Goal: Information Seeking & Learning: Learn about a topic

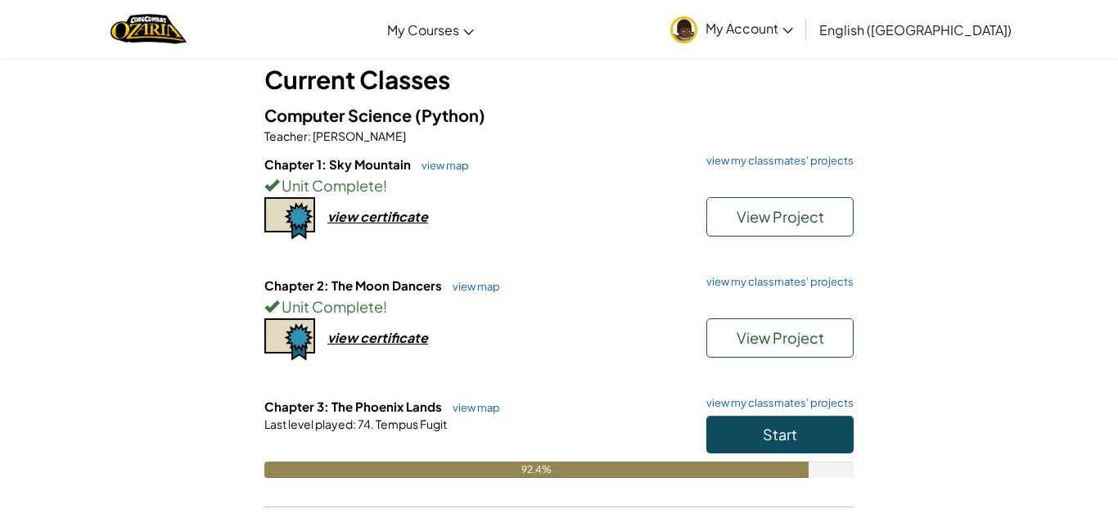
scroll to position [98, 0]
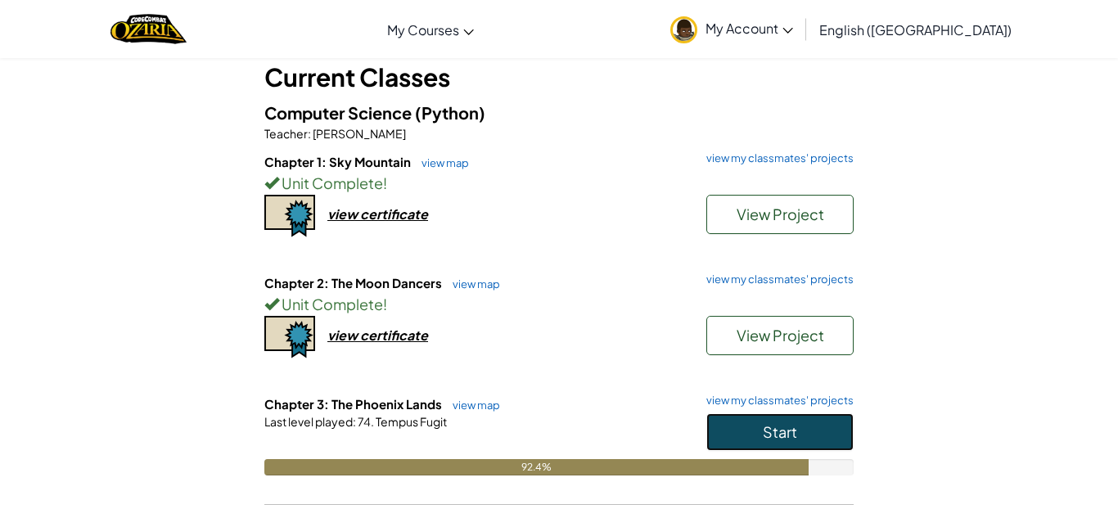
click at [750, 414] on button "Start" at bounding box center [779, 432] width 147 height 38
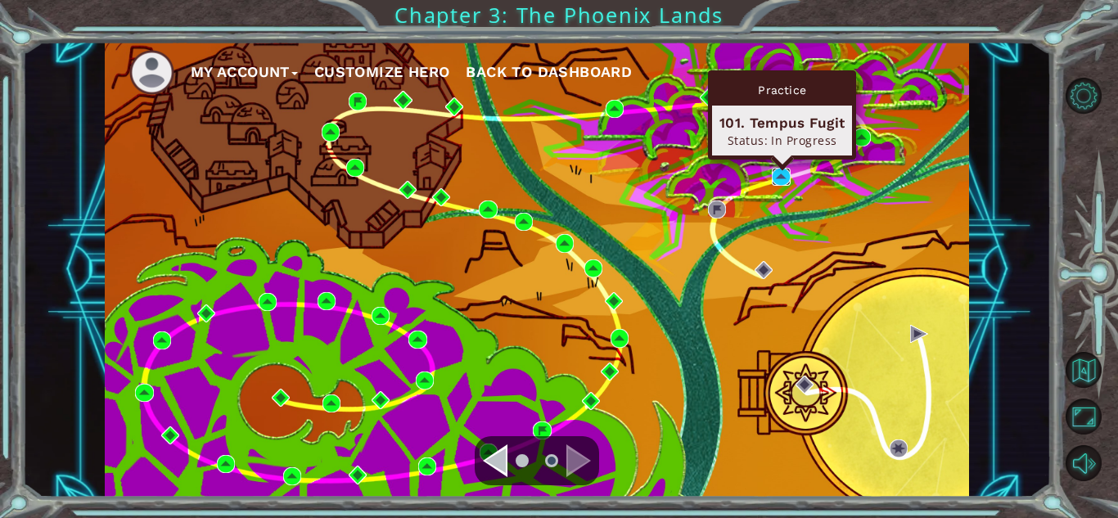
click at [787, 178] on img at bounding box center [781, 177] width 18 height 18
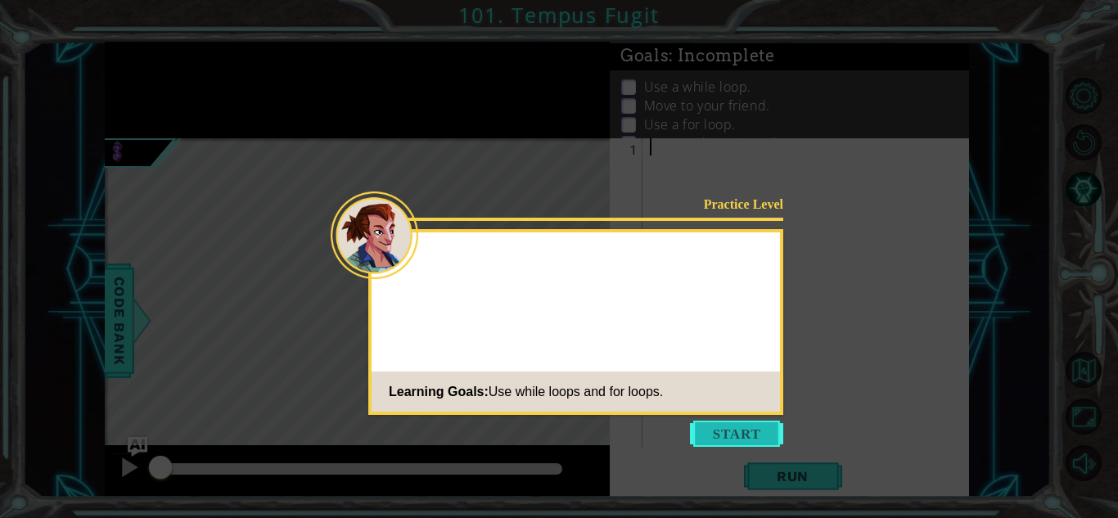
click at [750, 434] on button "Start" at bounding box center [736, 434] width 93 height 26
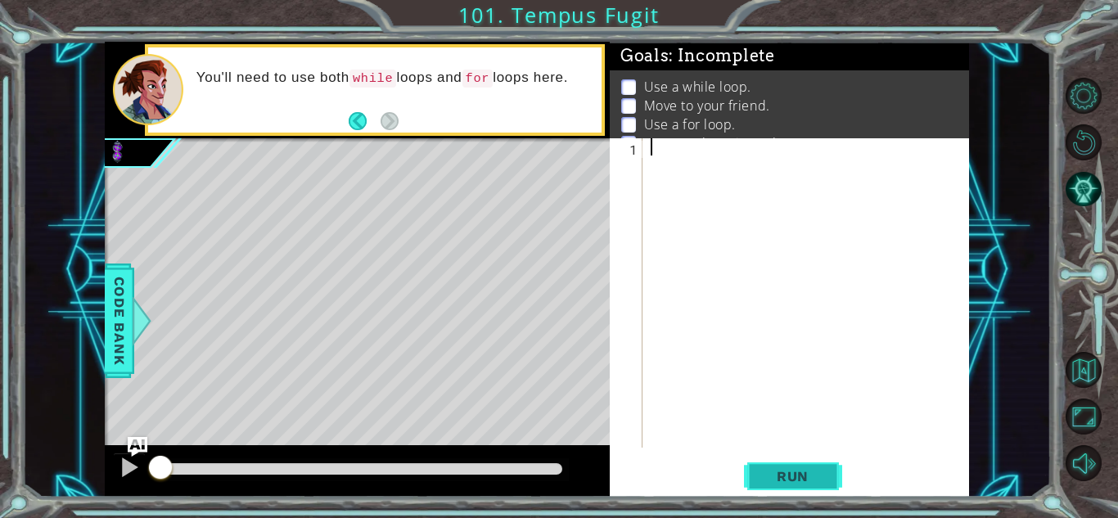
click at [770, 461] on button "Run" at bounding box center [793, 476] width 98 height 36
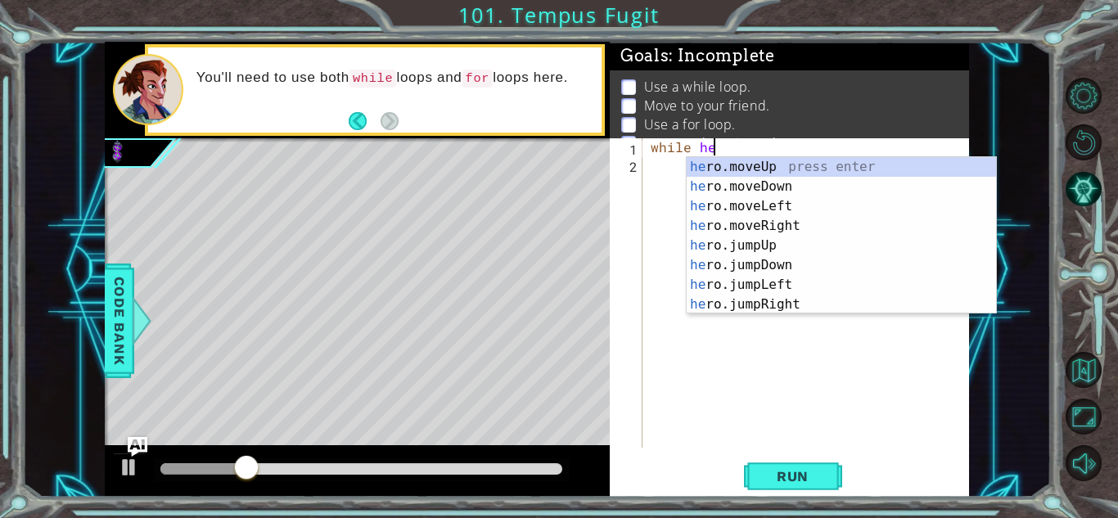
scroll to position [0, 3]
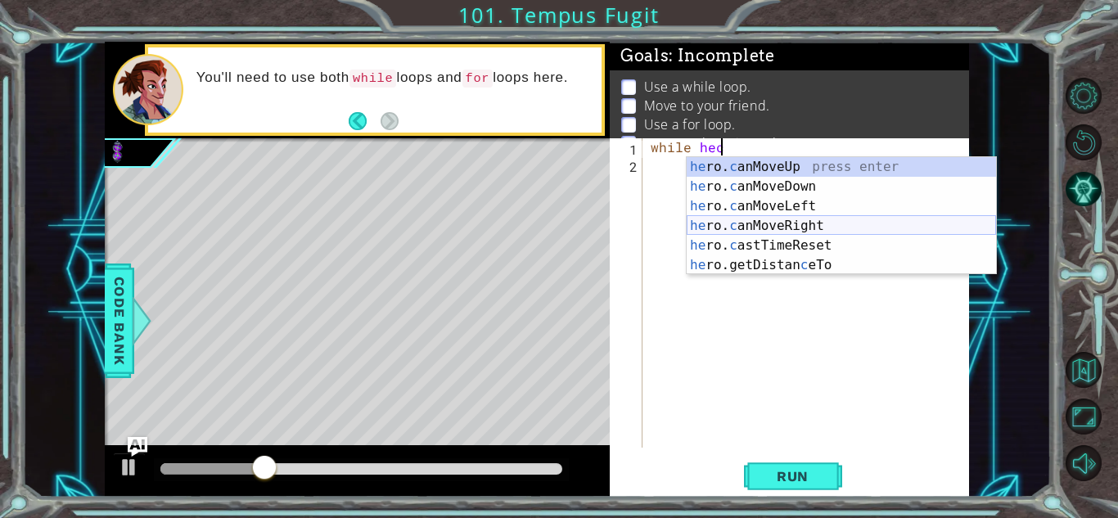
click at [784, 225] on div "he ro. c anMoveUp press enter he ro. c anMoveDown press enter he ro. c anMoveLe…" at bounding box center [841, 235] width 309 height 157
type textarea "while hero.canMoveRight()"
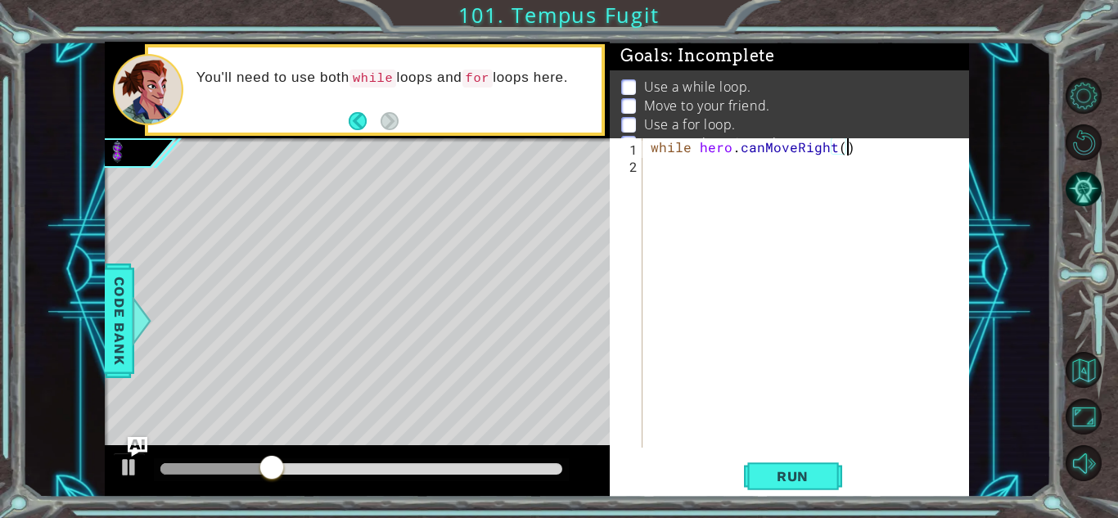
click at [753, 176] on div "while hero . canMoveRight ( )" at bounding box center [810, 310] width 326 height 344
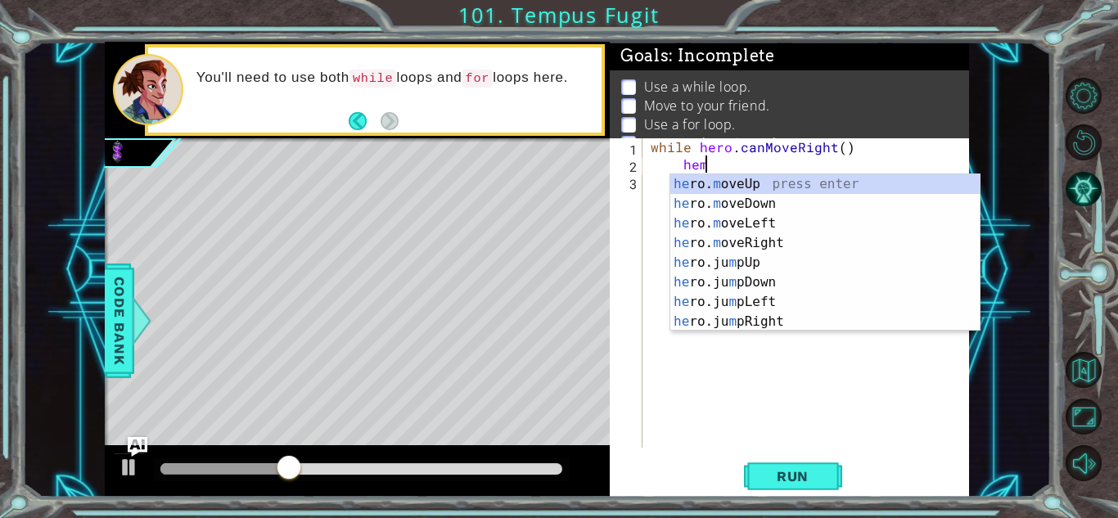
scroll to position [0, 2]
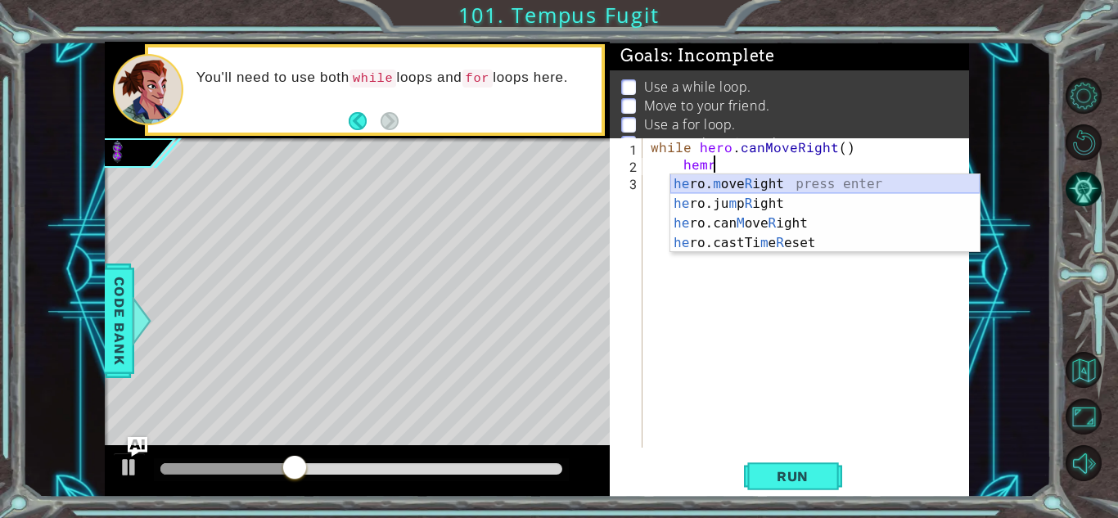
click at [762, 181] on div "he ro. m ove R ight press enter he ro.ju m p R ight press enter he ro.can M ove…" at bounding box center [824, 233] width 309 height 118
type textarea "hero.moveRight(1)"
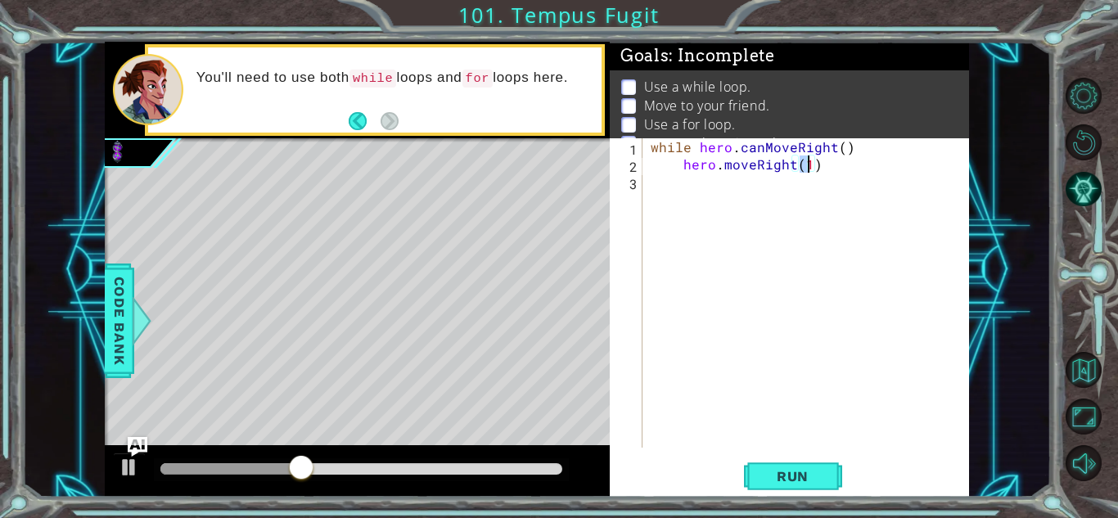
click at [767, 187] on div "while hero . canMoveRight ( ) hero . moveRight ( 1 )" at bounding box center [810, 310] width 326 height 344
type textarea "Else:"
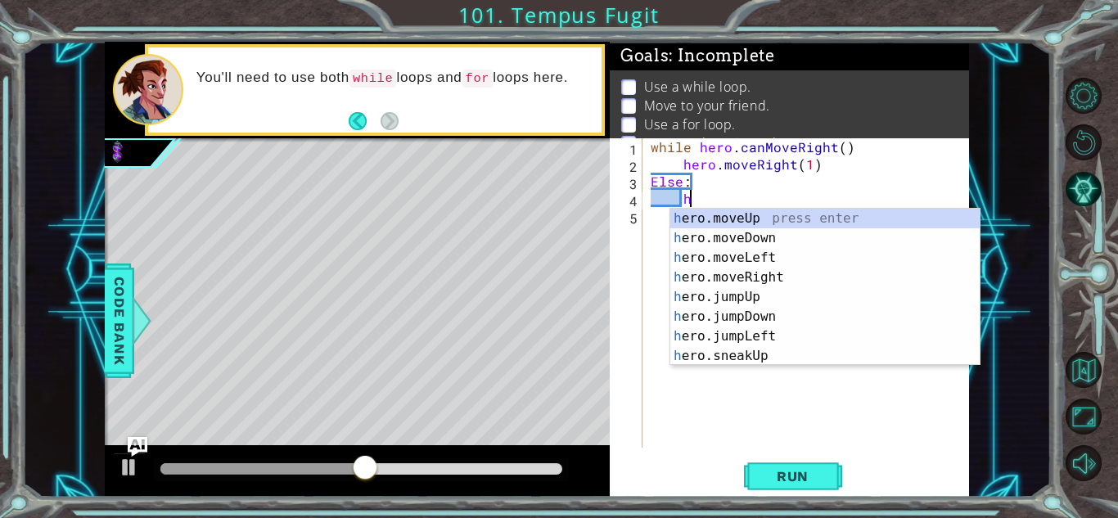
type textarea "hc"
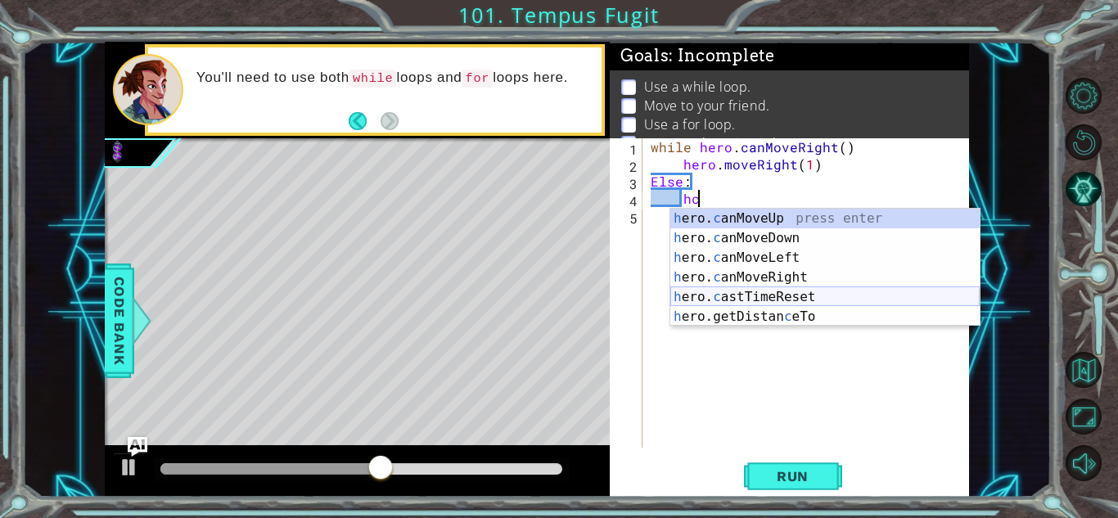
click at [794, 291] on div "h ero. c anMoveUp press enter h ero. c anMoveDown press enter h ero. c anMoveLe…" at bounding box center [824, 287] width 309 height 157
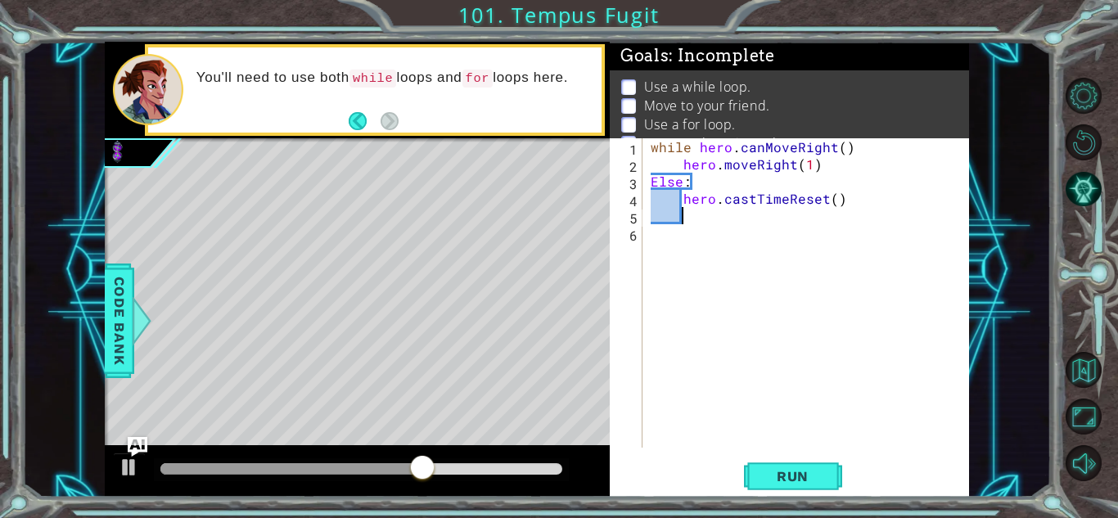
click at [649, 144] on div "while hero . canMoveRight ( ) hero . moveRight ( 1 ) Else : hero . castTimeRese…" at bounding box center [810, 310] width 326 height 344
type textarea "while hero.canMoveRight()"
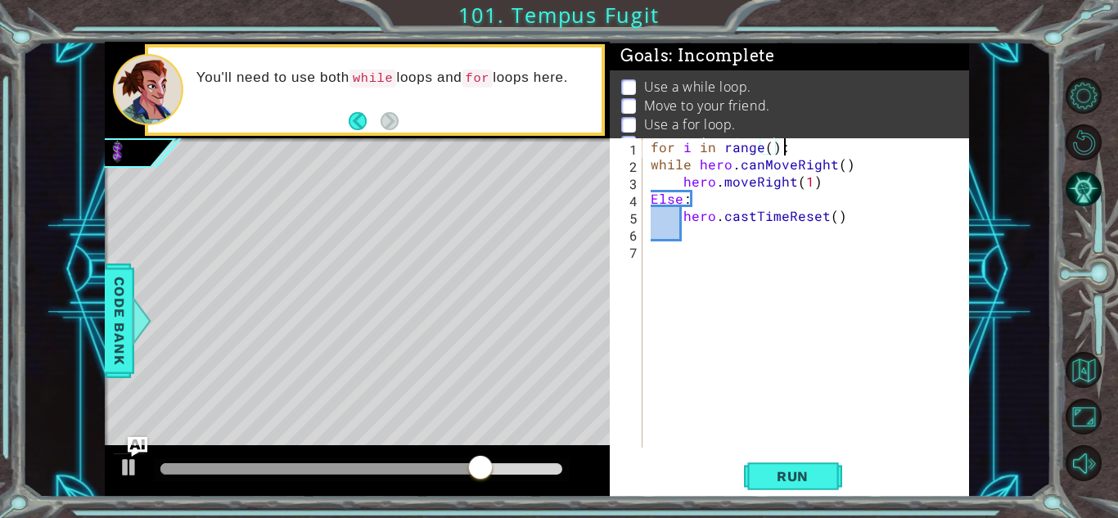
scroll to position [0, 7]
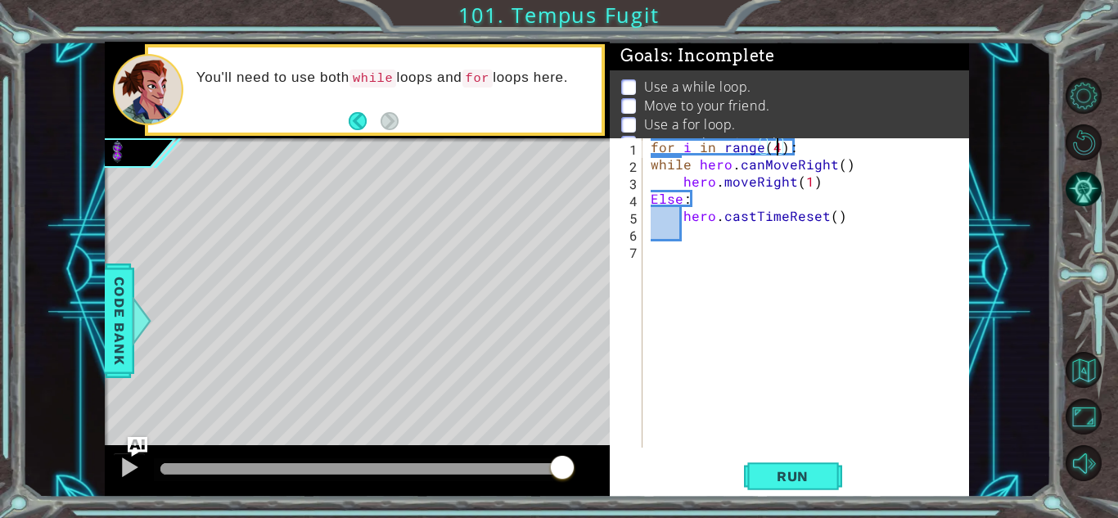
click at [746, 116] on li "Use a for loop." at bounding box center [791, 124] width 340 height 19
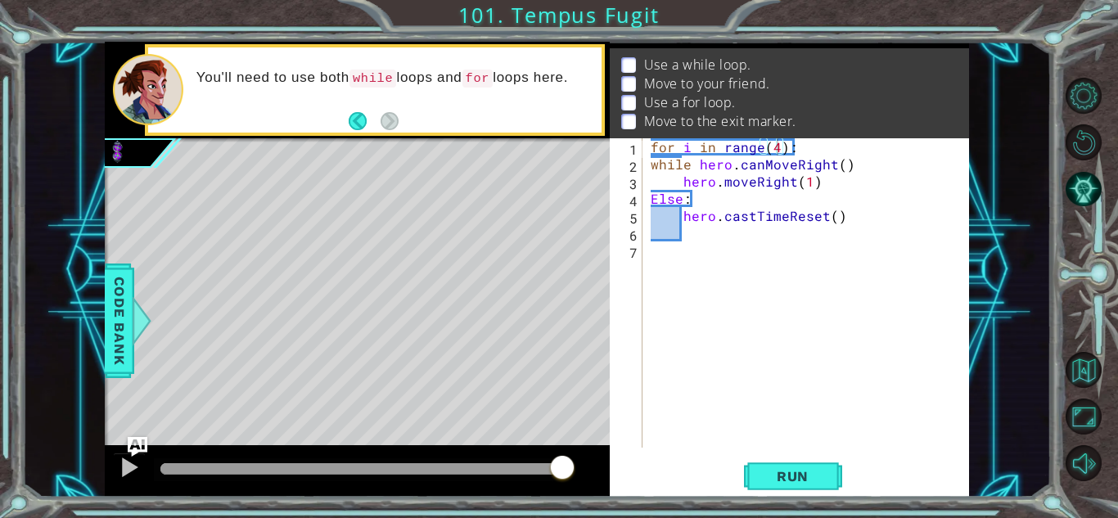
scroll to position [0, 0]
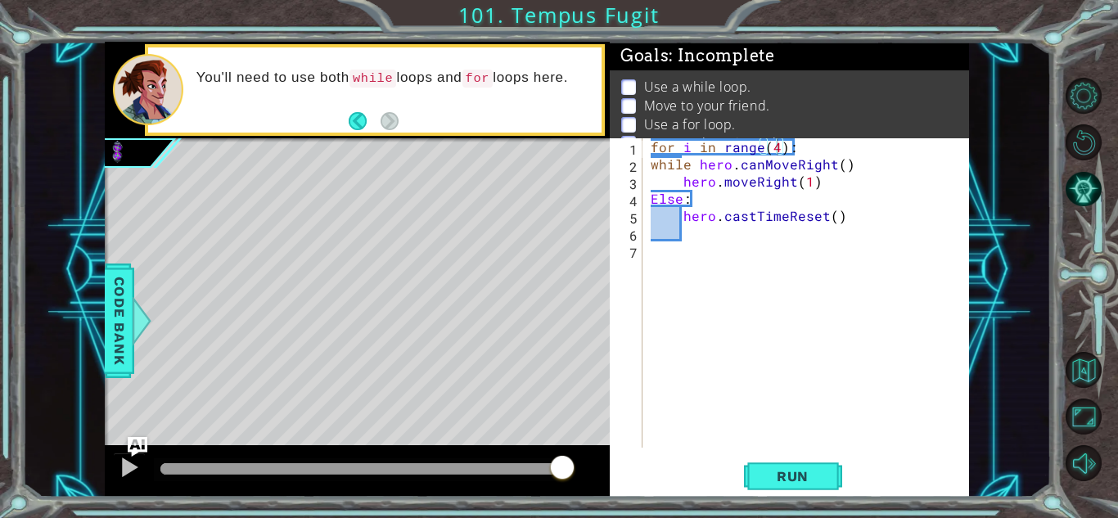
click at [653, 167] on div "for i in range ( 4 ) : while hero . canMoveRight ( ) hero . moveRight ( 1 ) Els…" at bounding box center [810, 310] width 326 height 344
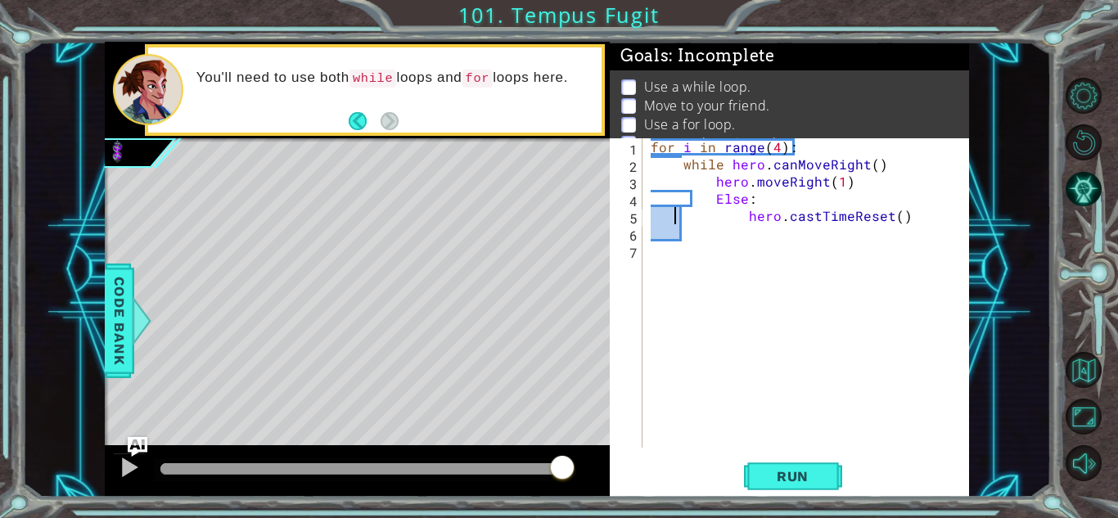
click at [675, 215] on div "for i in range ( 4 ) : while hero . canMoveRight ( ) hero . moveRight ( 1 ) Els…" at bounding box center [810, 310] width 326 height 344
type textarea "hero.castTimeReset()"
click at [692, 227] on div "for i in range ( 4 ) : while hero . canMoveRight ( ) hero . moveRight ( 1 ) Els…" at bounding box center [810, 310] width 326 height 344
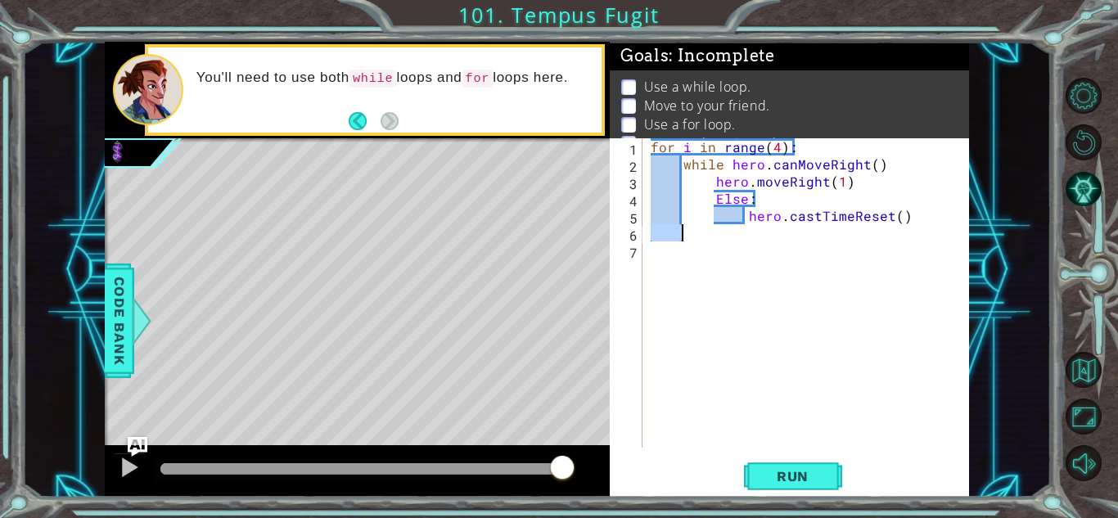
click at [848, 187] on div "for i in range ( 4 ) : while hero . canMoveRight ( ) hero . moveRight ( 1 ) Els…" at bounding box center [810, 310] width 326 height 344
type textarea "hero.moveRight(1)"
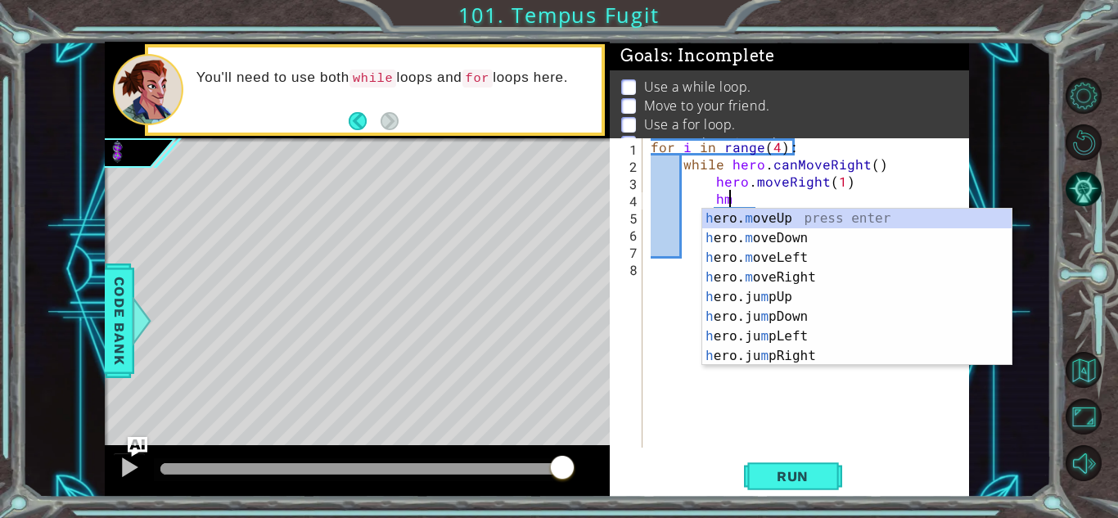
scroll to position [0, 4]
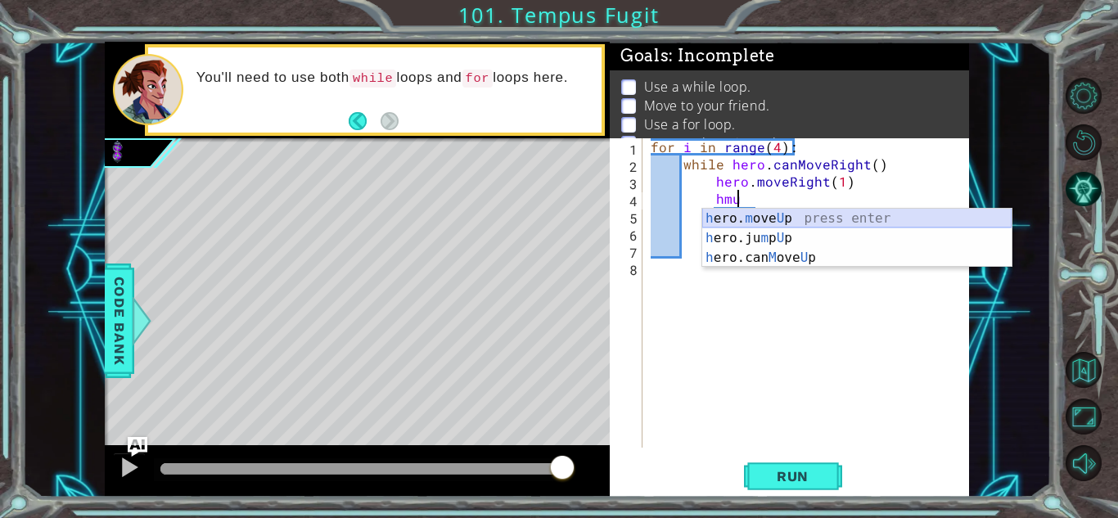
click at [796, 217] on div "h ero. m ove U p press enter h ero.ju m p U p press enter h ero.can M ove U p p…" at bounding box center [856, 258] width 309 height 98
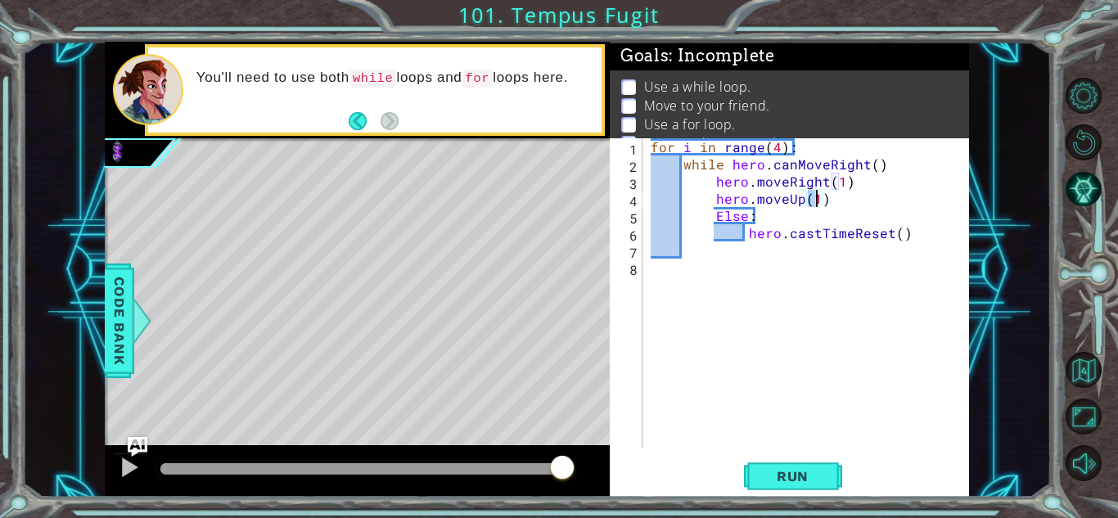
click at [796, 221] on div "for i in range ( 4 ) : while hero . canMoveRight ( ) hero . moveRight ( 1 ) her…" at bounding box center [810, 310] width 326 height 344
click at [806, 471] on span "Run" at bounding box center [792, 476] width 65 height 16
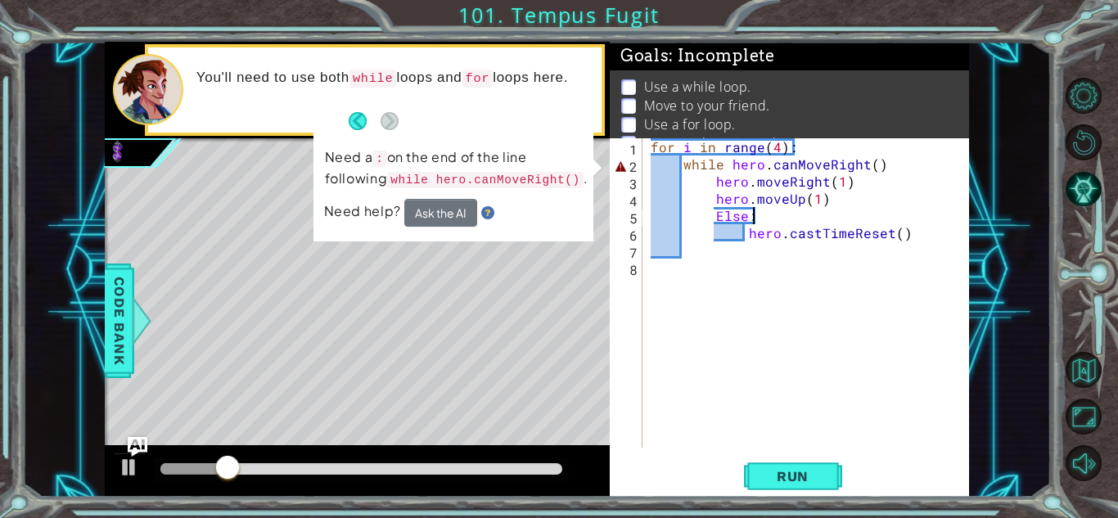
click at [878, 165] on div "for i in range ( 4 ) : while hero . canMoveRight ( ) hero . moveRight ( 1 ) her…" at bounding box center [810, 310] width 326 height 344
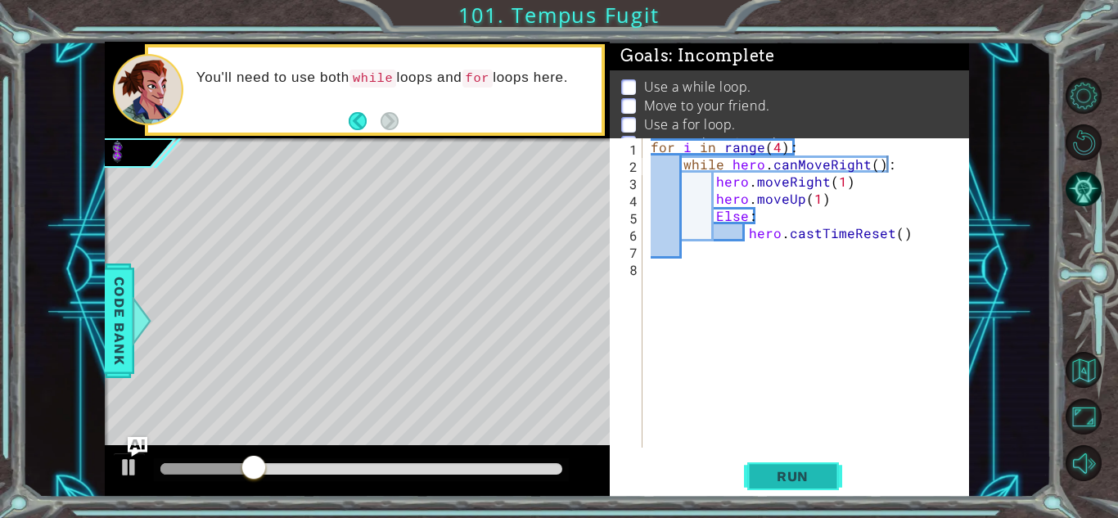
click at [806, 489] on button "Run" at bounding box center [793, 476] width 98 height 36
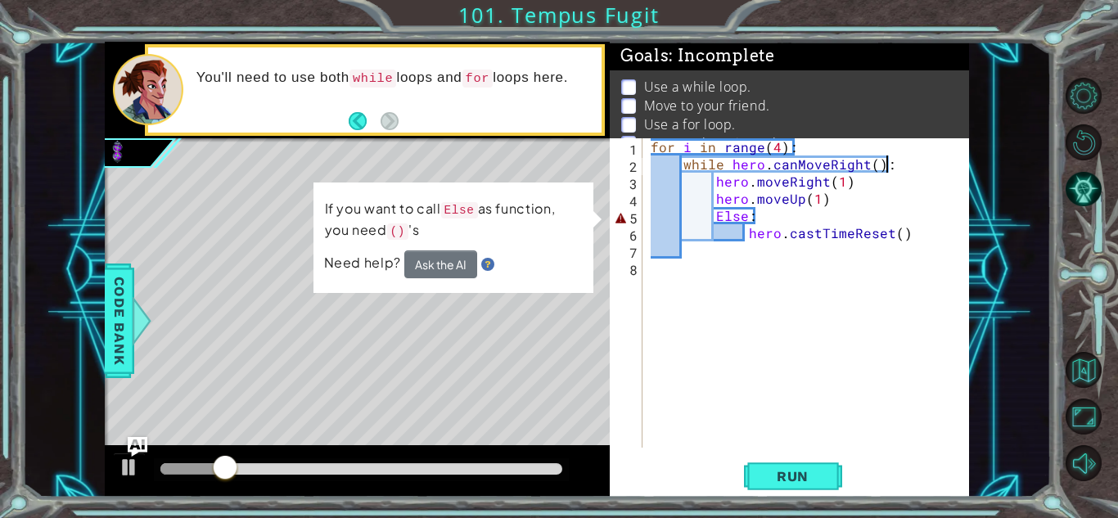
click at [749, 213] on div "for i in range ( 4 ) : while hero . canMoveRight ( ) : hero . moveRight ( 1 ) h…" at bounding box center [810, 310] width 326 height 344
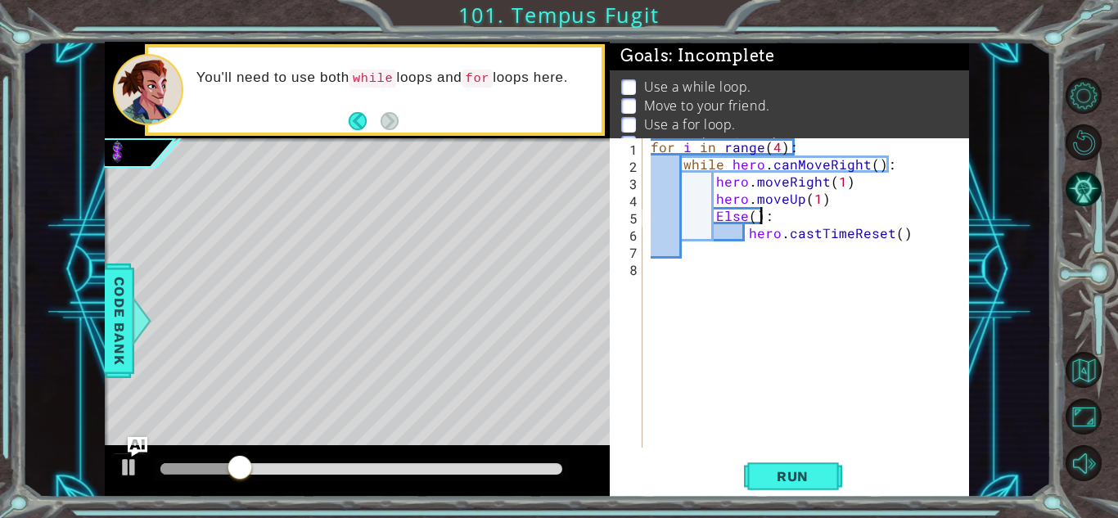
scroll to position [0, 7]
click at [786, 471] on span "Run" at bounding box center [792, 476] width 65 height 16
click at [769, 483] on span "Run" at bounding box center [792, 476] width 65 height 16
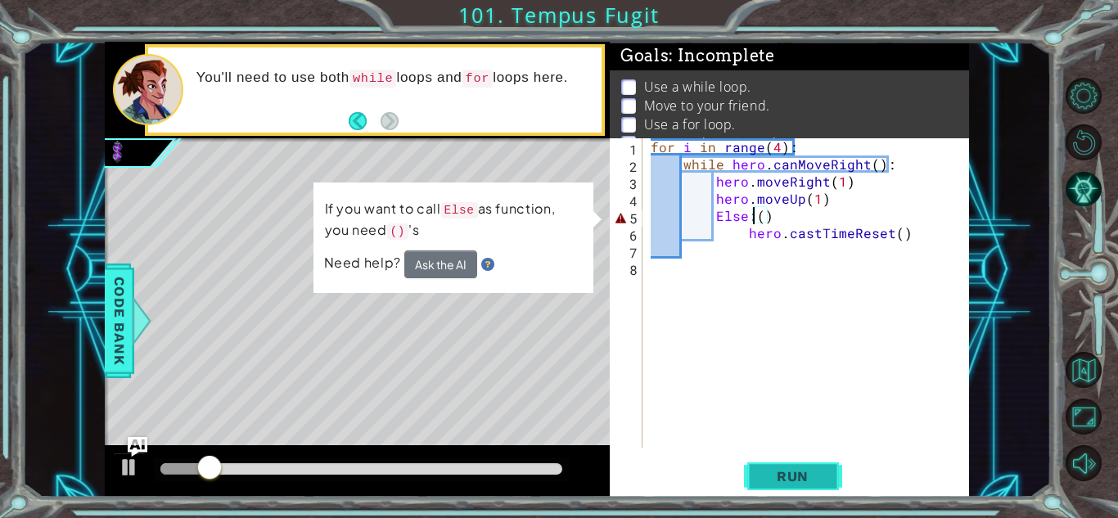
scroll to position [0, 6]
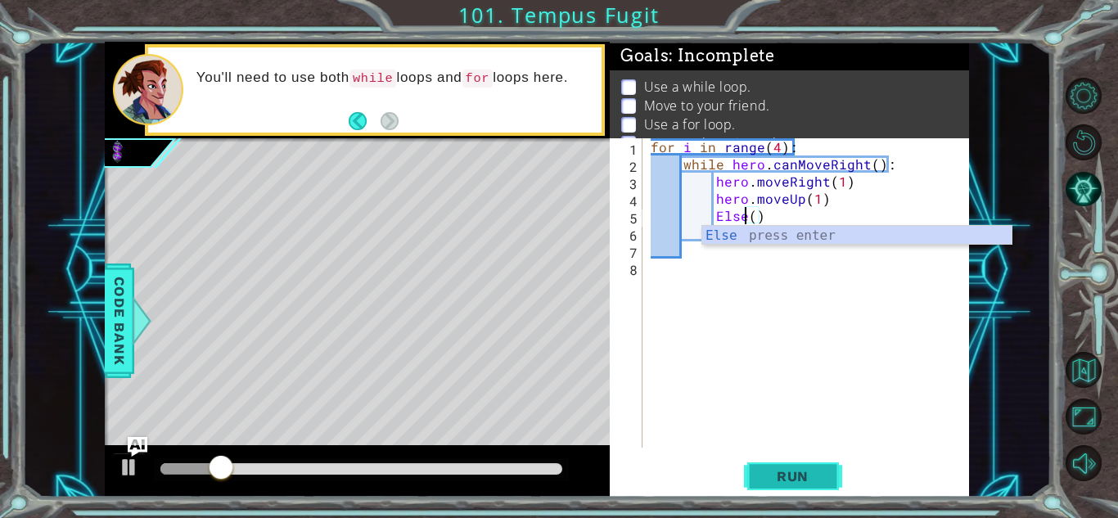
click at [796, 462] on button "Run" at bounding box center [793, 476] width 98 height 36
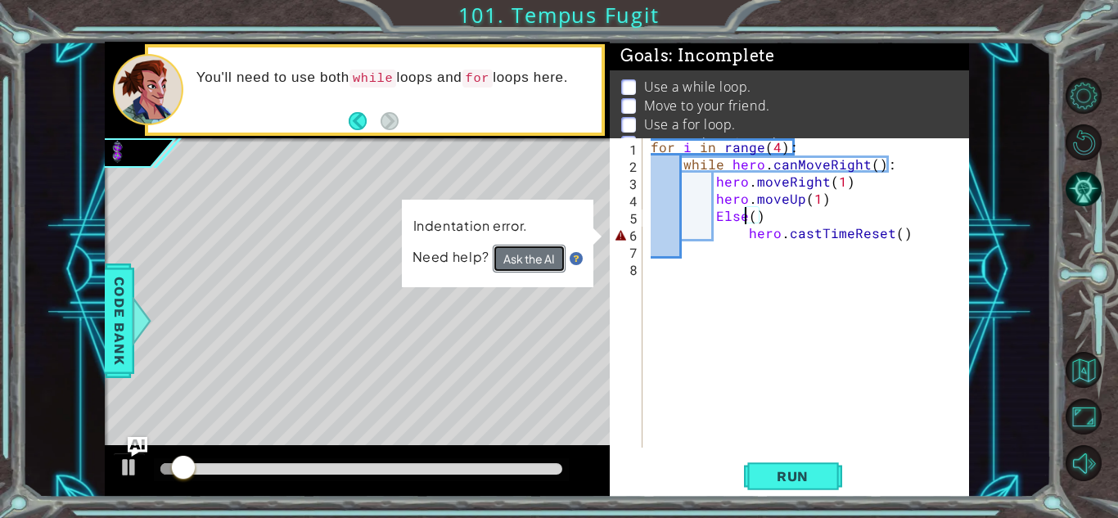
click at [548, 255] on button "Ask the AI" at bounding box center [529, 259] width 73 height 28
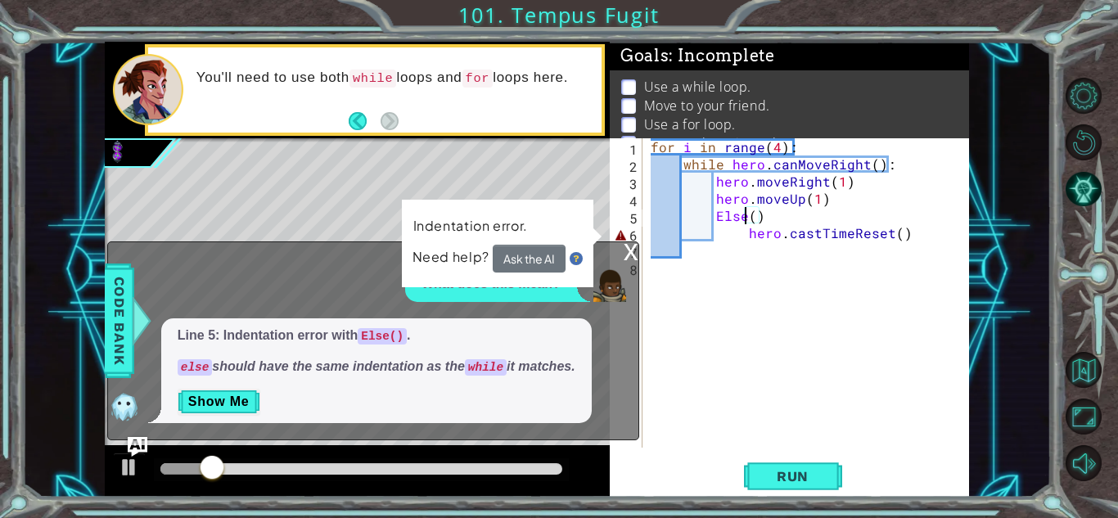
click at [692, 215] on div "for i in range ( 4 ) : while hero . canMoveRight ( ) : hero . moveRight ( 1 ) h…" at bounding box center [810, 310] width 326 height 344
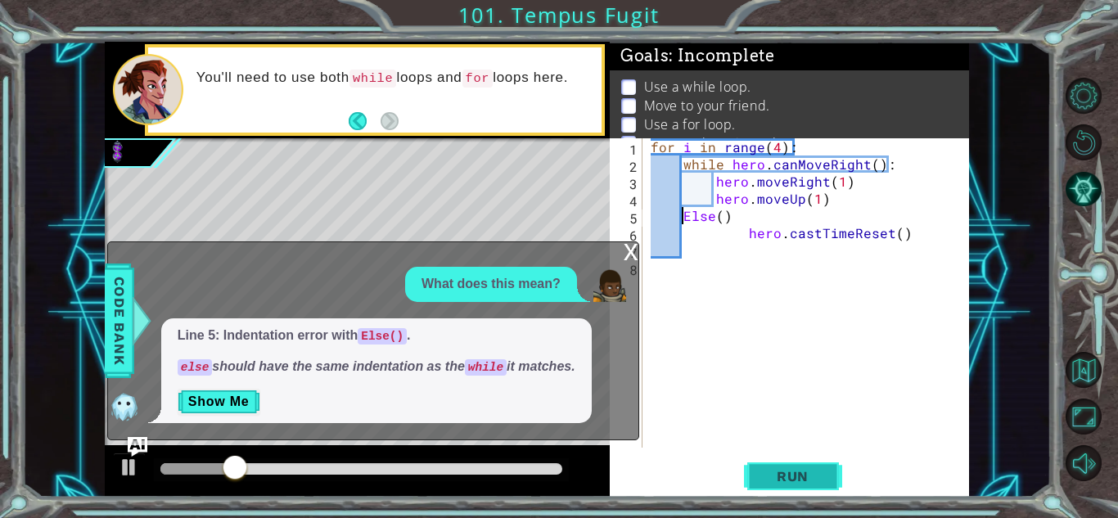
click at [798, 476] on span "Run" at bounding box center [792, 476] width 65 height 16
click at [730, 234] on div "for i in range ( 4 ) : while hero . canMoveRight ( ) : hero . moveRight ( 1 ) h…" at bounding box center [810, 310] width 326 height 344
click at [785, 483] on span "Run" at bounding box center [792, 476] width 65 height 16
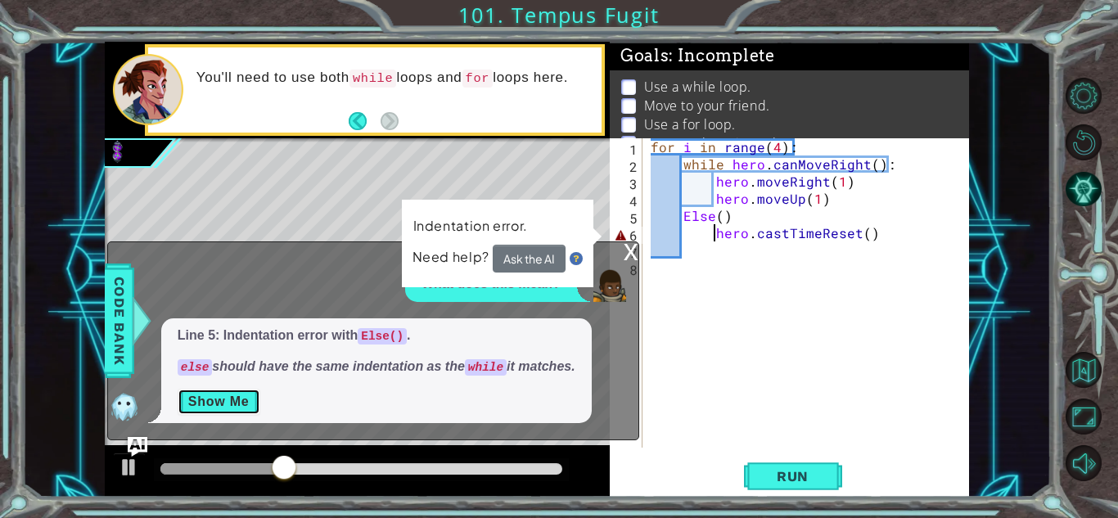
click at [217, 409] on button "Show Me" at bounding box center [219, 402] width 83 height 26
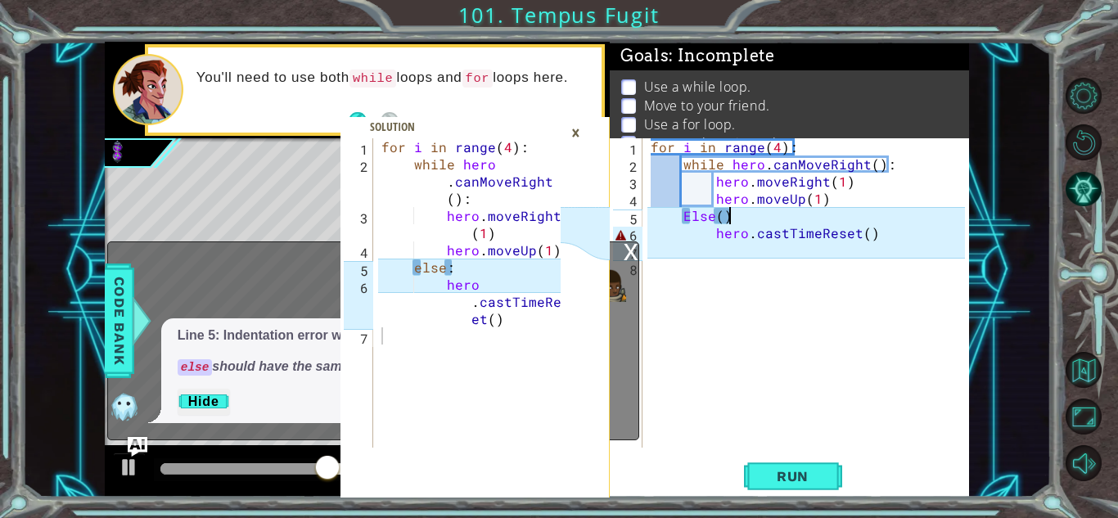
click at [735, 216] on div "for i in range ( 4 ) : while hero . canMoveRight ( ) : hero . moveRight ( 1 ) h…" at bounding box center [810, 310] width 326 height 344
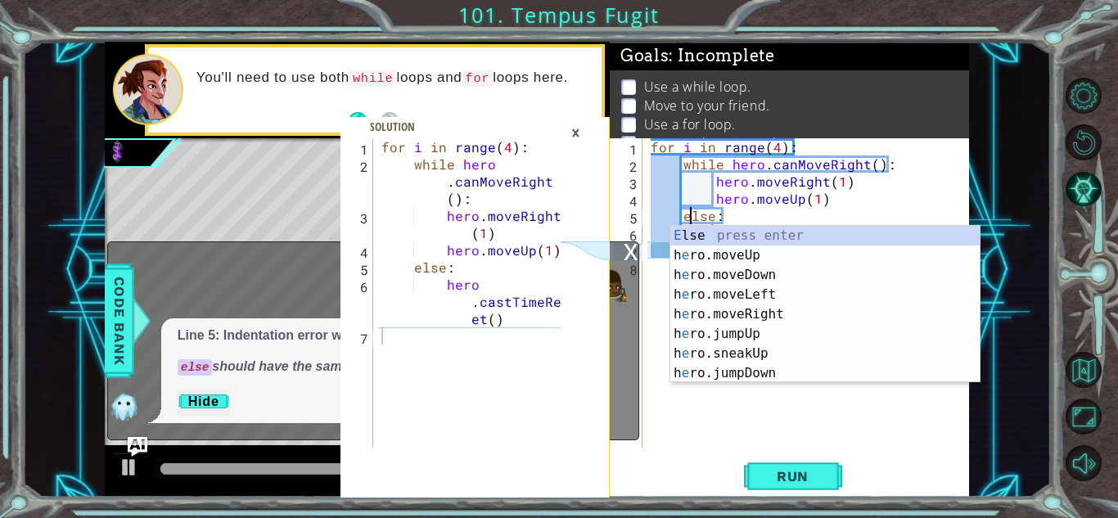
scroll to position [0, 2]
click at [744, 215] on div "for i in range ( 4 ) : while hero . canMoveRight ( ) : hero . moveRight ( 1 ) h…" at bounding box center [810, 310] width 326 height 344
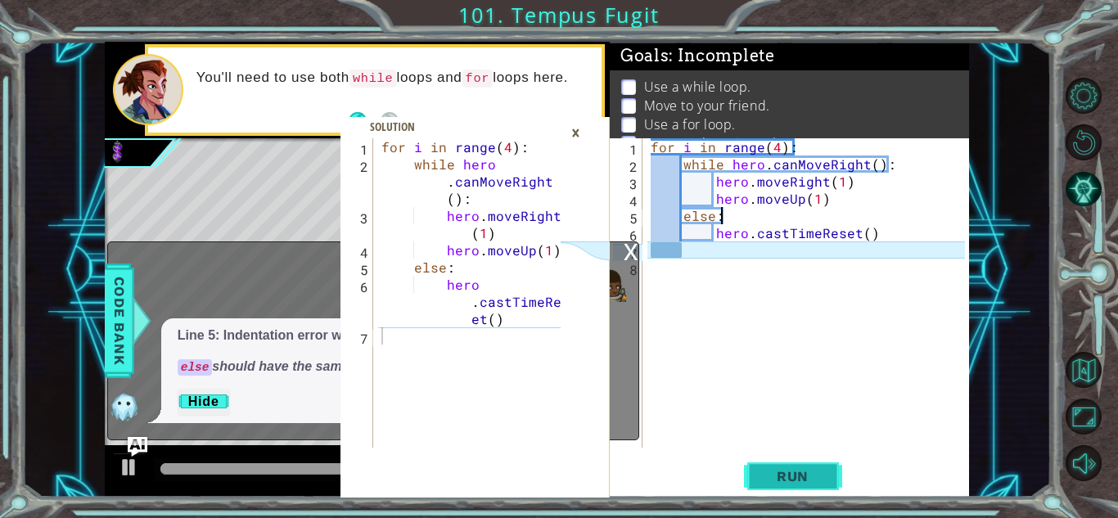
click at [828, 471] on button "Run" at bounding box center [793, 476] width 98 height 36
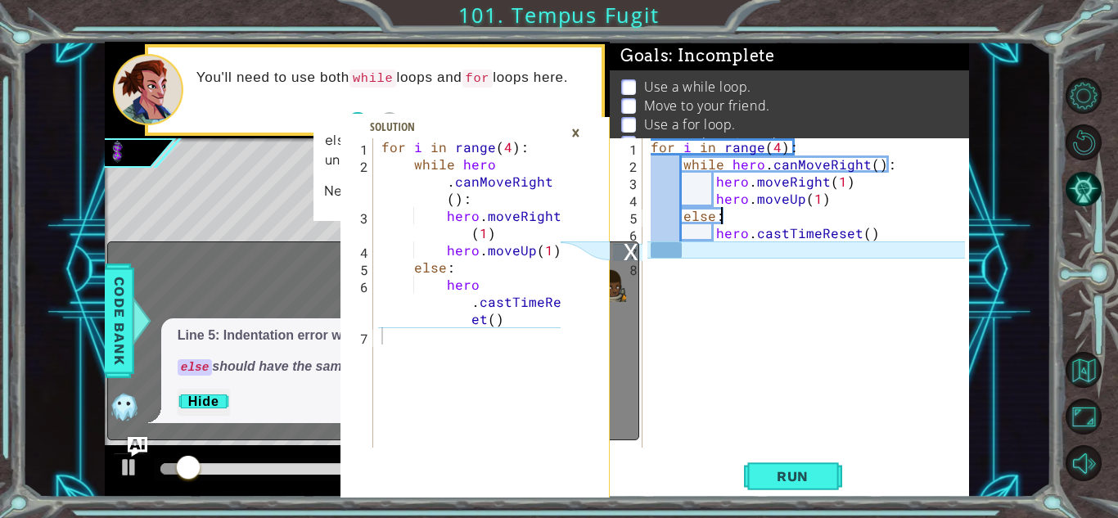
click at [579, 135] on div "×" at bounding box center [575, 133] width 25 height 28
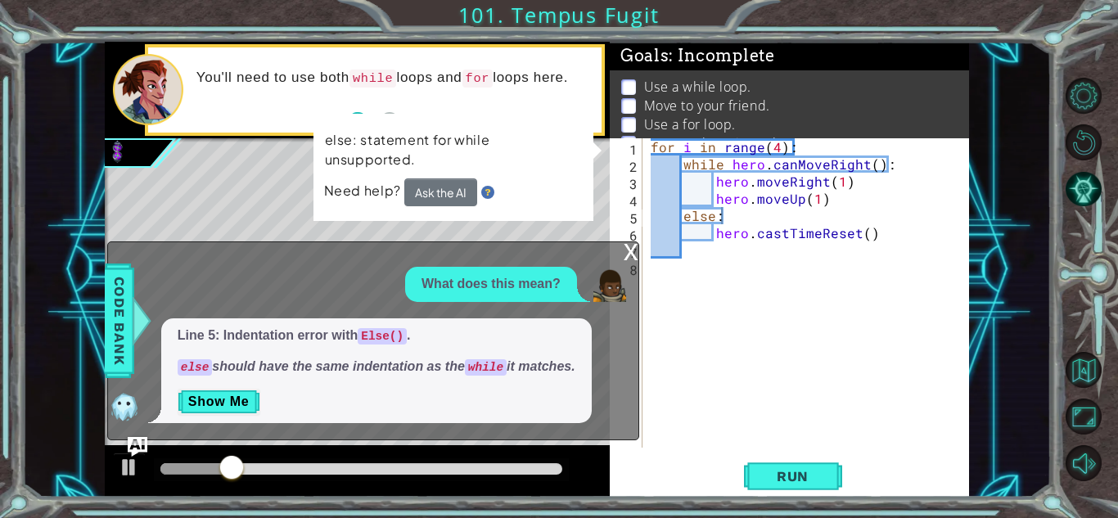
click at [626, 251] on div "x" at bounding box center [631, 250] width 15 height 16
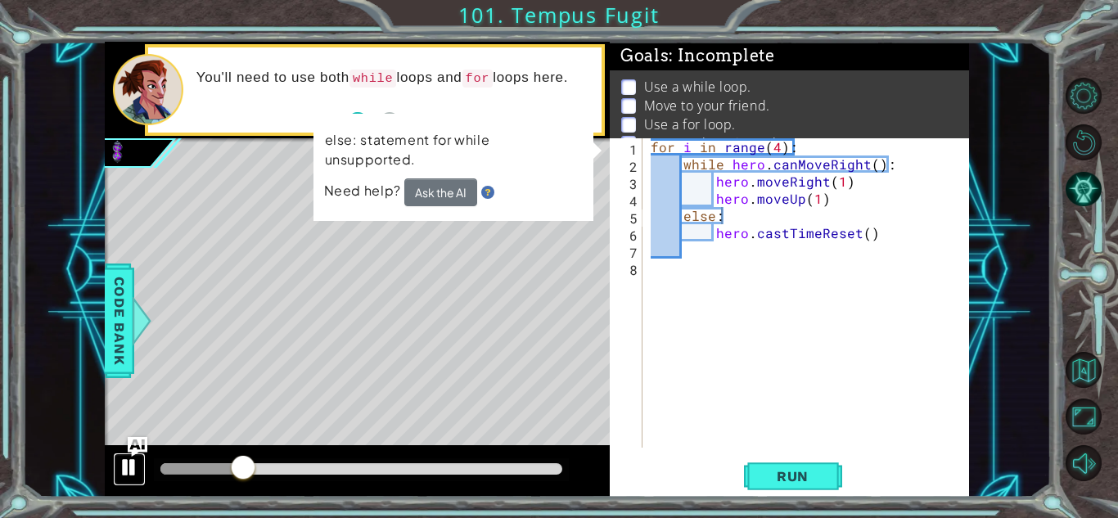
click at [123, 463] on div at bounding box center [129, 467] width 21 height 21
click at [127, 463] on div at bounding box center [129, 467] width 21 height 21
drag, startPoint x: 264, startPoint y: 467, endPoint x: 138, endPoint y: 493, distance: 127.9
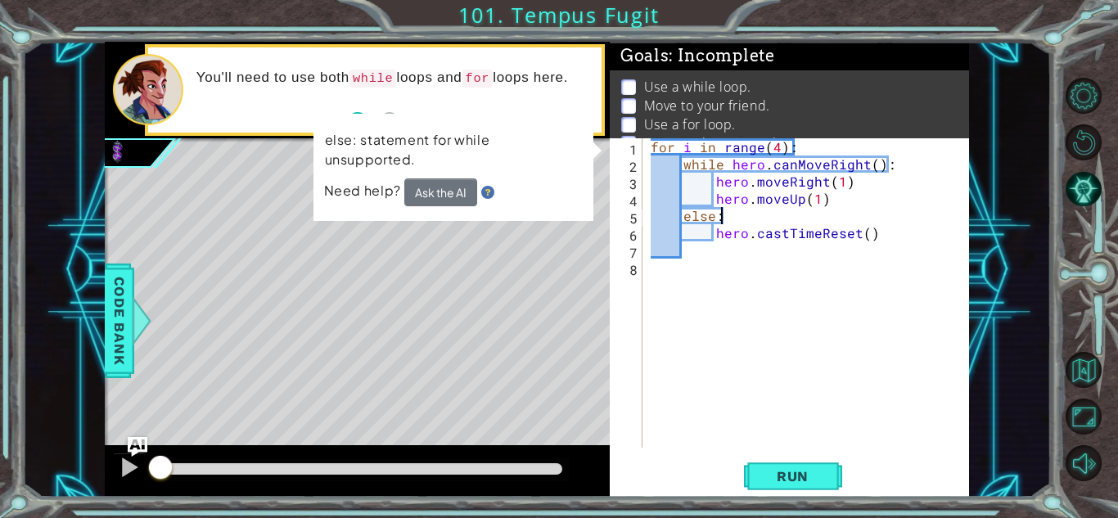
click at [138, 493] on div at bounding box center [357, 471] width 505 height 52
click at [771, 484] on span "Run" at bounding box center [792, 476] width 65 height 16
click at [431, 192] on button "Ask the AI" at bounding box center [440, 192] width 73 height 28
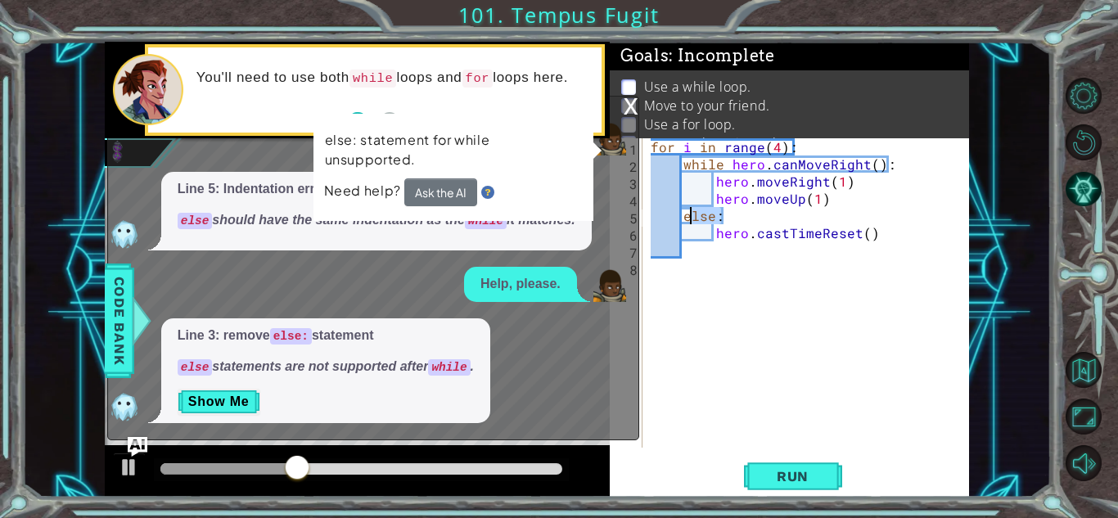
drag, startPoint x: 741, startPoint y: 219, endPoint x: 687, endPoint y: 221, distance: 54.1
click at [687, 221] on div "for i in range ( 4 ) : while hero . canMoveRight ( ) : hero . moveRight ( 1 ) h…" at bounding box center [810, 310] width 326 height 344
type textarea "e"
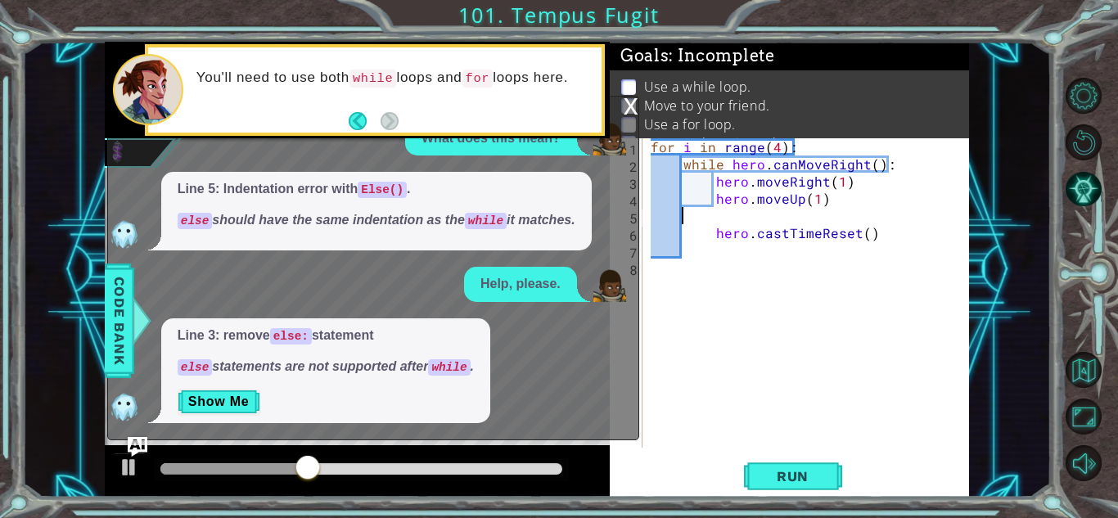
scroll to position [0, 0]
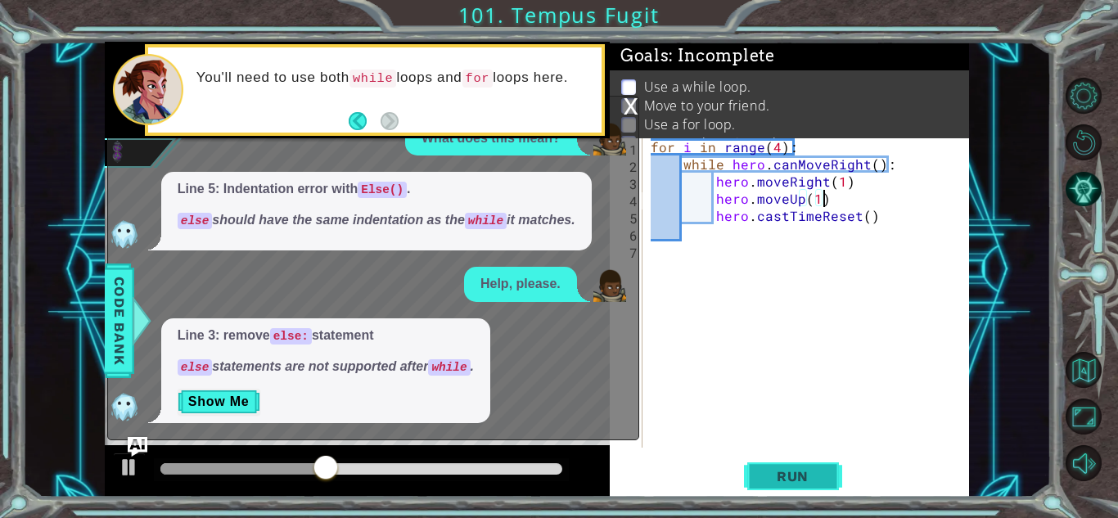
click at [773, 471] on span "Run" at bounding box center [792, 476] width 65 height 16
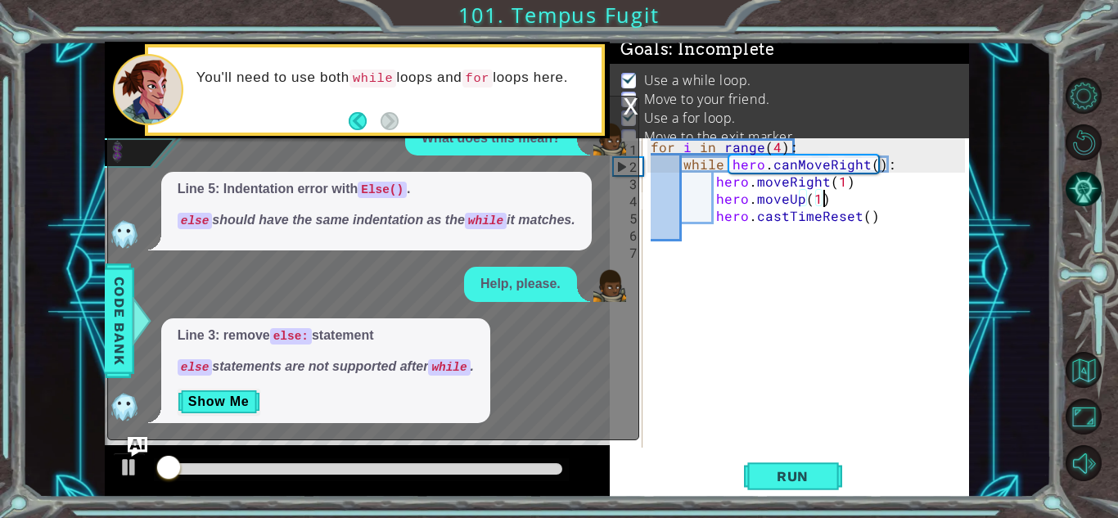
scroll to position [11, 0]
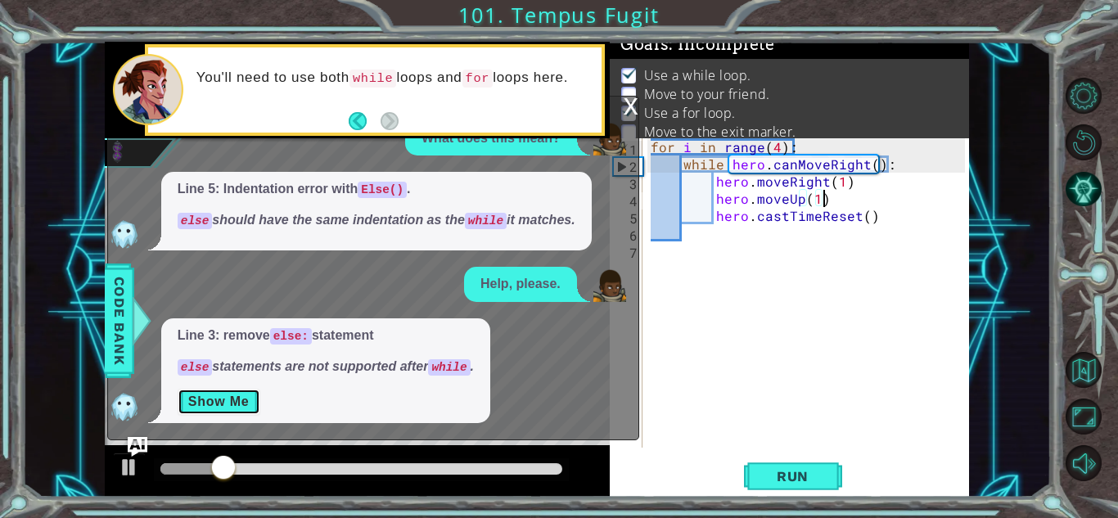
click at [246, 403] on button "Show Me" at bounding box center [219, 402] width 83 height 26
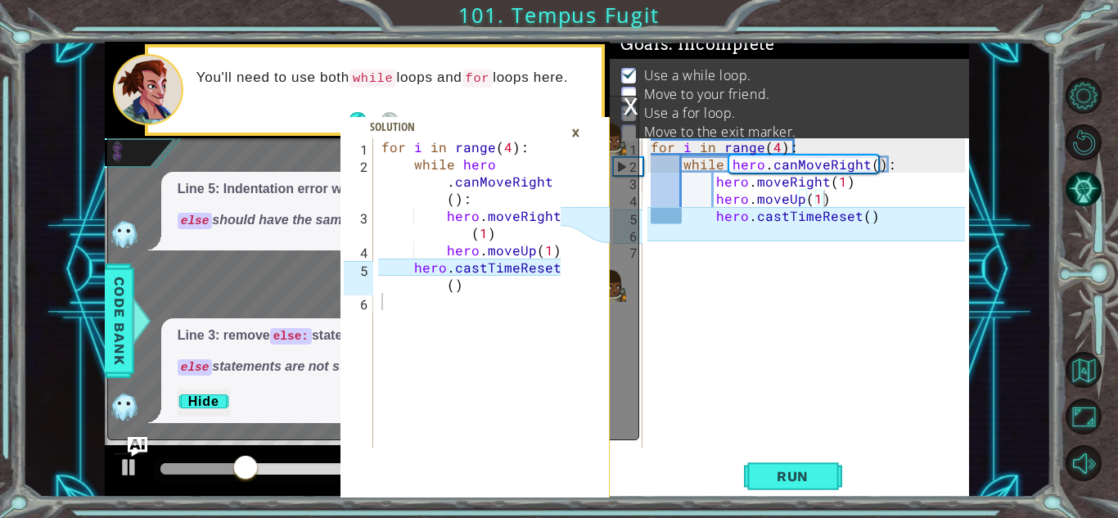
click at [700, 219] on div "for i in range ( 4 ) : while hero . canMoveRight ( ) : hero . moveRight ( 1 ) h…" at bounding box center [810, 310] width 326 height 344
type textarea "hero.castTimeReset()"
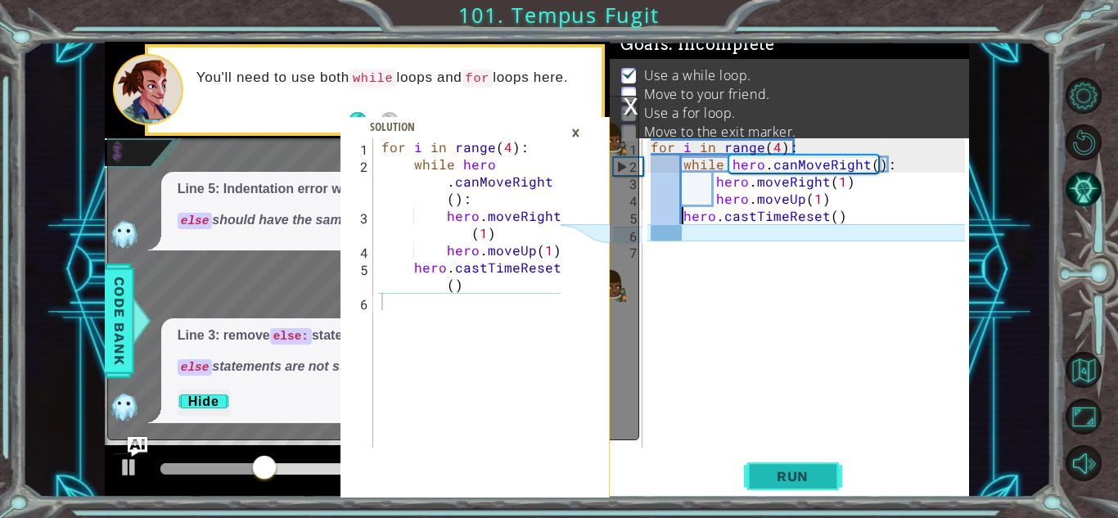
click at [755, 485] on button "Run" at bounding box center [793, 476] width 98 height 36
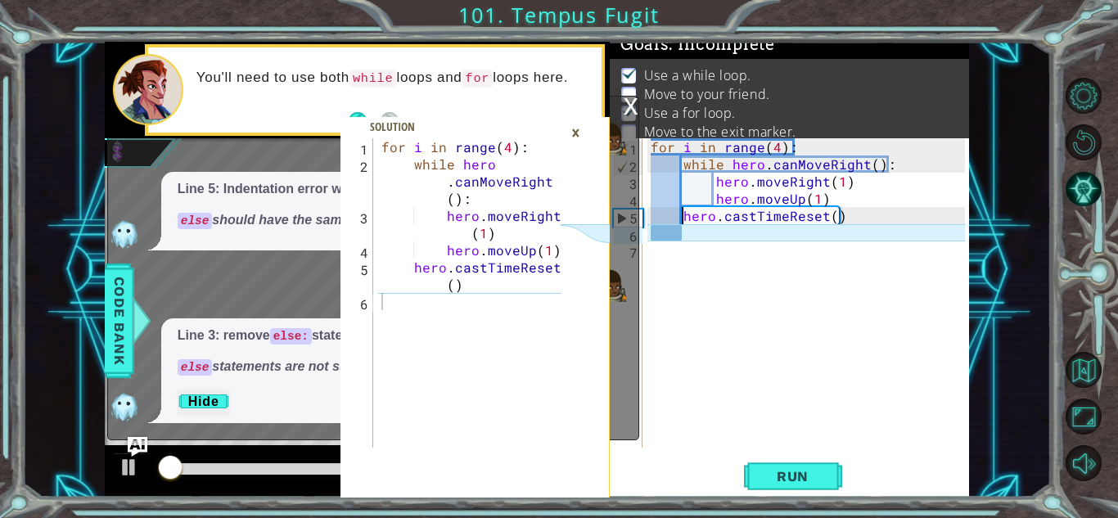
click at [631, 106] on div "x" at bounding box center [631, 105] width 15 height 16
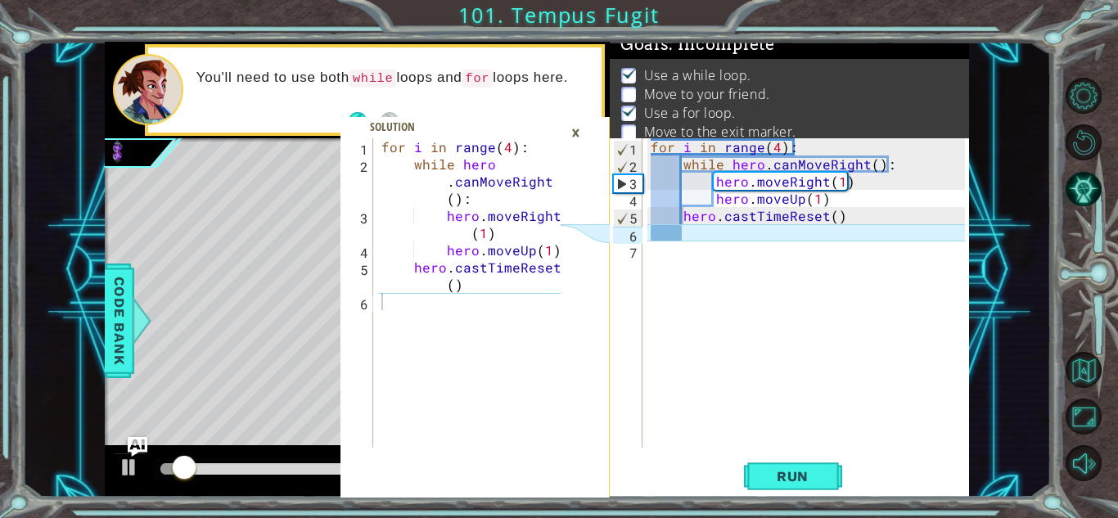
click at [578, 134] on div "×" at bounding box center [575, 133] width 25 height 28
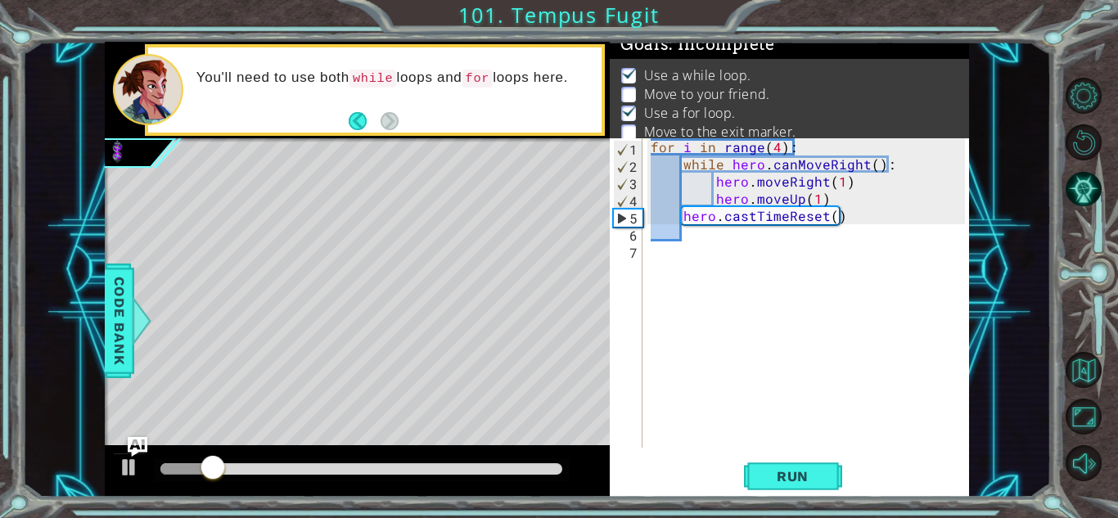
click at [655, 273] on div "for i in range ( 4 ) : while hero . canMoveRight ( ) : hero . moveRight ( 1 ) h…" at bounding box center [810, 310] width 326 height 344
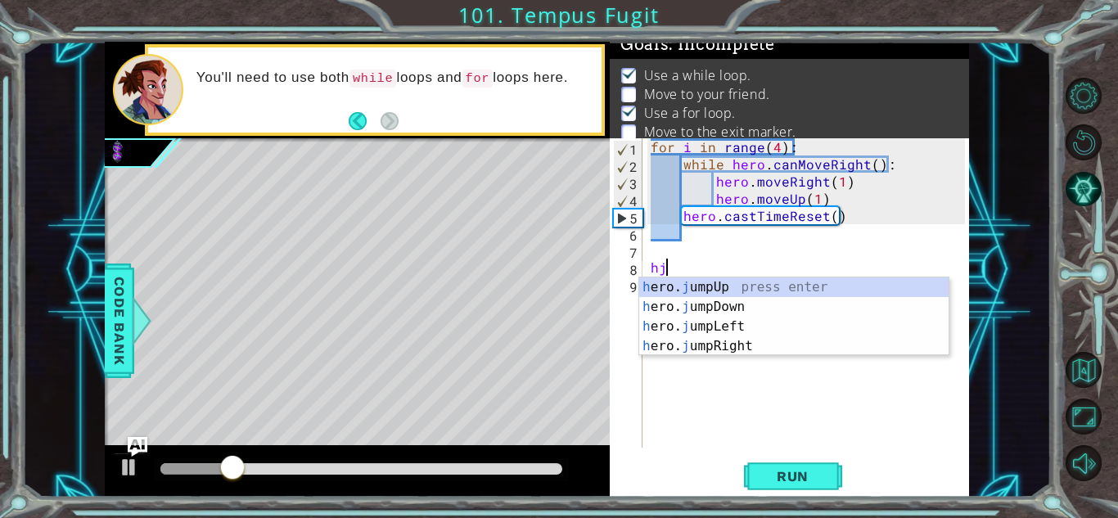
type textarea "hjr"
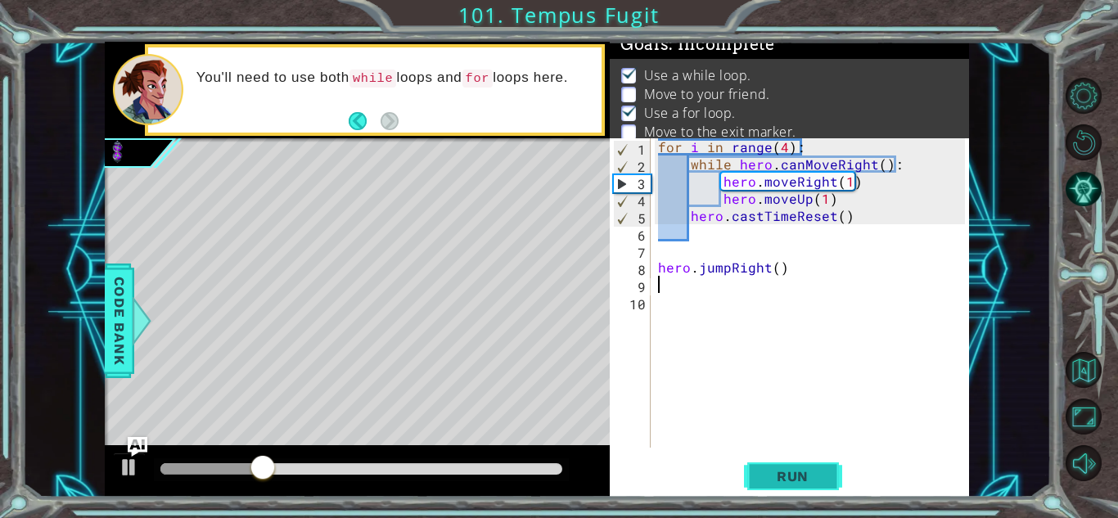
click at [773, 484] on span "Run" at bounding box center [792, 476] width 65 height 16
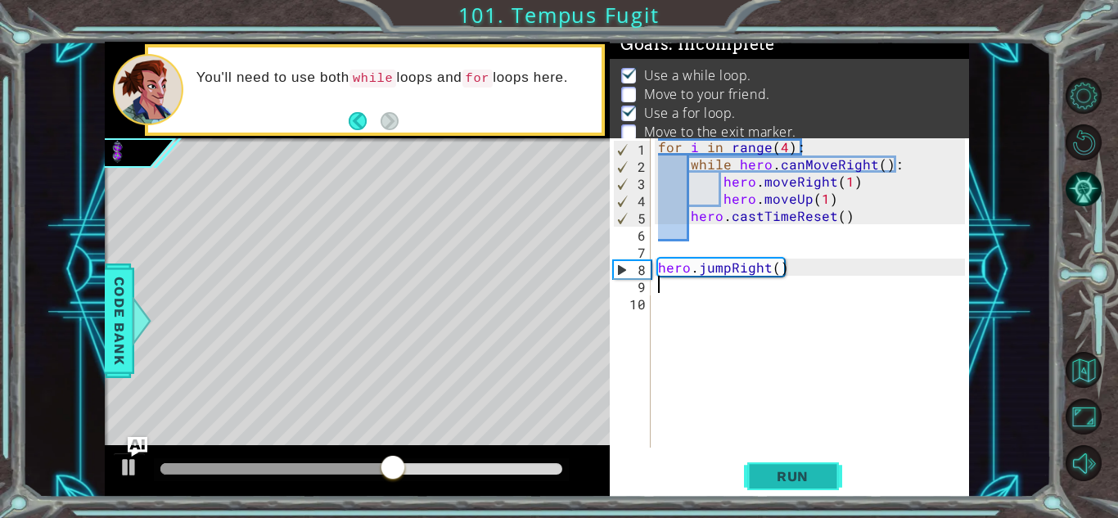
click at [773, 484] on span "Run" at bounding box center [792, 476] width 65 height 16
type textarea "hero.moveDown(2)"
click at [750, 301] on div "for i in range ( 4 ) : while hero . canMoveRight ( ) : hero . moveRight ( 1 ) h…" at bounding box center [814, 310] width 318 height 344
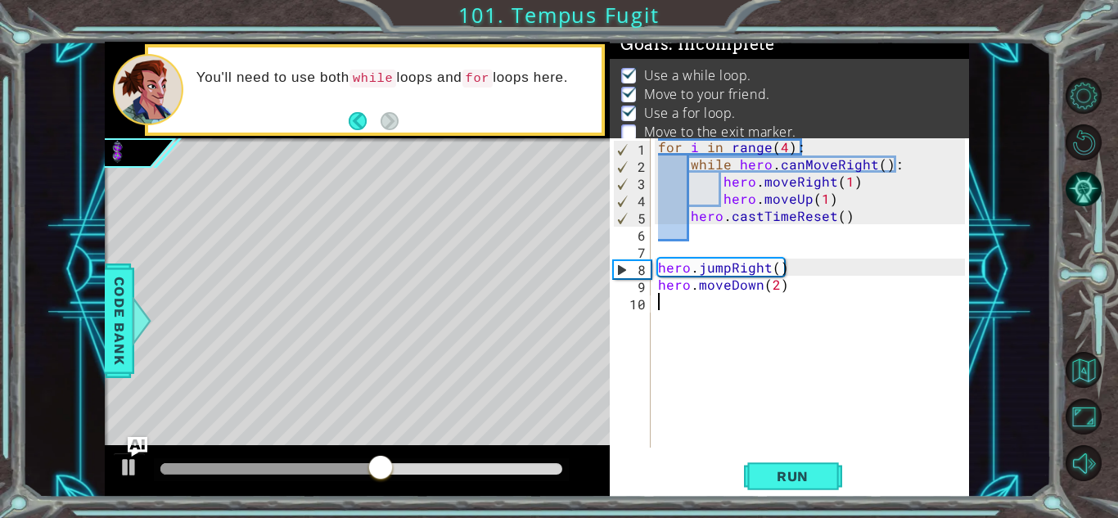
scroll to position [0, 0]
type textarea "hero.moveLeft(2)"
click at [717, 317] on div "for i in range ( 4 ) : while hero . canMoveRight ( ) : hero . moveRight ( 1 ) h…" at bounding box center [814, 310] width 318 height 344
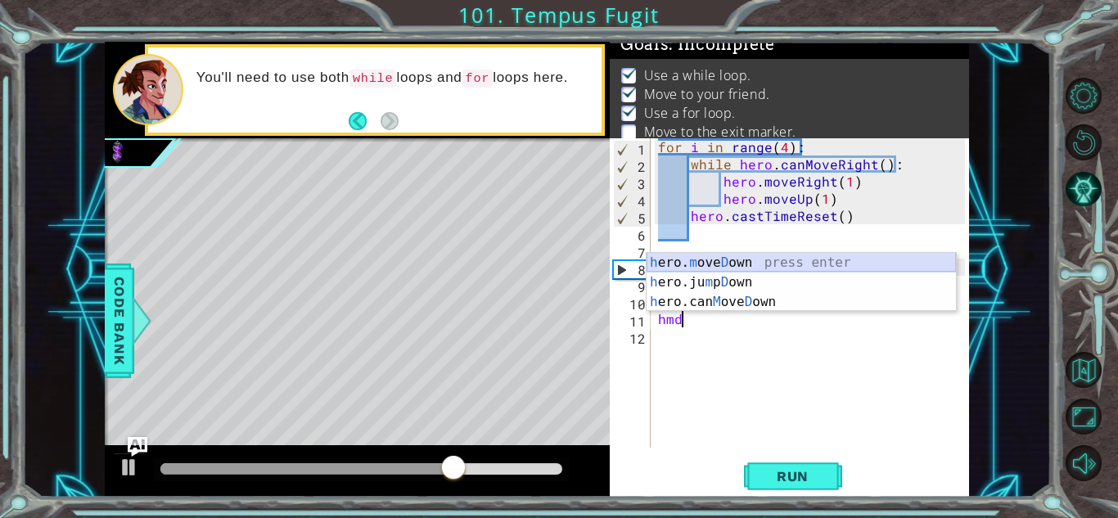
click at [731, 264] on div "h ero. m ove D own press enter h ero.ju m p D own press enter h ero.can M ove D…" at bounding box center [801, 302] width 309 height 98
type textarea "hero.moveDown(1)"
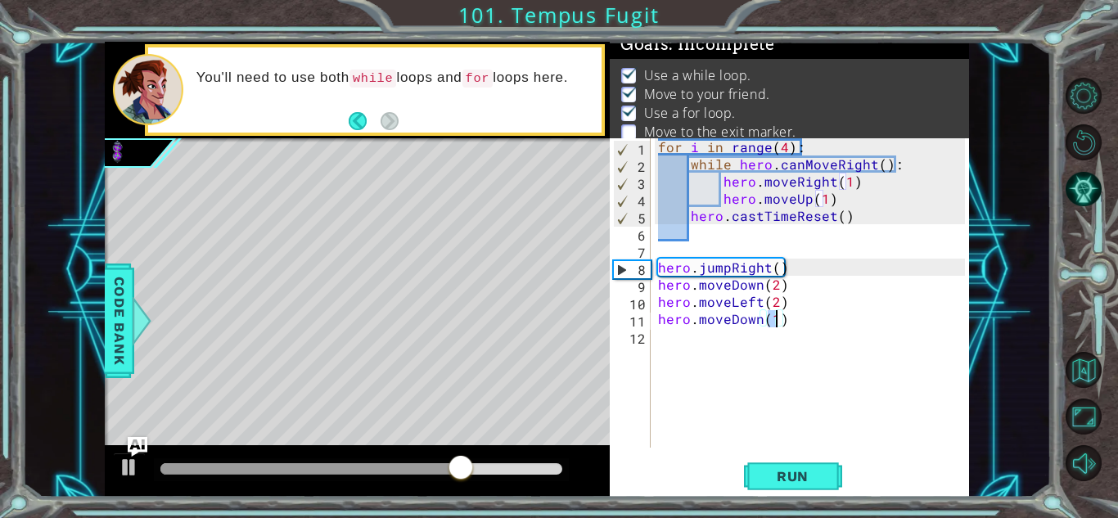
click at [719, 347] on div "for i in range ( 4 ) : while hero . canMoveRight ( ) : hero . moveRight ( 1 ) h…" at bounding box center [814, 310] width 318 height 344
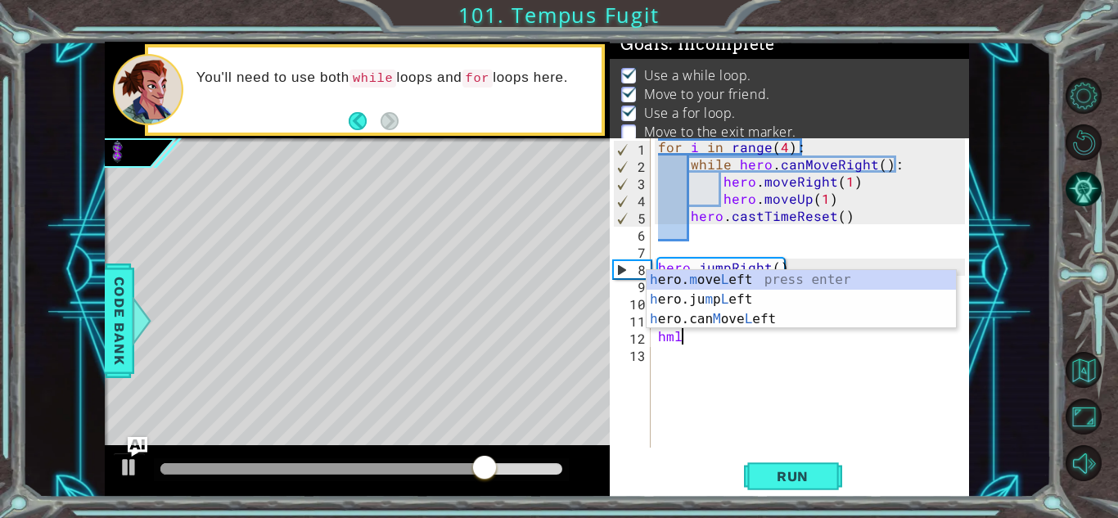
type textarea "hero.moveLeft(1)"
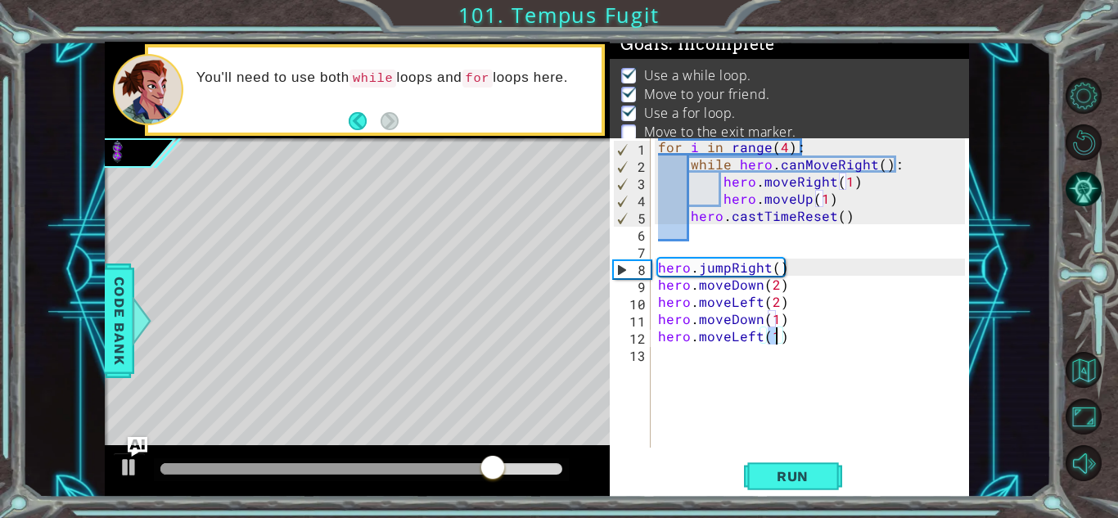
click at [701, 372] on div "for i in range ( 4 ) : while hero . canMoveRight ( ) : hero . moveRight ( 1 ) h…" at bounding box center [814, 310] width 318 height 344
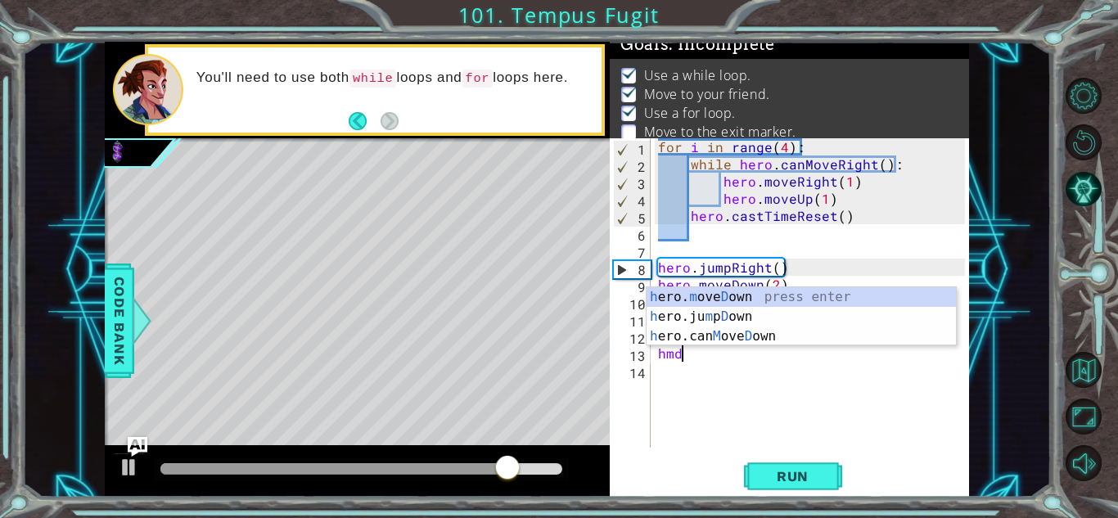
type textarea "hero.moveDown(1)"
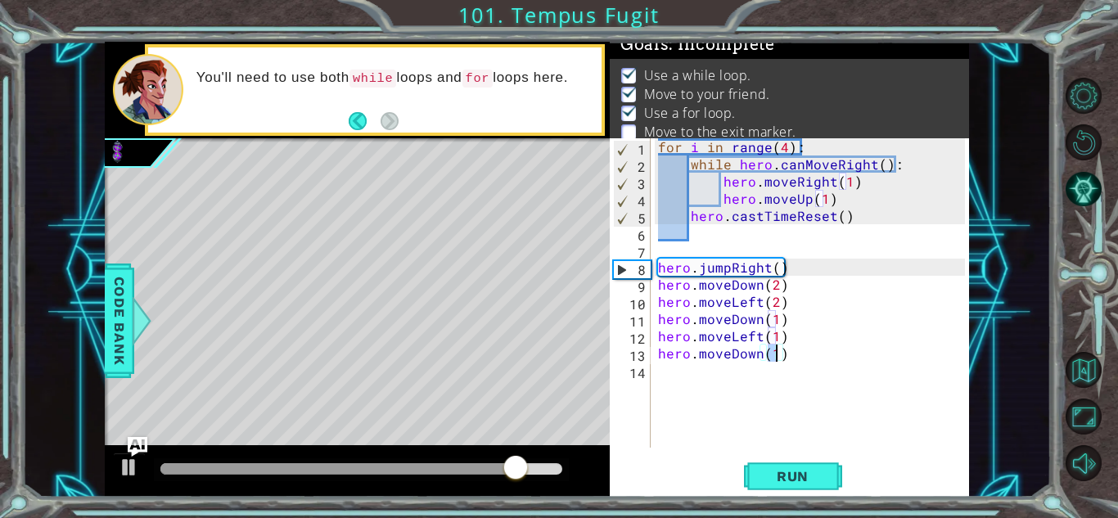
click at [699, 383] on div "for i in range ( 4 ) : while hero . canMoveRight ( ) : hero . moveRight ( 1 ) h…" at bounding box center [814, 310] width 318 height 344
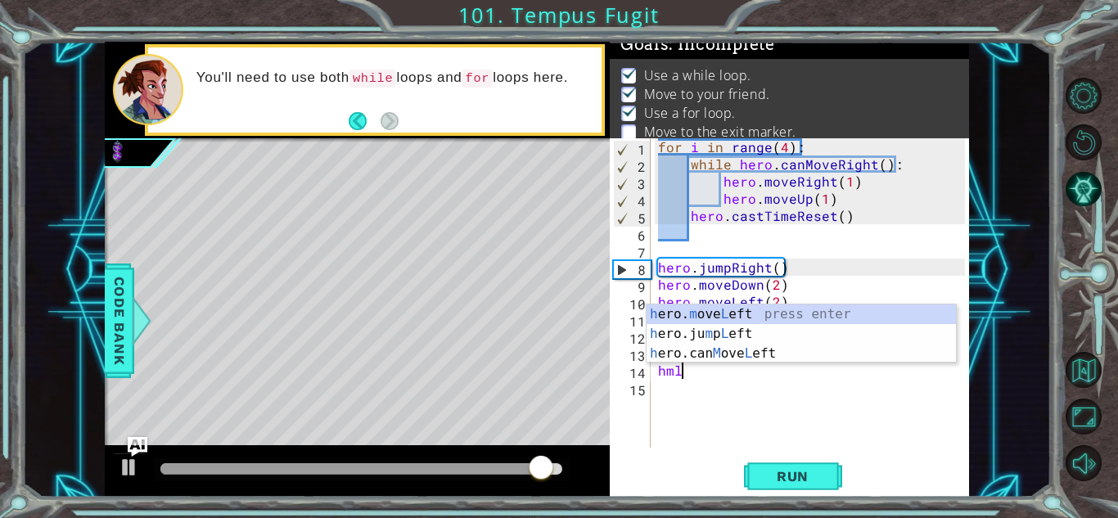
type textarea "hero.moveLeft(1)"
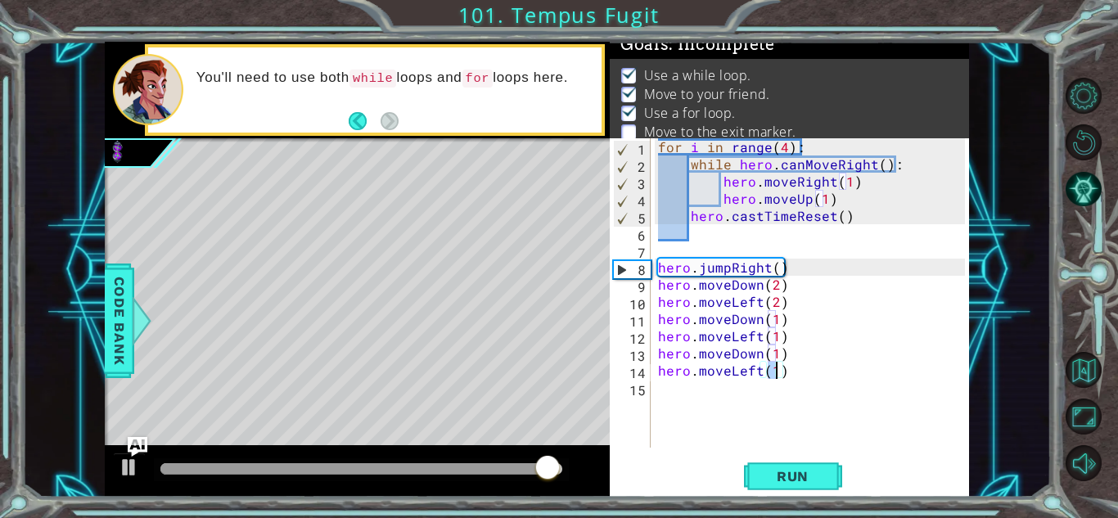
click at [708, 395] on div "for i in range ( 4 ) : while hero . canMoveRight ( ) : hero . moveRight ( 1 ) h…" at bounding box center [814, 310] width 318 height 344
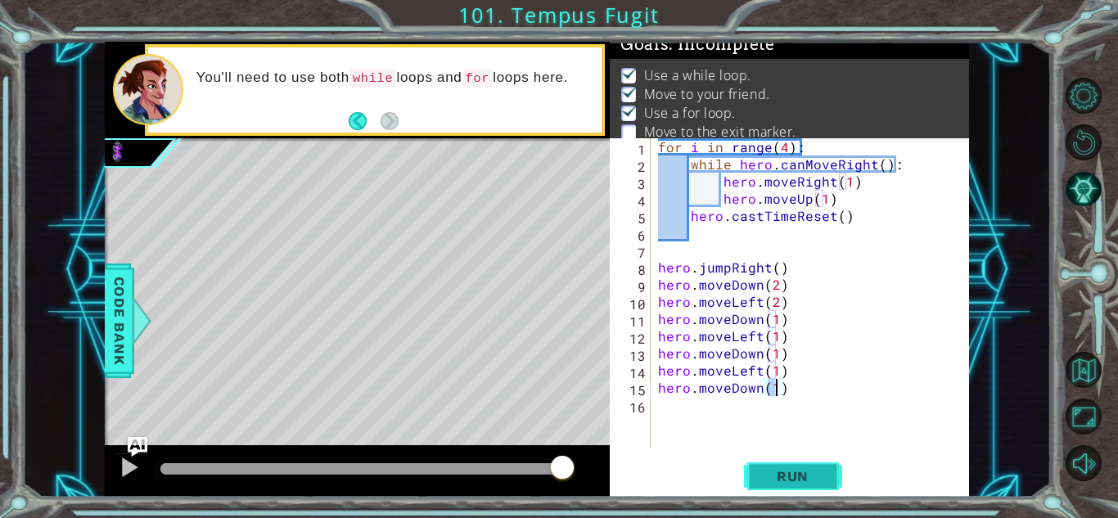
type textarea "hero.moveDown(1)"
click at [751, 483] on button "Run" at bounding box center [793, 476] width 98 height 36
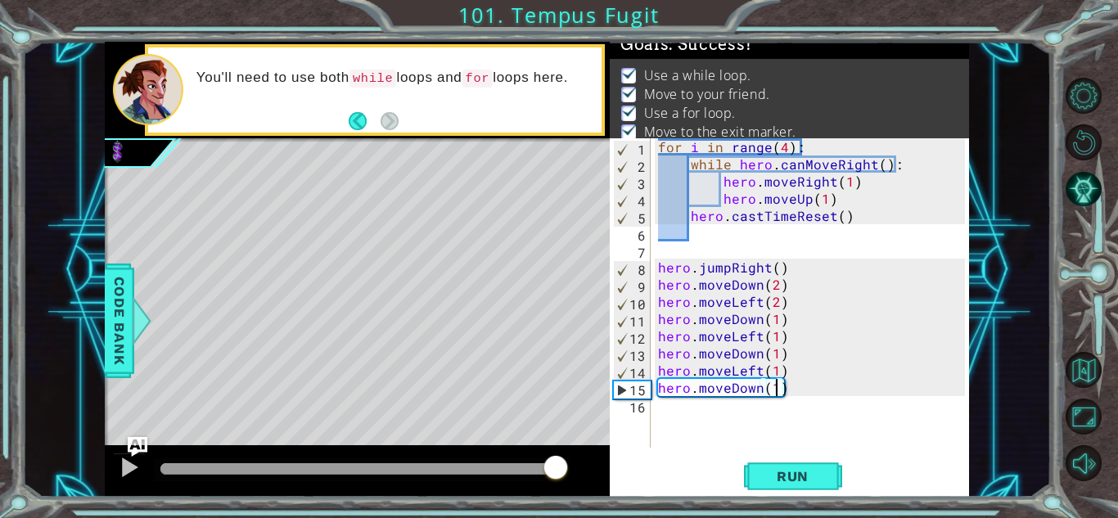
drag, startPoint x: 491, startPoint y: 469, endPoint x: 558, endPoint y: 467, distance: 67.2
click at [558, 467] on div at bounding box center [361, 468] width 402 height 11
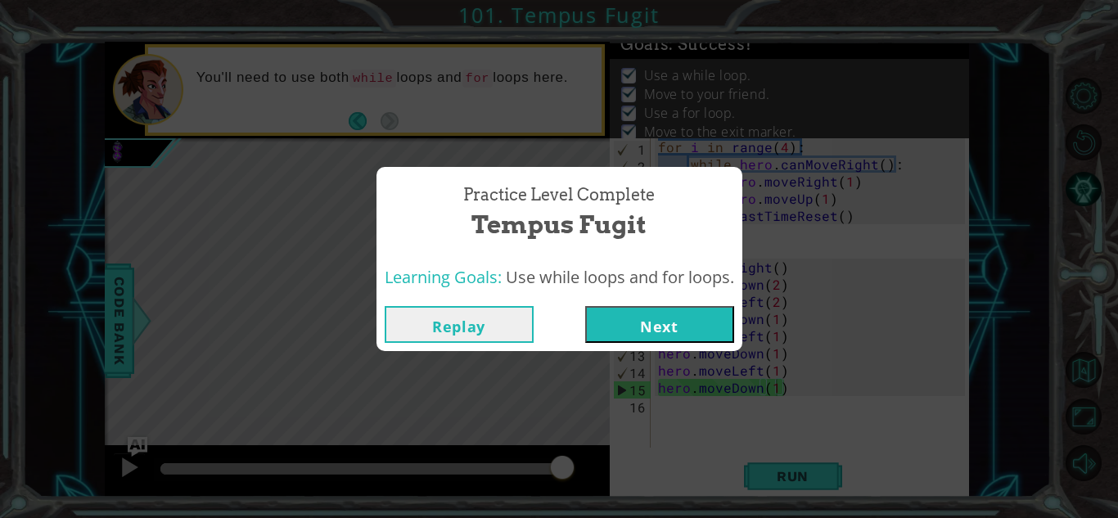
click at [714, 320] on button "Next" at bounding box center [659, 324] width 149 height 37
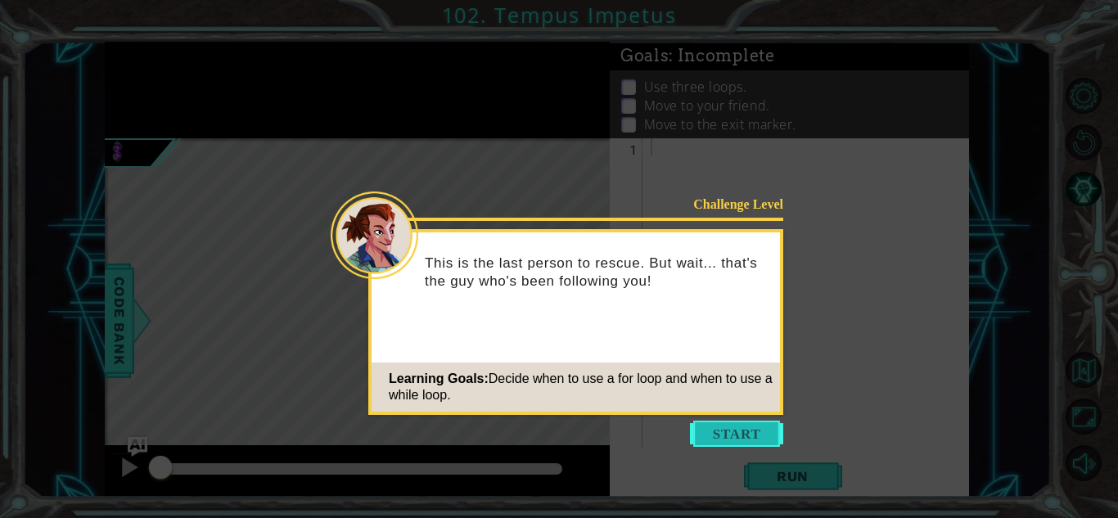
click at [725, 433] on button "Start" at bounding box center [736, 434] width 93 height 26
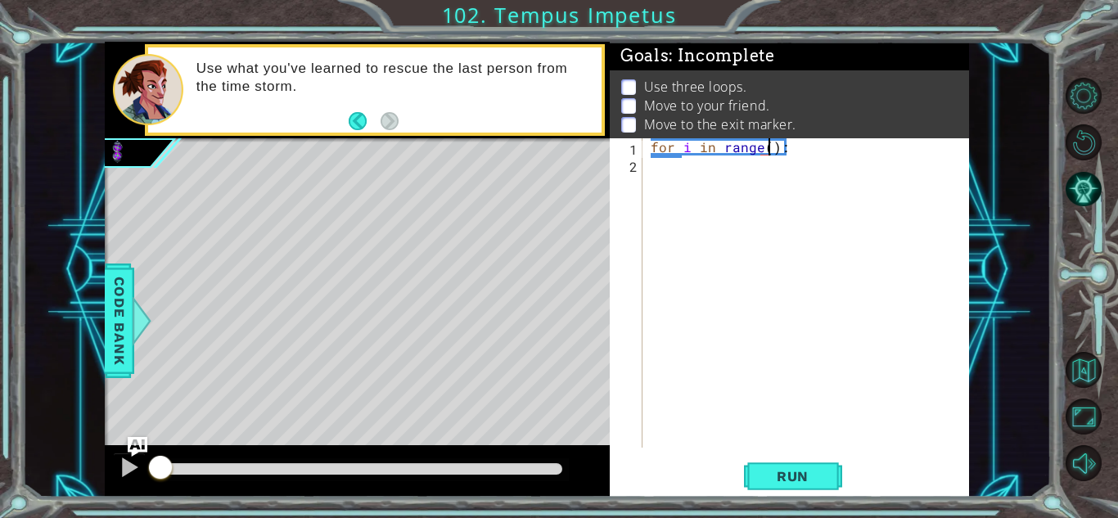
scroll to position [0, 7]
type textarea "for i in range(3):"
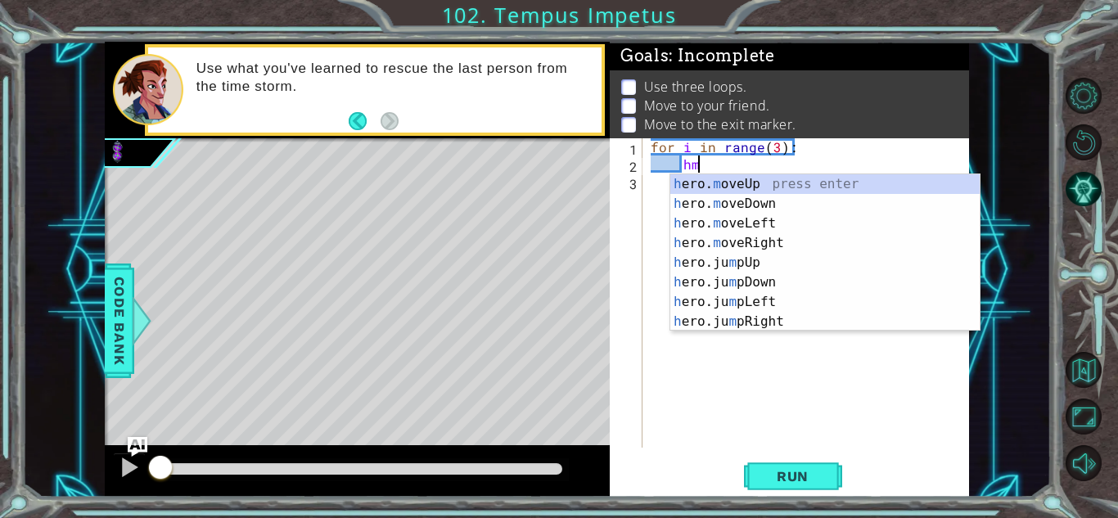
scroll to position [0, 2]
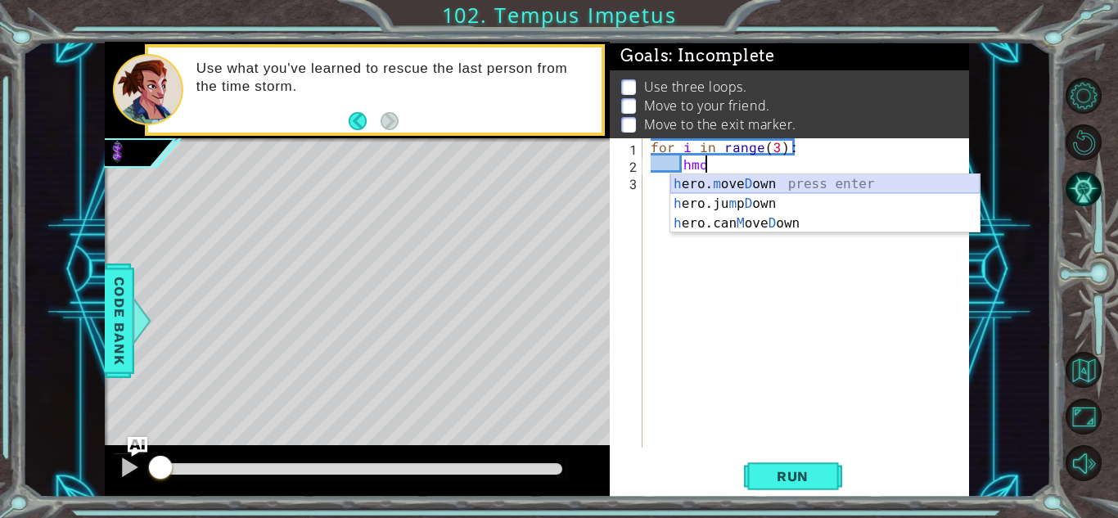
click at [743, 175] on div "h ero. m ove D own press enter h ero.ju m p D own press enter h ero.can M ove D…" at bounding box center [824, 223] width 309 height 98
type textarea "hero.moveDown(1)"
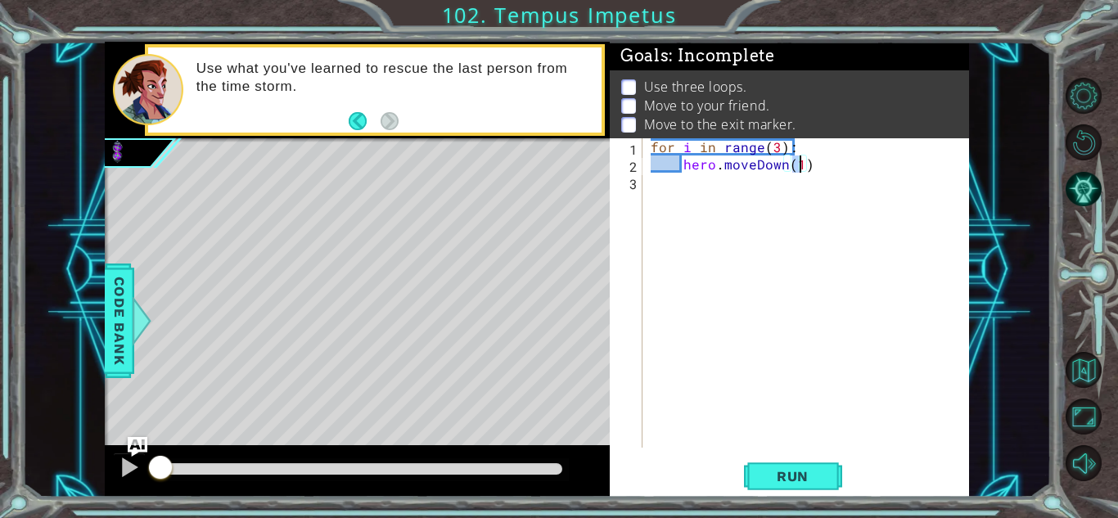
click at [739, 180] on div "for i in range ( 3 ) : hero . moveDown ( 1 )" at bounding box center [810, 310] width 326 height 344
type textarea "hero.moveLeft(1)"
click at [796, 473] on span "Run" at bounding box center [792, 476] width 65 height 16
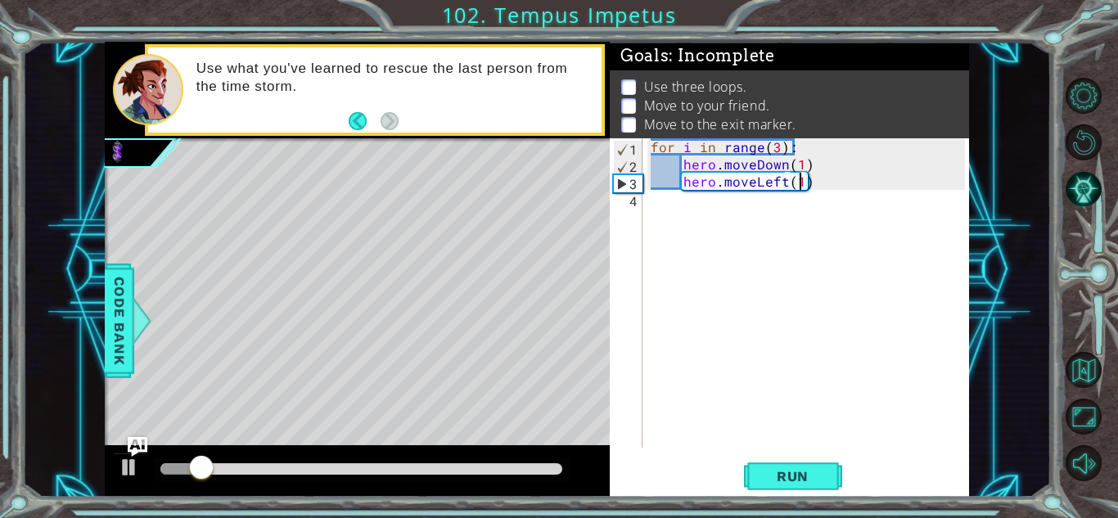
click at [784, 300] on div "for i in range ( 3 ) : hero . moveDown ( 1 ) hero . moveLeft ( 1 )" at bounding box center [810, 310] width 326 height 344
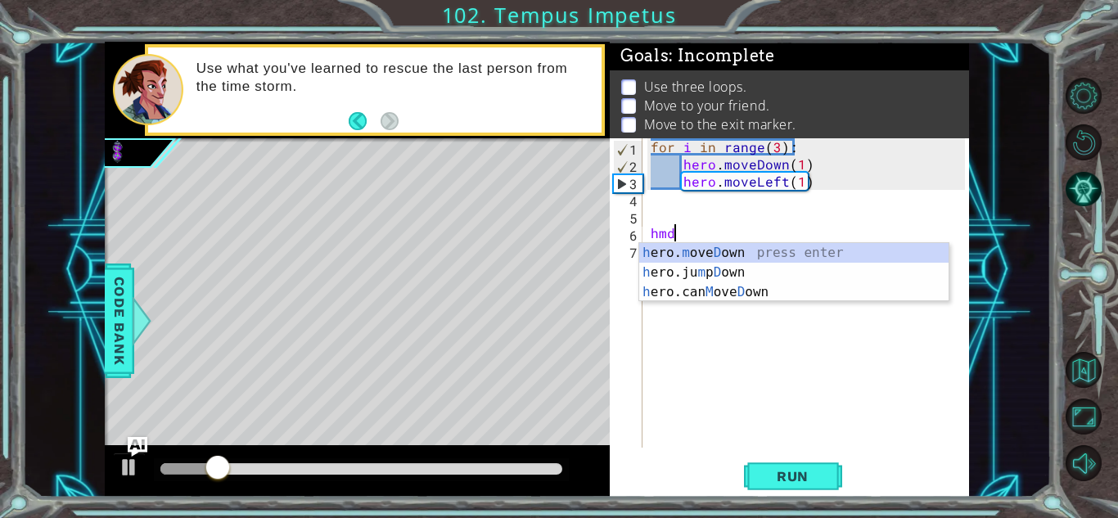
type textarea "hero.moveDown(1)"
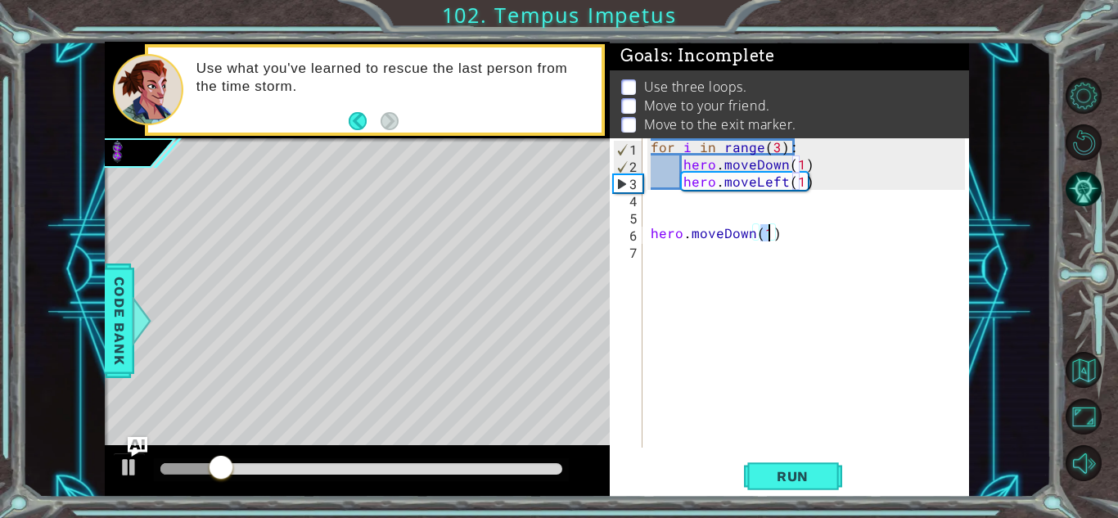
click at [818, 325] on div "for i in range ( 3 ) : hero . moveDown ( 1 ) hero . moveLeft ( 1 ) hero . moveD…" at bounding box center [810, 310] width 326 height 344
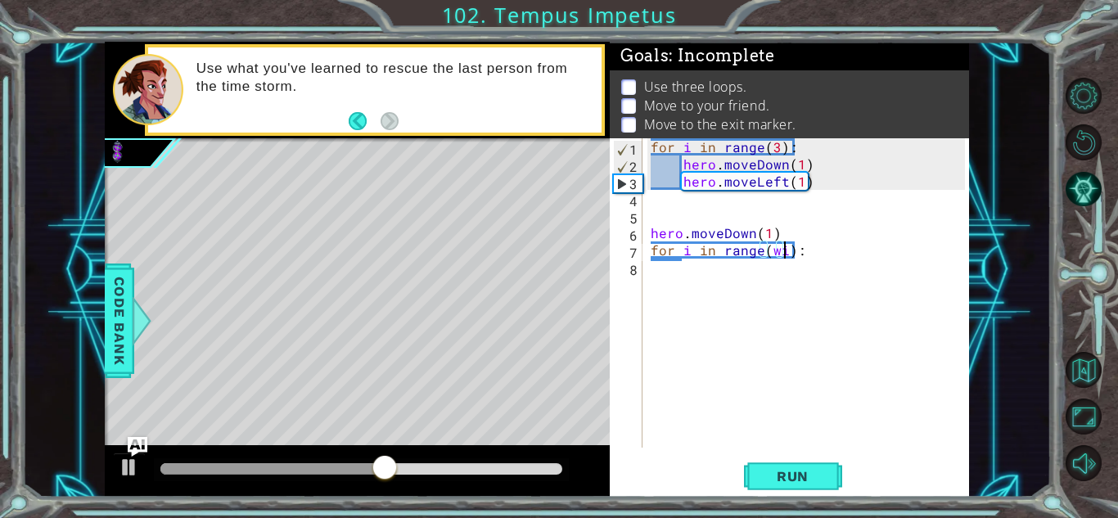
scroll to position [0, 8]
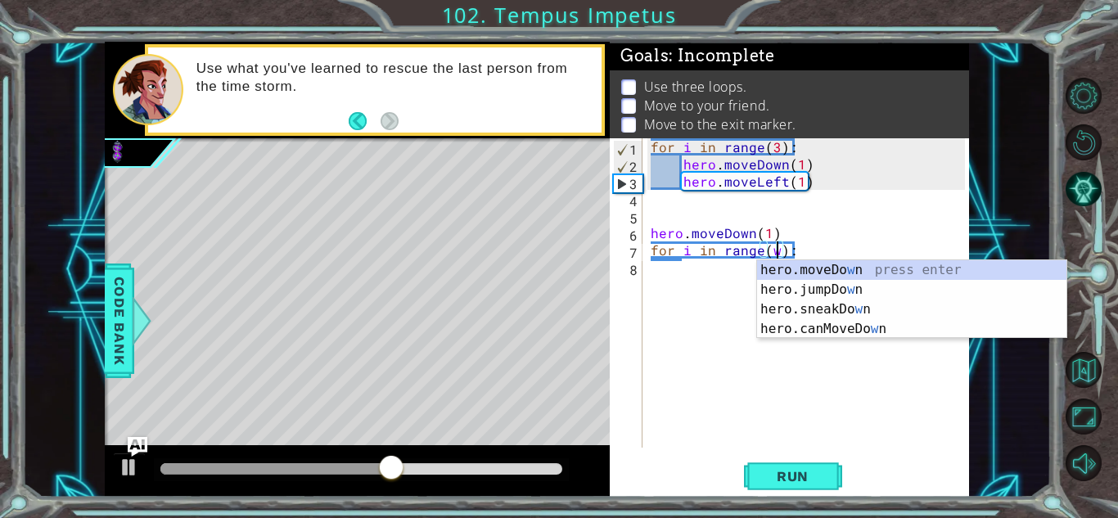
type textarea "for i in range():"
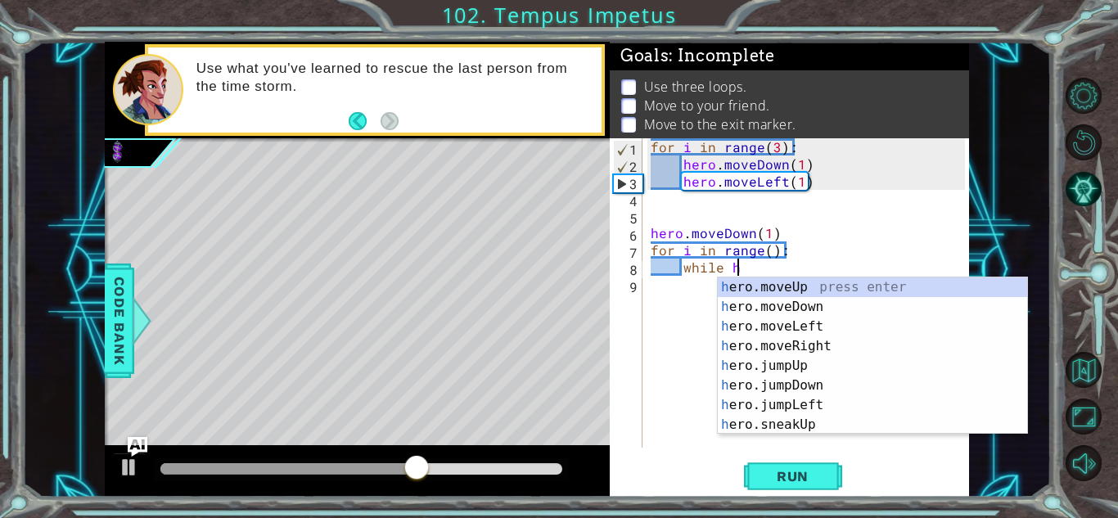
scroll to position [0, 5]
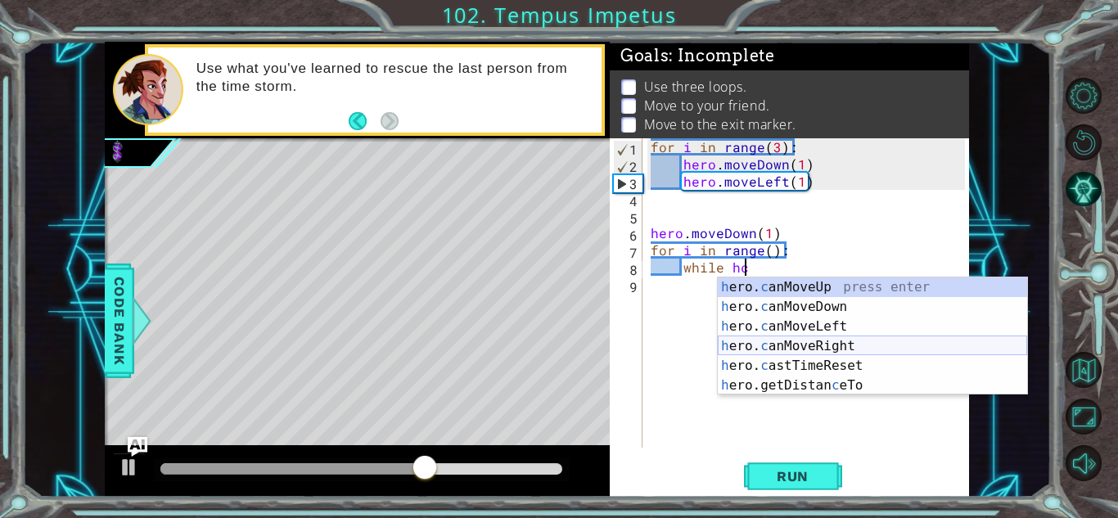
click at [843, 349] on div "h ero. c anMoveUp press enter h ero. c anMoveDown press enter h ero. c anMoveLe…" at bounding box center [872, 355] width 309 height 157
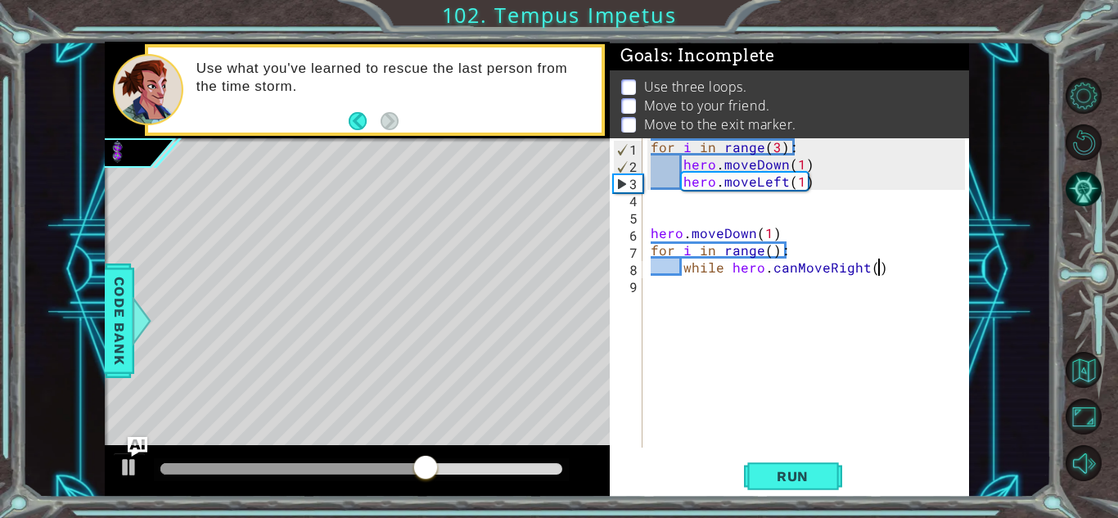
type textarea "while hero.canMoveRight()"
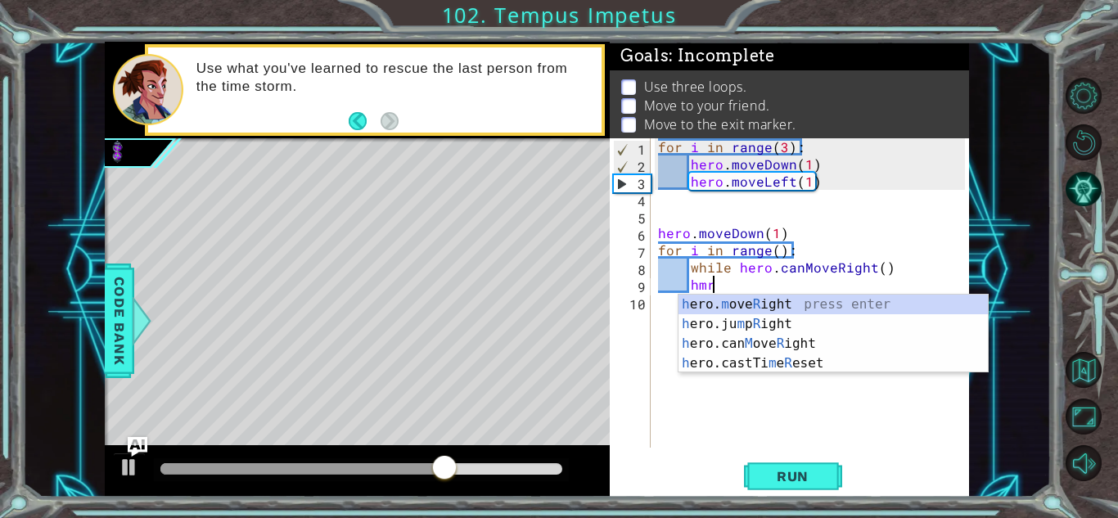
scroll to position [0, 2]
click at [785, 304] on div "h ero. m ove R ight press enter h ero.ju m p R ight press enter h ero.can M ove…" at bounding box center [833, 354] width 309 height 118
type textarea "hero.moveRight(1)"
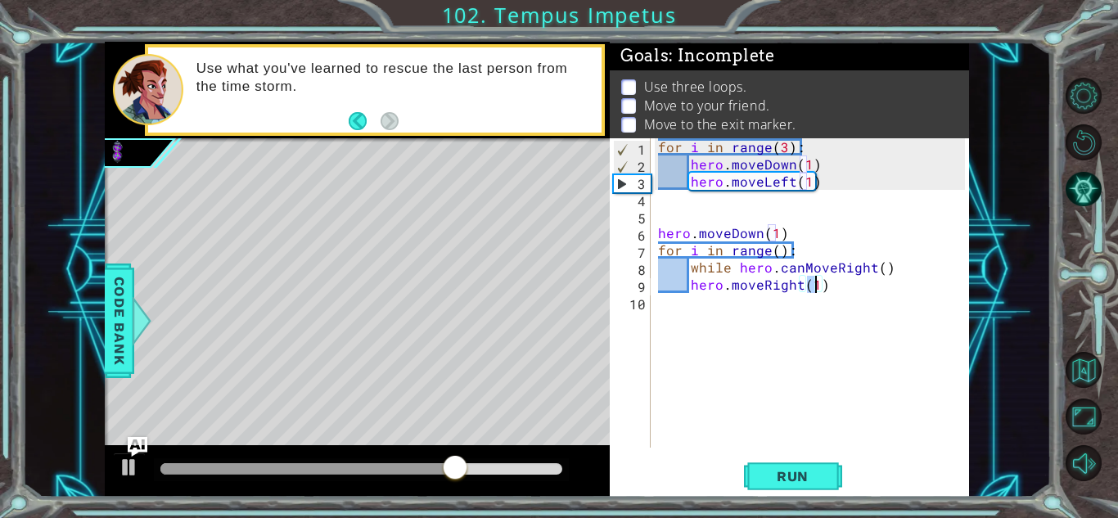
click at [764, 303] on div "for i in range ( 3 ) : hero . moveDown ( 1 ) hero . moveLeft ( 1 ) hero . moveD…" at bounding box center [814, 310] width 318 height 344
type textarea "hero.moveRight(1)"
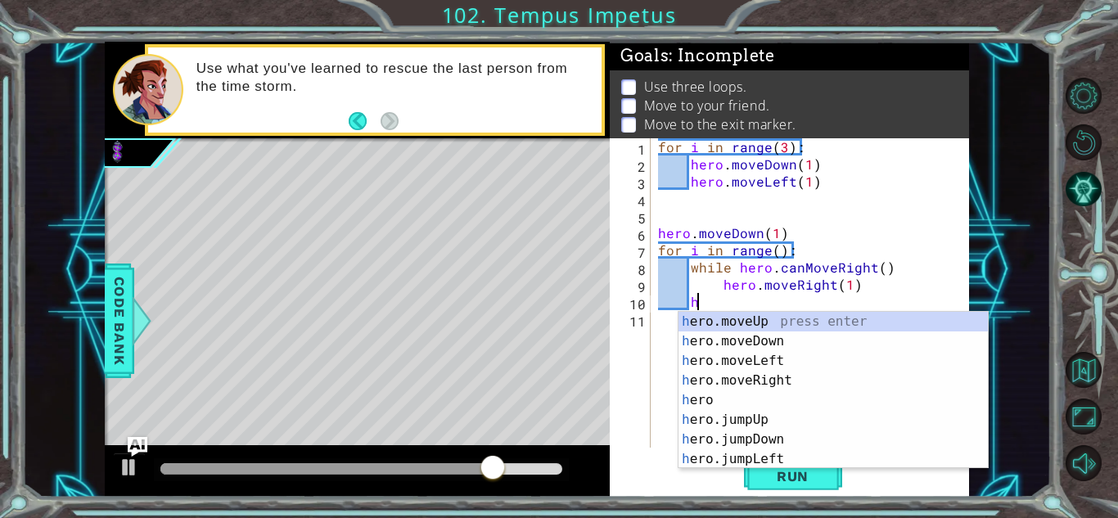
scroll to position [0, 2]
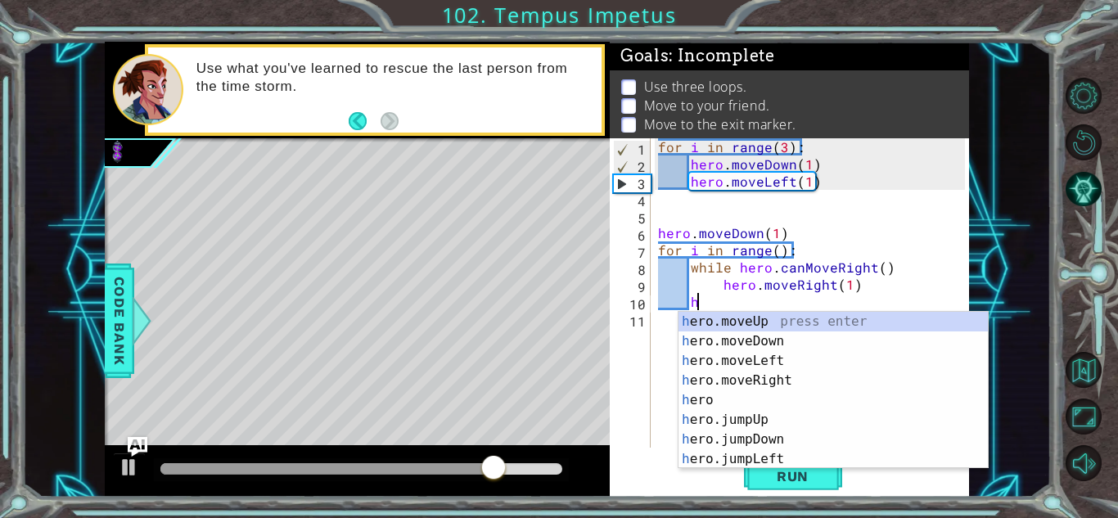
type textarea "ht"
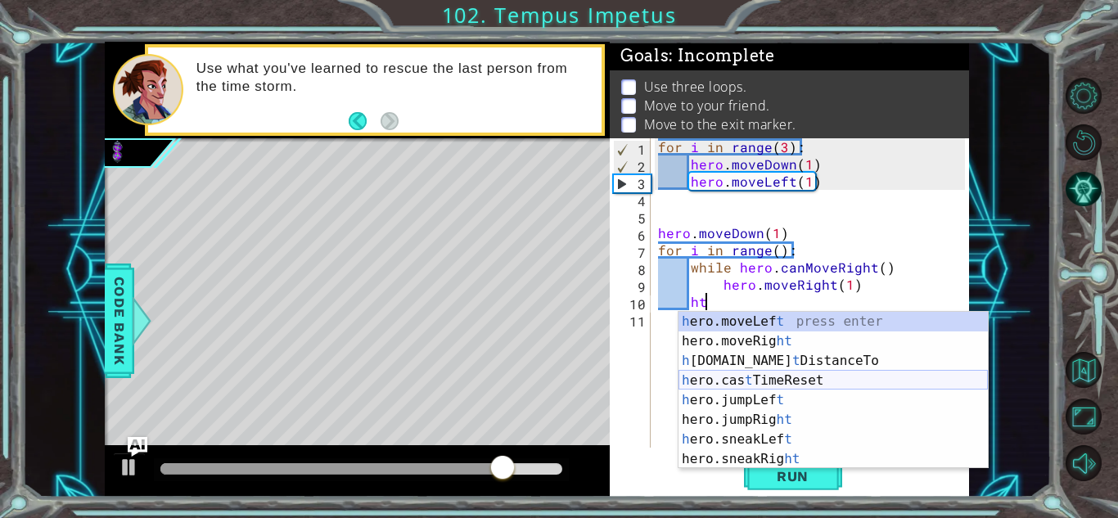
click at [773, 384] on div "h ero.moveLef t press enter hero.moveRig ht press enter h [DOMAIN_NAME] t Dista…" at bounding box center [833, 410] width 309 height 196
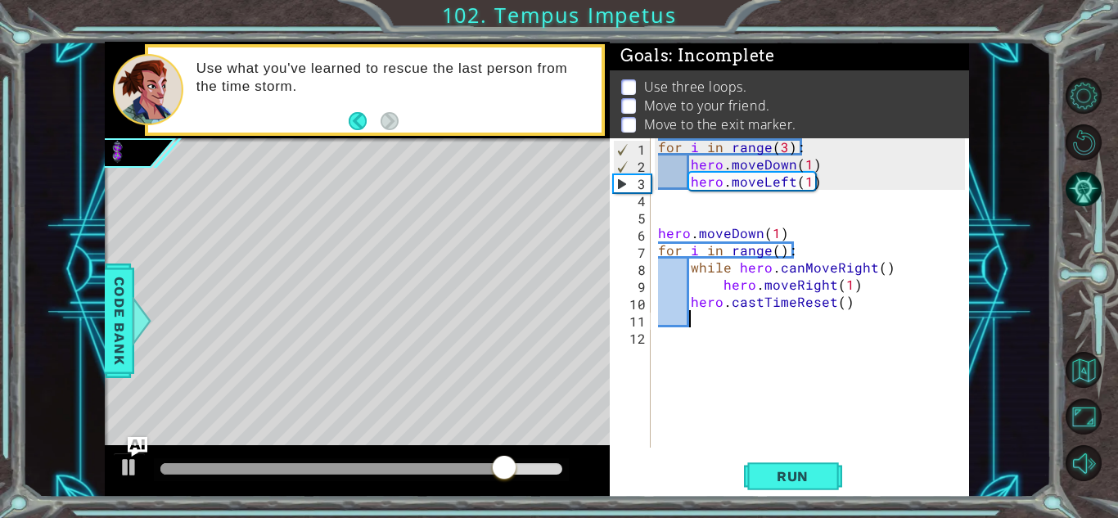
scroll to position [0, 1]
click at [797, 461] on button "Run" at bounding box center [793, 476] width 98 height 36
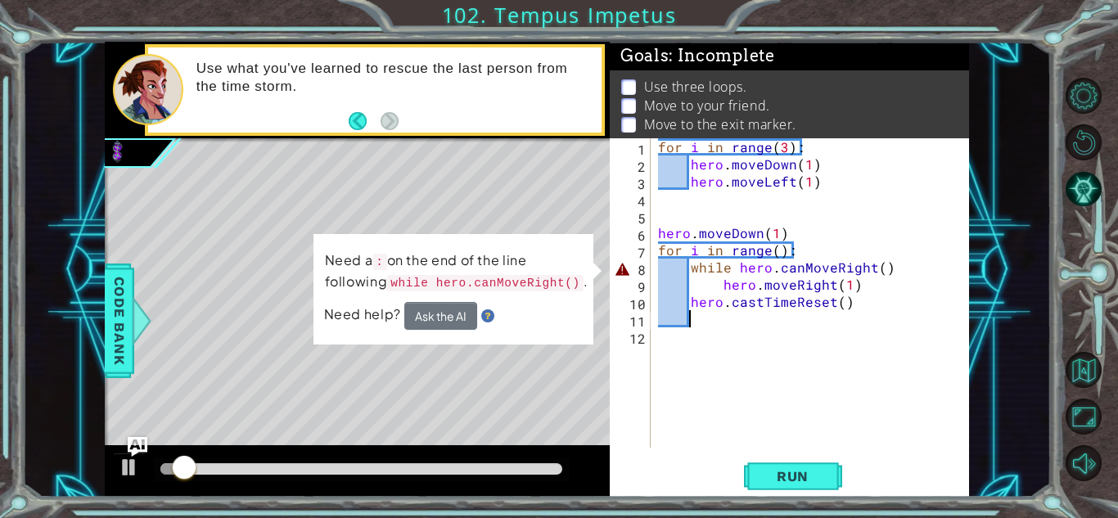
click at [891, 262] on div "for i in range ( 3 ) : hero . moveDown ( 1 ) hero . moveLeft ( 1 ) hero . moveD…" at bounding box center [814, 310] width 318 height 344
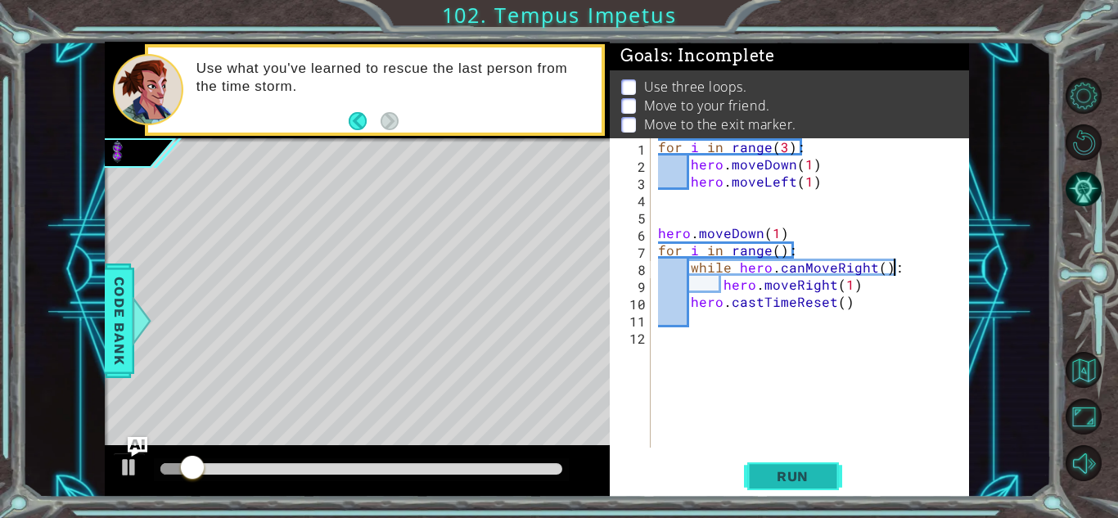
click at [831, 472] on button "Run" at bounding box center [793, 476] width 98 height 36
click at [348, 459] on div at bounding box center [361, 469] width 415 height 23
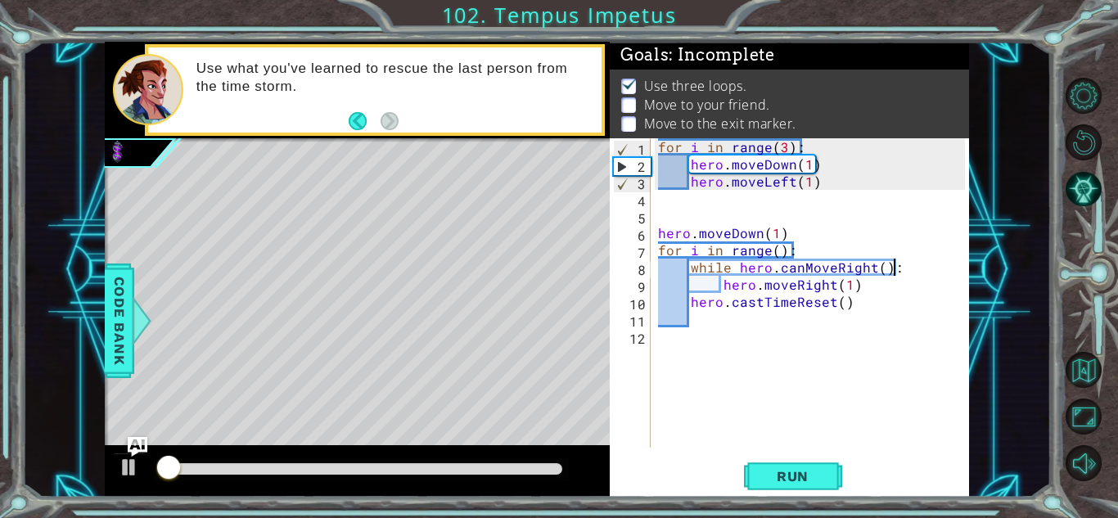
scroll to position [2, 0]
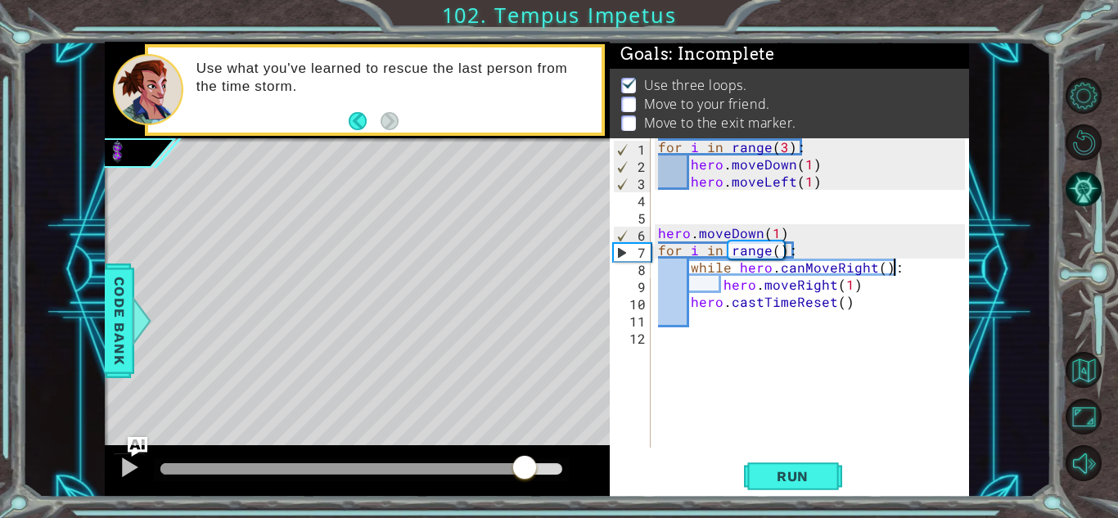
drag, startPoint x: 342, startPoint y: 468, endPoint x: 526, endPoint y: 476, distance: 184.3
click at [526, 475] on div at bounding box center [361, 468] width 402 height 11
click at [777, 252] on div "for i in range ( 3 ) : hero . moveDown ( 1 ) hero . moveLeft ( 1 ) hero . moveD…" at bounding box center [814, 310] width 318 height 344
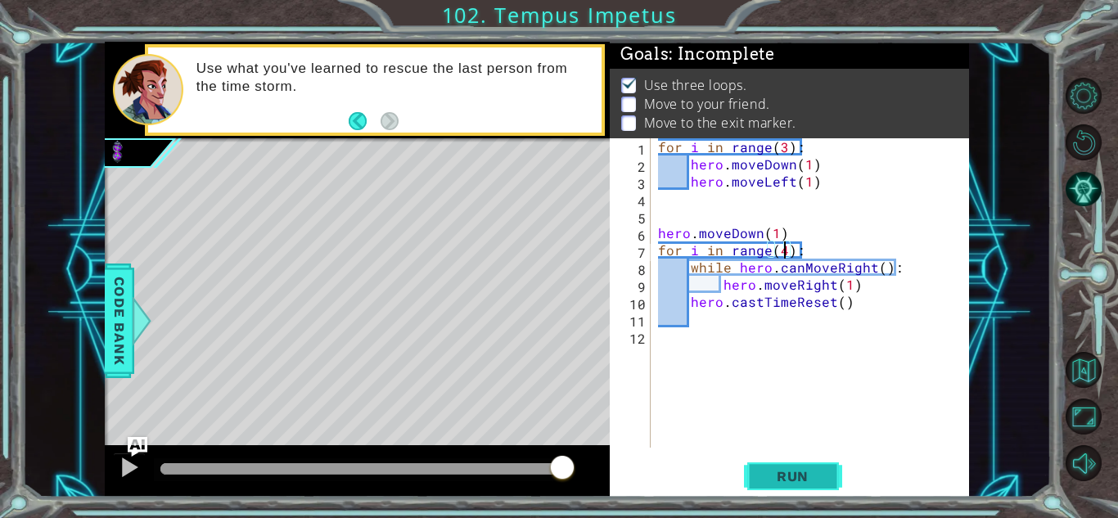
type textarea "for i in range(4):"
click at [770, 484] on button "Run" at bounding box center [793, 476] width 98 height 36
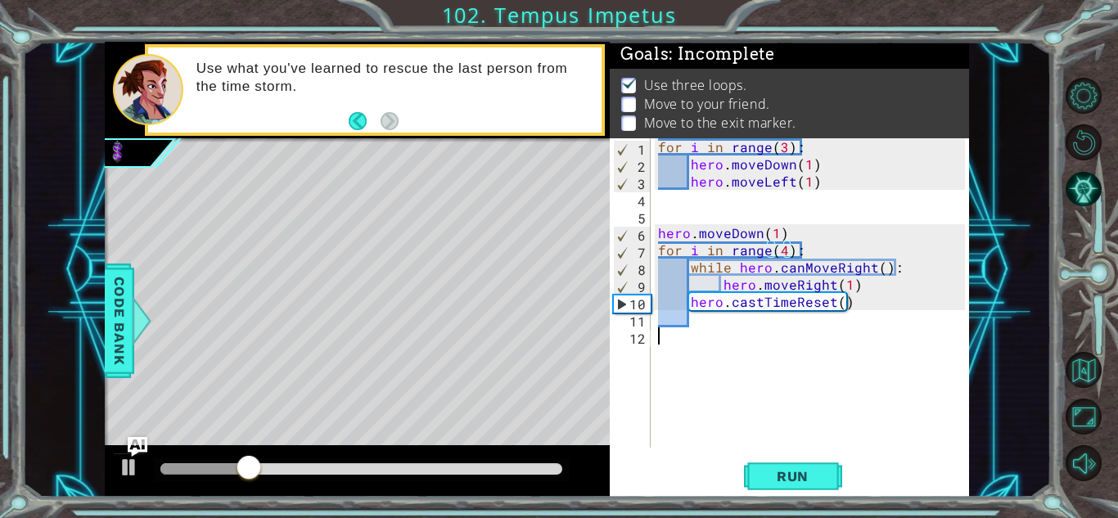
click at [719, 384] on div "for i in range ( 3 ) : hero . moveDown ( 1 ) hero . moveLeft ( 1 ) hero . moveD…" at bounding box center [814, 310] width 318 height 344
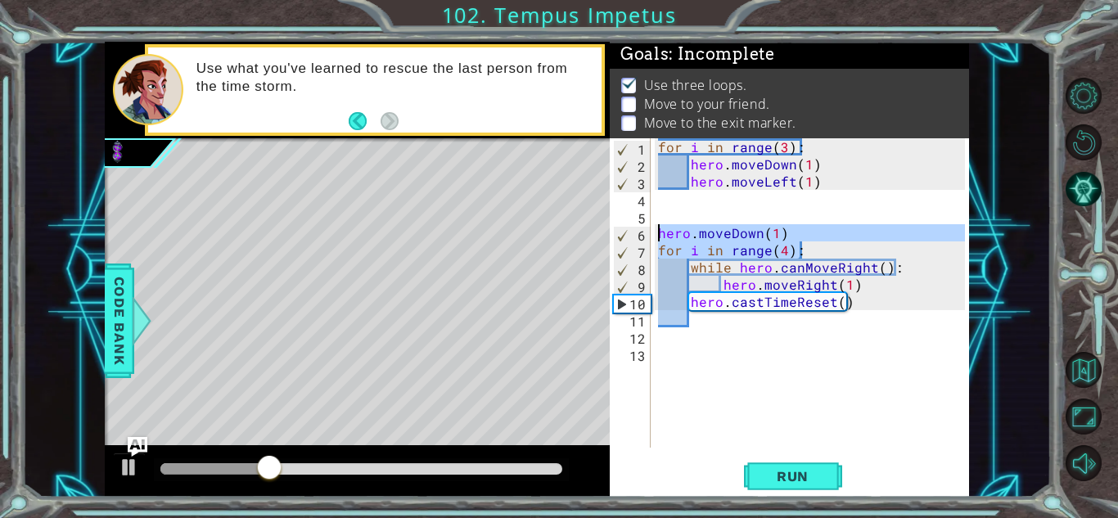
drag, startPoint x: 809, startPoint y: 254, endPoint x: 649, endPoint y: 235, distance: 161.5
click at [649, 235] on div "1 2 3 4 5 6 7 8 9 10 11 12 13 for i in range ( 3 ) : hero . moveDown ( 1 ) hero…" at bounding box center [787, 292] width 355 height 309
type textarea "hero.moveDown(1) for i in range(4):"
click at [686, 368] on div "for i in range ( 3 ) : hero . moveDown ( 1 ) hero . moveLeft ( 1 ) hero . moveD…" at bounding box center [814, 310] width 318 height 344
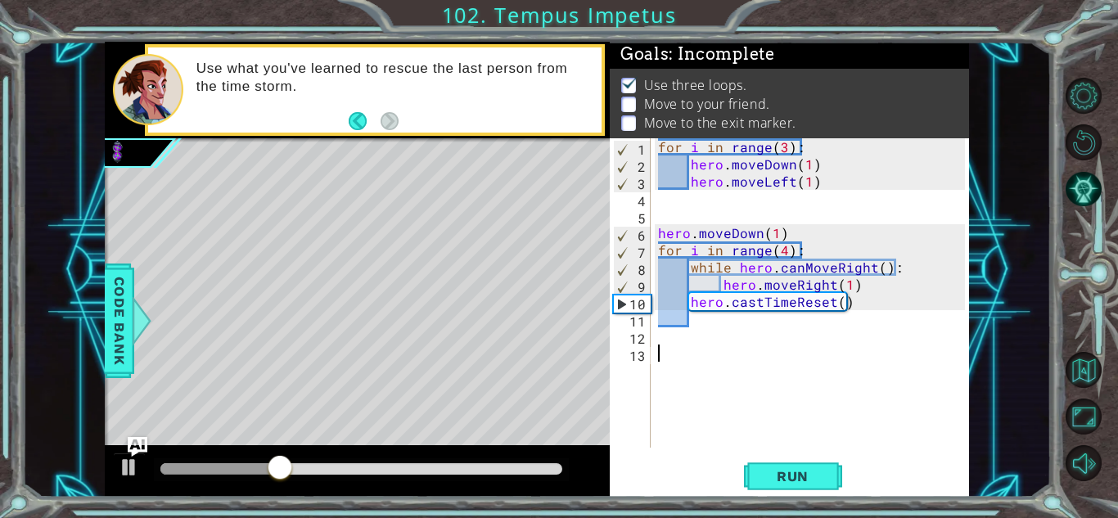
paste textarea "for i in range(4):"
type textarea "for i in range(4):"
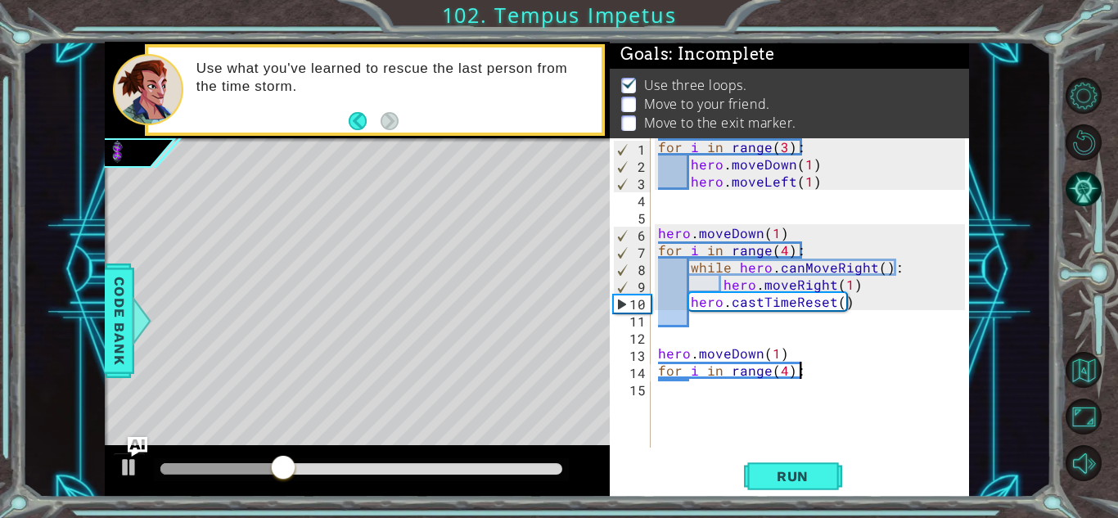
click at [714, 387] on div "for i in range ( 3 ) : hero . moveDown ( 1 ) hero . moveLeft ( 1 ) hero . moveD…" at bounding box center [814, 310] width 318 height 344
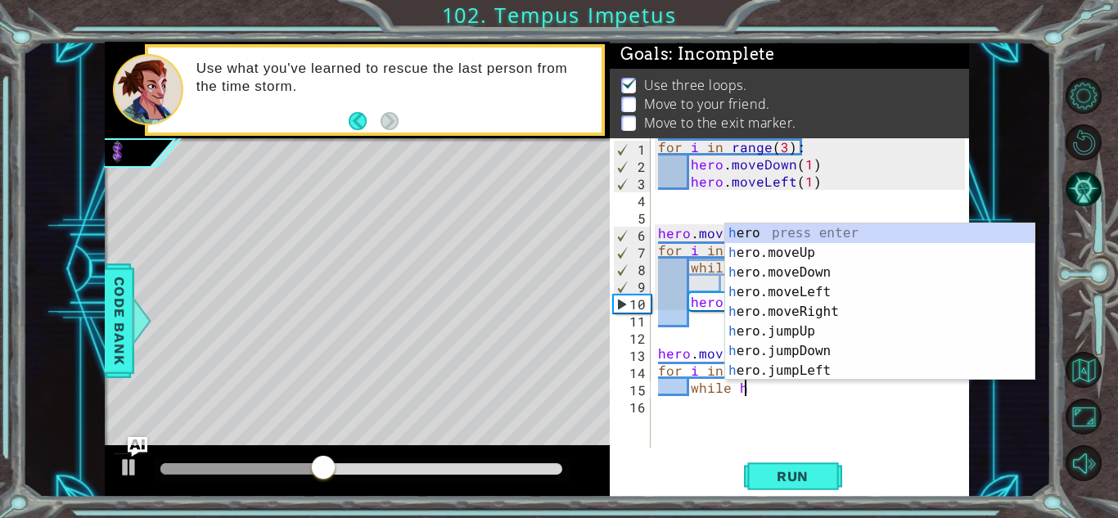
scroll to position [0, 5]
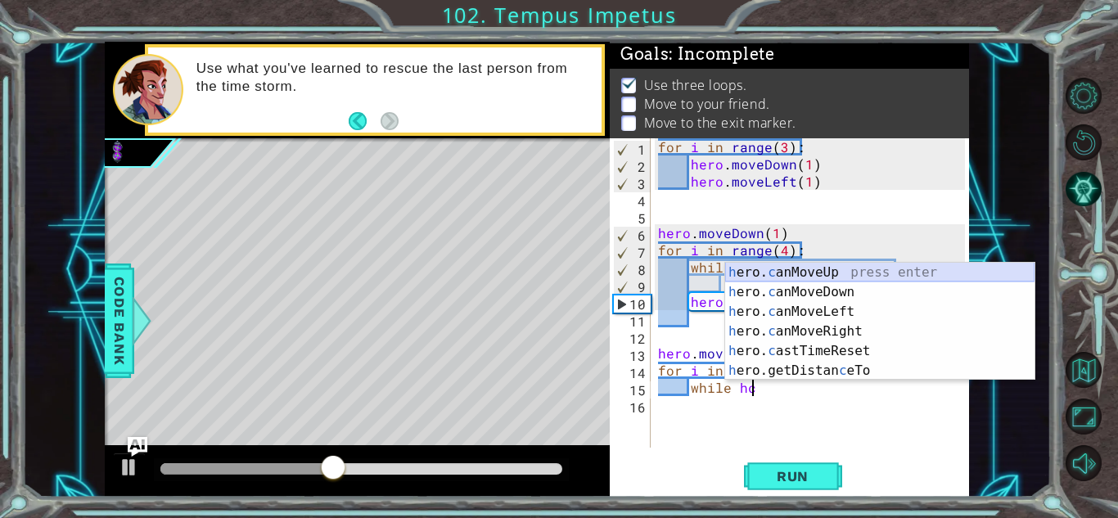
click at [821, 264] on div "h ero. c anMoveUp press enter h ero. c anMoveDown press enter h ero. c anMoveLe…" at bounding box center [879, 341] width 309 height 157
type textarea "while hero.canMoveUp()"
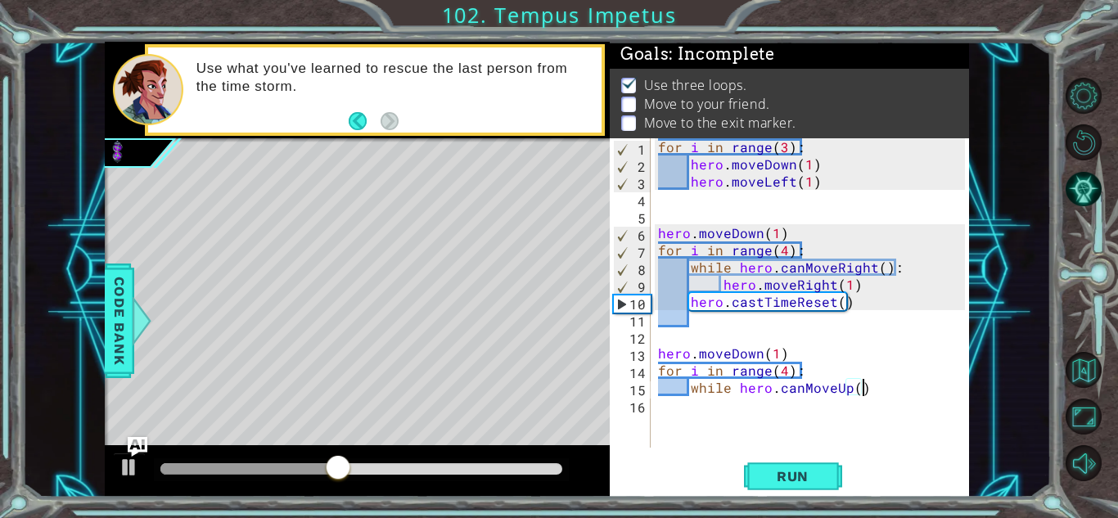
click at [845, 405] on div "for i in range ( 3 ) : hero . moveDown ( 1 ) hero . moveLeft ( 1 ) hero . moveD…" at bounding box center [814, 310] width 318 height 344
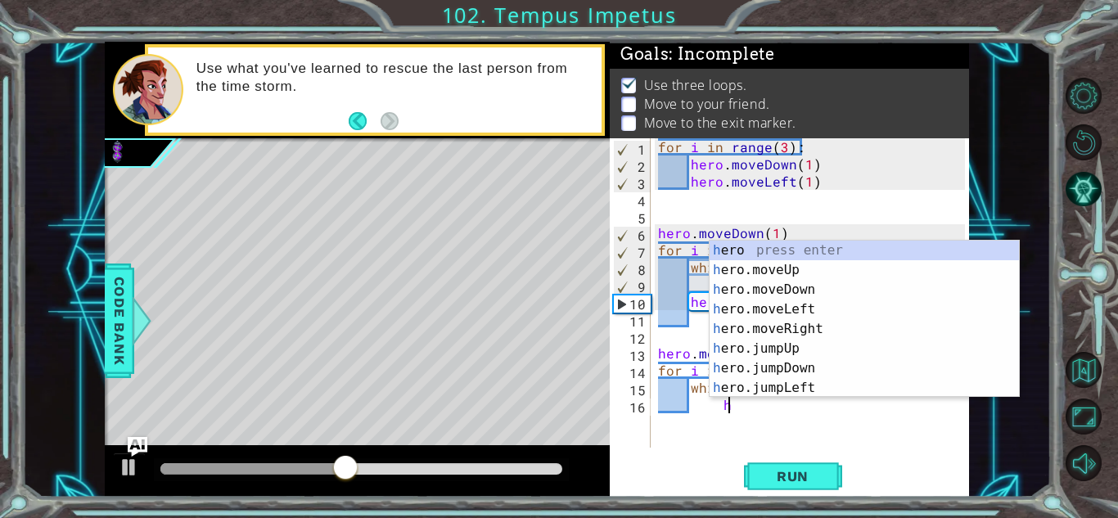
scroll to position [0, 4]
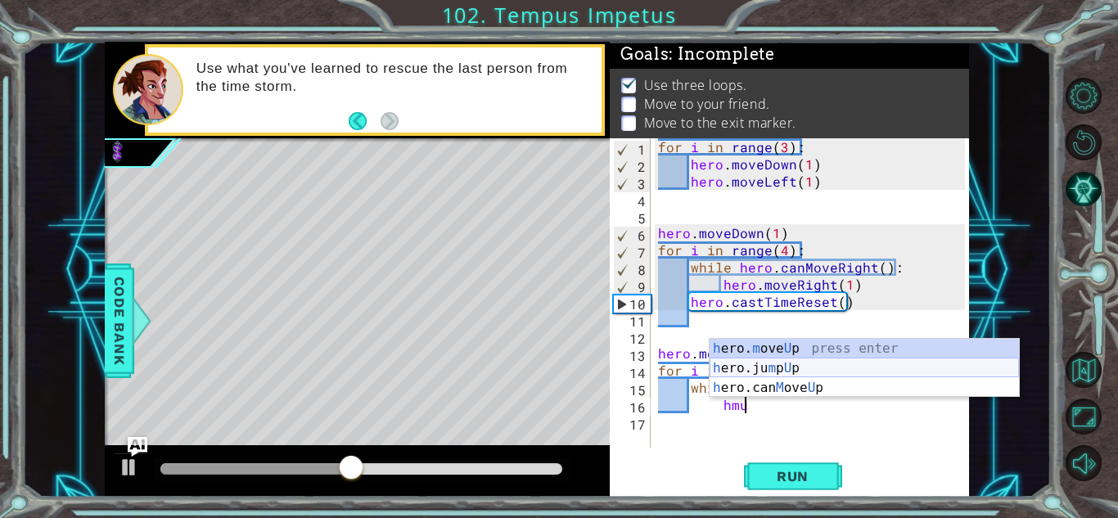
type textarea "hero.moveUp(1)"
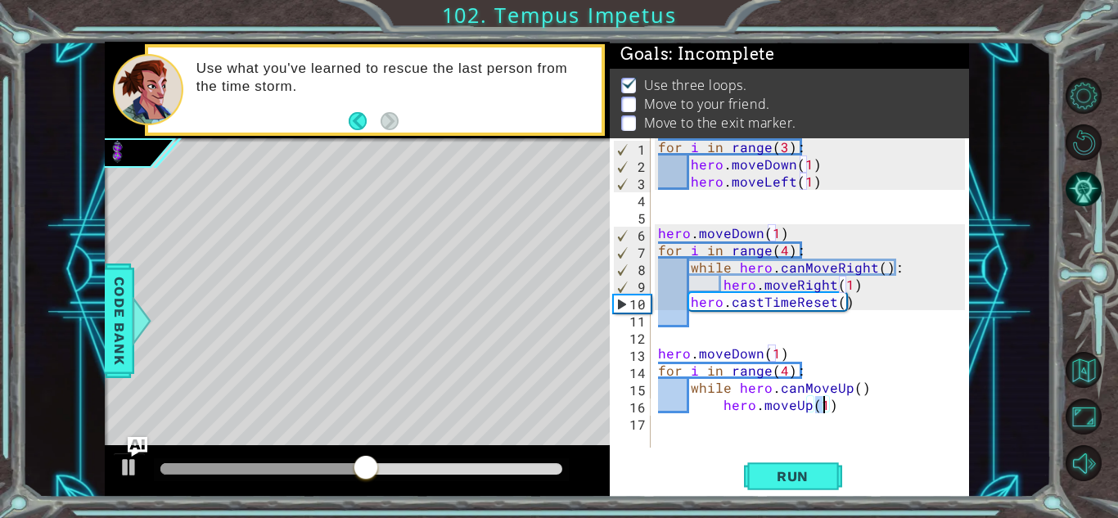
click at [762, 427] on div "for i in range ( 3 ) : hero . moveDown ( 1 ) hero . moveLeft ( 1 ) hero . moveD…" at bounding box center [814, 310] width 318 height 344
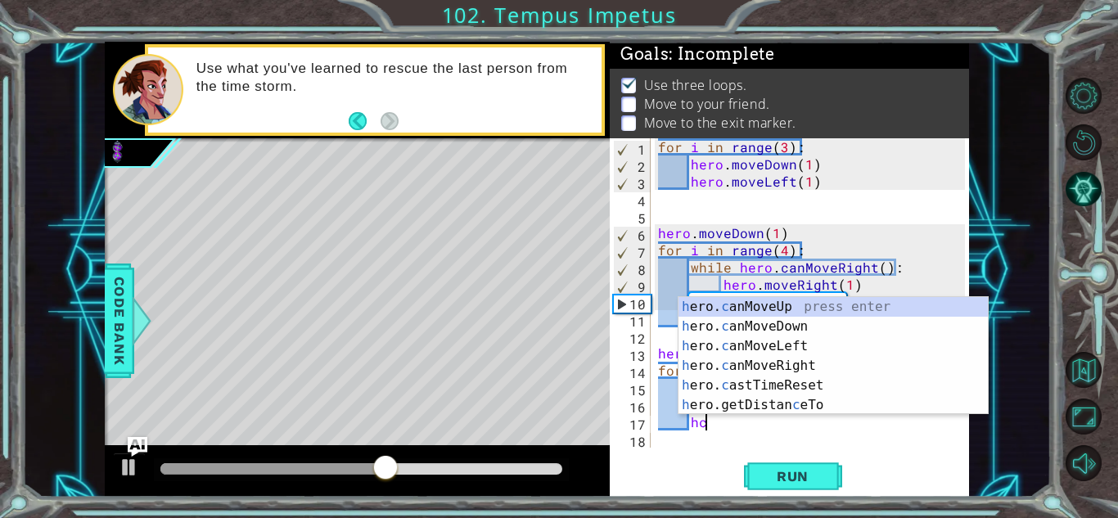
scroll to position [0, 2]
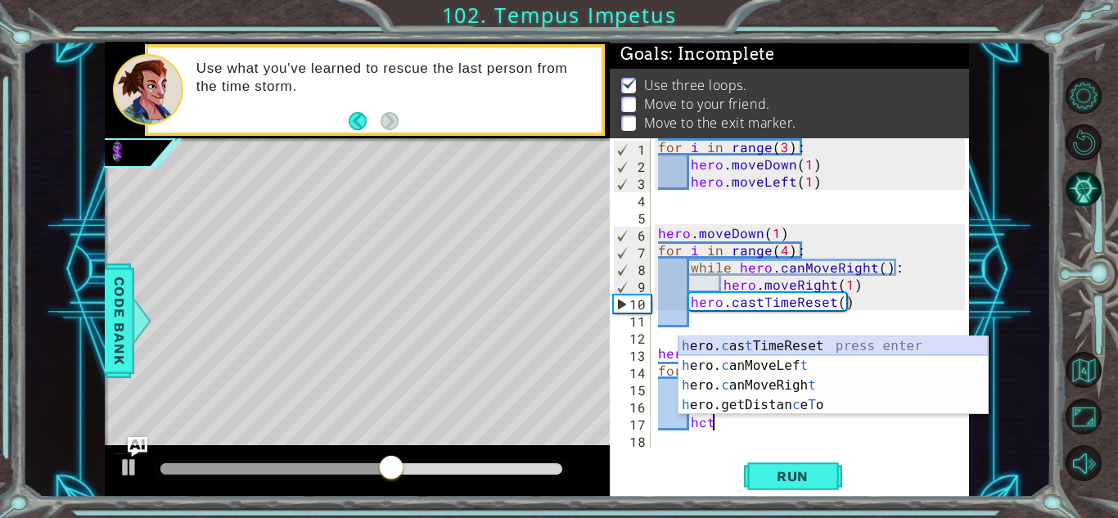
type textarea "hctr"
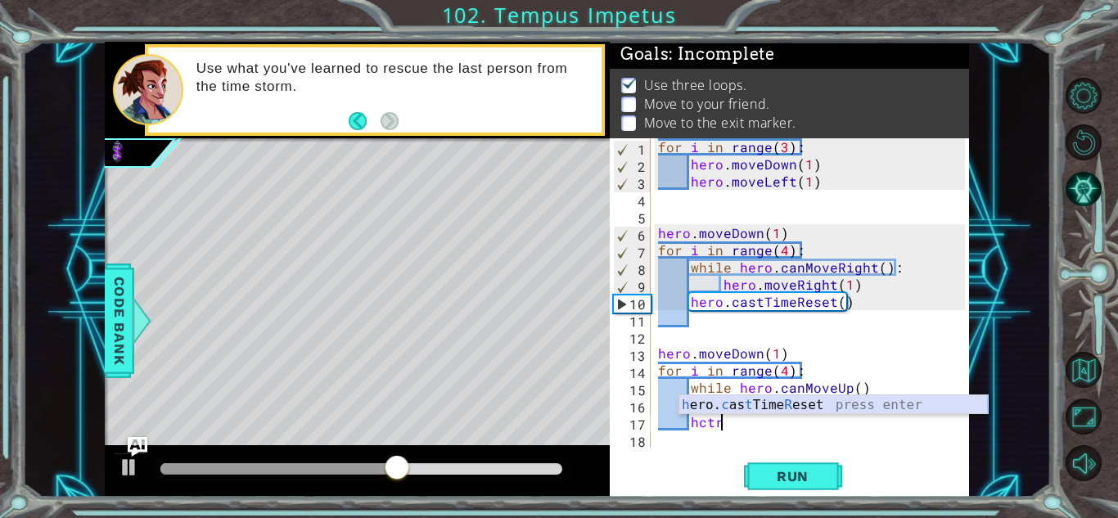
click at [797, 408] on div "h ero. c as t Time R eset press enter" at bounding box center [833, 424] width 309 height 59
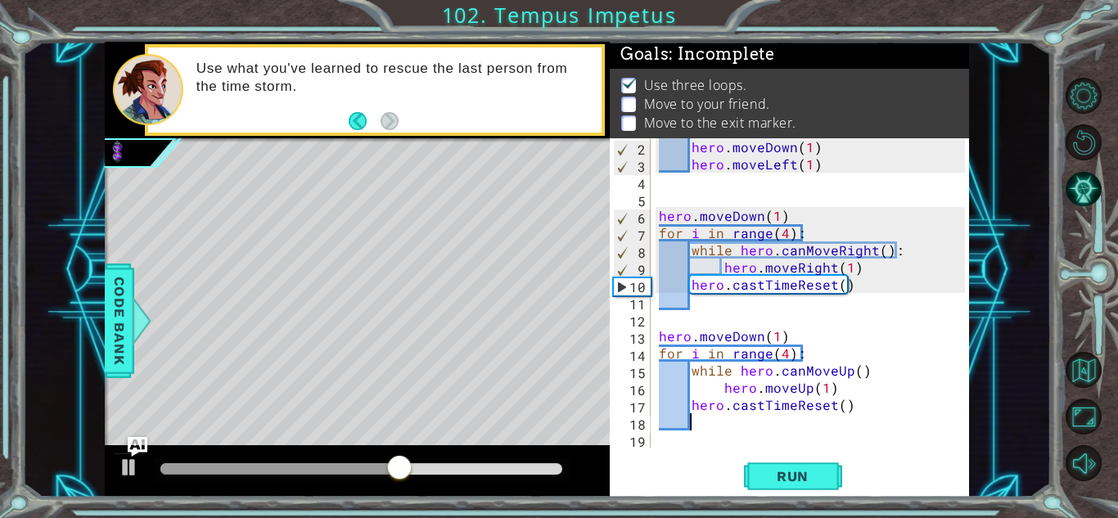
scroll to position [17, 0]
click at [791, 476] on span "Run" at bounding box center [792, 476] width 65 height 16
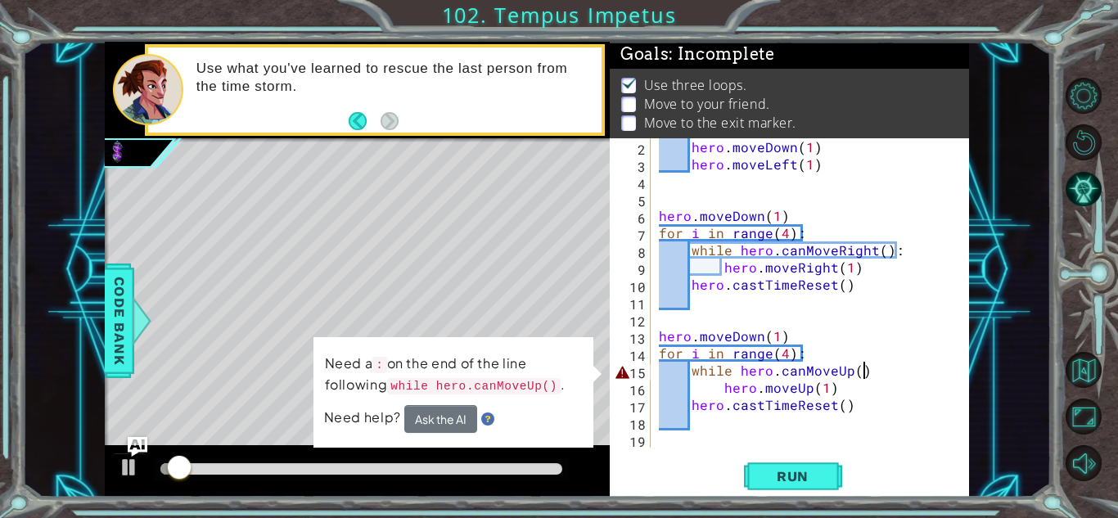
click at [874, 364] on div "hero . moveDown ( 1 ) hero . moveLeft ( 1 ) hero . moveDown ( 1 ) for i in rang…" at bounding box center [815, 310] width 318 height 344
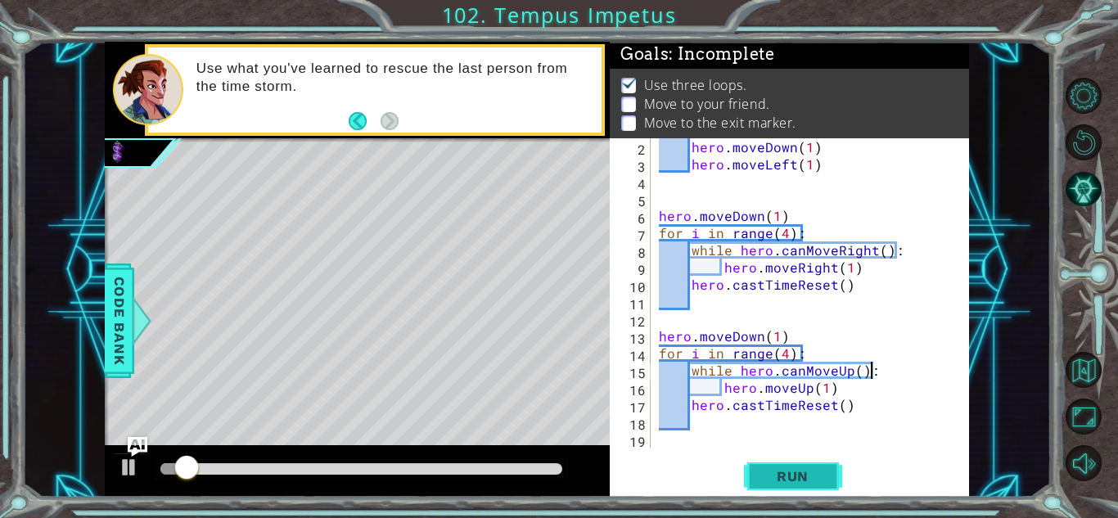
click at [804, 471] on span "Run" at bounding box center [792, 476] width 65 height 16
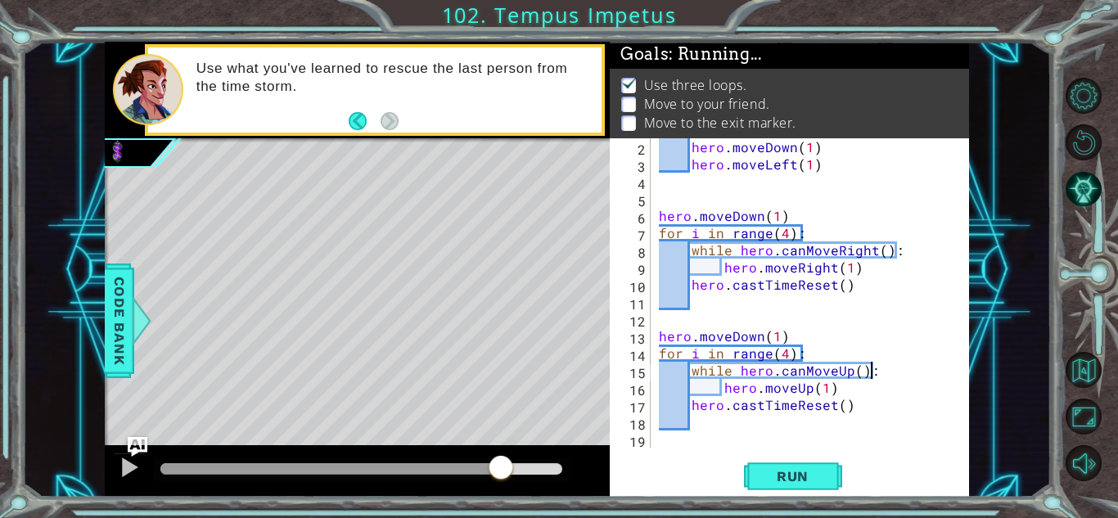
drag, startPoint x: 452, startPoint y: 467, endPoint x: 509, endPoint y: 468, distance: 57.3
click at [509, 468] on div at bounding box center [361, 468] width 402 height 11
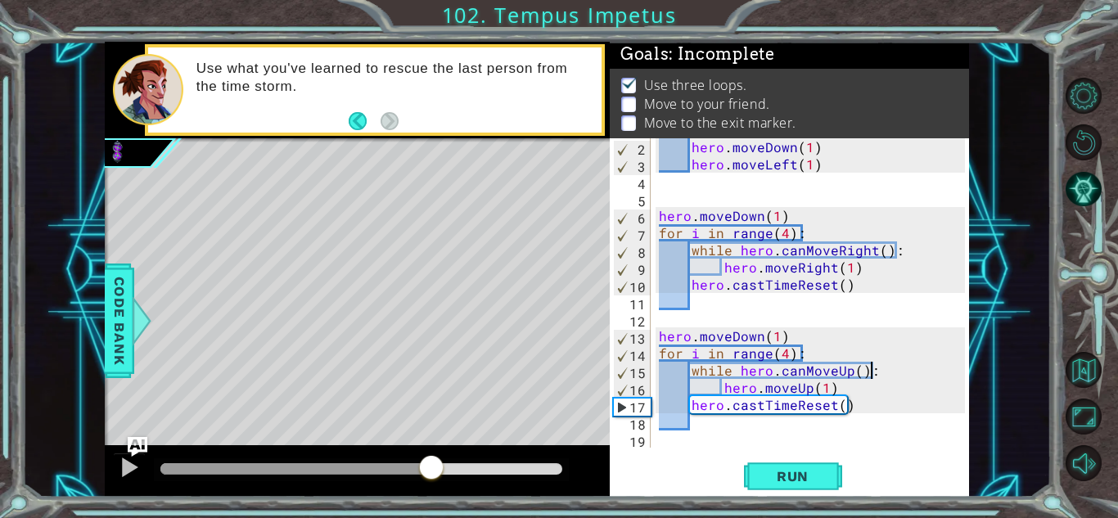
drag, startPoint x: 417, startPoint y: 471, endPoint x: 436, endPoint y: 472, distance: 18.9
click at [436, 472] on div at bounding box center [431, 468] width 29 height 29
click at [784, 464] on button "Run" at bounding box center [793, 476] width 98 height 36
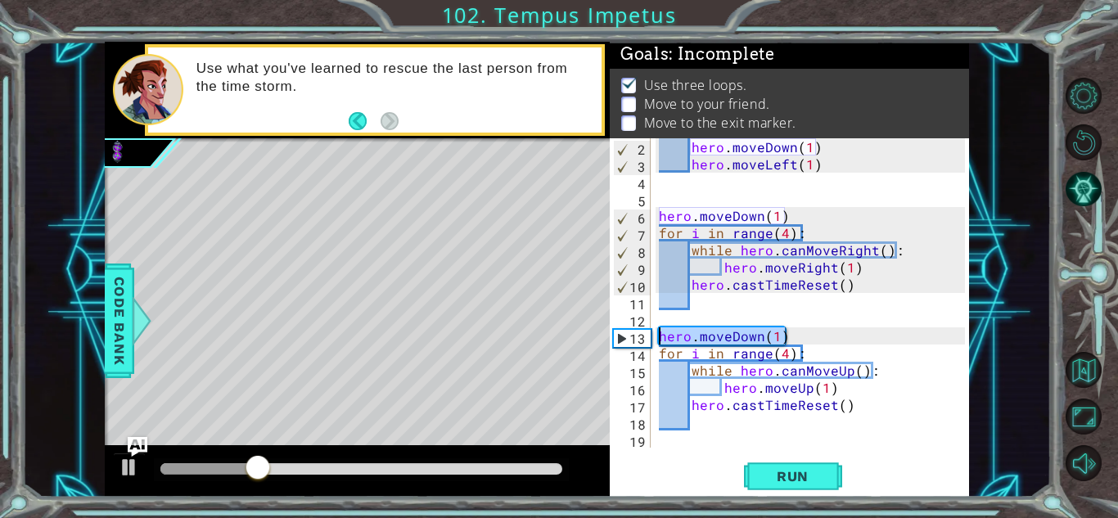
drag, startPoint x: 794, startPoint y: 337, endPoint x: 660, endPoint y: 338, distance: 134.2
click at [660, 338] on div "hero . moveDown ( 1 ) hero . moveLeft ( 1 ) hero . moveDown ( 1 ) for i in rang…" at bounding box center [815, 310] width 318 height 344
type textarea "hero.moveDown(1)"
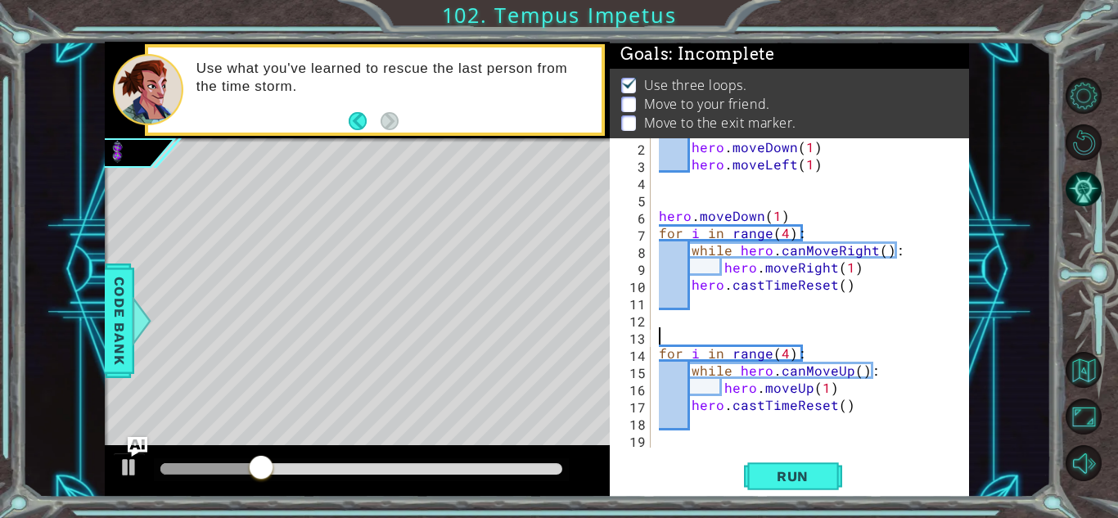
scroll to position [0, 0]
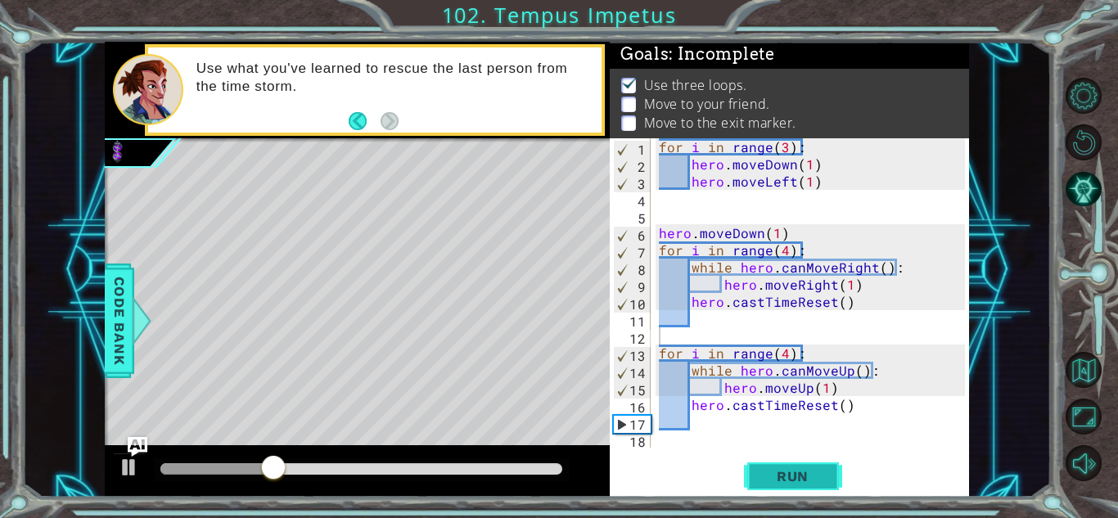
click at [788, 480] on span "Run" at bounding box center [792, 476] width 65 height 16
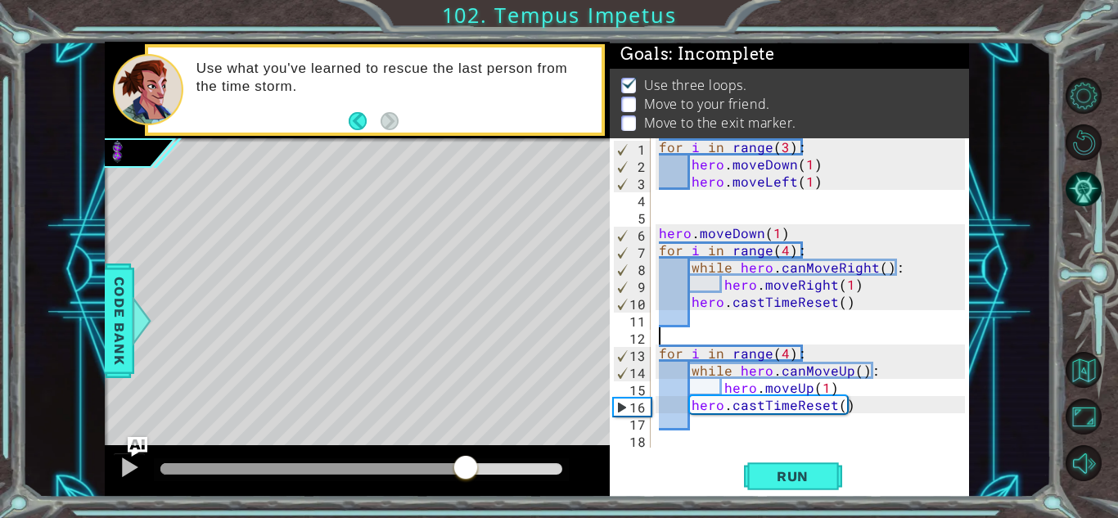
drag, startPoint x: 393, startPoint y: 474, endPoint x: 471, endPoint y: 474, distance: 77.8
click at [471, 474] on div at bounding box center [361, 468] width 402 height 11
click at [790, 252] on div "for i in range ( 3 ) : hero . moveDown ( 1 ) hero . moveLeft ( 1 ) hero . moveD…" at bounding box center [815, 310] width 318 height 344
click at [781, 475] on span "Run" at bounding box center [792, 476] width 65 height 16
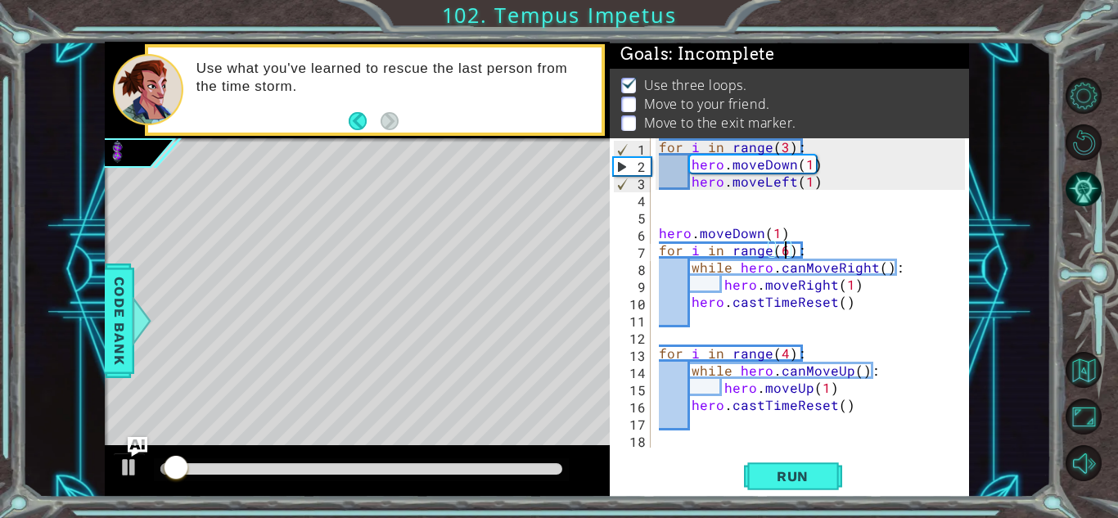
click at [783, 353] on div "for i in range ( 3 ) : hero . moveDown ( 1 ) hero . moveLeft ( 1 ) hero . moveD…" at bounding box center [815, 310] width 318 height 344
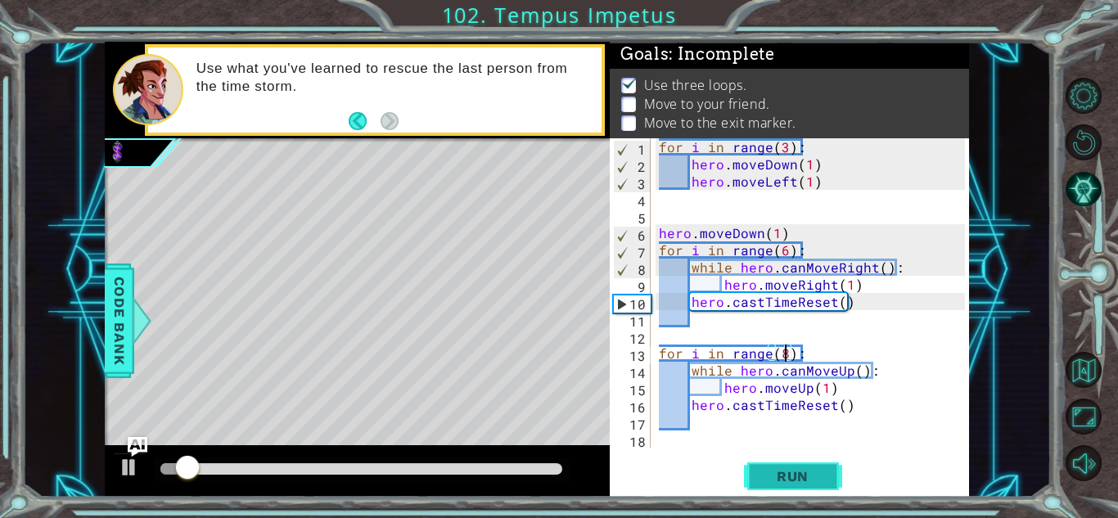
type textarea "for i in range(8):"
click at [770, 462] on button "Run" at bounding box center [793, 476] width 98 height 36
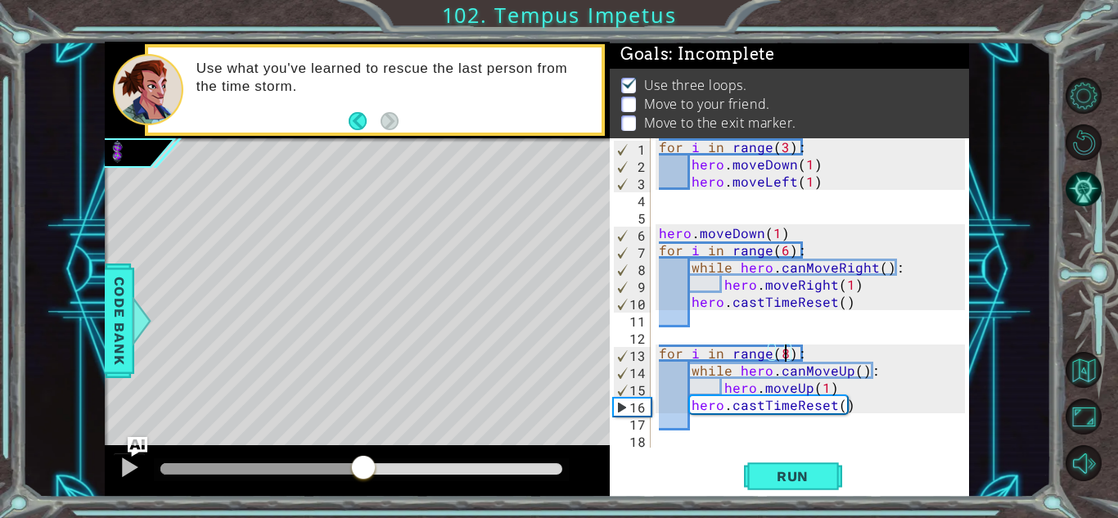
drag, startPoint x: 336, startPoint y: 467, endPoint x: 363, endPoint y: 467, distance: 27.0
click at [363, 467] on div at bounding box center [361, 468] width 402 height 11
click at [669, 442] on div "for i in range ( 3 ) : hero . moveDown ( 1 ) hero . moveLeft ( 1 ) hero . moveD…" at bounding box center [815, 310] width 318 height 344
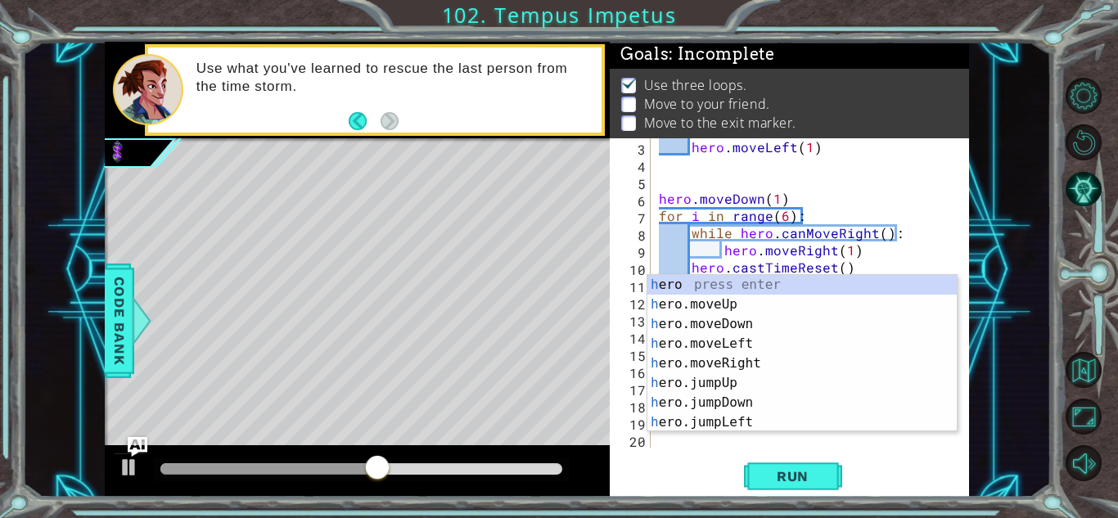
scroll to position [34, 0]
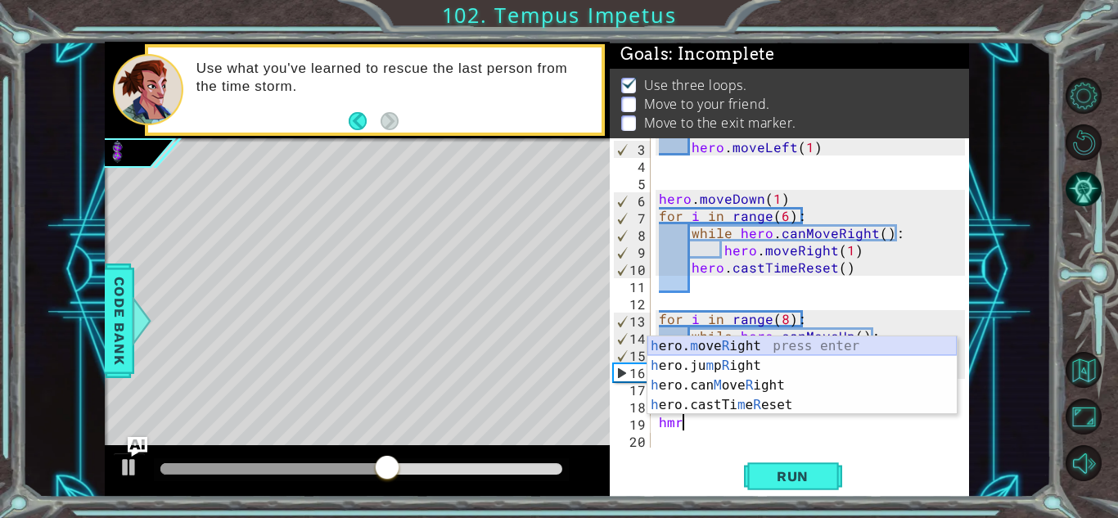
click at [741, 351] on div "h ero. m ove R ight press enter h ero.ju m p R ight press enter h ero.can M ove…" at bounding box center [801, 395] width 309 height 118
type textarea "hero.moveRight(1)"
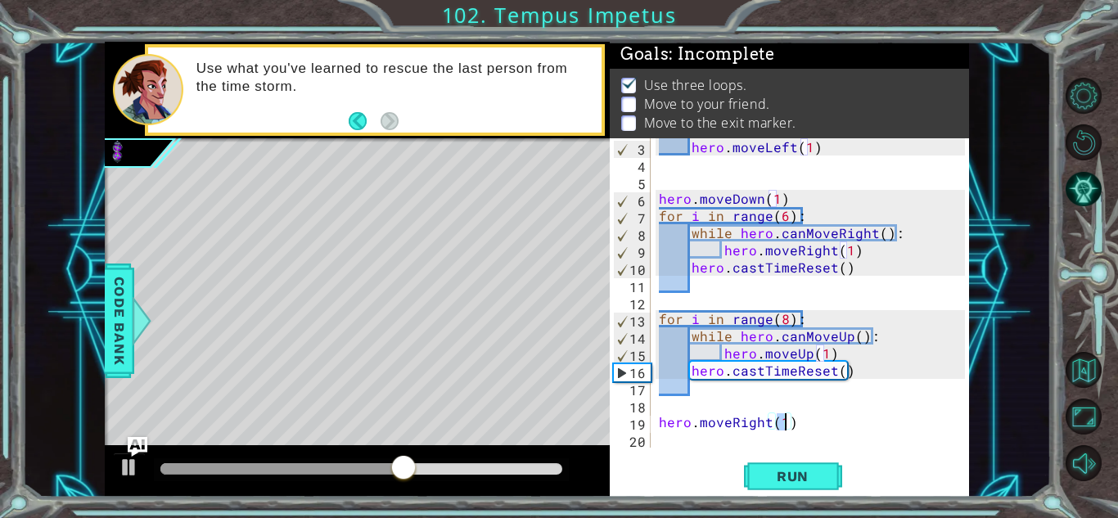
click at [707, 445] on div "hero . moveLeft ( 1 ) hero . moveDown ( 1 ) for i in range ( 6 ) : while hero .…" at bounding box center [815, 310] width 318 height 344
type textarea "hero.moveRight(1)"
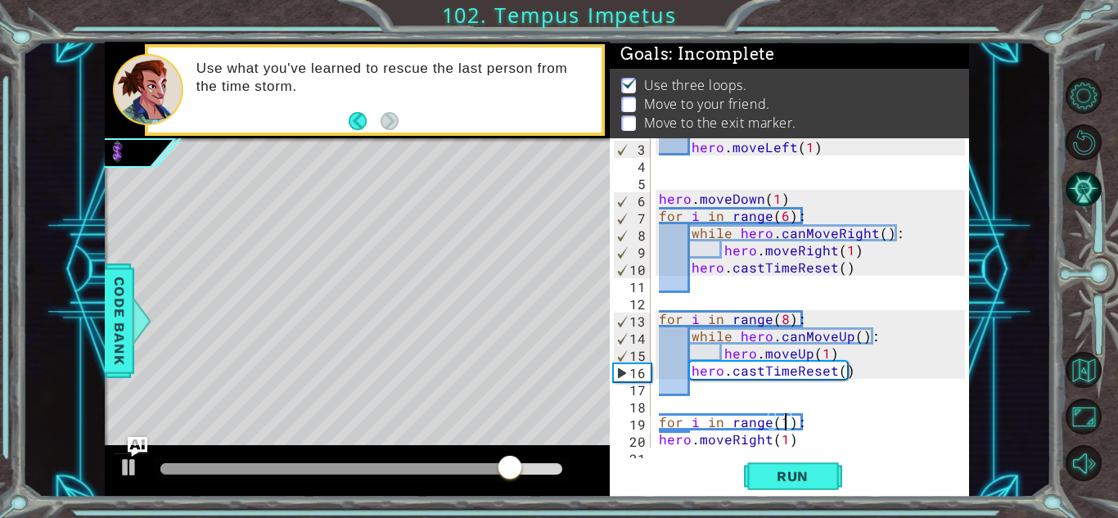
click at [800, 445] on div "hero . moveLeft ( 1 ) hero . moveDown ( 1 ) for i in range ( 6 ) : while hero .…" at bounding box center [815, 310] width 318 height 344
type textarea "hero.moveRight(1)"
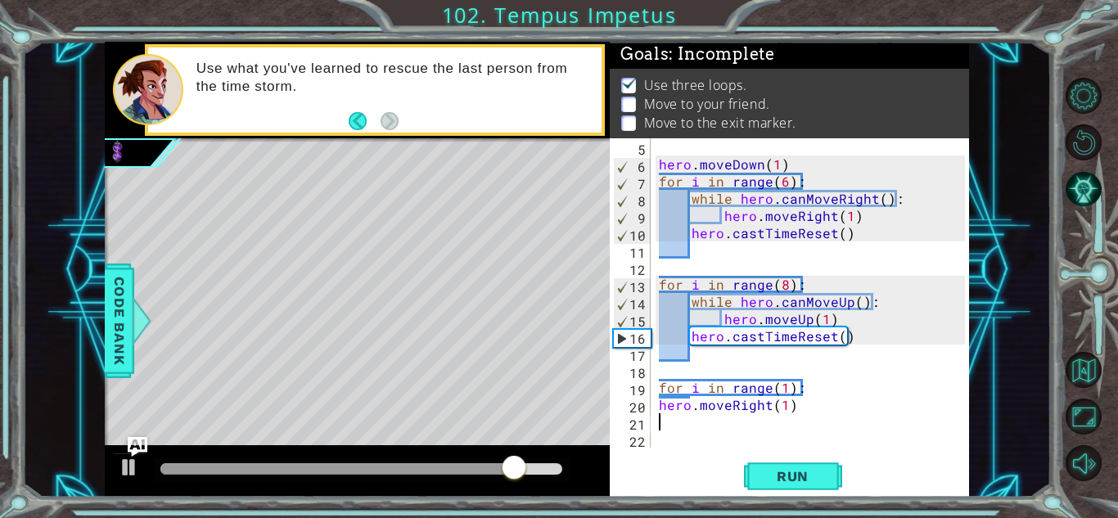
scroll to position [69, 0]
click at [782, 391] on div "hero . moveDown ( 1 ) for i in range ( 6 ) : while hero . canMoveRight ( ) : he…" at bounding box center [815, 310] width 318 height 344
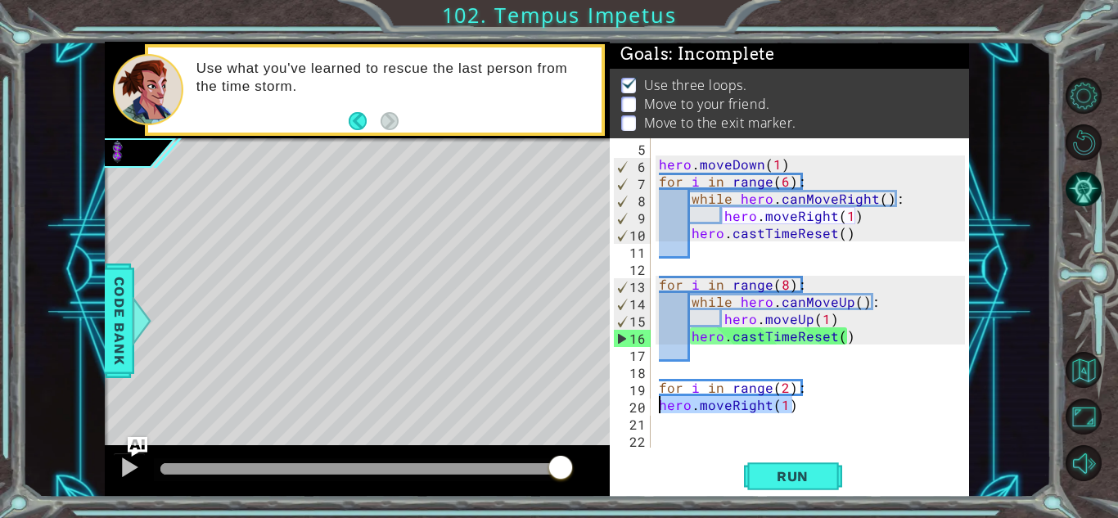
drag, startPoint x: 797, startPoint y: 413, endPoint x: 660, endPoint y: 412, distance: 137.5
click at [660, 412] on div "hero . moveDown ( 1 ) for i in range ( 6 ) : while hero . canMoveRight ( ) : he…" at bounding box center [815, 310] width 318 height 344
type textarea "hero.moveRight(1)"
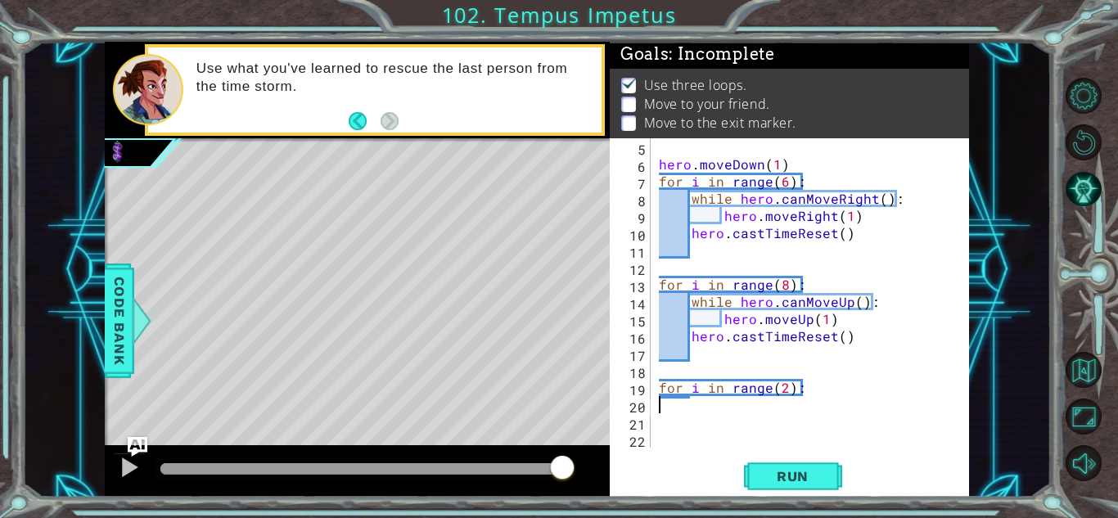
click at [665, 376] on div "hero . moveDown ( 1 ) for i in range ( 6 ) : while hero . canMoveRight ( ) : he…" at bounding box center [815, 310] width 318 height 344
paste textarea "hero.moveRight(1)"
type textarea "hero.moveRight(1)"
click at [800, 439] on div "hero . moveDown ( 1 ) for i in range ( 6 ) : while hero . canMoveRight ( ) : he…" at bounding box center [815, 310] width 318 height 344
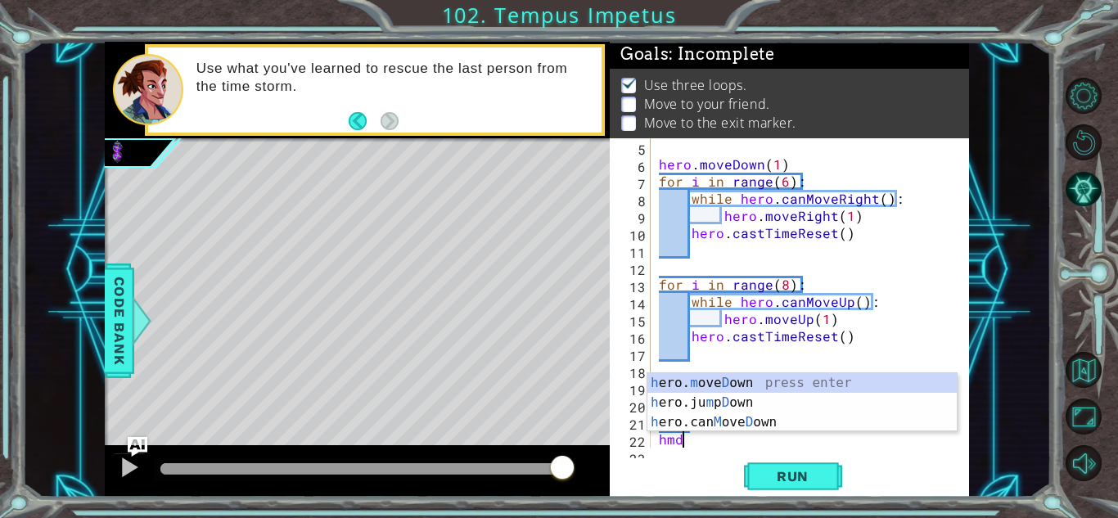
type textarea "hero.moveDown(1)"
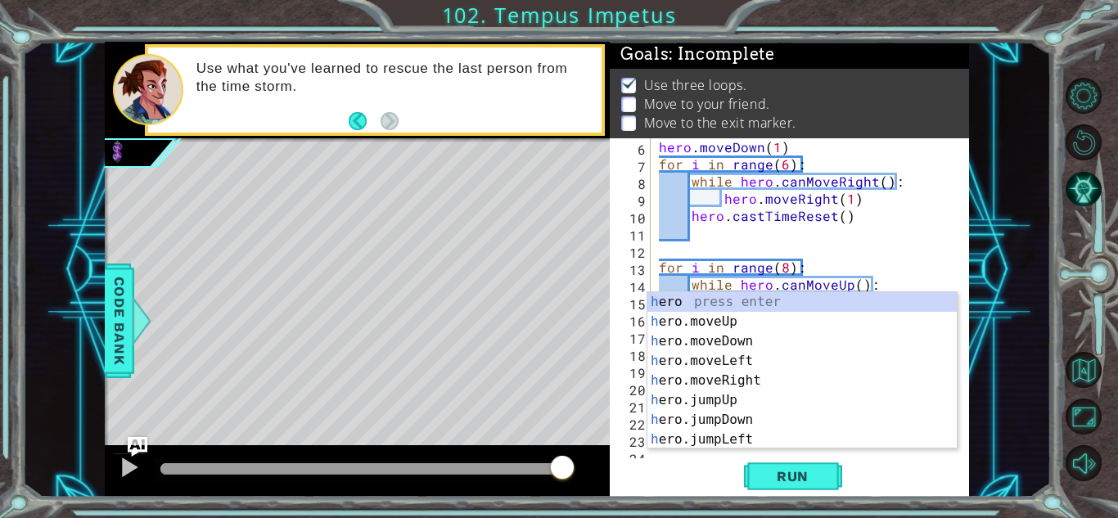
scroll to position [86, 0]
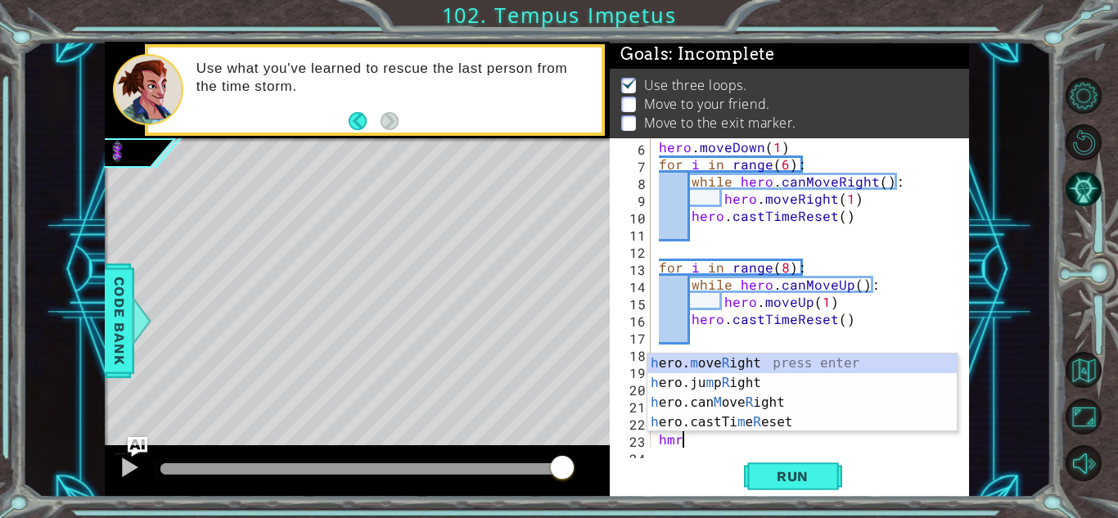
type textarea "hero.moveRight(1)"
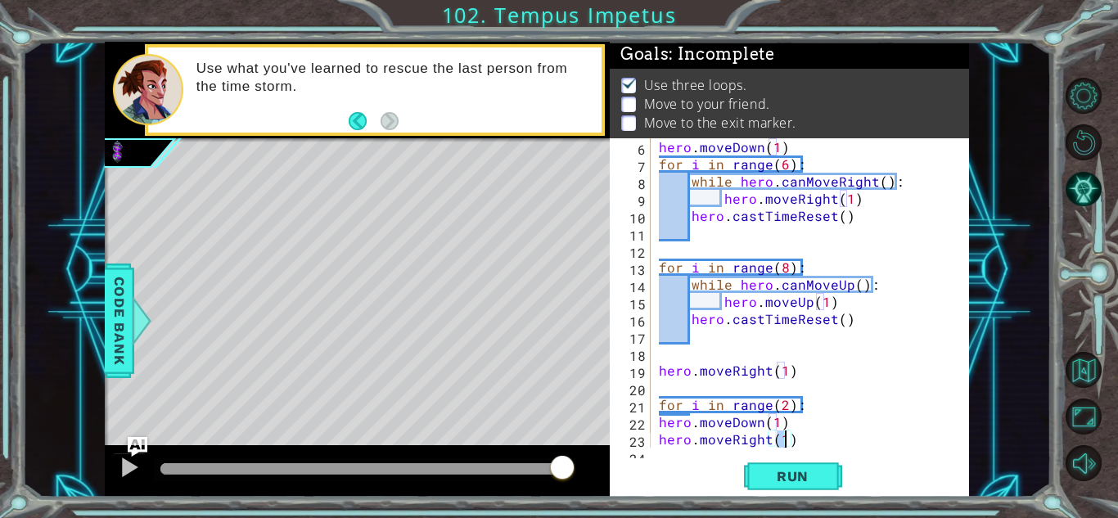
click at [842, 434] on div "hero . moveDown ( 1 ) for i in range ( 6 ) : while hero . canMoveRight ( ) : he…" at bounding box center [815, 310] width 318 height 344
click at [825, 437] on div "hero . moveDown ( 1 ) for i in range ( 6 ) : while hero . canMoveRight ( ) : he…" at bounding box center [815, 310] width 318 height 344
type textarea "hero.moveRight(1)"
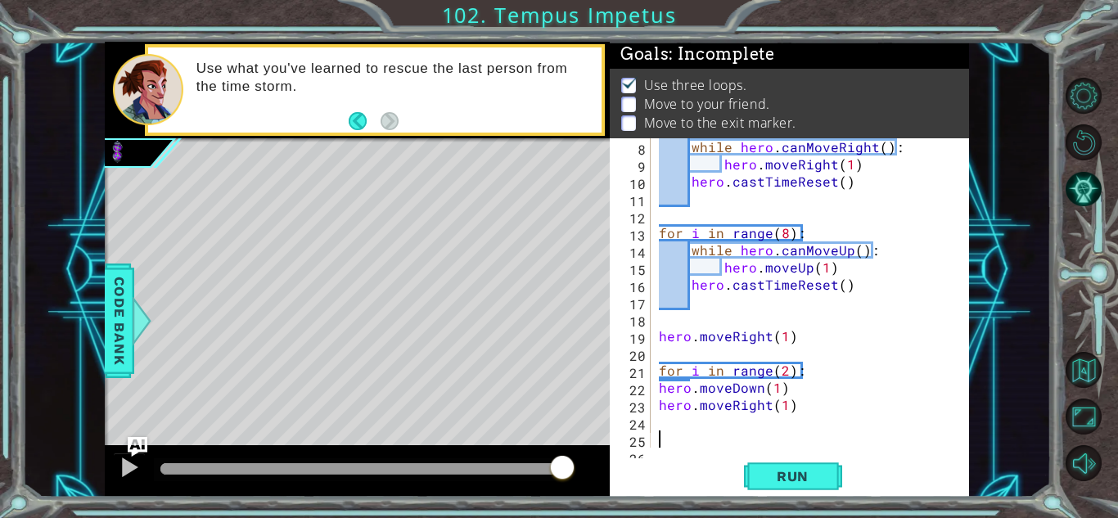
scroll to position [120, 0]
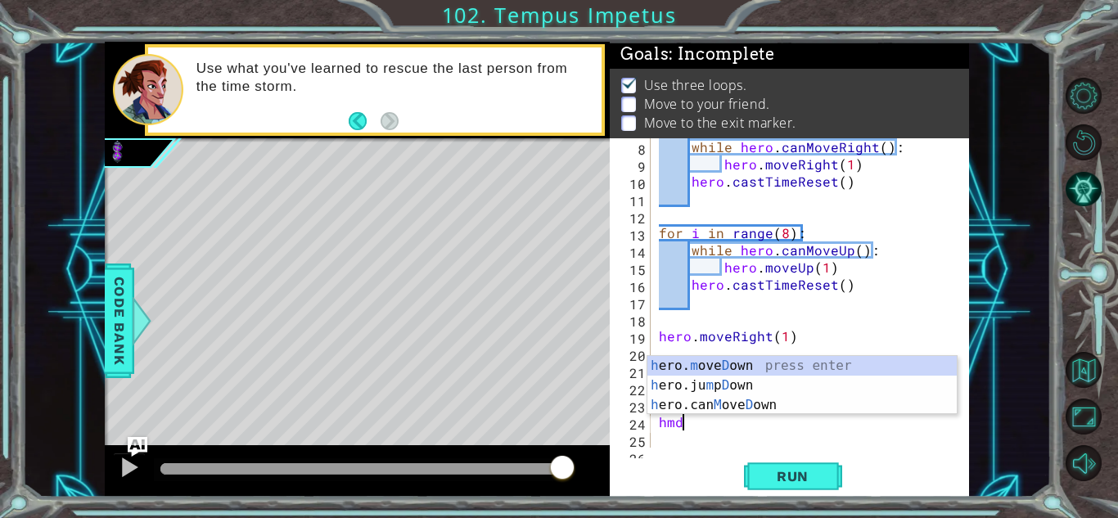
type textarea "hero.moveDown(1)"
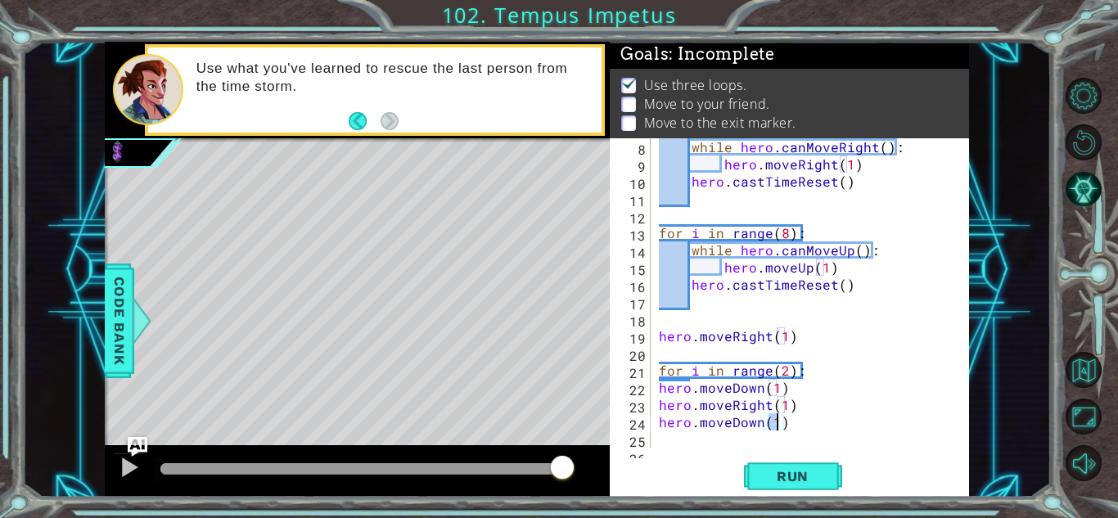
click at [715, 438] on div "while hero . canMoveRight ( ) : hero . moveRight ( 1 ) hero . castTimeReset ( )…" at bounding box center [815, 310] width 318 height 344
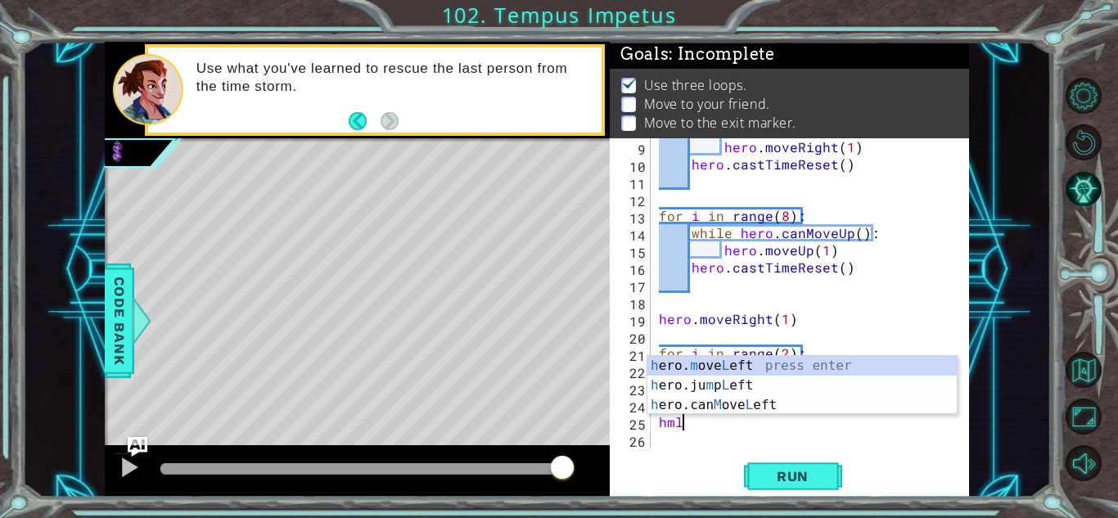
type textarea "hero.moveLeft(1)"
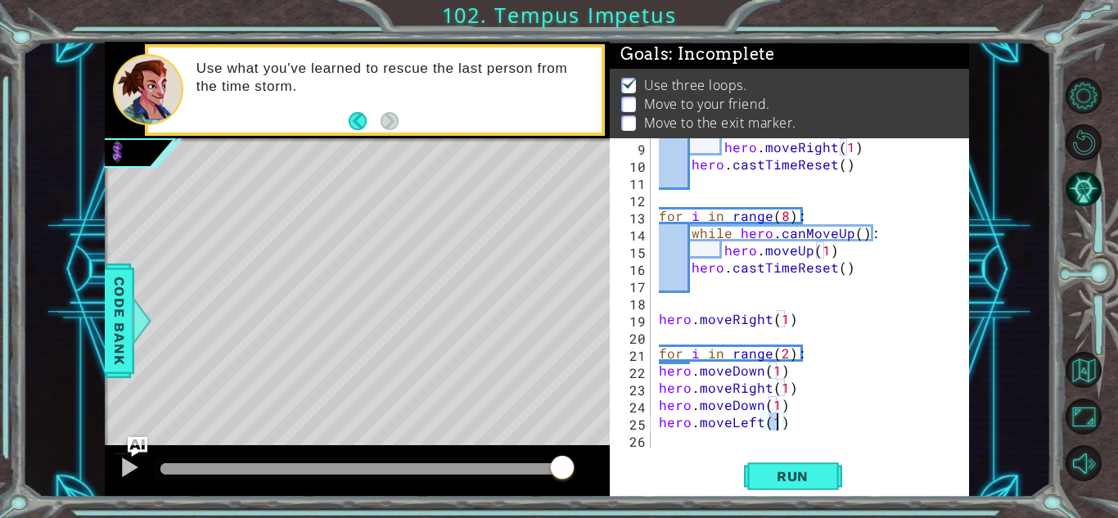
click at [709, 444] on div "hero . moveRight ( 1 ) hero . castTimeReset ( ) for i in range ( 8 ) : while he…" at bounding box center [815, 310] width 318 height 344
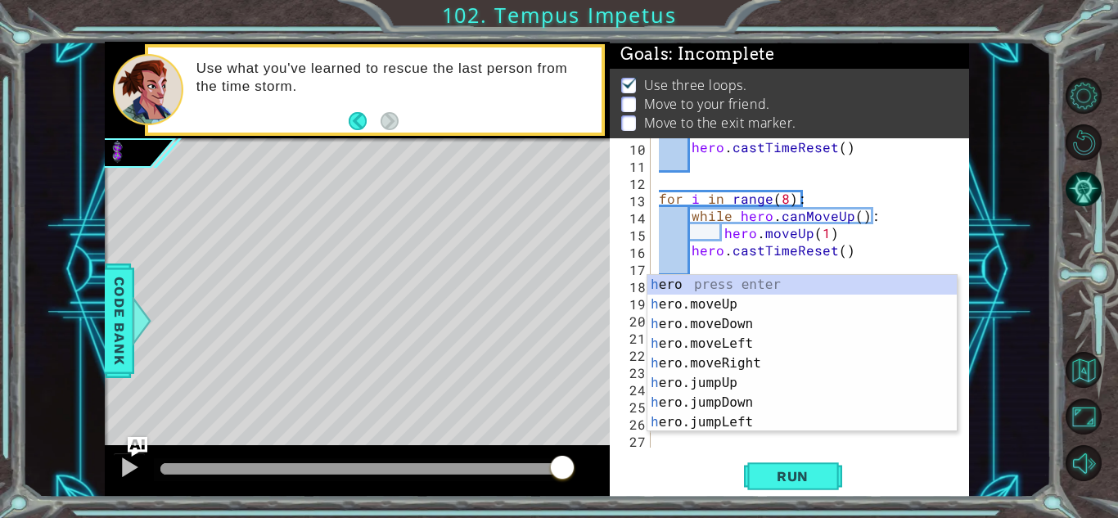
scroll to position [155, 0]
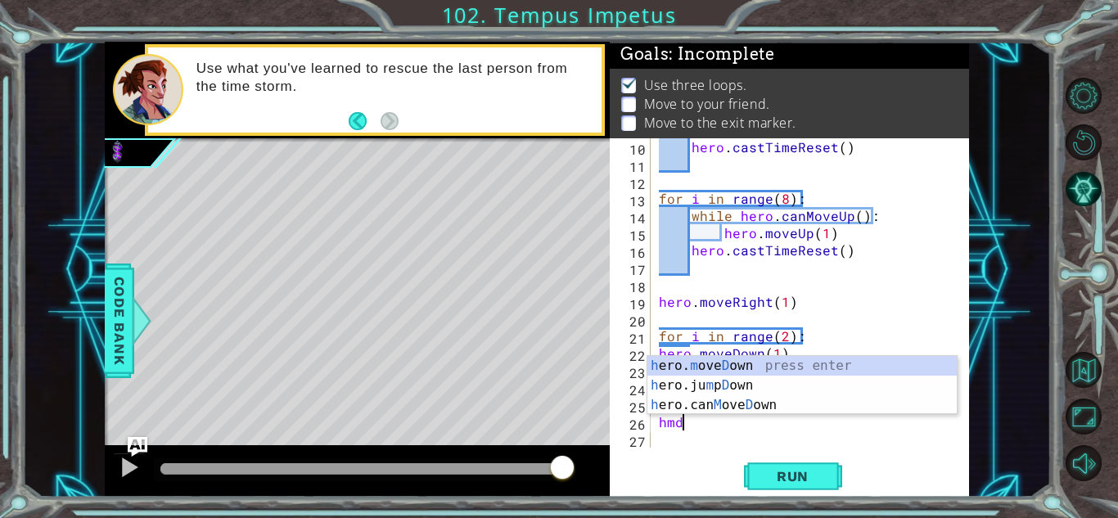
type textarea "hero.moveDown(1)"
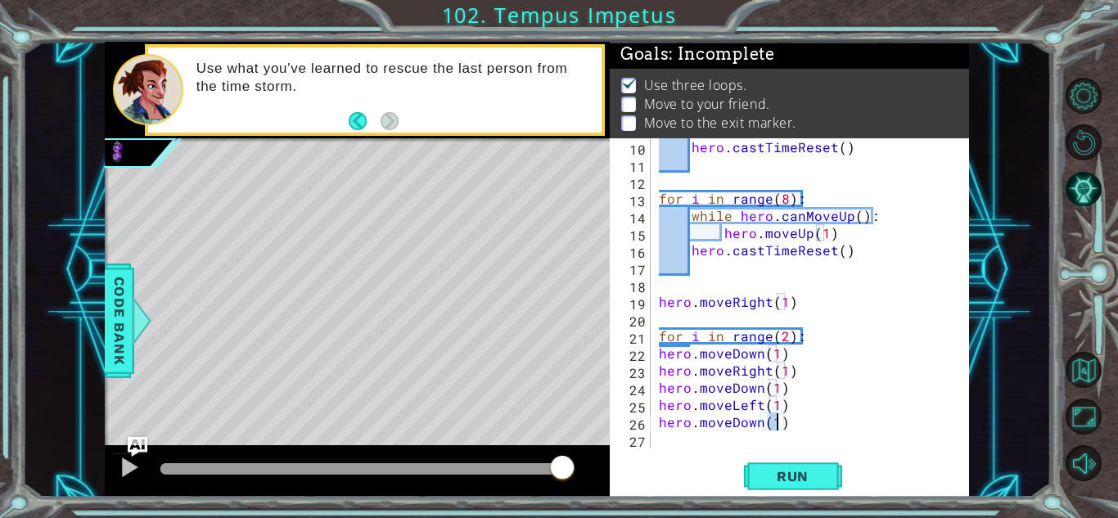
click at [705, 443] on div "hero . castTimeReset ( ) for i in range ( 8 ) : while hero . canMoveUp ( ) : he…" at bounding box center [815, 310] width 318 height 344
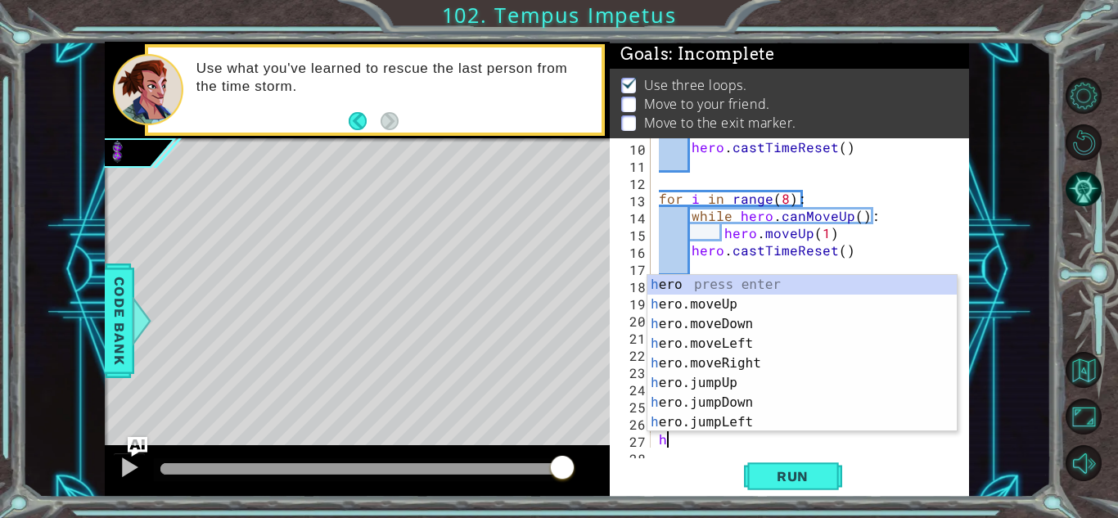
scroll to position [172, 0]
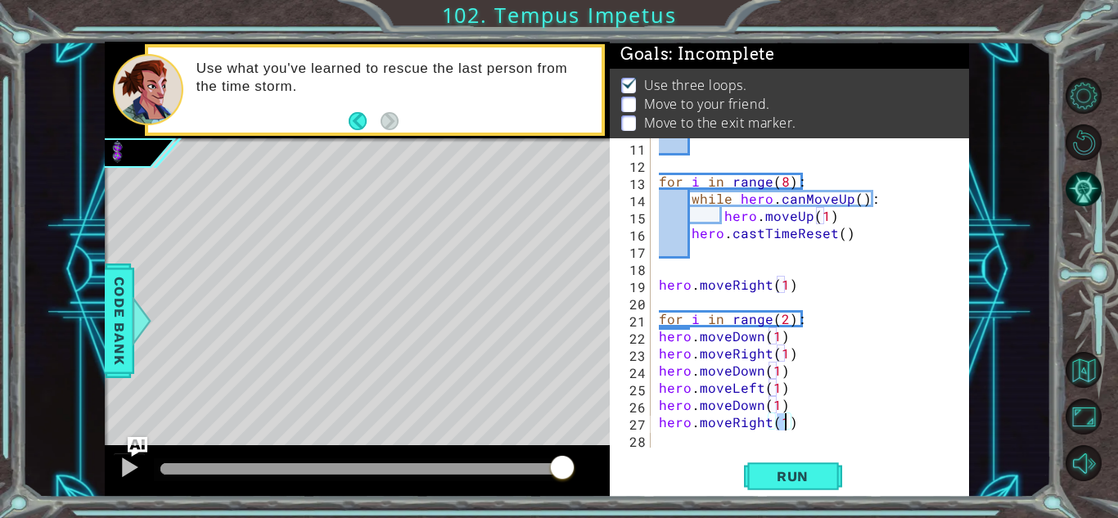
click at [801, 426] on div "for i in range ( 8 ) : while hero . canMoveUp ( ) : hero . moveUp ( 1 ) hero . …" at bounding box center [815, 310] width 318 height 344
click at [800, 462] on button "Run" at bounding box center [793, 476] width 98 height 36
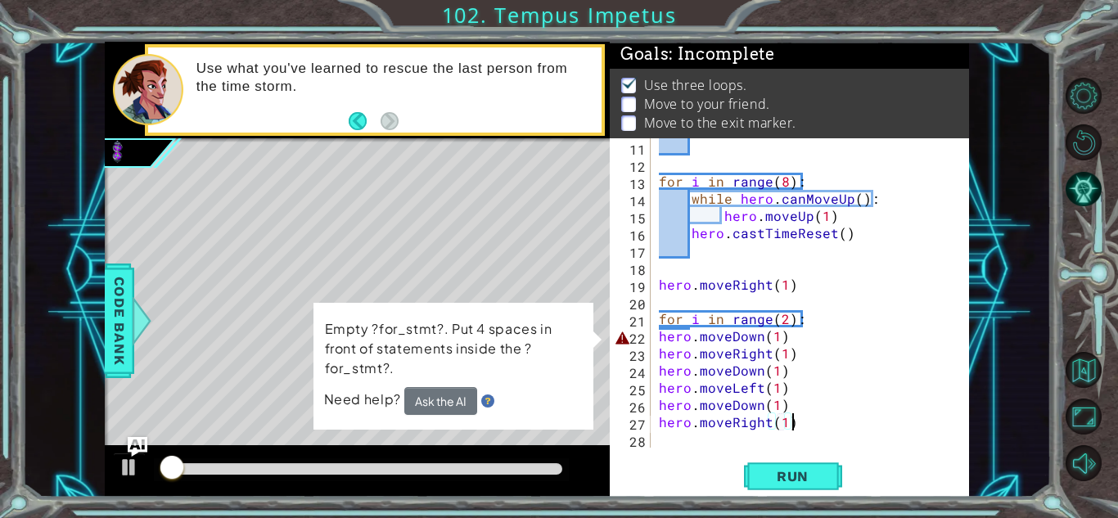
click at [659, 337] on div "for i in range ( 8 ) : while hero . canMoveUp ( ) : hero . moveUp ( 1 ) hero . …" at bounding box center [815, 310] width 318 height 344
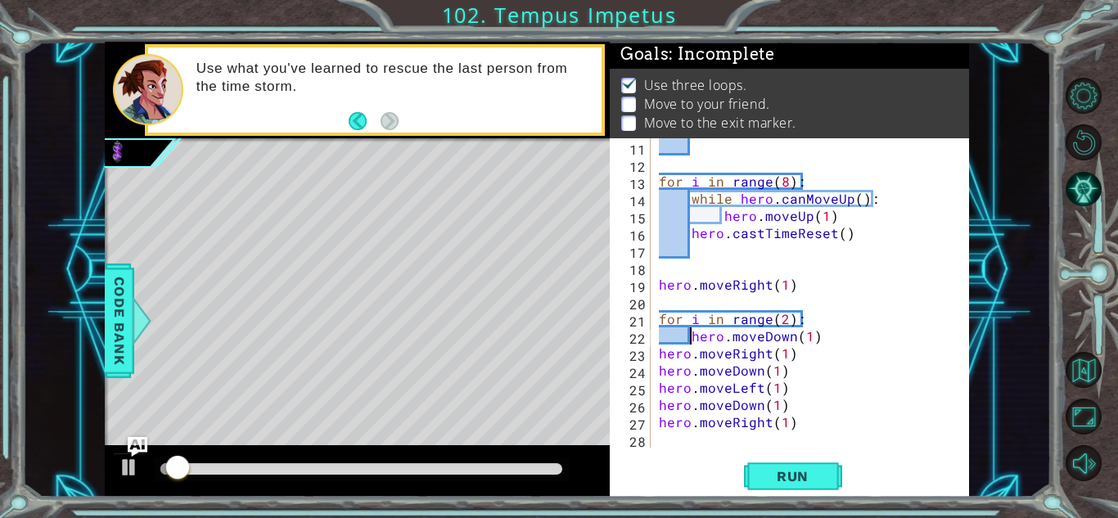
click at [656, 356] on div "for i in range ( 8 ) : while hero . canMoveUp ( ) : hero . moveUp ( 1 ) hero . …" at bounding box center [815, 310] width 318 height 344
click at [657, 369] on div "for i in range ( 8 ) : while hero . canMoveUp ( ) : hero . moveUp ( 1 ) hero . …" at bounding box center [815, 310] width 318 height 344
click at [659, 383] on div "for i in range ( 8 ) : while hero . canMoveUp ( ) : hero . moveUp ( 1 ) hero . …" at bounding box center [815, 310] width 318 height 344
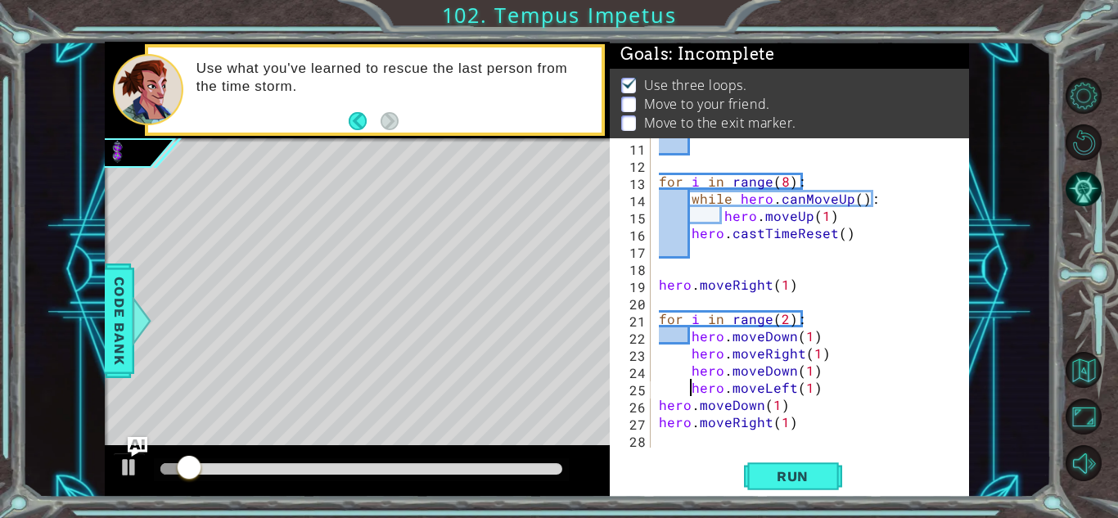
click at [656, 402] on div "for i in range ( 8 ) : while hero . canMoveUp ( ) : hero . moveUp ( 1 ) hero . …" at bounding box center [815, 310] width 318 height 344
click at [656, 422] on div "for i in range ( 8 ) : while hero . canMoveUp ( ) : hero . moveUp ( 1 ) hero . …" at bounding box center [815, 310] width 318 height 344
type textarea "hero.moveRight(1)"
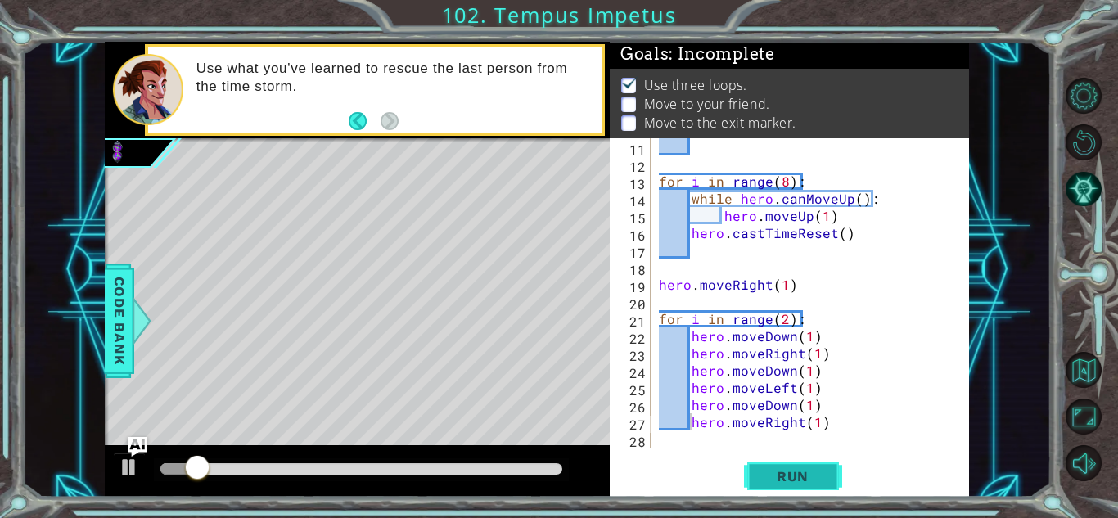
click at [778, 476] on span "Run" at bounding box center [792, 476] width 65 height 16
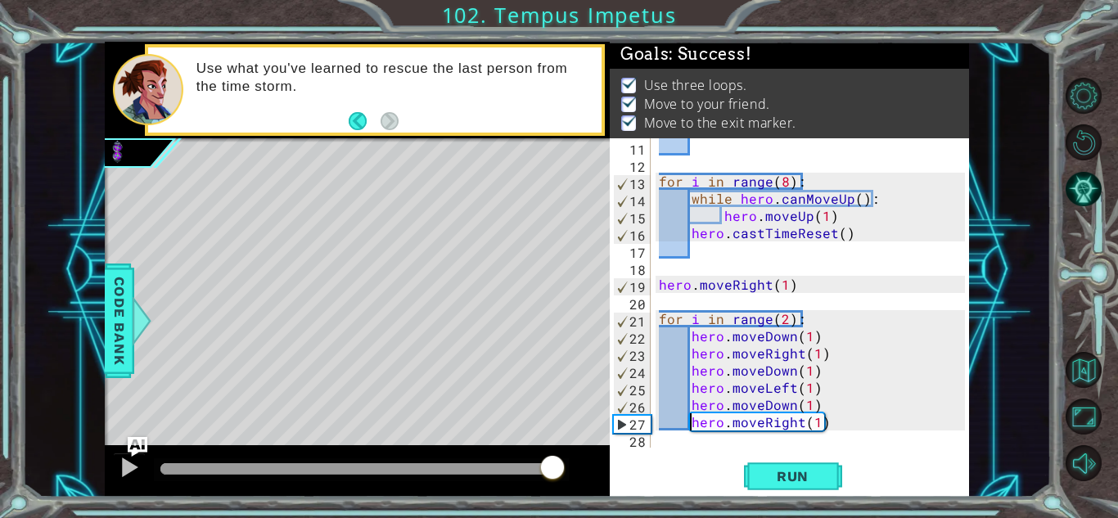
drag, startPoint x: 423, startPoint y: 469, endPoint x: 562, endPoint y: 458, distance: 139.5
click at [562, 463] on div at bounding box center [361, 468] width 402 height 11
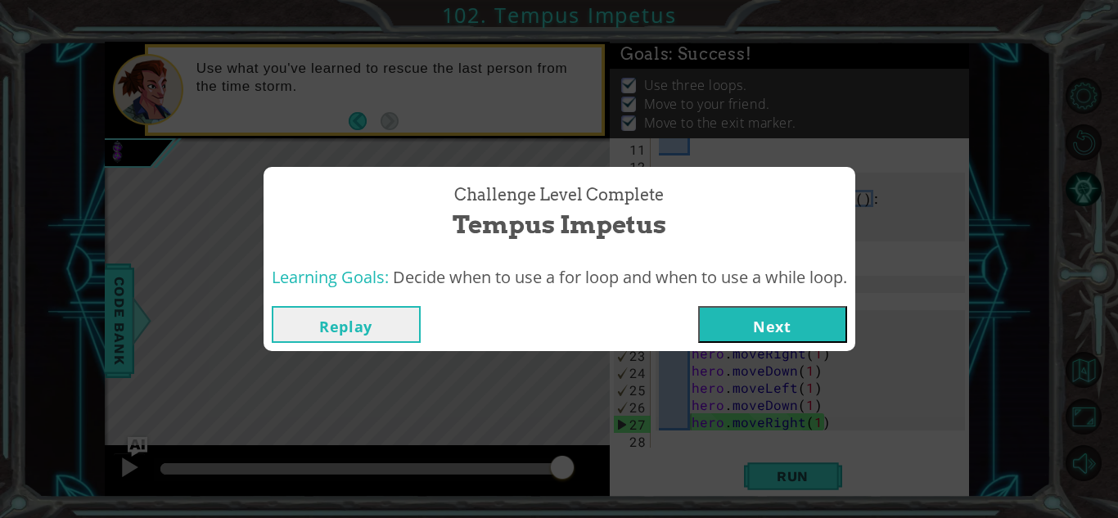
click at [802, 336] on button "Next" at bounding box center [772, 324] width 149 height 37
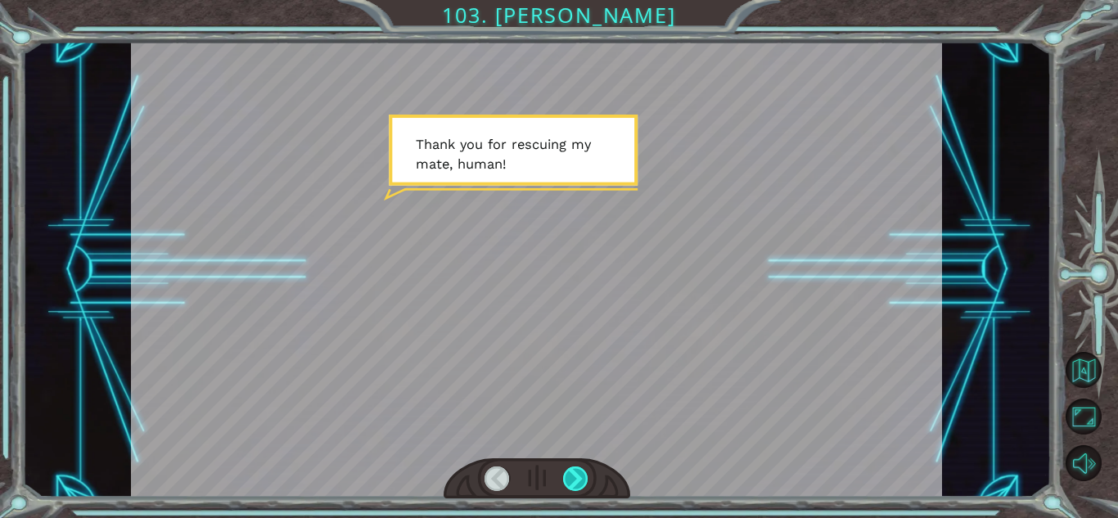
click at [571, 475] on div at bounding box center [575, 479] width 25 height 25
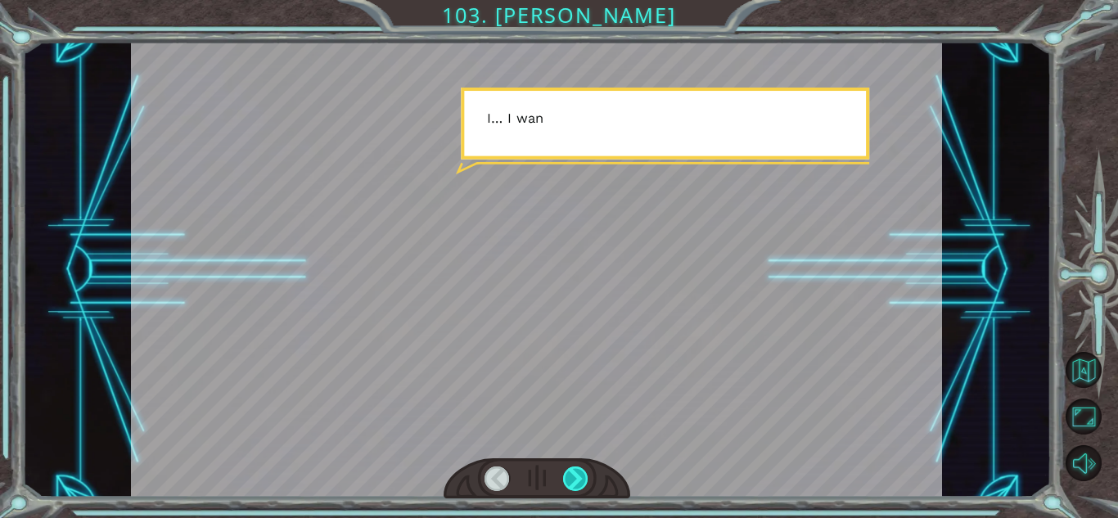
click at [571, 475] on div at bounding box center [575, 479] width 25 height 25
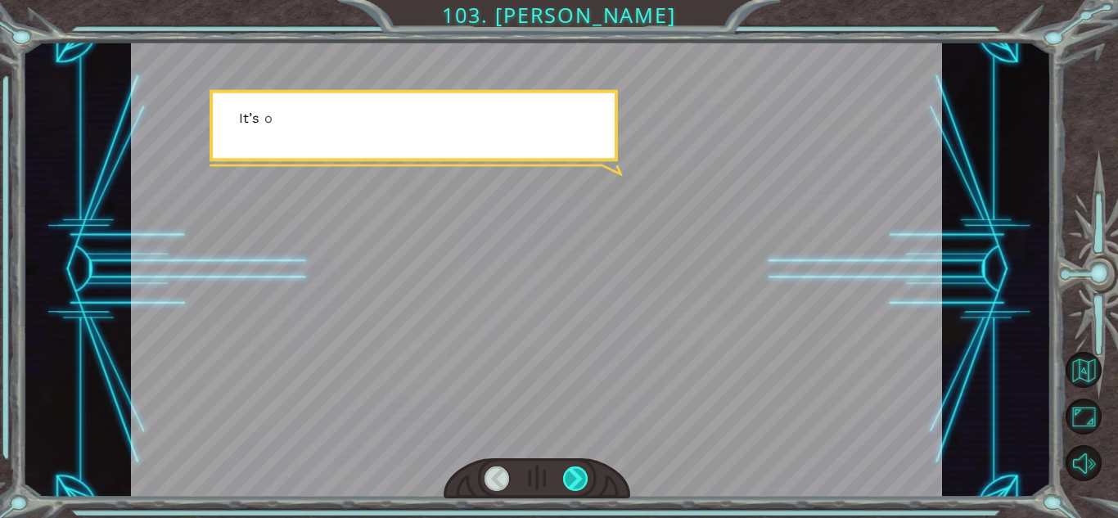
click at [571, 475] on div at bounding box center [575, 479] width 25 height 25
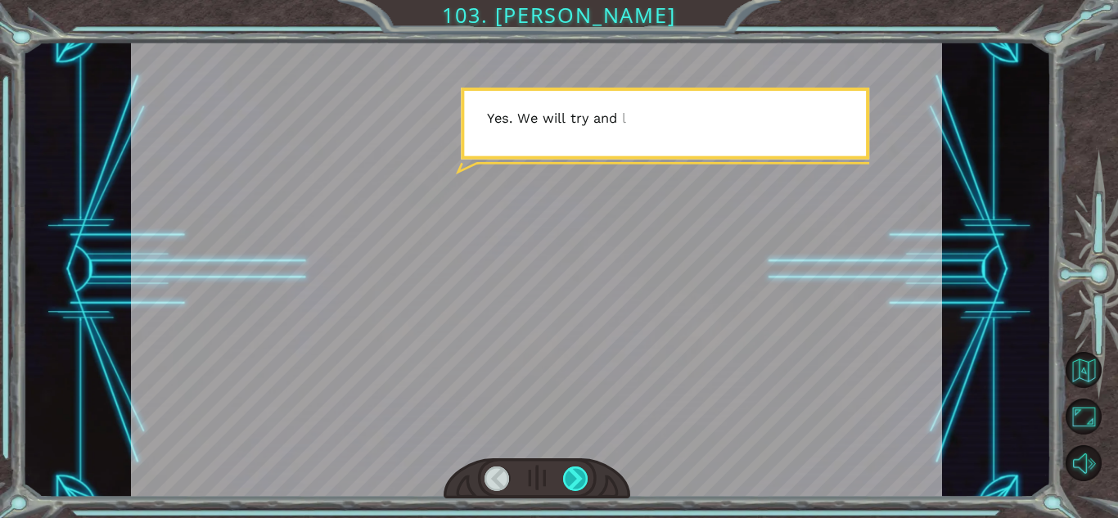
click at [571, 475] on div at bounding box center [575, 479] width 25 height 25
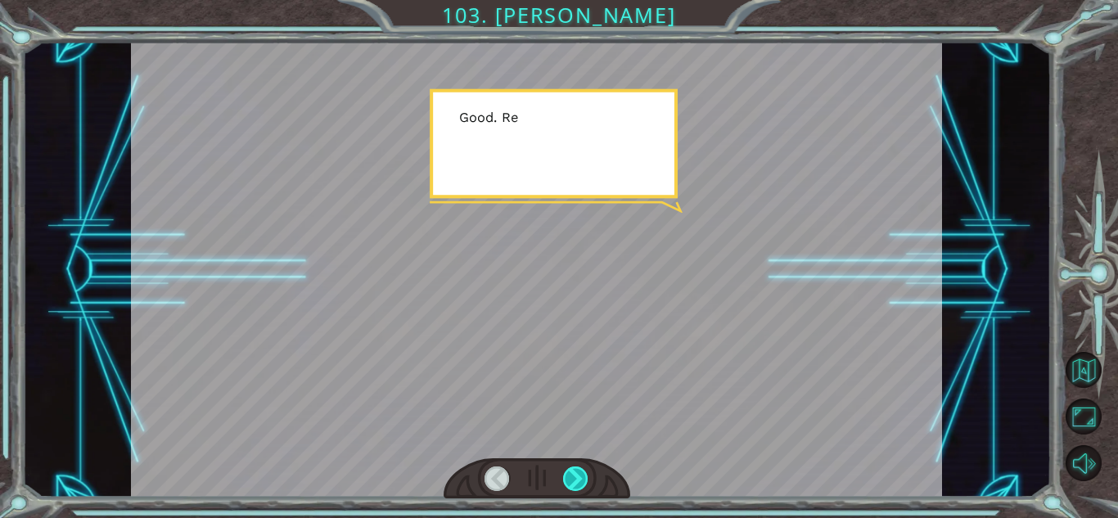
click at [571, 475] on div at bounding box center [575, 479] width 25 height 25
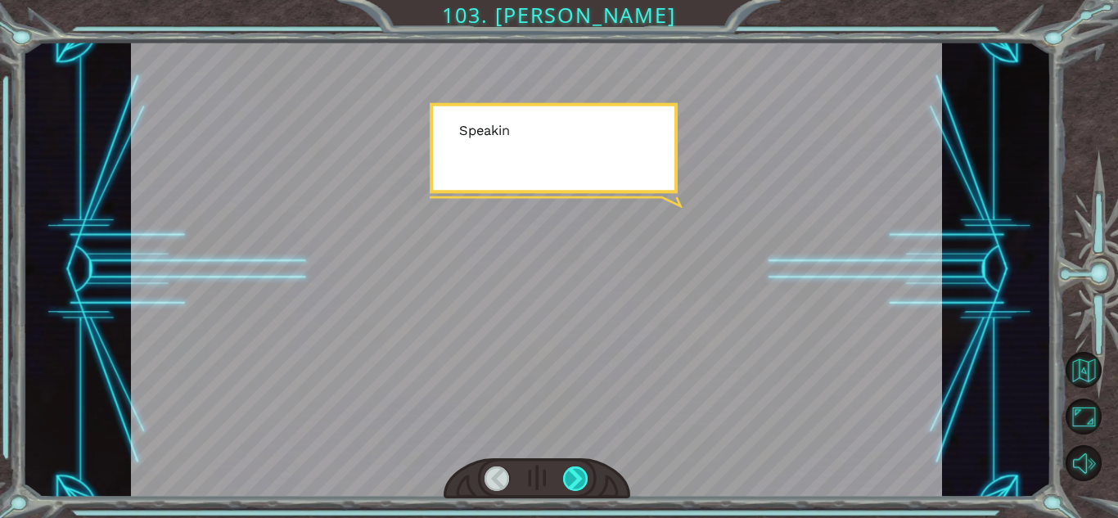
click at [571, 475] on div at bounding box center [575, 479] width 25 height 25
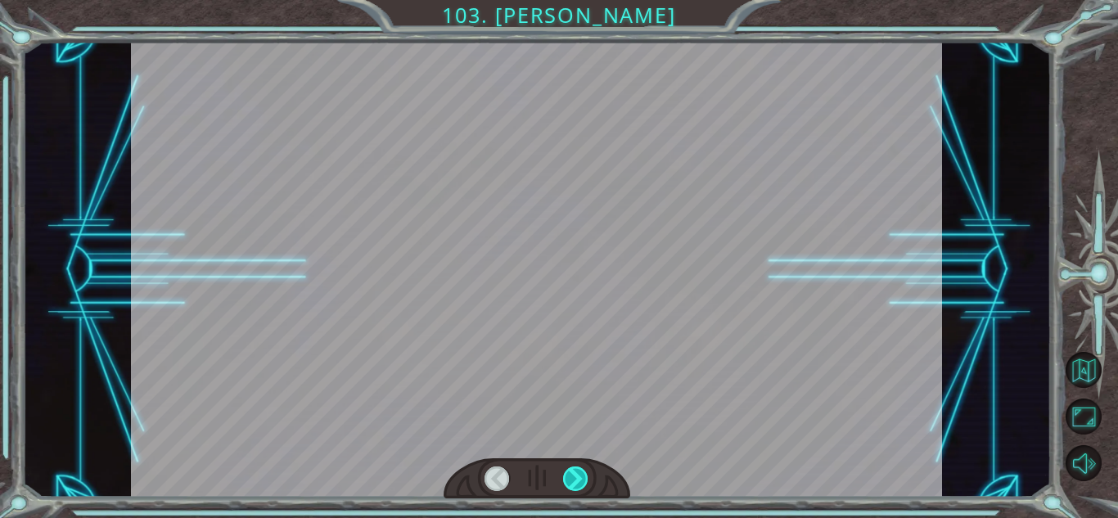
click at [571, 475] on div at bounding box center [575, 479] width 25 height 25
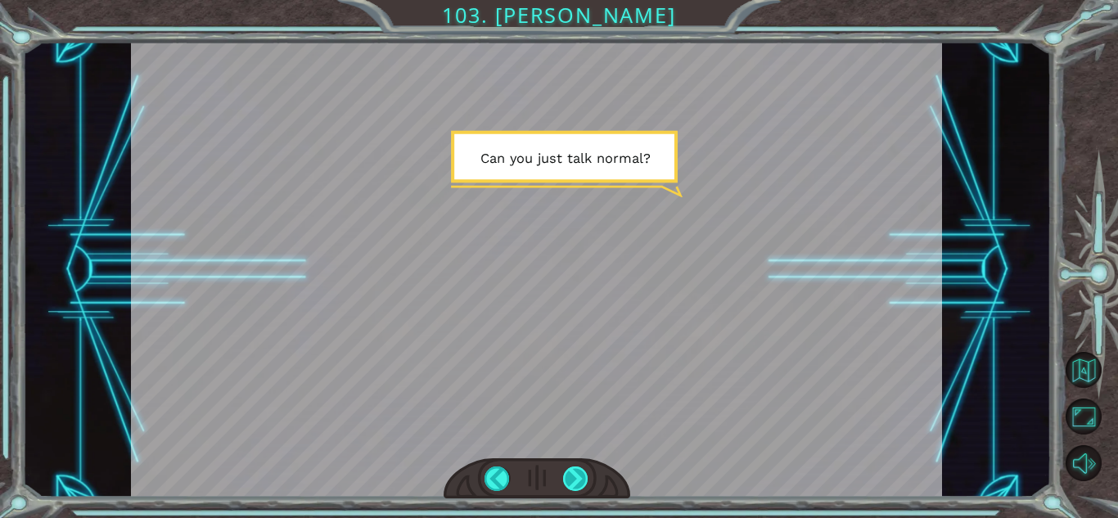
click at [571, 475] on div at bounding box center [575, 479] width 25 height 25
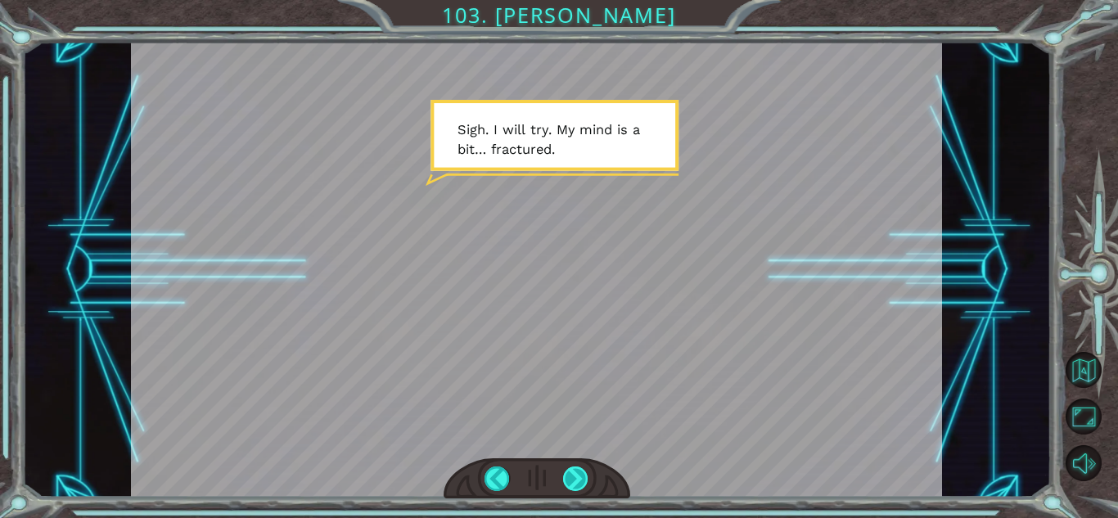
click at [571, 475] on div at bounding box center [575, 479] width 25 height 25
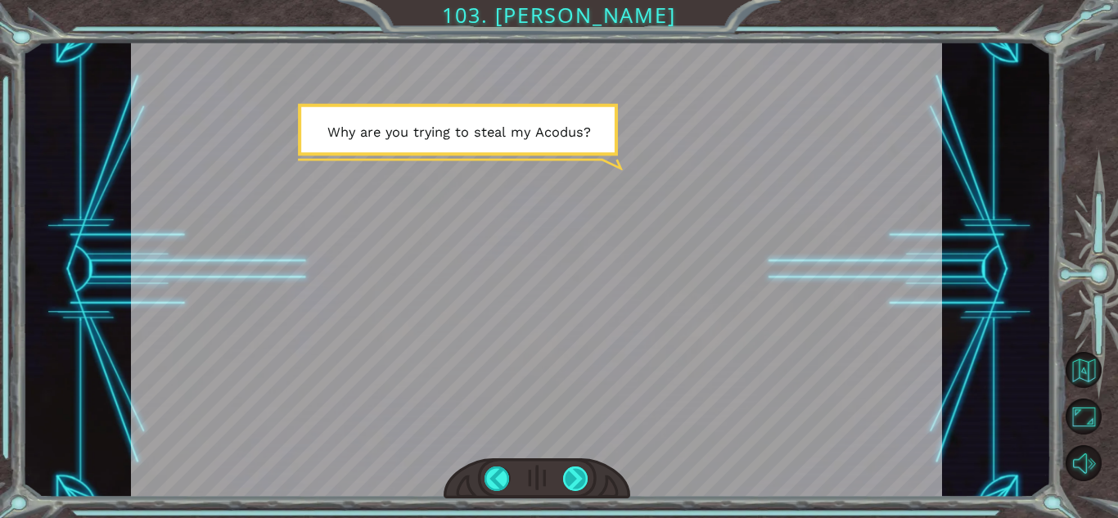
click at [571, 475] on div at bounding box center [575, 479] width 25 height 25
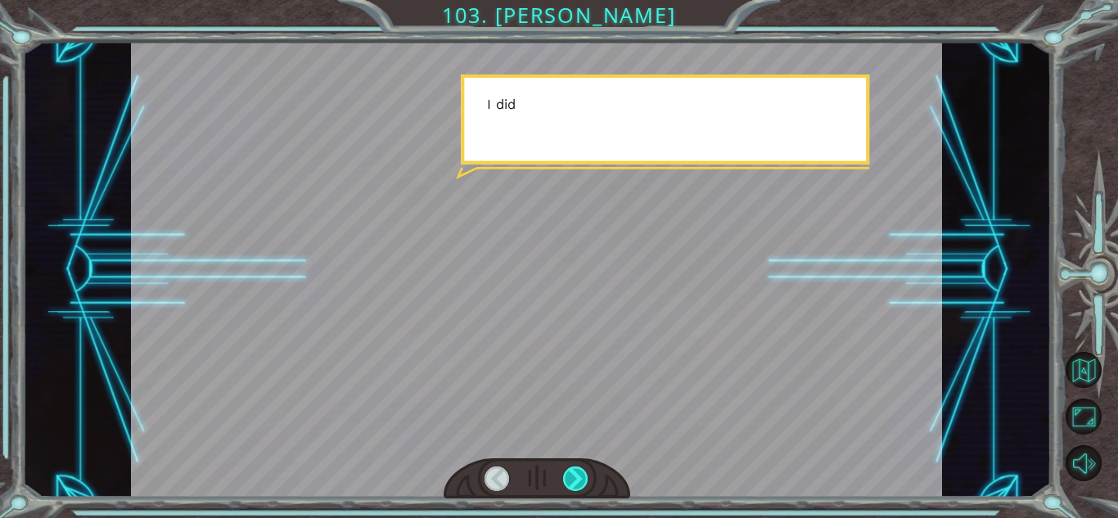
click at [571, 475] on div at bounding box center [575, 479] width 25 height 25
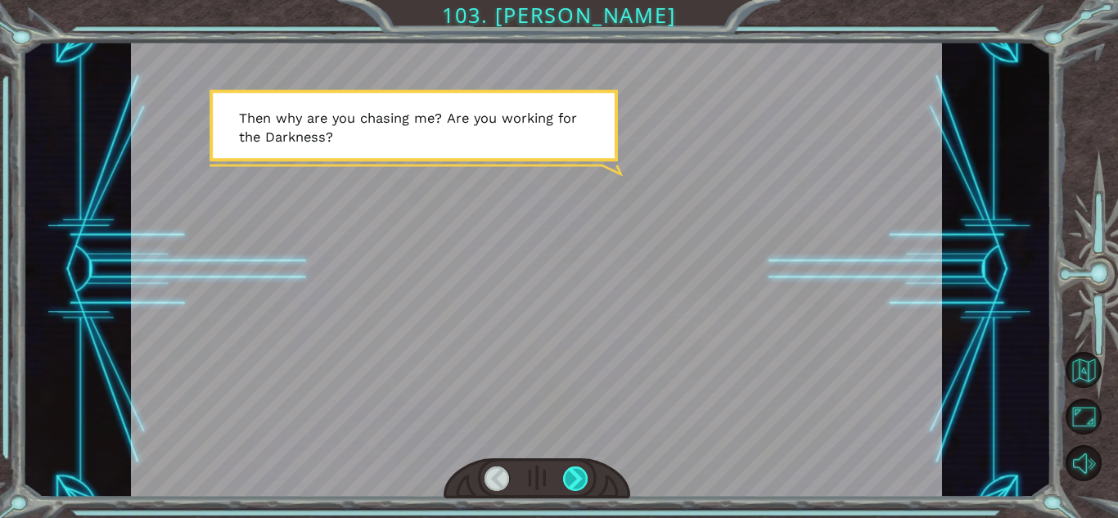
click at [571, 475] on div at bounding box center [575, 479] width 25 height 25
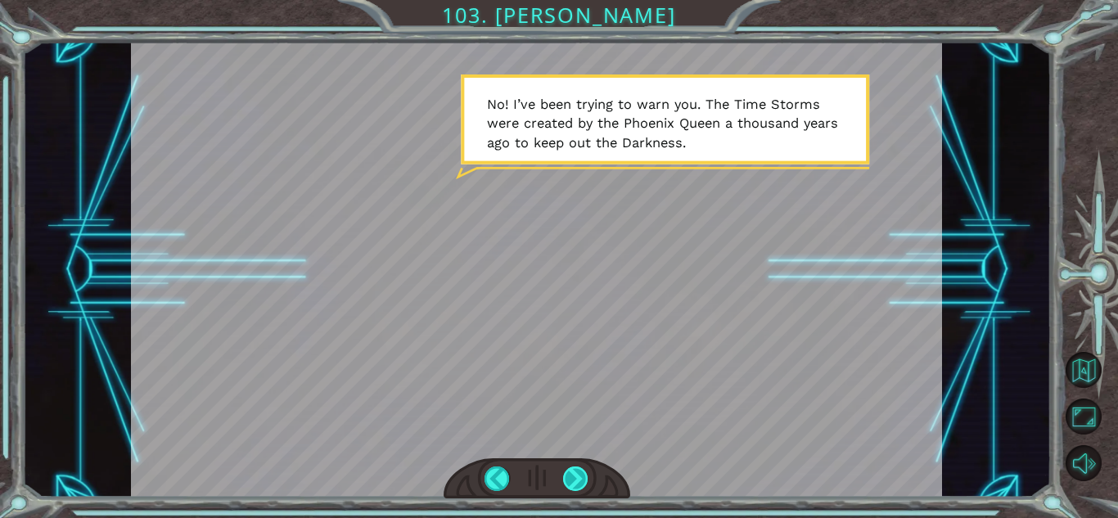
click at [571, 475] on div at bounding box center [575, 479] width 25 height 25
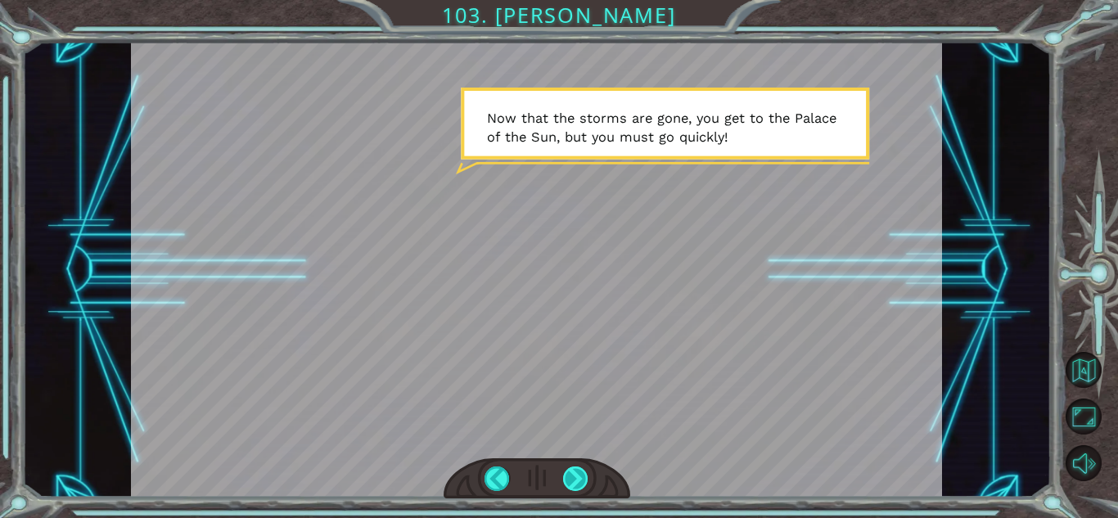
click at [571, 475] on div at bounding box center [575, 479] width 25 height 25
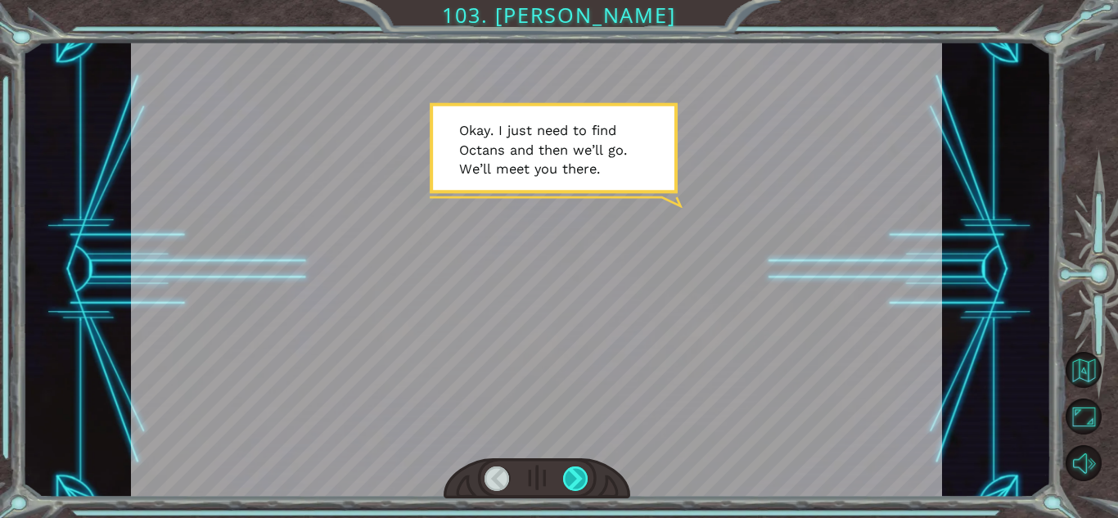
click at [571, 475] on div at bounding box center [575, 479] width 25 height 25
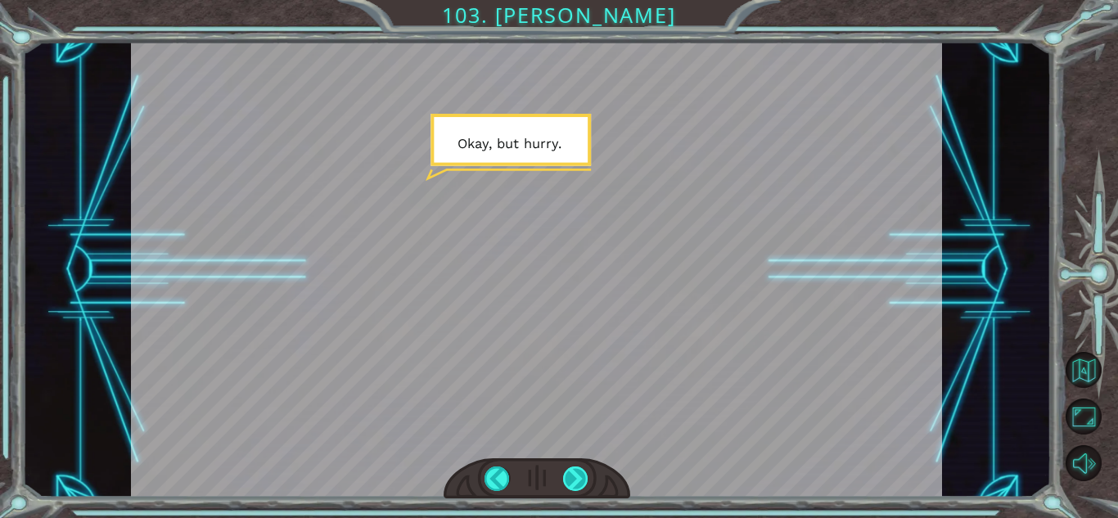
click at [571, 475] on div at bounding box center [575, 479] width 25 height 25
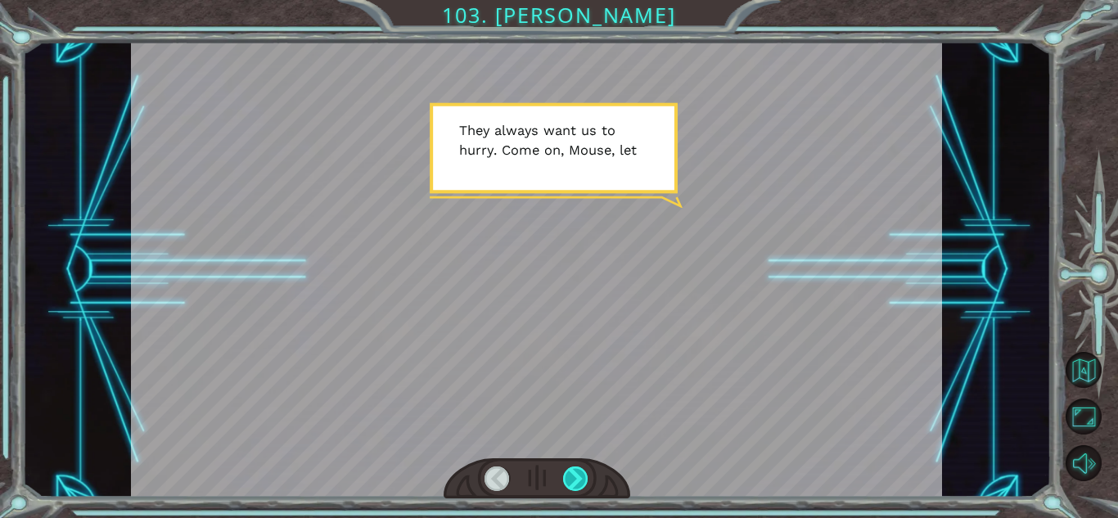
click at [571, 475] on div at bounding box center [575, 479] width 25 height 25
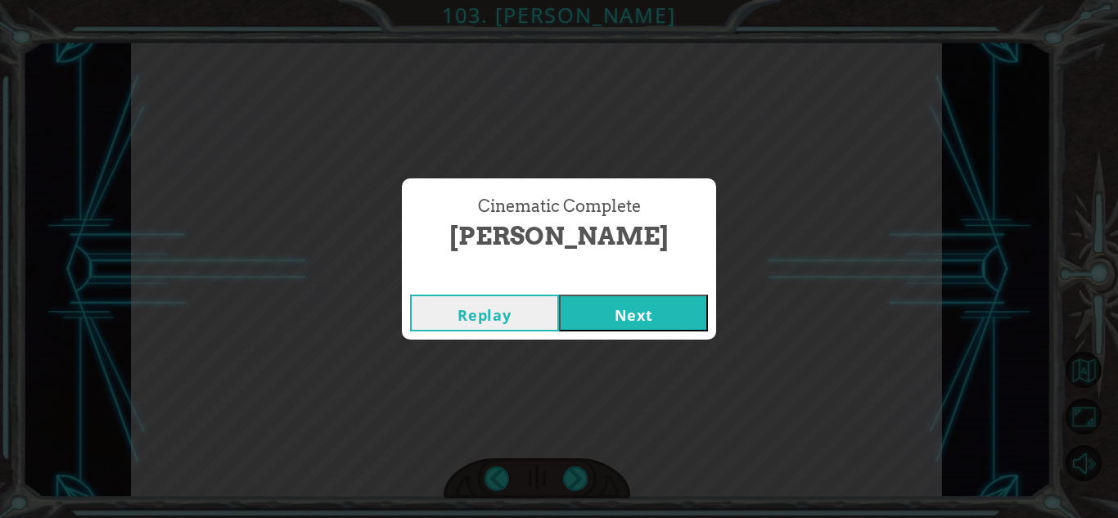
click at [633, 321] on button "Next" at bounding box center [633, 313] width 149 height 37
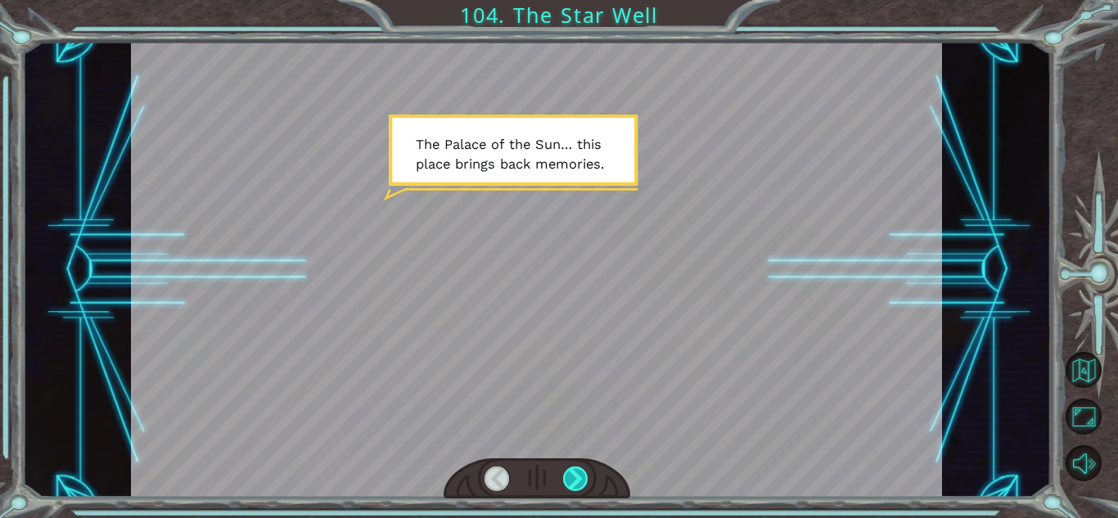
click at [585, 475] on div at bounding box center [575, 479] width 25 height 25
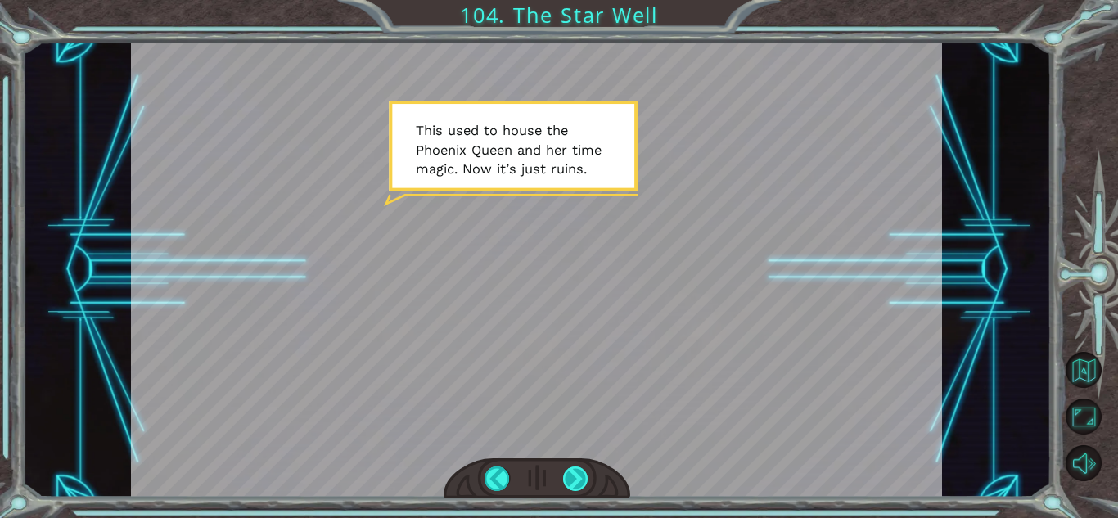
click at [585, 475] on div at bounding box center [575, 479] width 25 height 25
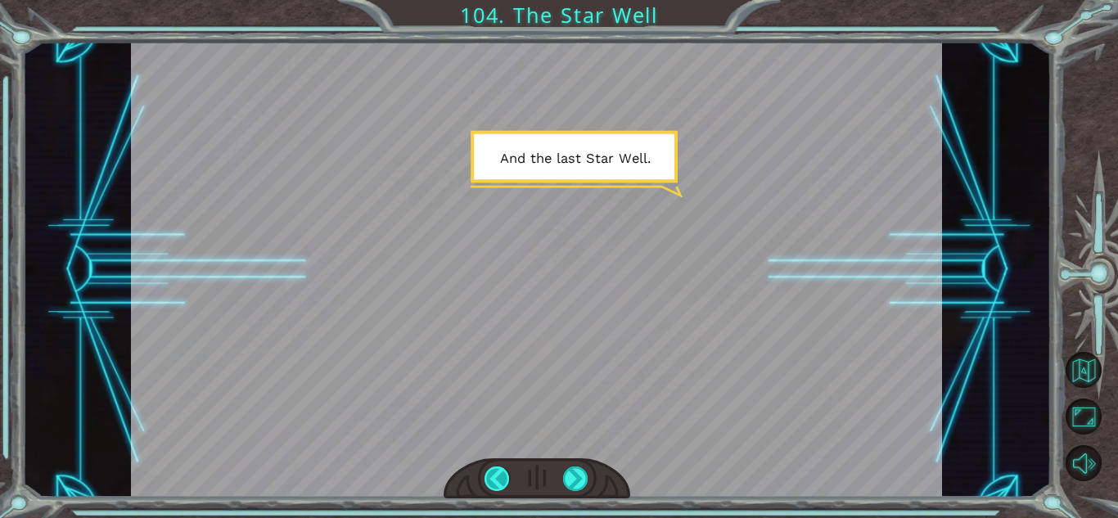
click at [506, 480] on div at bounding box center [497, 479] width 25 height 25
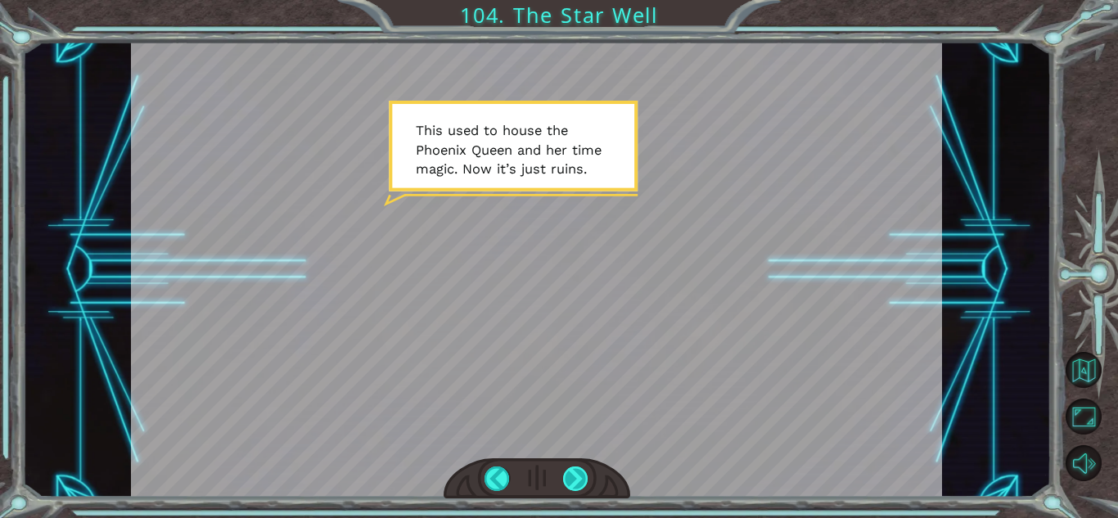
click at [570, 481] on div at bounding box center [575, 479] width 25 height 25
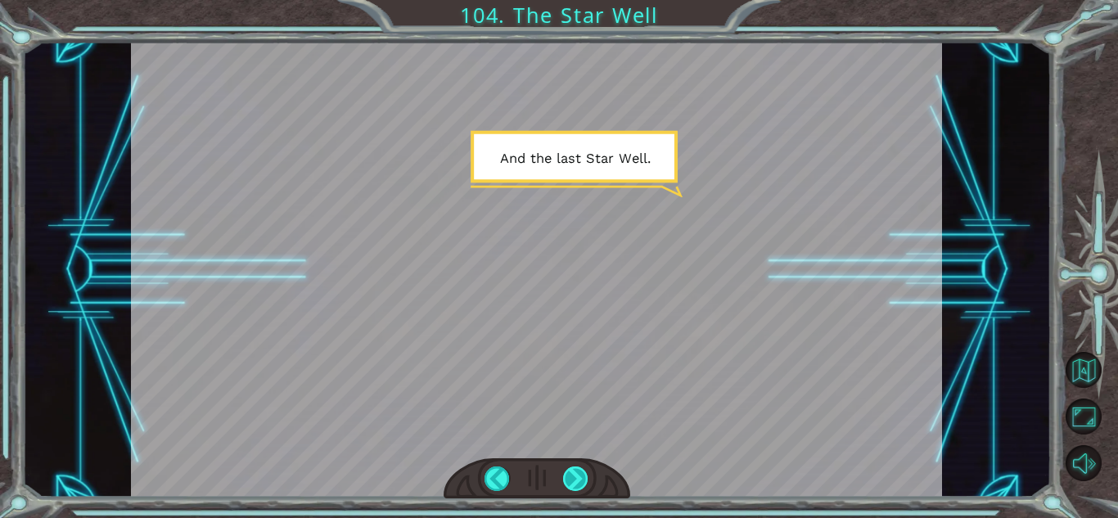
click at [570, 481] on div at bounding box center [575, 479] width 25 height 25
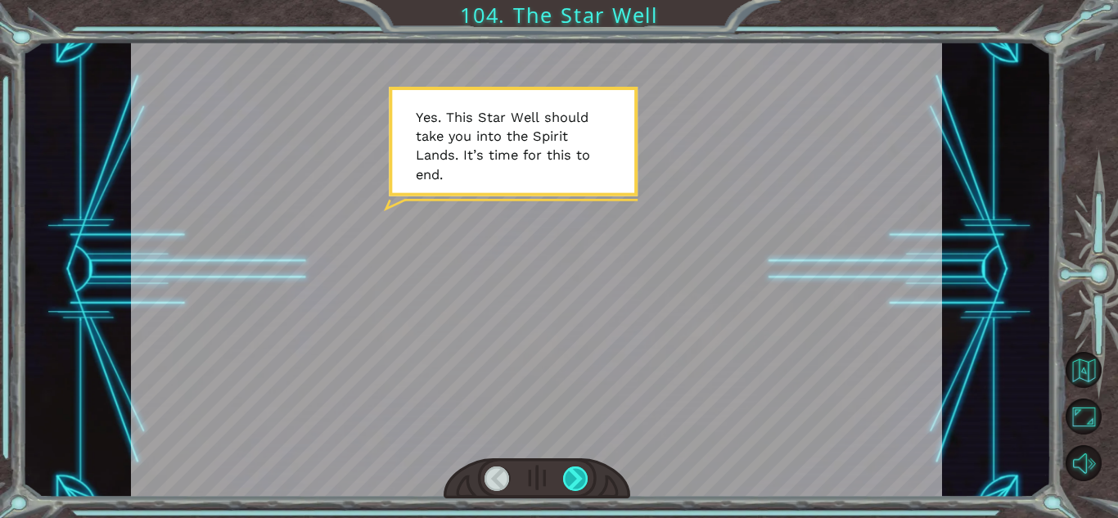
click at [570, 481] on div at bounding box center [575, 479] width 25 height 25
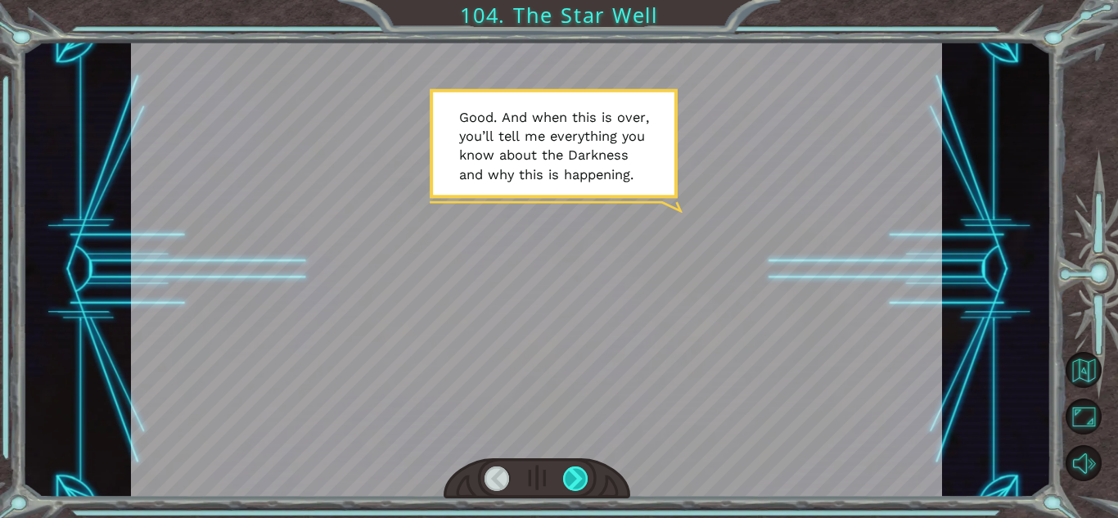
click at [570, 481] on div at bounding box center [575, 479] width 25 height 25
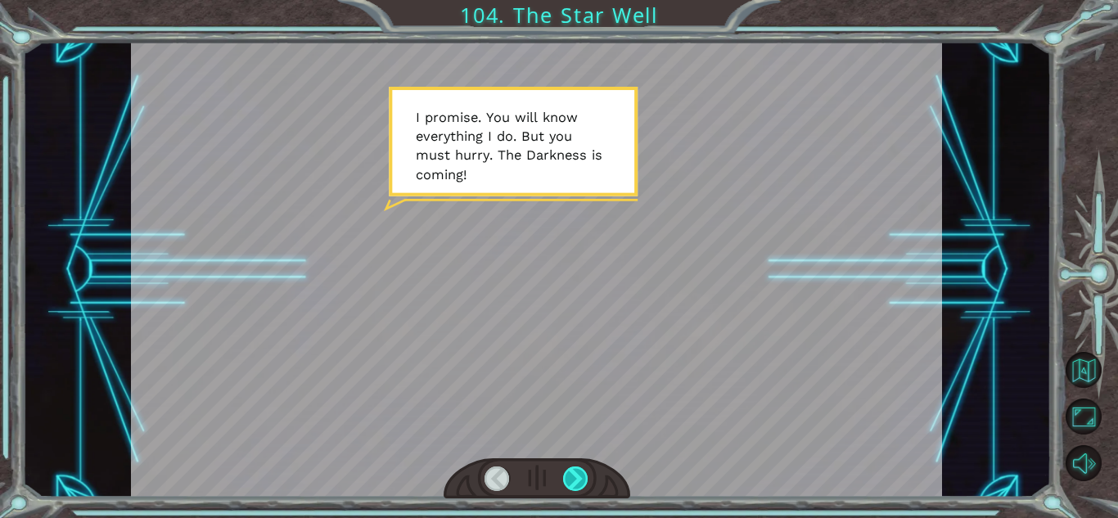
click at [570, 481] on div at bounding box center [575, 479] width 25 height 25
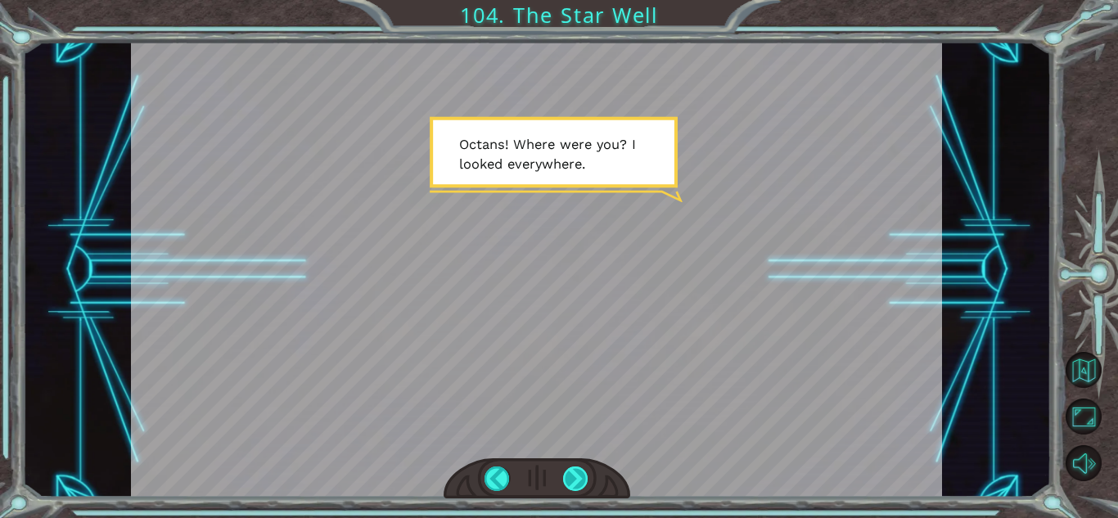
click at [570, 481] on div at bounding box center [575, 479] width 25 height 25
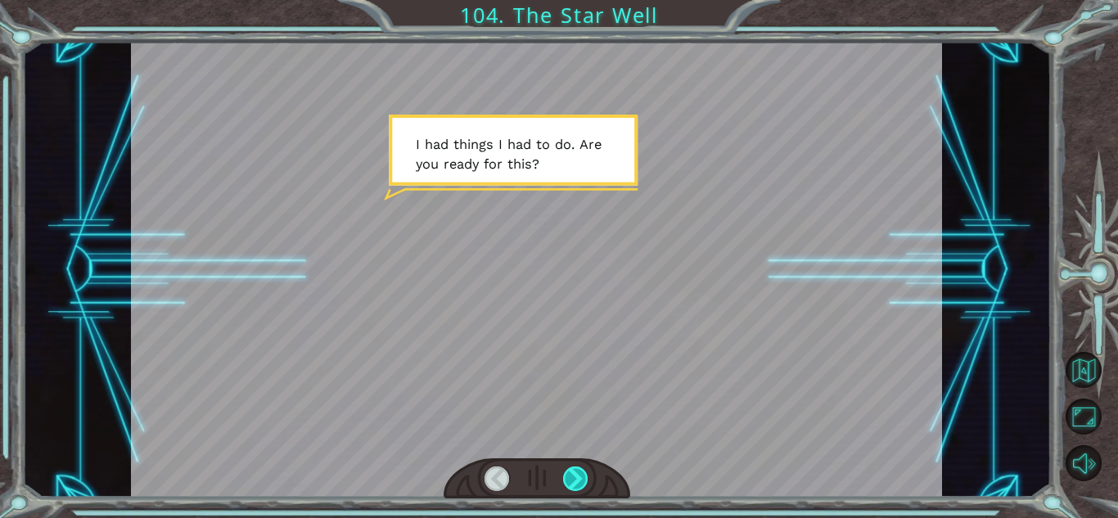
click at [570, 481] on div at bounding box center [575, 479] width 25 height 25
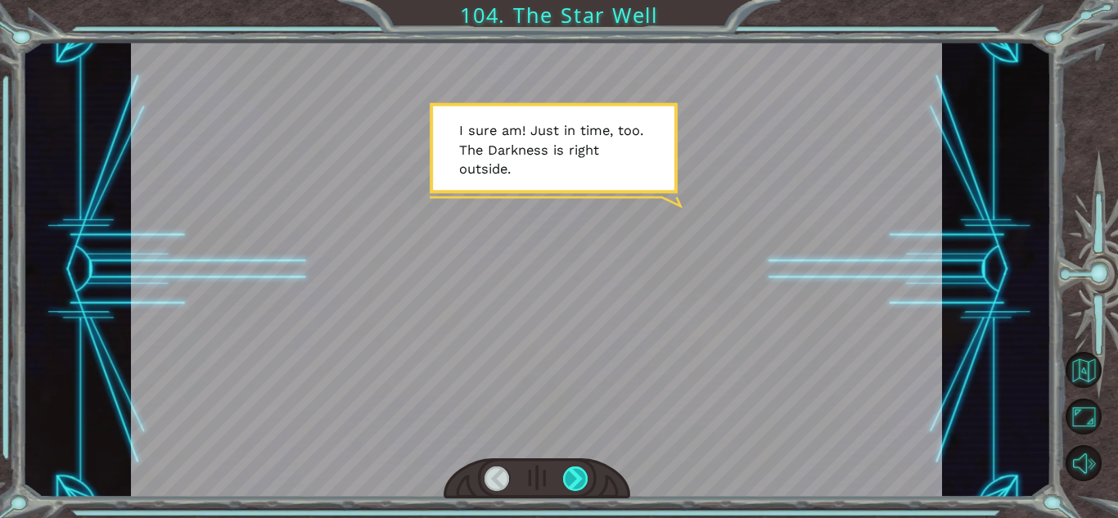
click at [570, 481] on div at bounding box center [575, 479] width 25 height 25
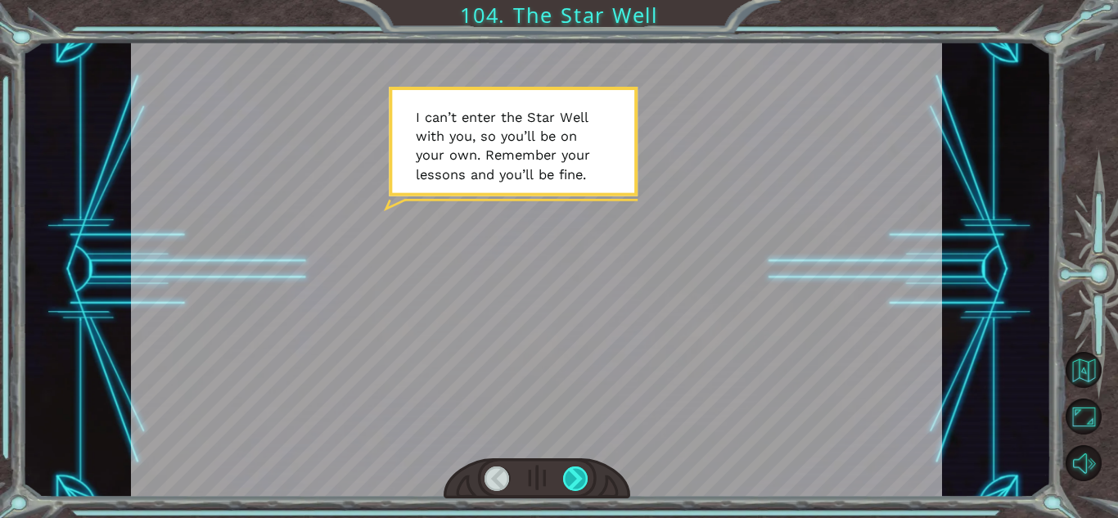
click at [570, 481] on div at bounding box center [575, 479] width 25 height 25
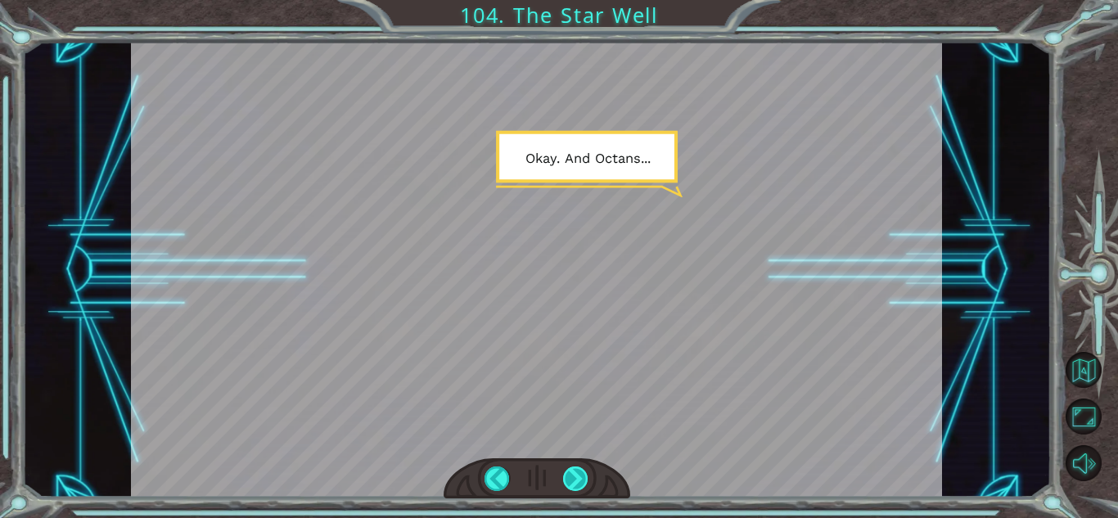
click at [570, 481] on div at bounding box center [575, 479] width 25 height 25
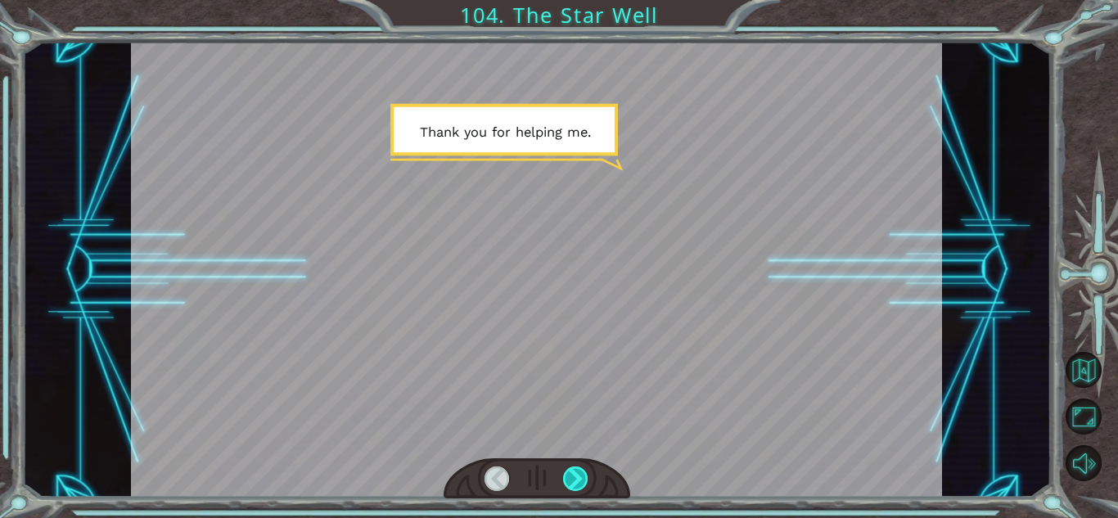
click at [570, 481] on div at bounding box center [575, 479] width 25 height 25
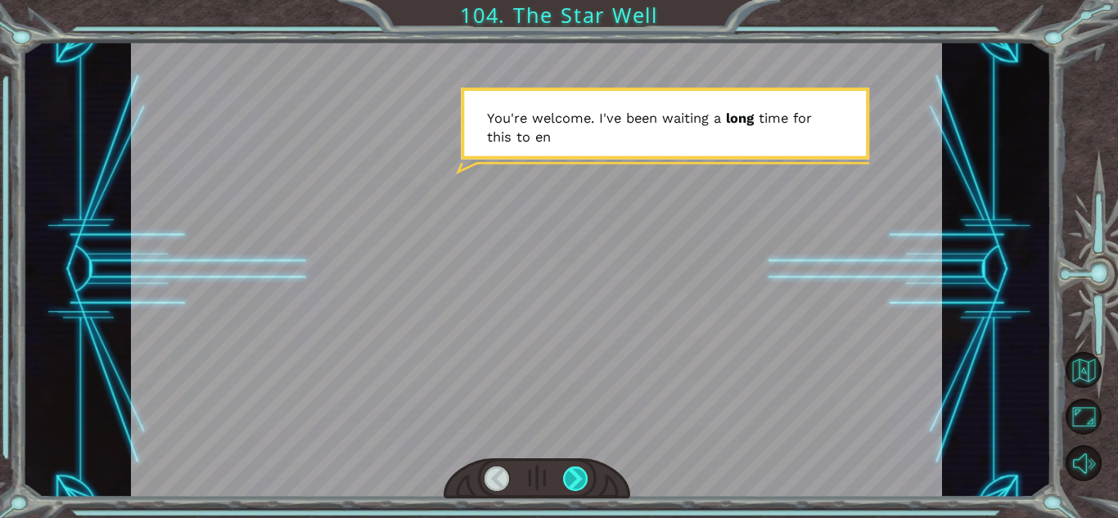
click at [570, 481] on div at bounding box center [575, 479] width 25 height 25
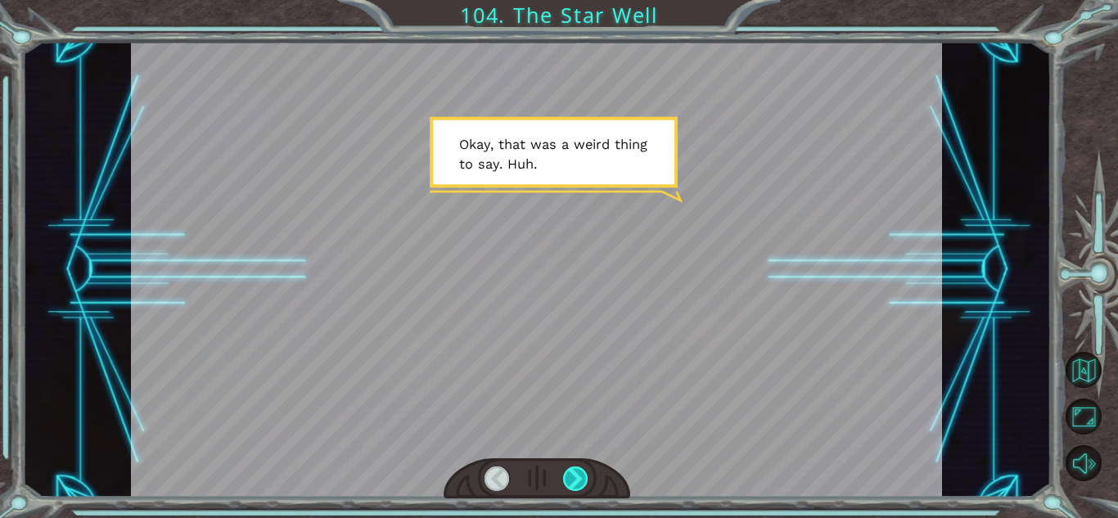
click at [570, 481] on div at bounding box center [575, 479] width 25 height 25
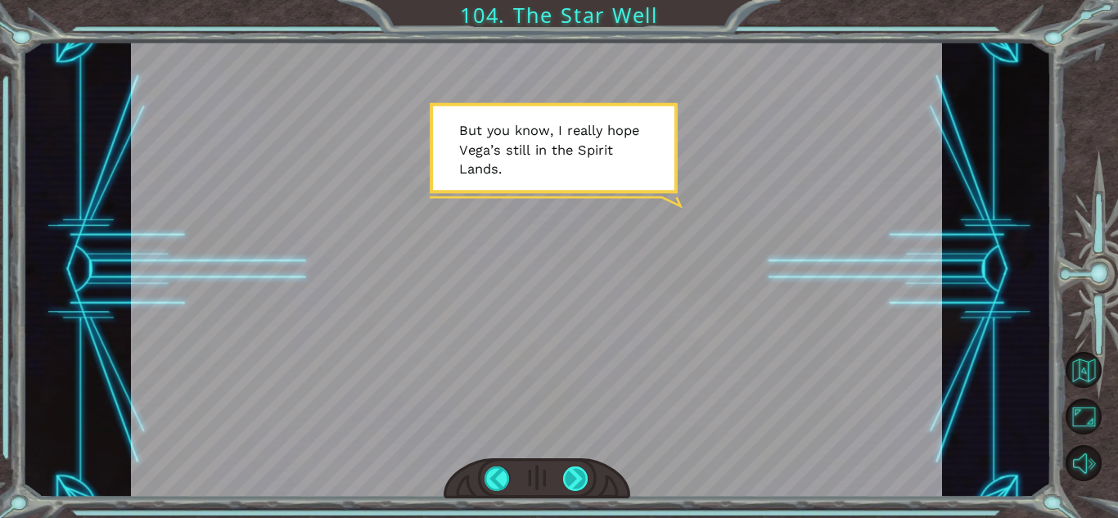
click at [566, 482] on div at bounding box center [575, 479] width 25 height 25
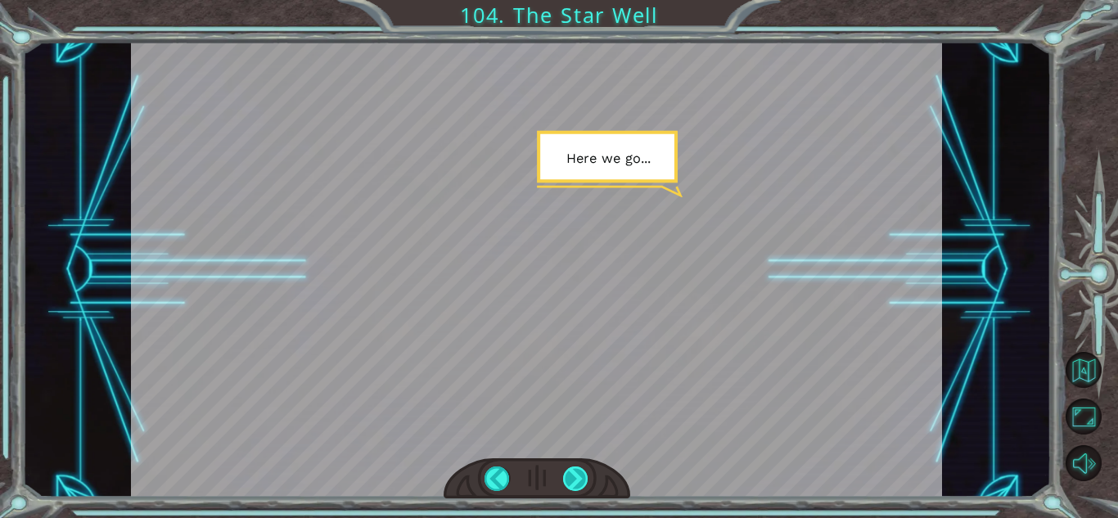
click at [566, 482] on div at bounding box center [575, 479] width 25 height 25
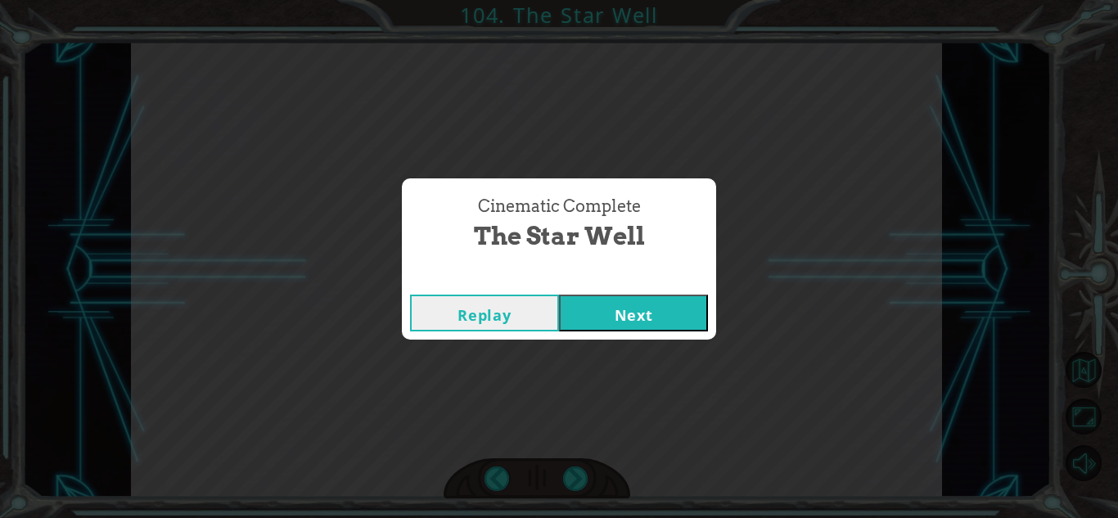
click at [670, 307] on button "Next" at bounding box center [633, 313] width 149 height 37
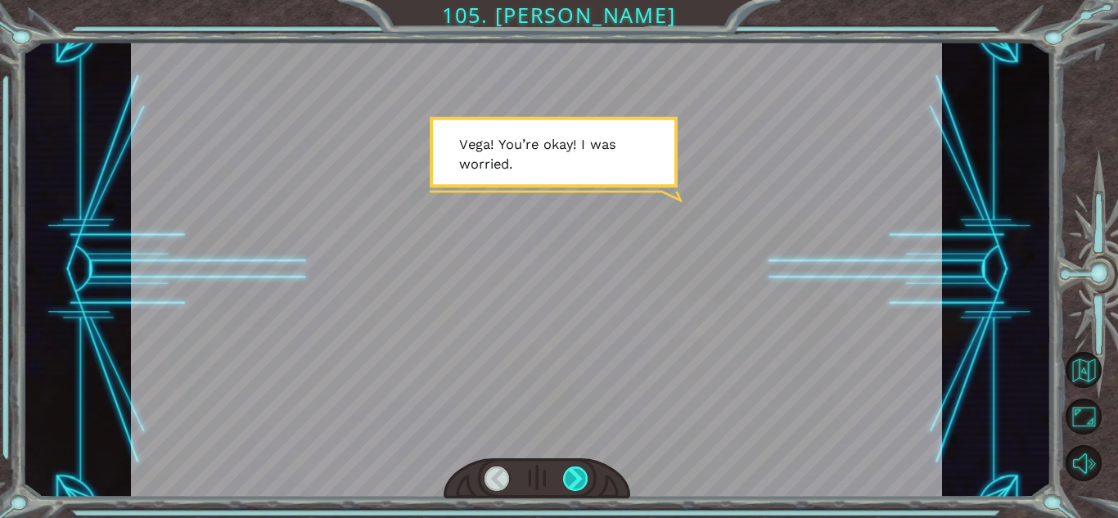
click at [571, 480] on div at bounding box center [575, 479] width 25 height 25
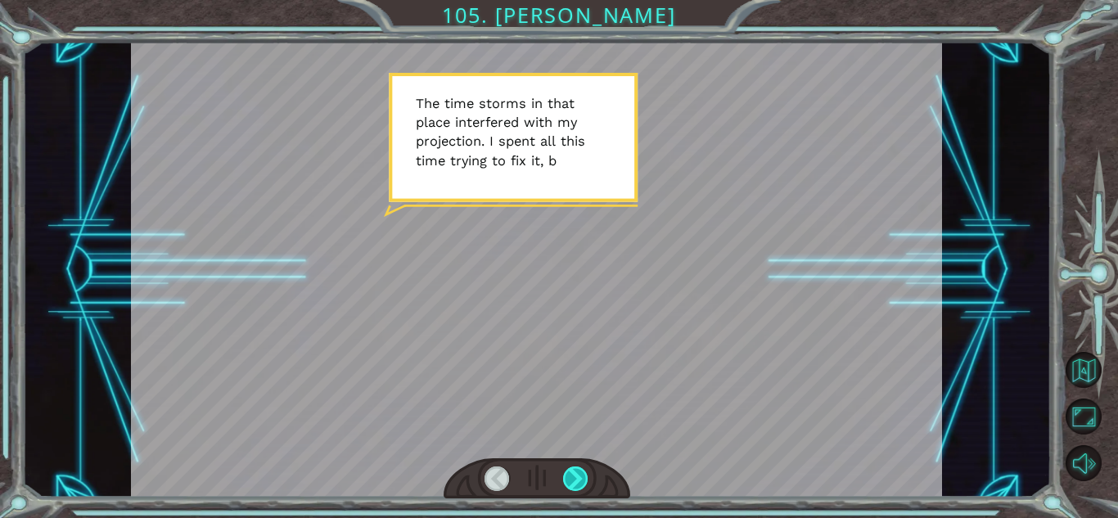
click at [571, 480] on div at bounding box center [575, 479] width 25 height 25
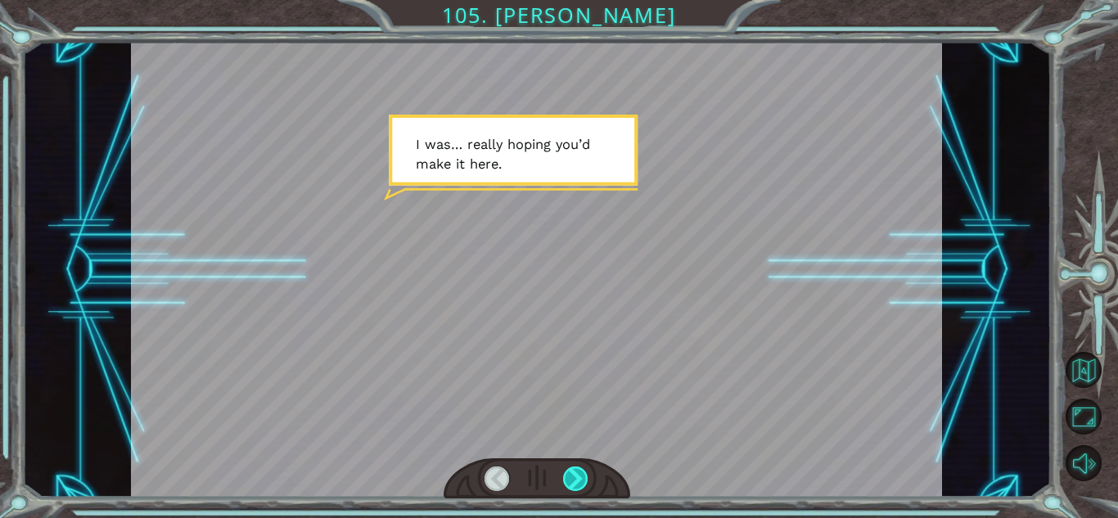
click at [571, 480] on div at bounding box center [575, 479] width 25 height 25
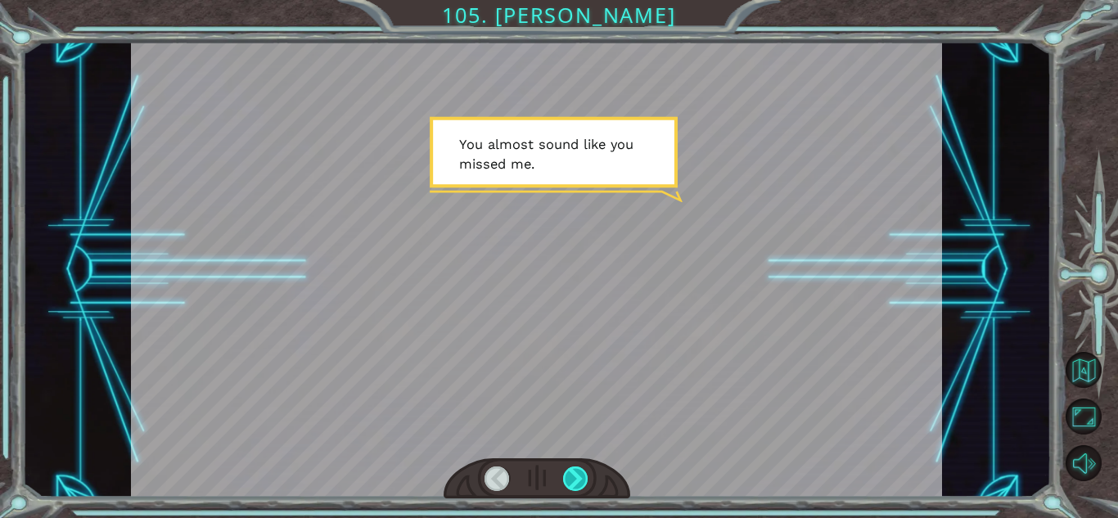
click at [571, 480] on div at bounding box center [575, 479] width 25 height 25
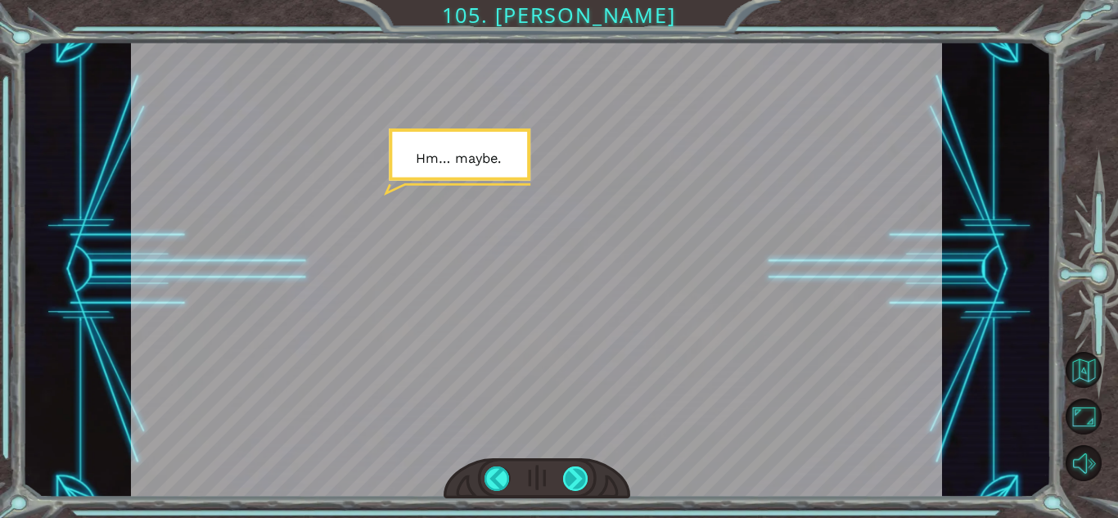
click at [571, 480] on div at bounding box center [575, 479] width 25 height 25
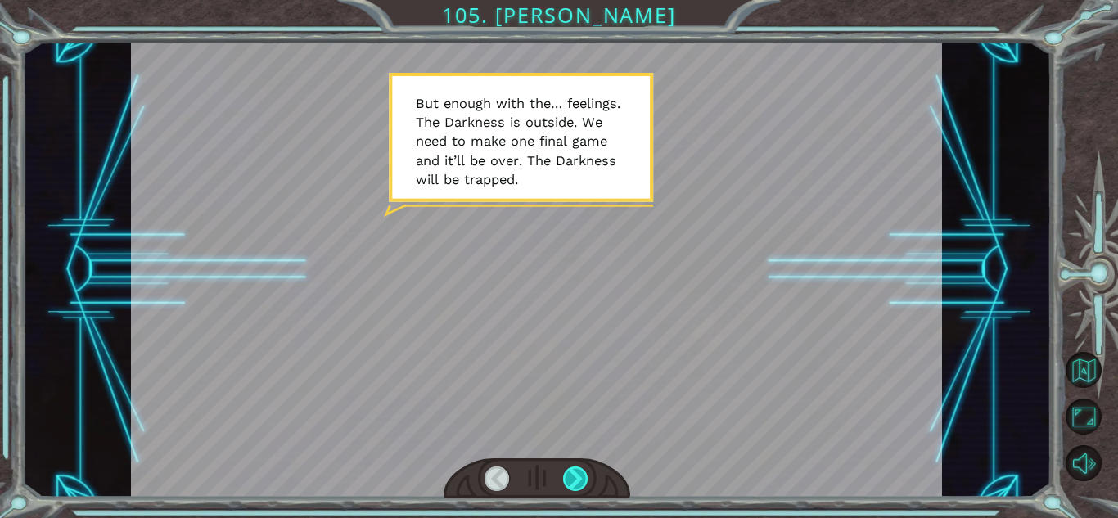
click at [571, 480] on div at bounding box center [575, 479] width 25 height 25
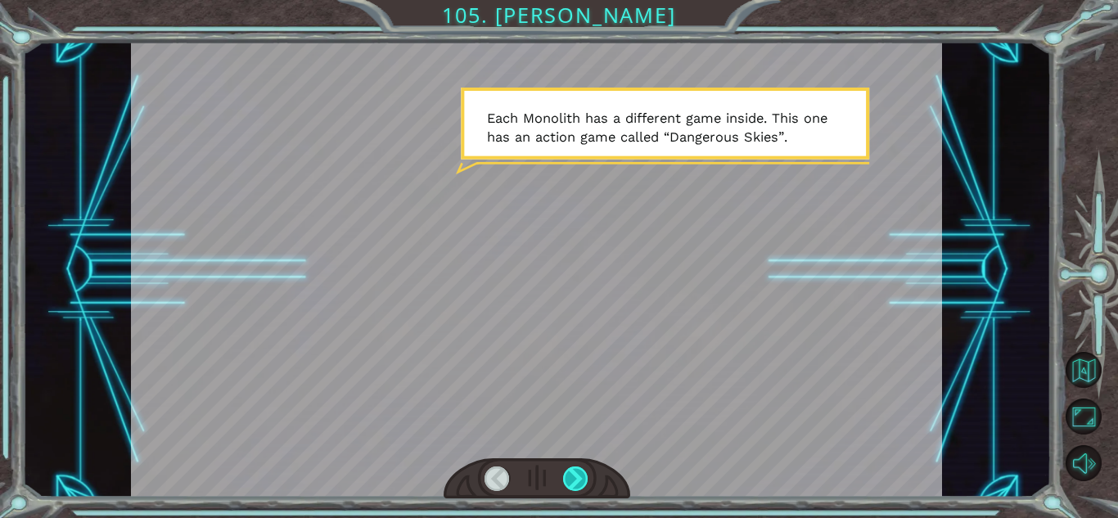
click at [571, 480] on div at bounding box center [575, 479] width 25 height 25
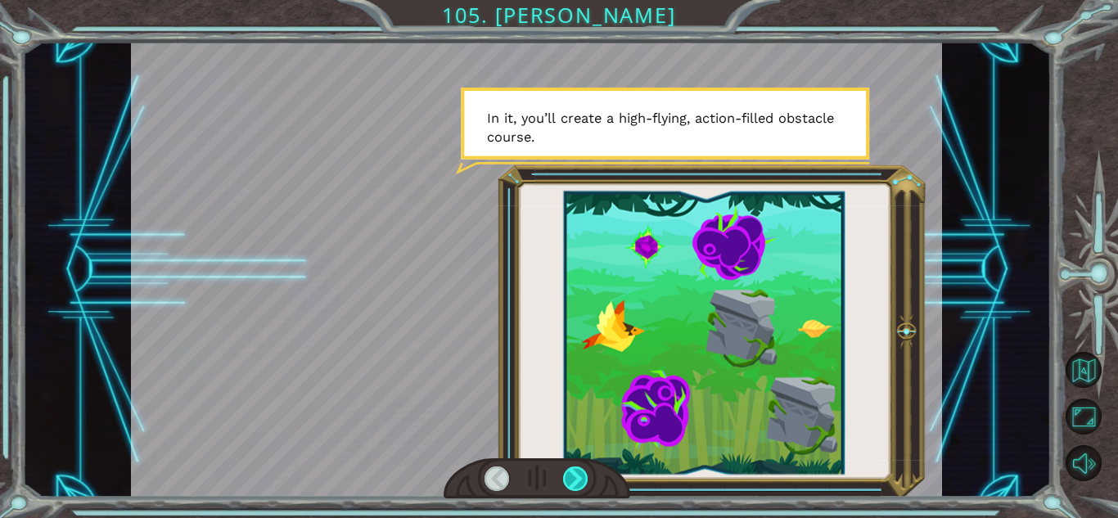
click at [571, 480] on div at bounding box center [575, 479] width 25 height 25
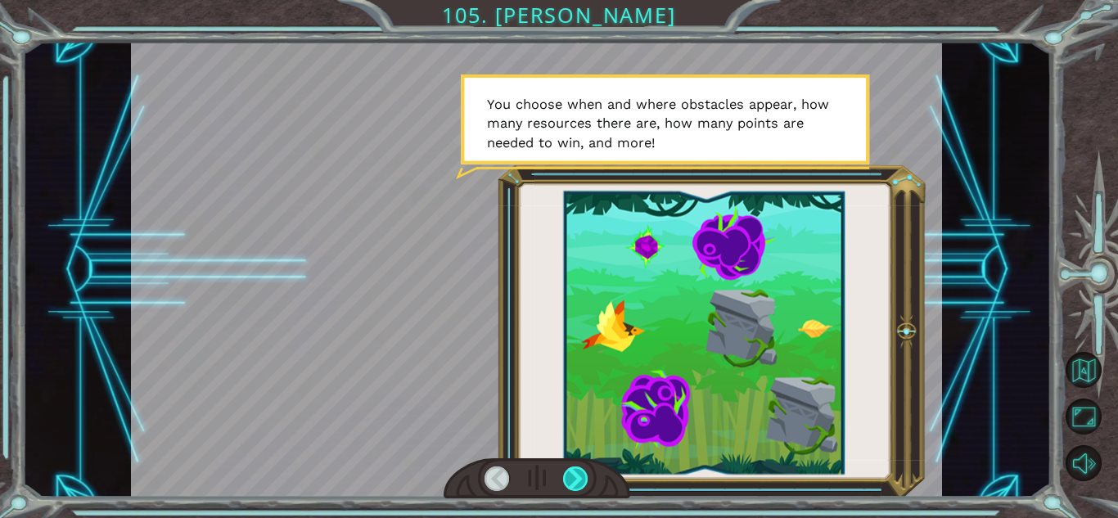
click at [571, 480] on div at bounding box center [575, 479] width 25 height 25
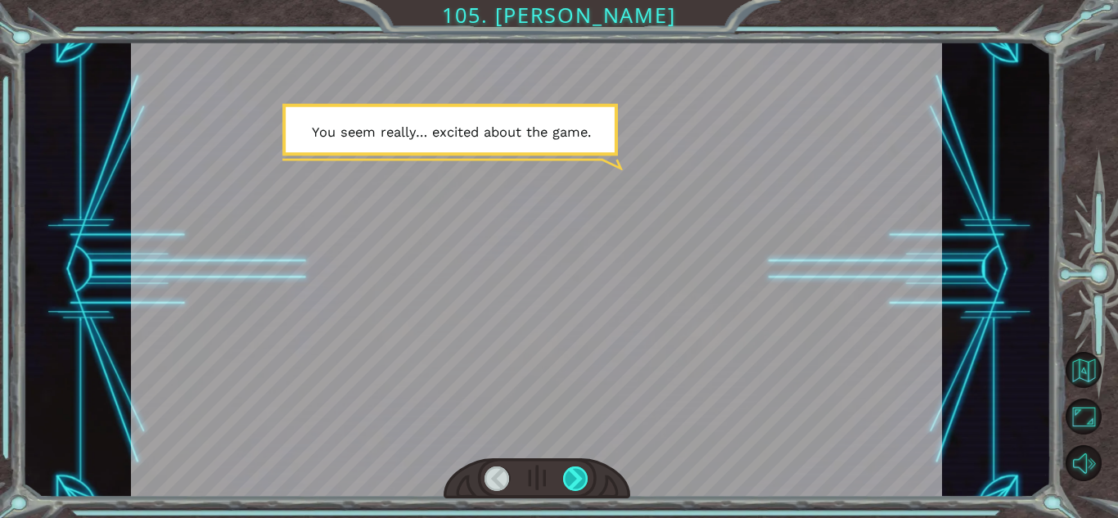
click at [571, 480] on div at bounding box center [575, 479] width 25 height 25
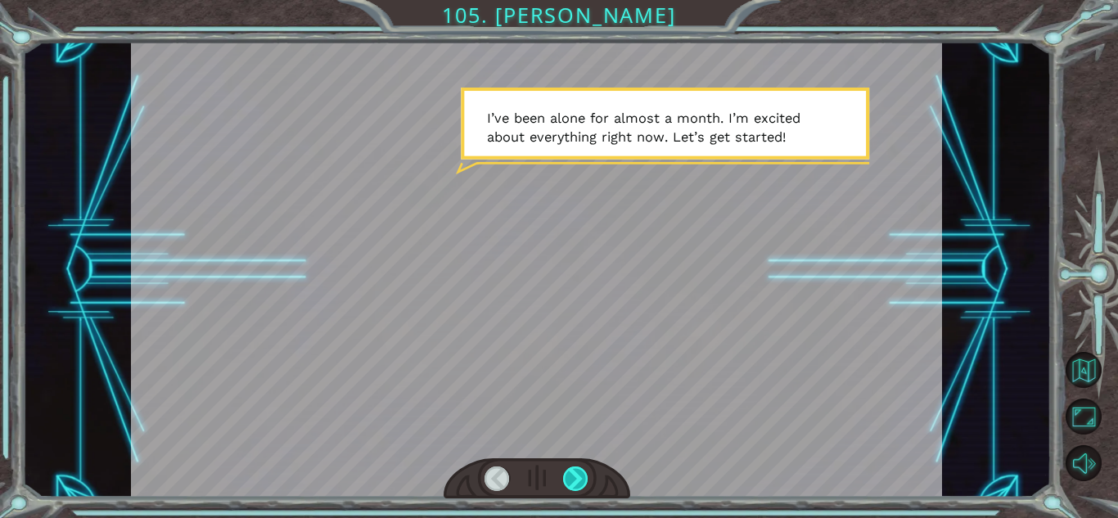
click at [571, 480] on div at bounding box center [575, 479] width 25 height 25
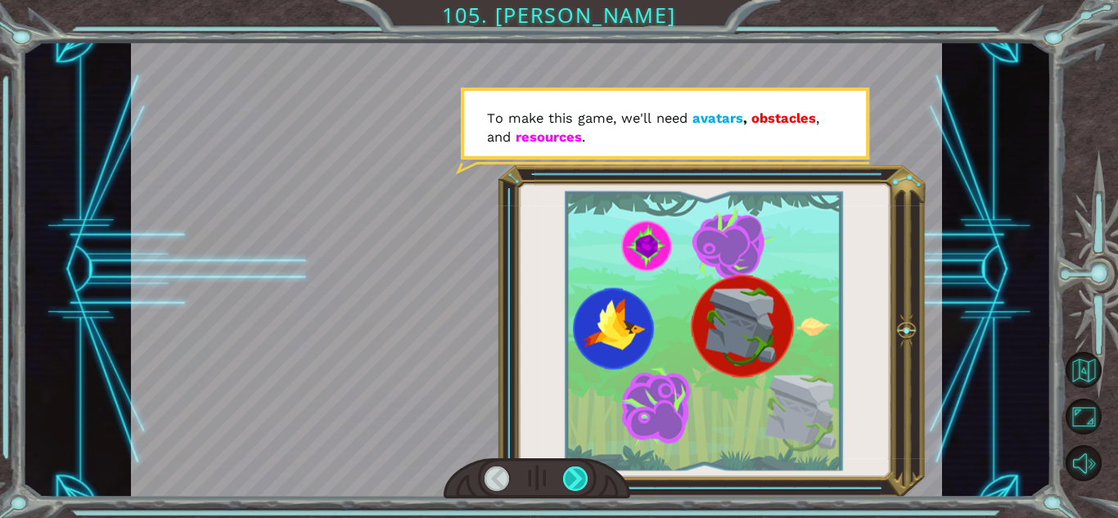
click at [571, 480] on div at bounding box center [575, 479] width 25 height 25
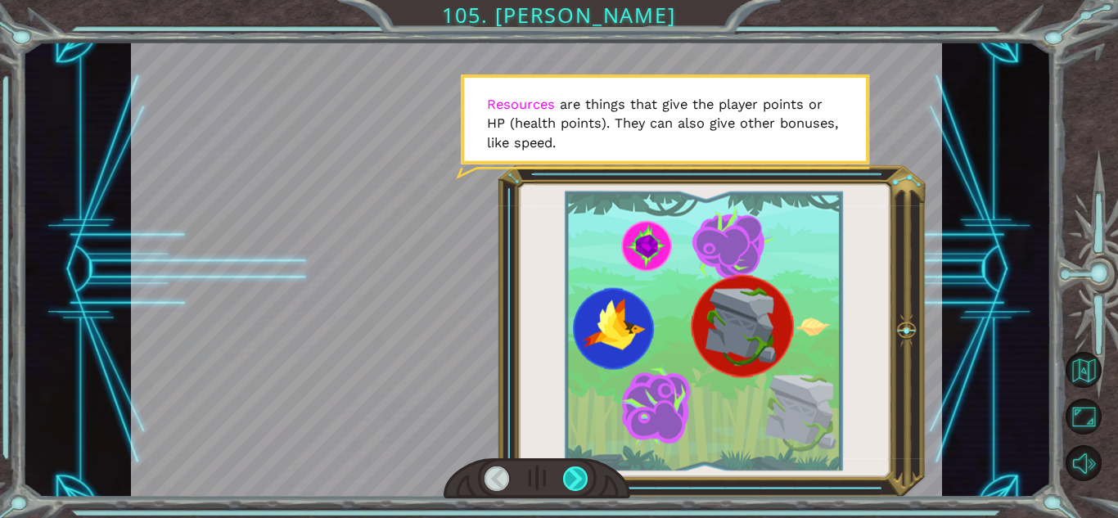
click at [571, 480] on div at bounding box center [575, 479] width 25 height 25
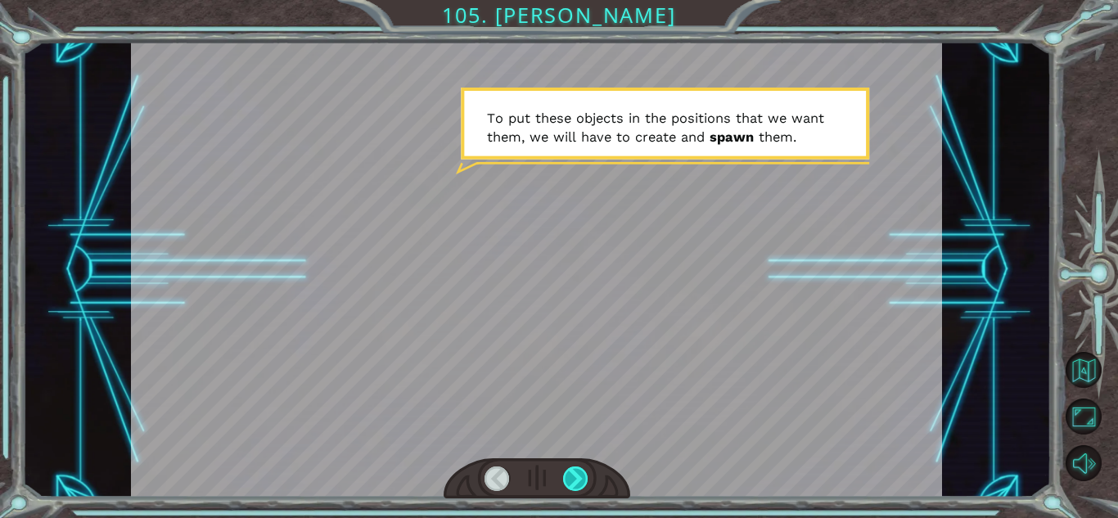
click at [571, 480] on div at bounding box center [575, 479] width 25 height 25
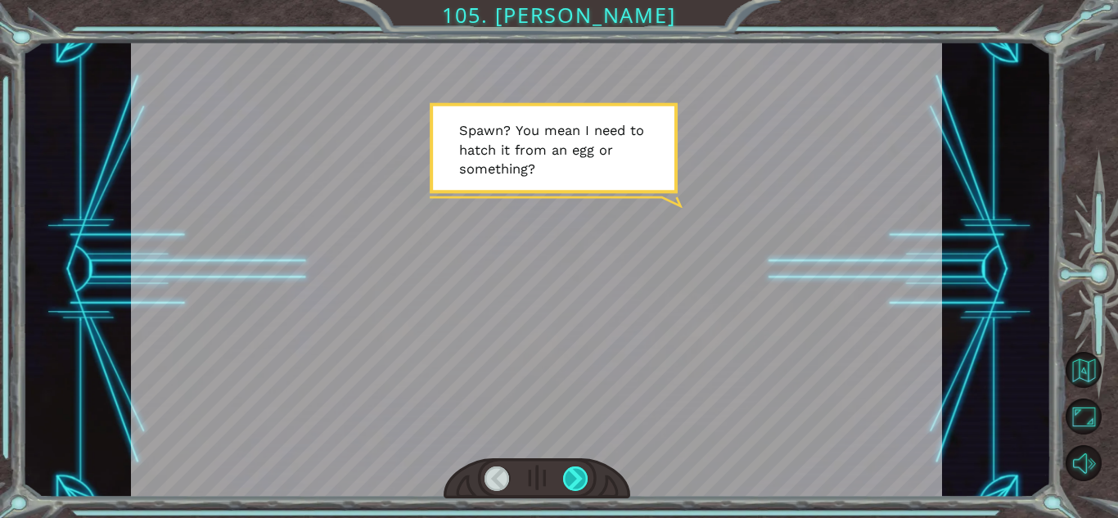
click at [571, 480] on div at bounding box center [575, 479] width 25 height 25
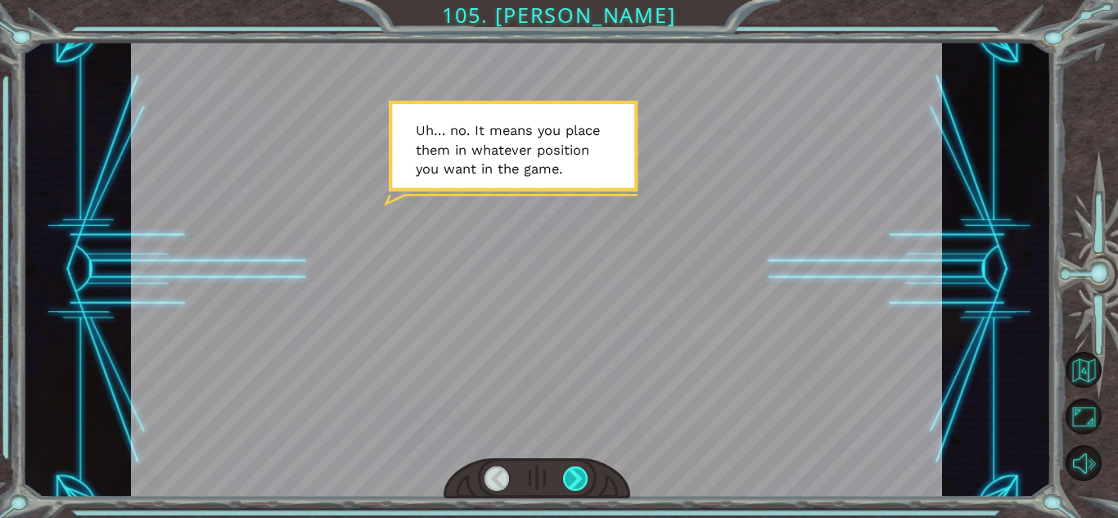
click at [571, 480] on div at bounding box center [575, 479] width 25 height 25
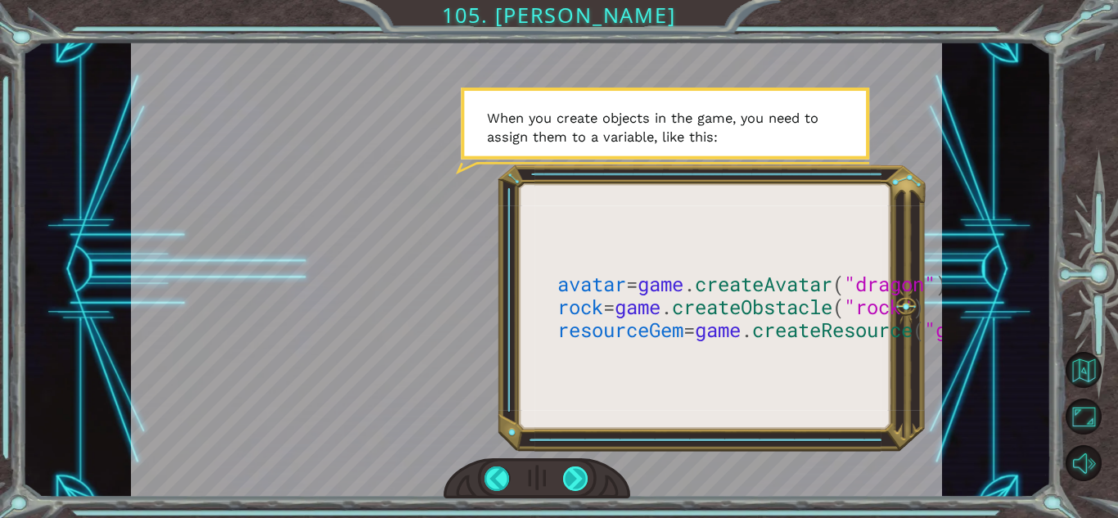
click at [571, 480] on div at bounding box center [575, 479] width 25 height 25
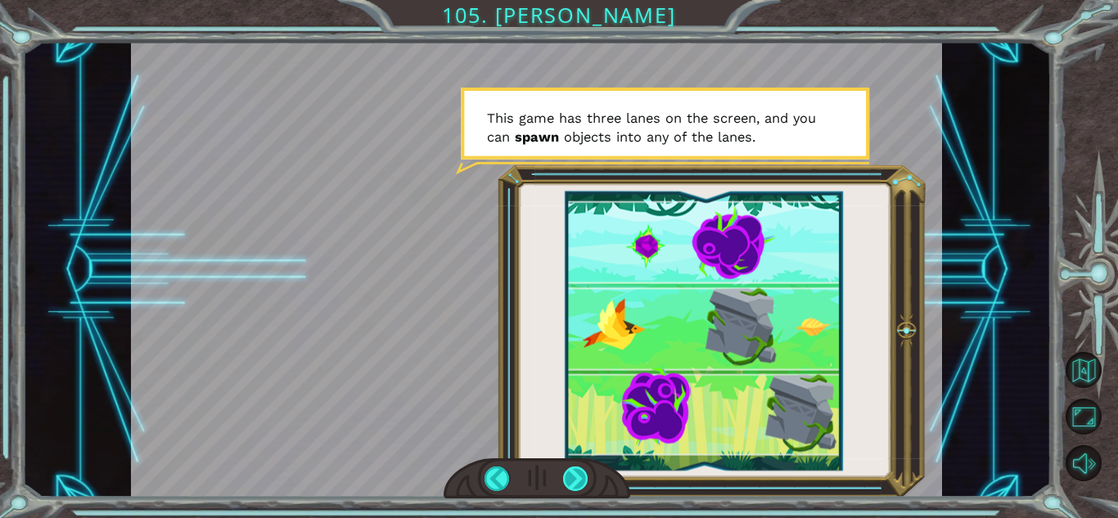
click at [571, 480] on div at bounding box center [575, 479] width 25 height 25
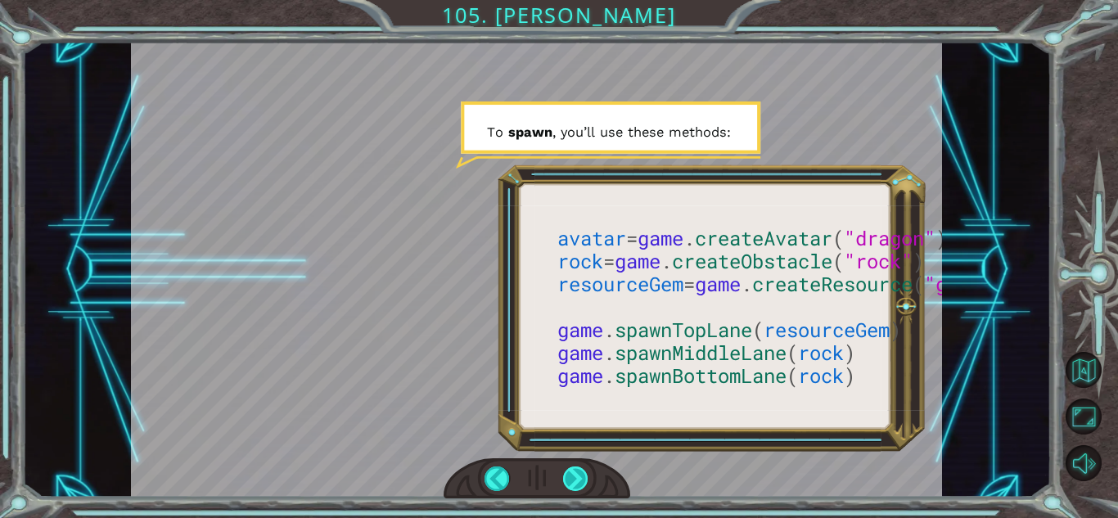
click at [571, 480] on div at bounding box center [575, 479] width 25 height 25
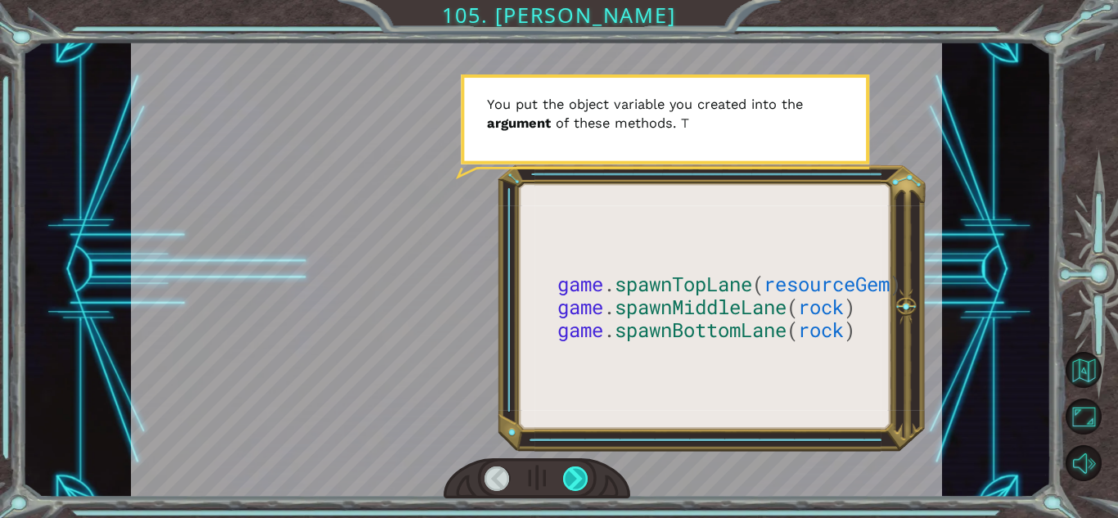
click at [571, 480] on div at bounding box center [575, 479] width 25 height 25
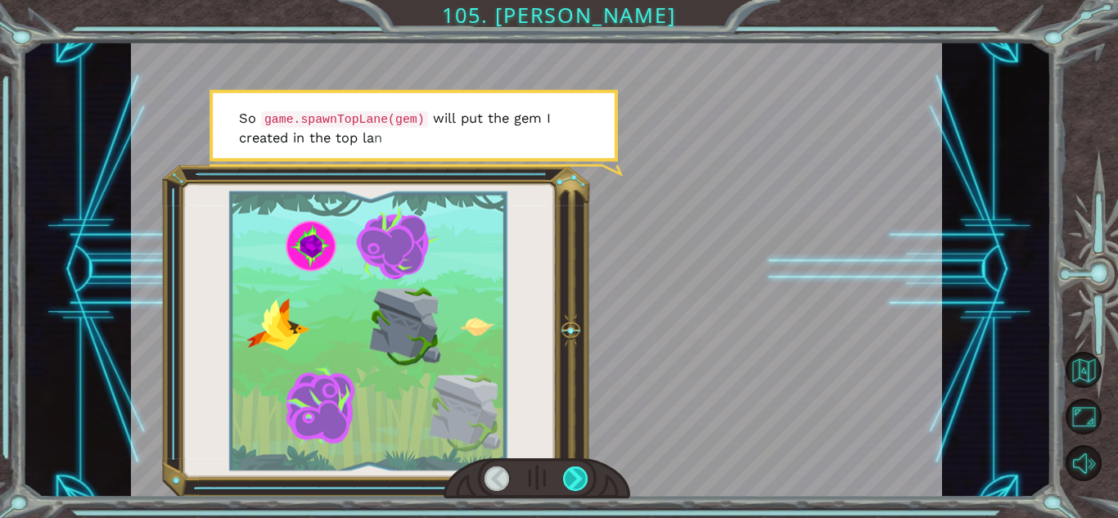
click at [571, 480] on div at bounding box center [575, 479] width 25 height 25
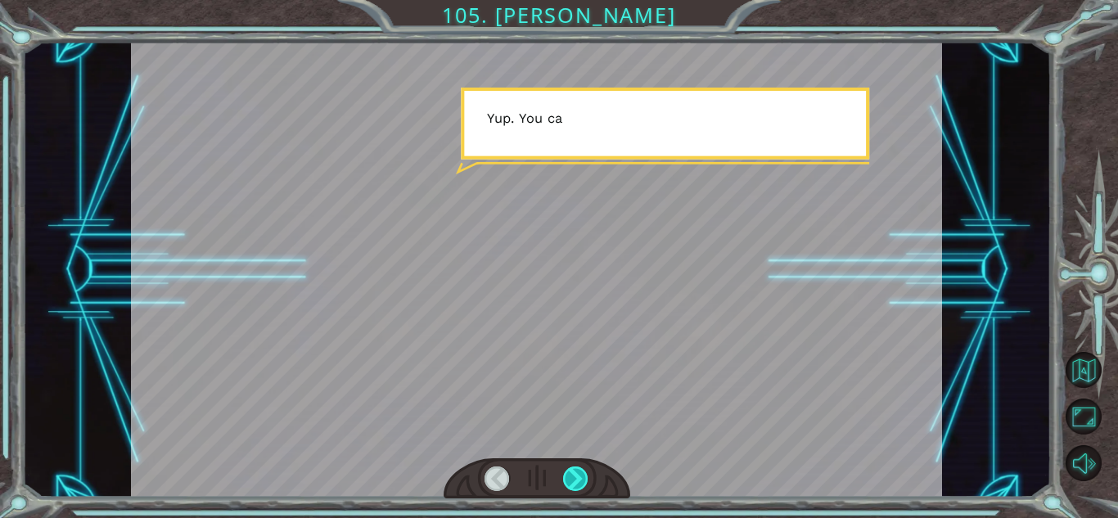
click at [571, 480] on div at bounding box center [575, 479] width 25 height 25
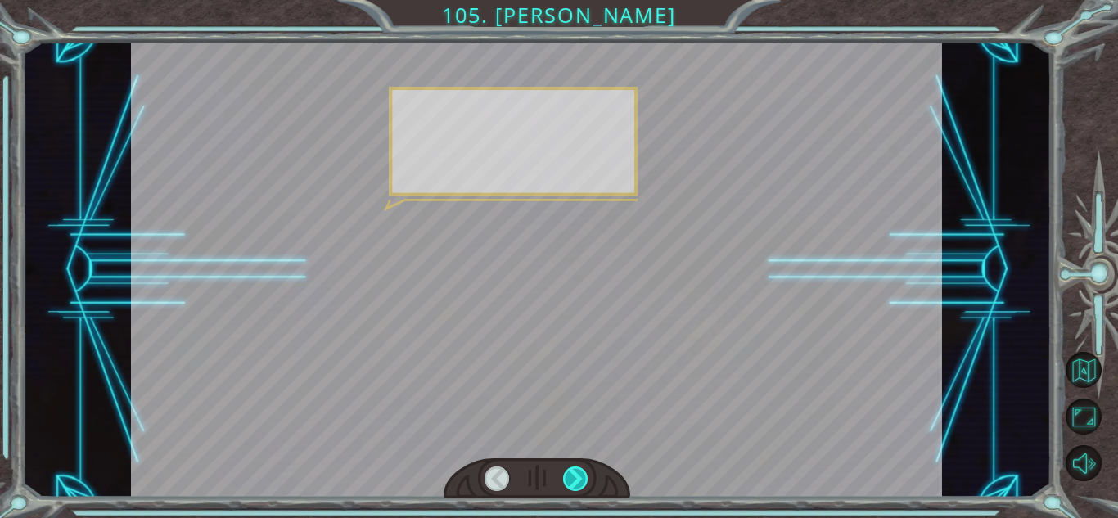
click at [571, 480] on div at bounding box center [575, 479] width 25 height 25
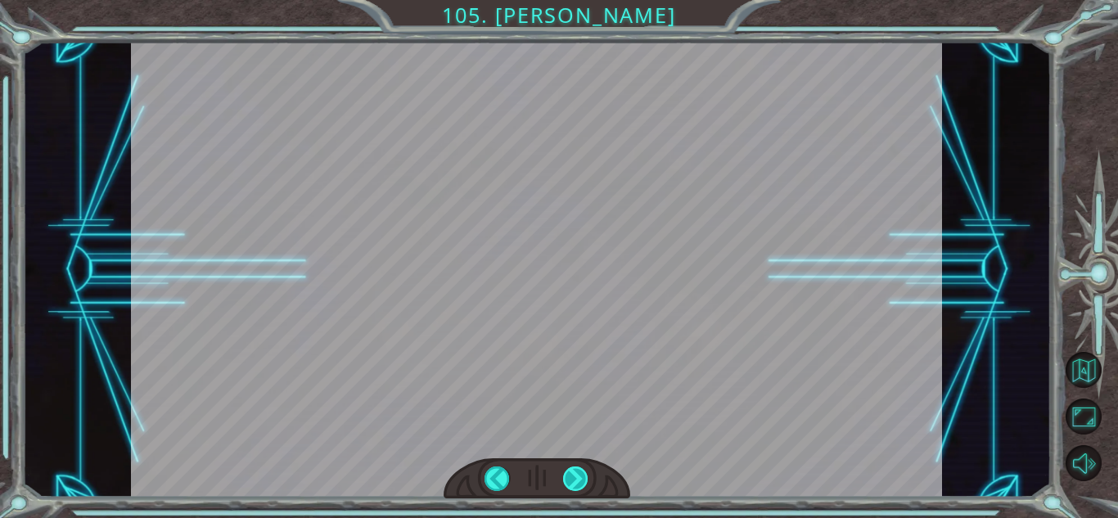
click at [571, 0] on div "V e g a ! Y o u ’ r e o k a y ! I w a s w o r r i e d . T h e t i m e s t o r m…" at bounding box center [559, 0] width 1118 height 0
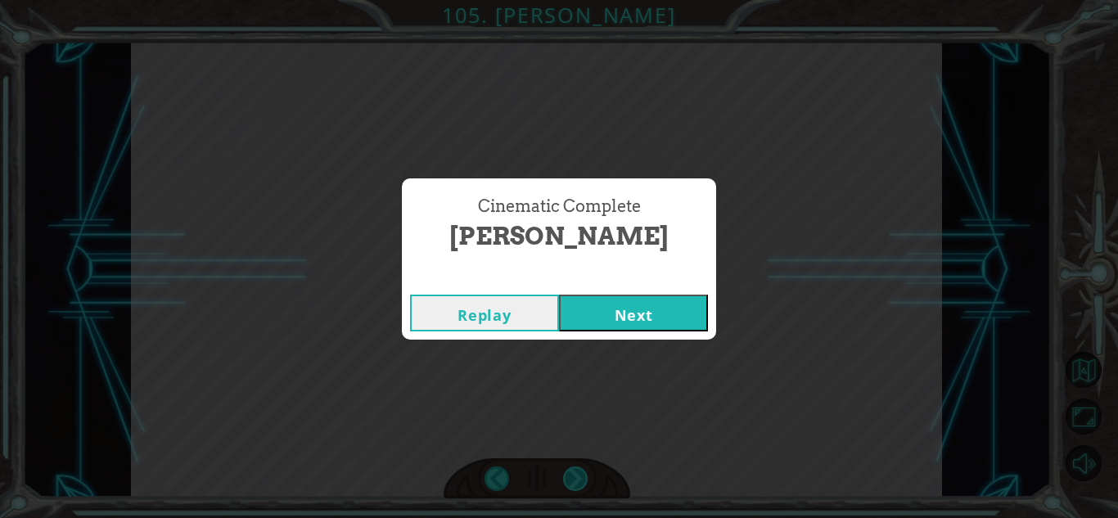
click at [571, 480] on div "Cinematic Complete [PERSON_NAME] Replay Next" at bounding box center [559, 259] width 1118 height 518
click at [679, 301] on button "Next" at bounding box center [633, 313] width 149 height 37
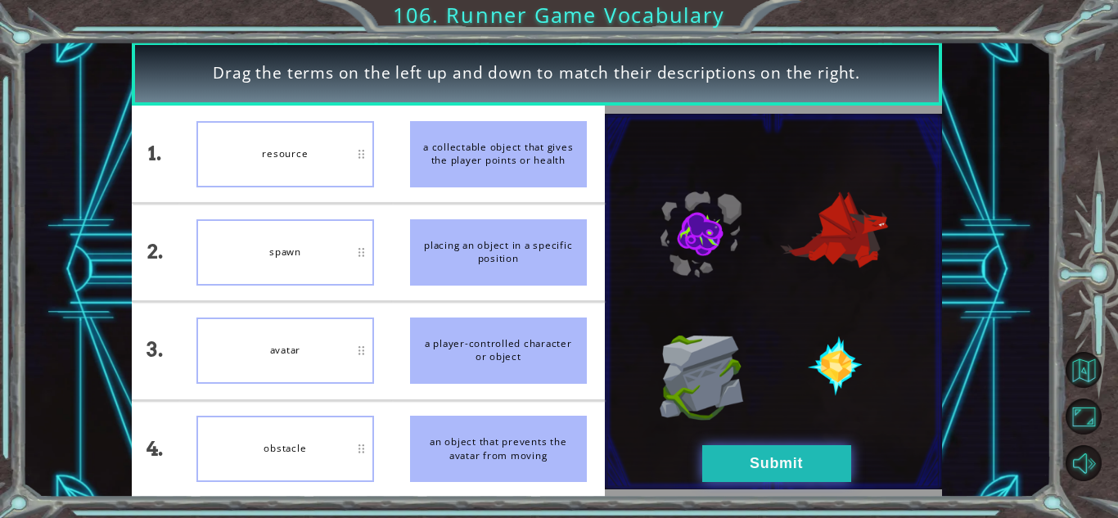
click at [809, 463] on button "Submit" at bounding box center [776, 463] width 149 height 37
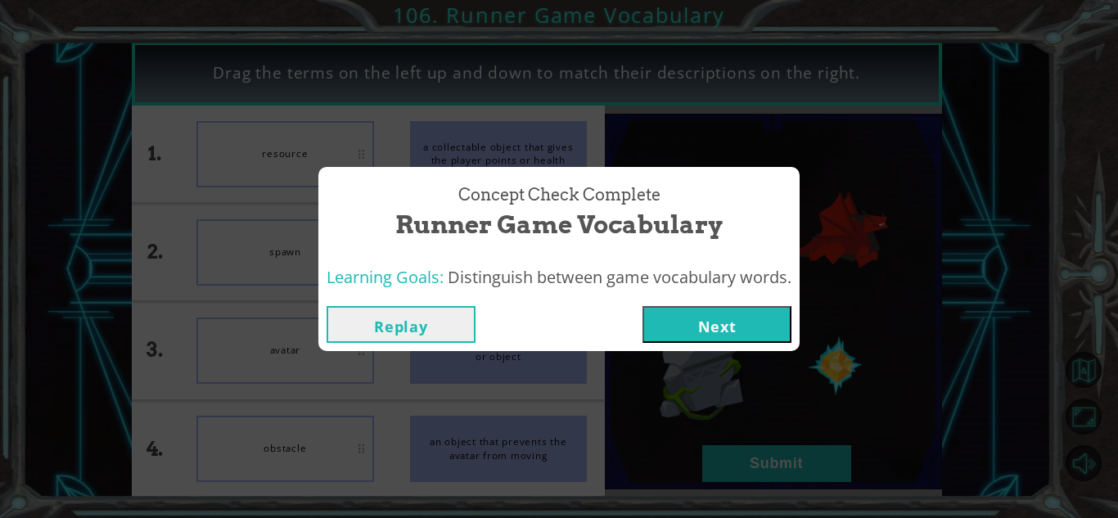
click at [746, 340] on button "Next" at bounding box center [716, 324] width 149 height 37
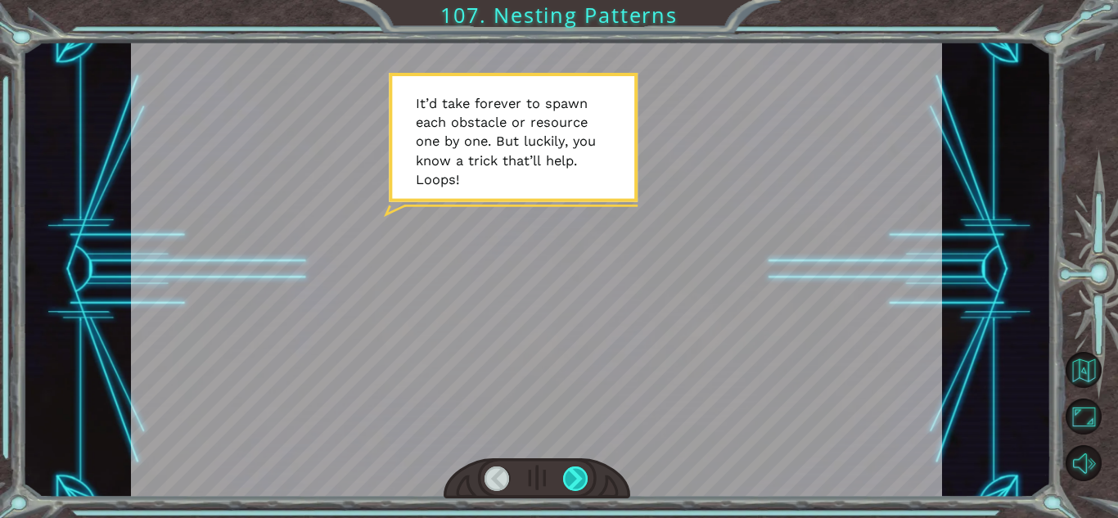
click at [569, 478] on div at bounding box center [575, 479] width 25 height 25
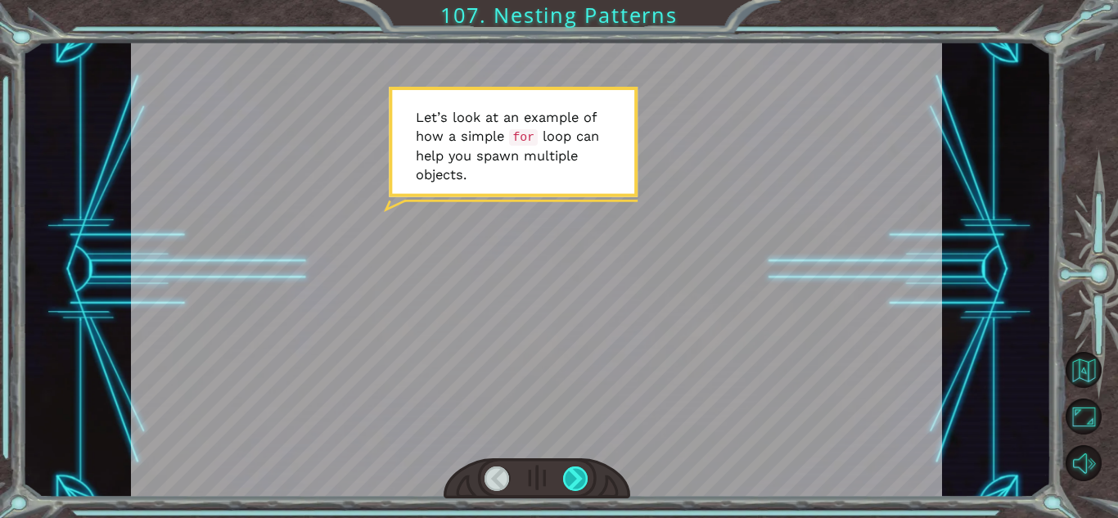
click at [569, 478] on div at bounding box center [575, 479] width 25 height 25
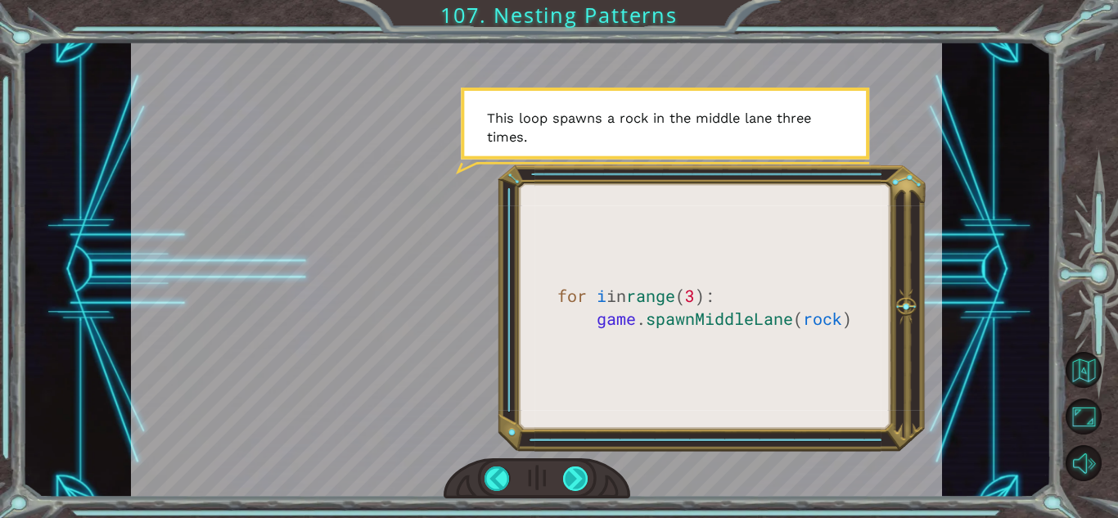
click at [569, 478] on div at bounding box center [575, 479] width 25 height 25
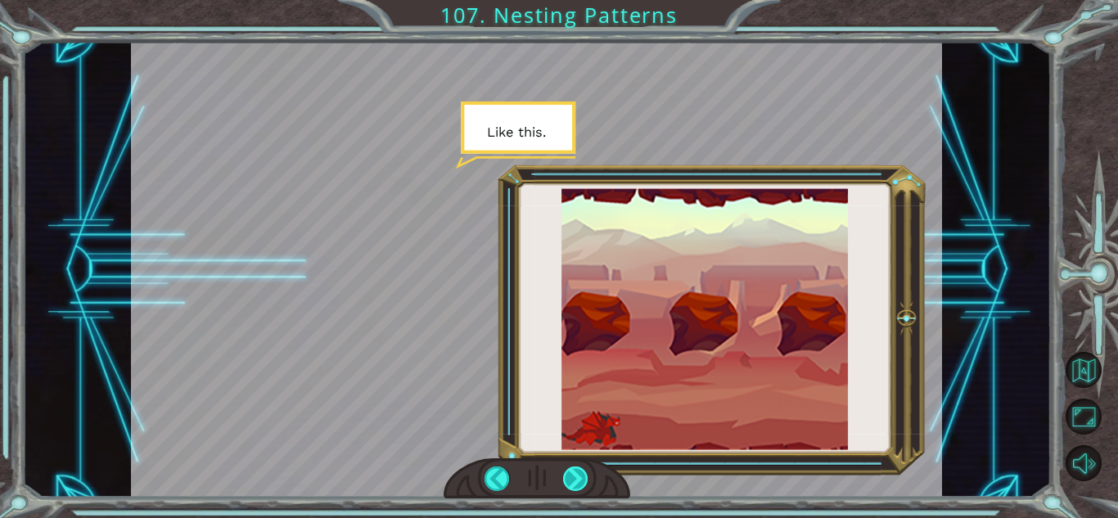
click at [569, 478] on div at bounding box center [575, 479] width 25 height 25
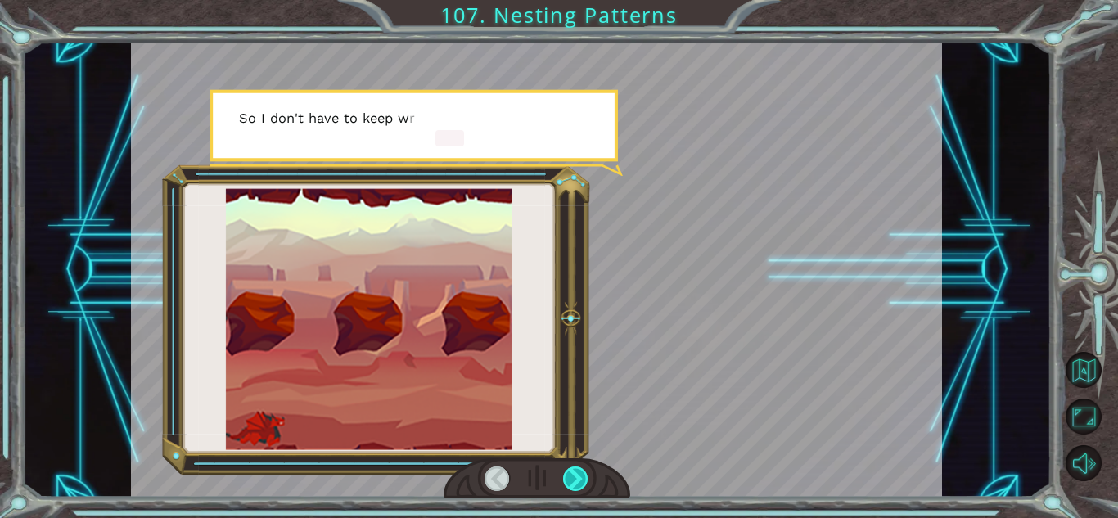
click at [569, 478] on div at bounding box center [575, 479] width 25 height 25
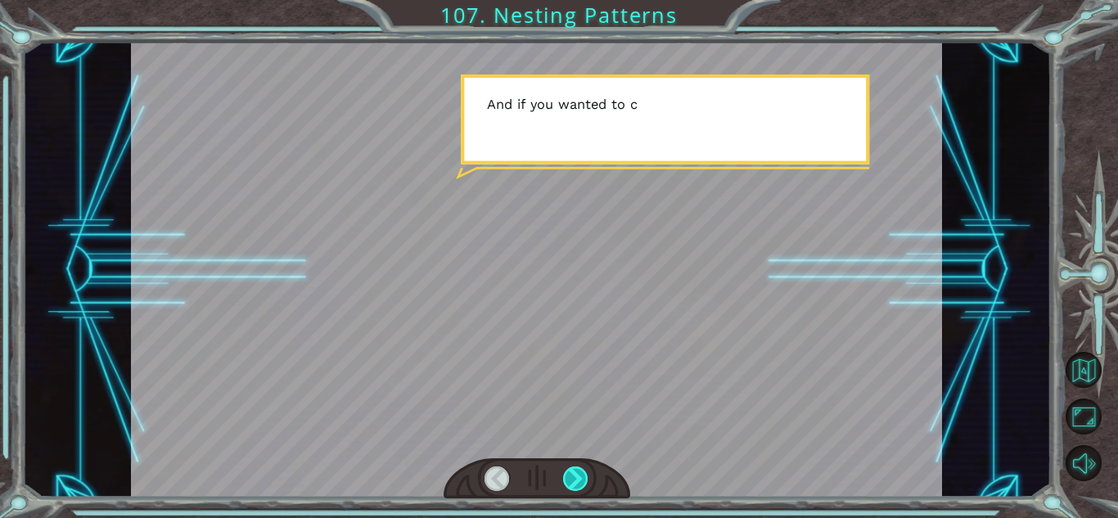
click at [569, 478] on div at bounding box center [575, 479] width 25 height 25
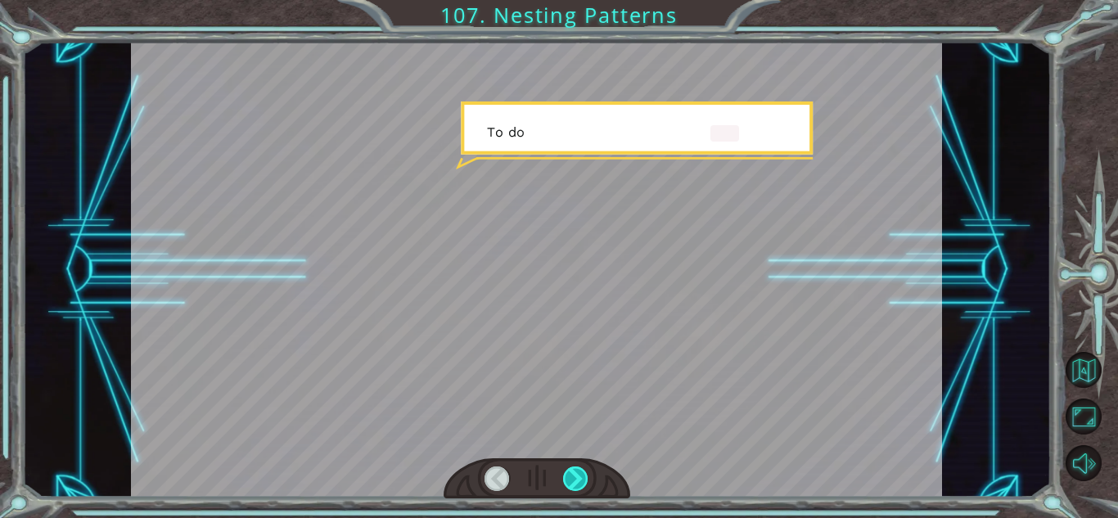
click at [568, 478] on div at bounding box center [575, 479] width 25 height 25
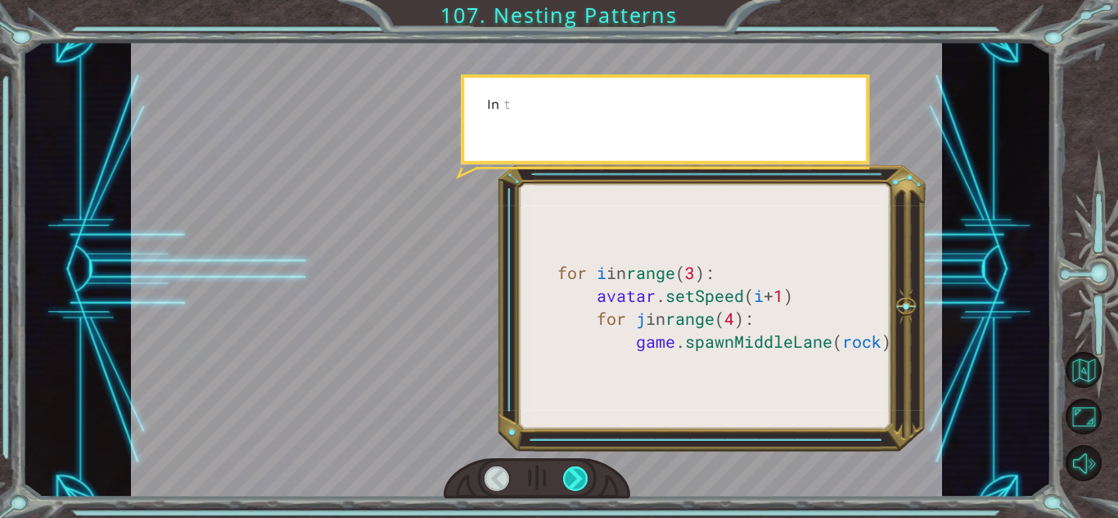
click at [568, 478] on div at bounding box center [575, 479] width 25 height 25
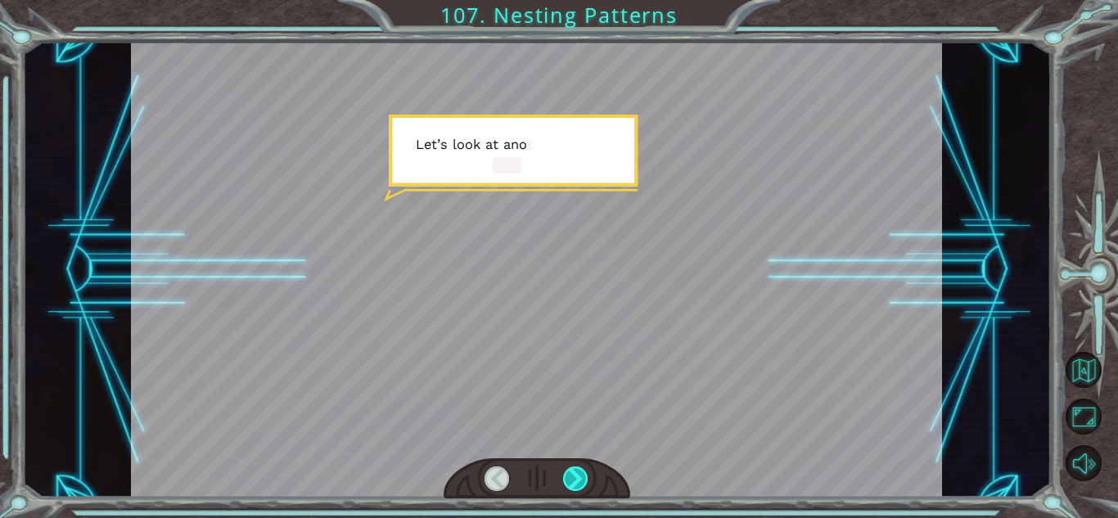
click at [568, 478] on div at bounding box center [575, 479] width 25 height 25
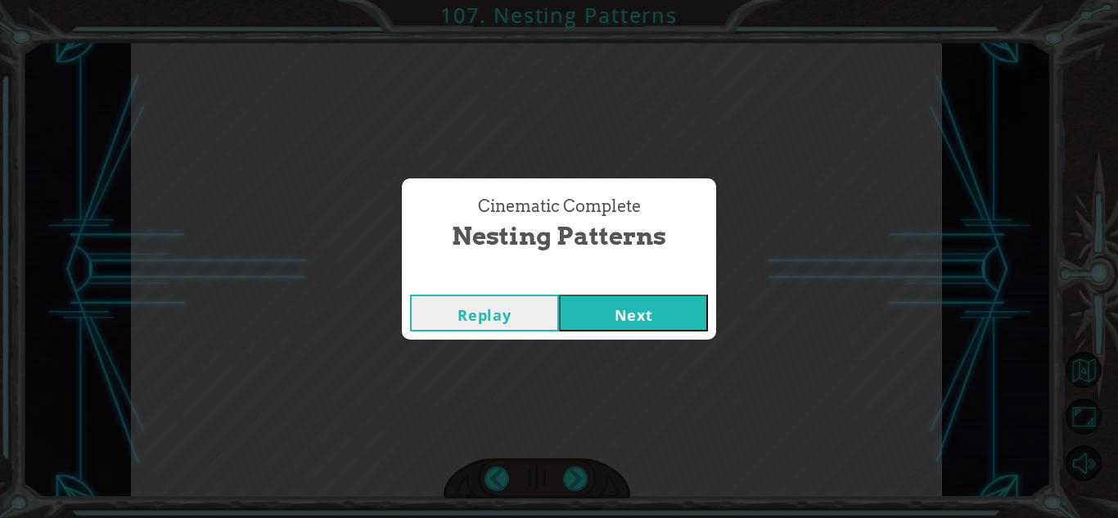
click at [697, 309] on button "Next" at bounding box center [633, 313] width 149 height 37
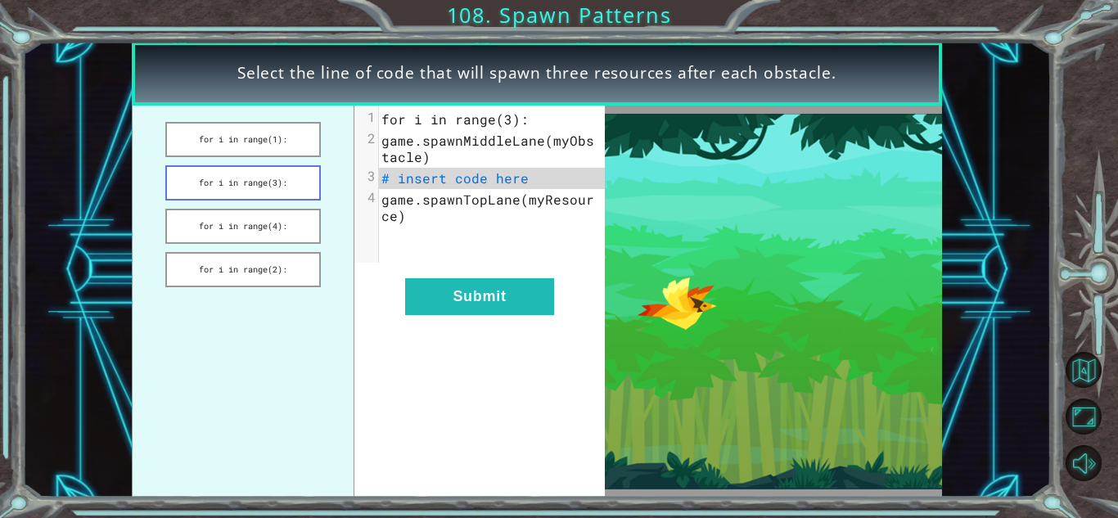
click at [300, 178] on button "for i in range(3):" at bounding box center [242, 182] width 155 height 35
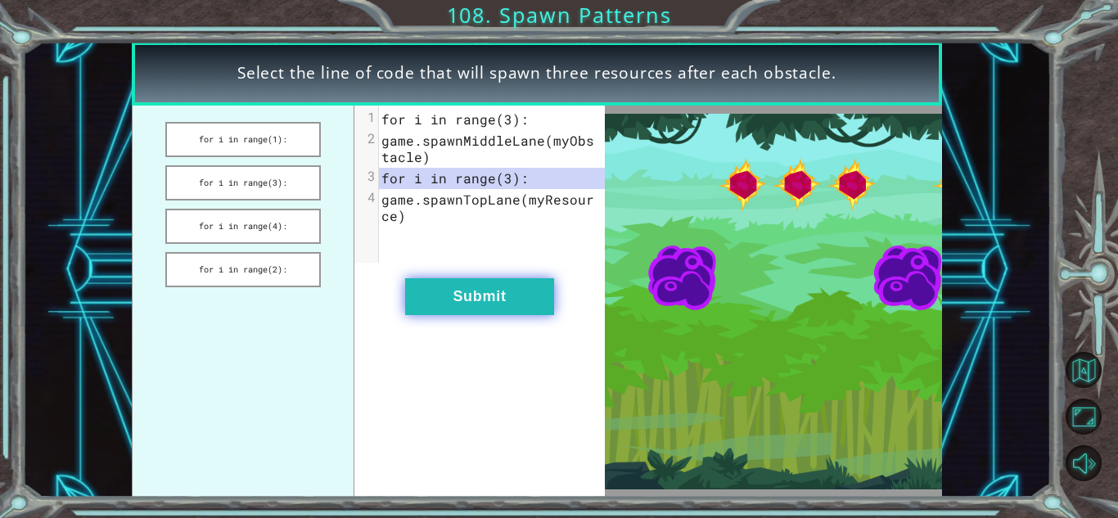
click at [444, 295] on button "Submit" at bounding box center [479, 296] width 149 height 37
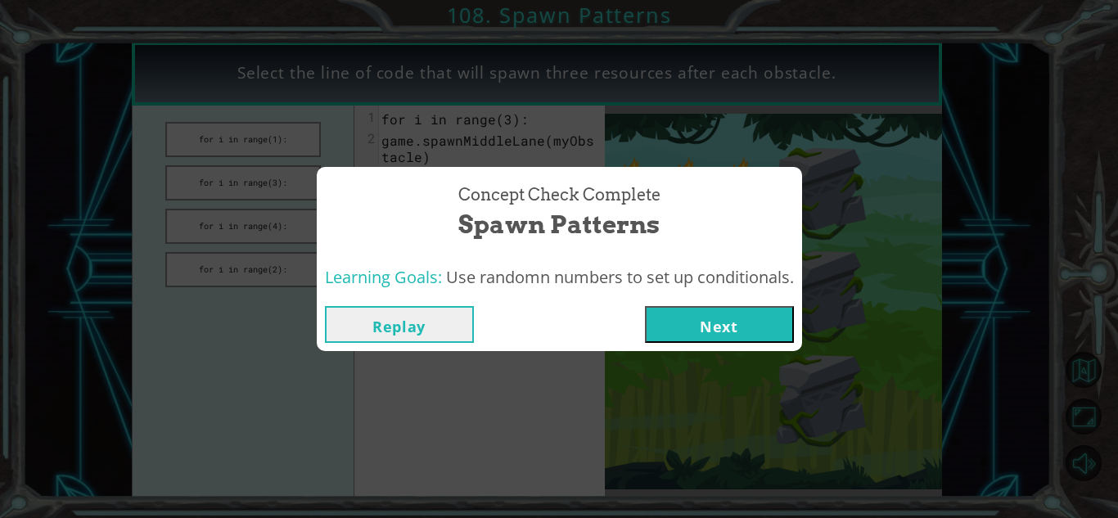
click at [705, 325] on button "Next" at bounding box center [719, 324] width 149 height 37
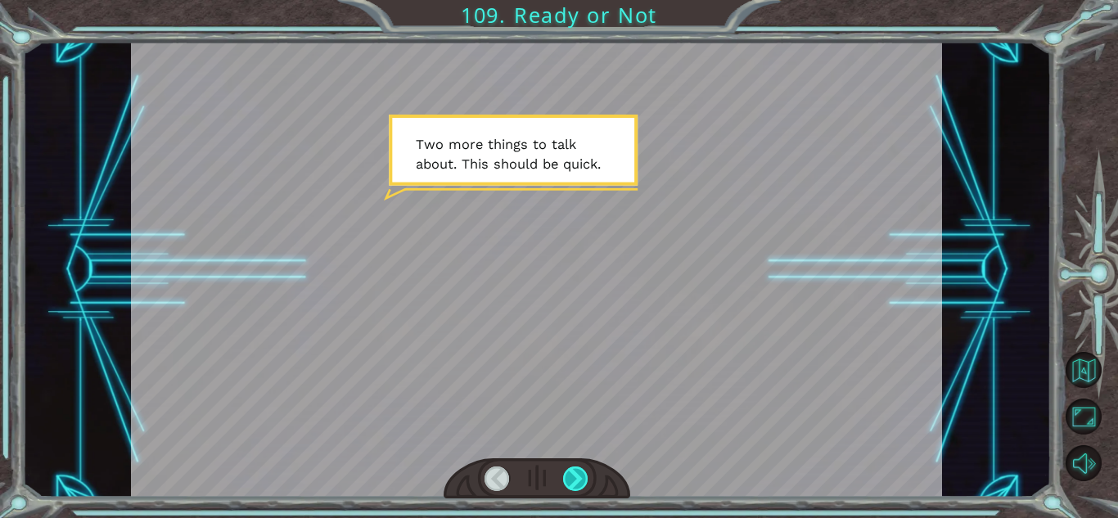
click at [583, 480] on div at bounding box center [575, 479] width 25 height 25
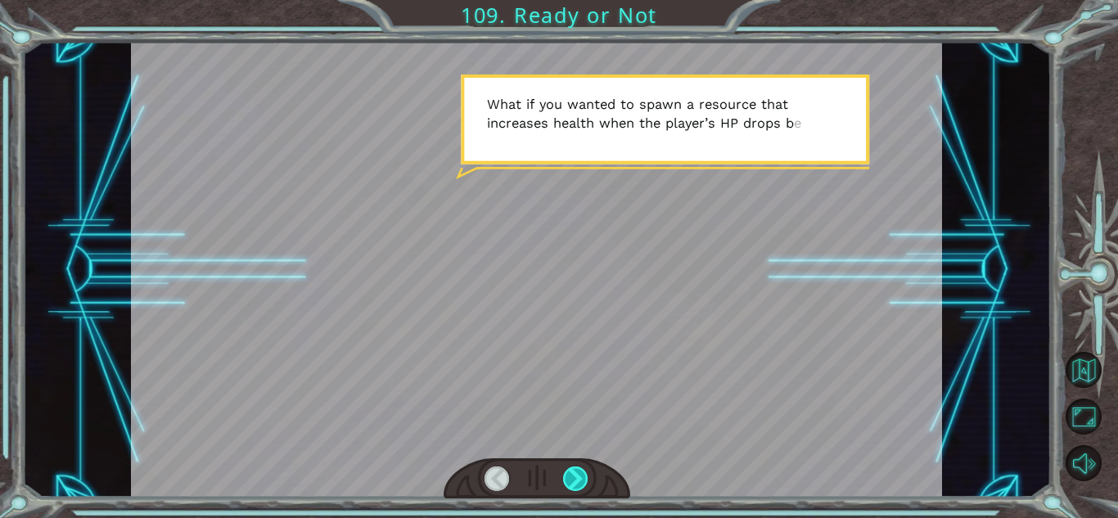
click at [583, 480] on div at bounding box center [575, 479] width 25 height 25
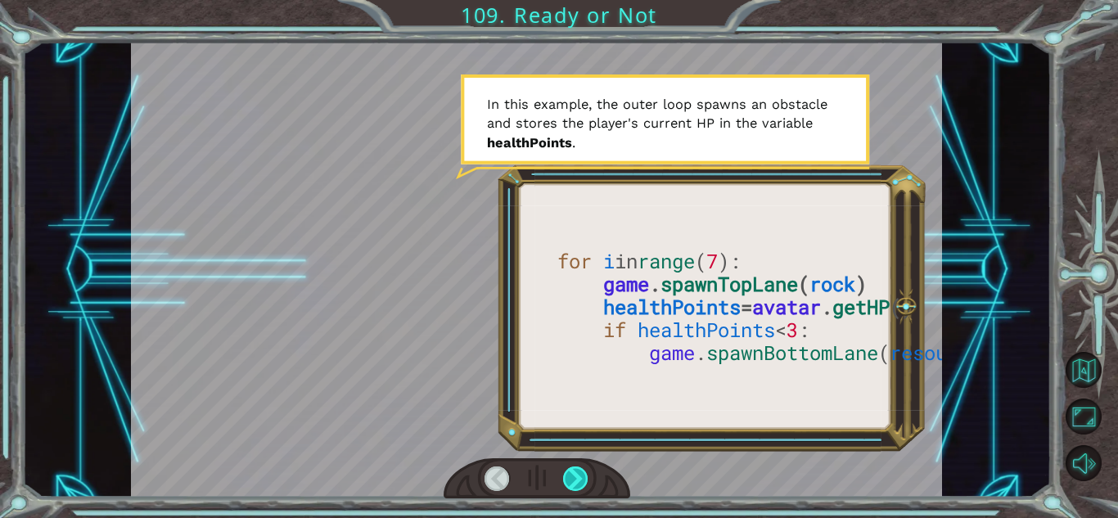
click at [583, 480] on div at bounding box center [575, 479] width 25 height 25
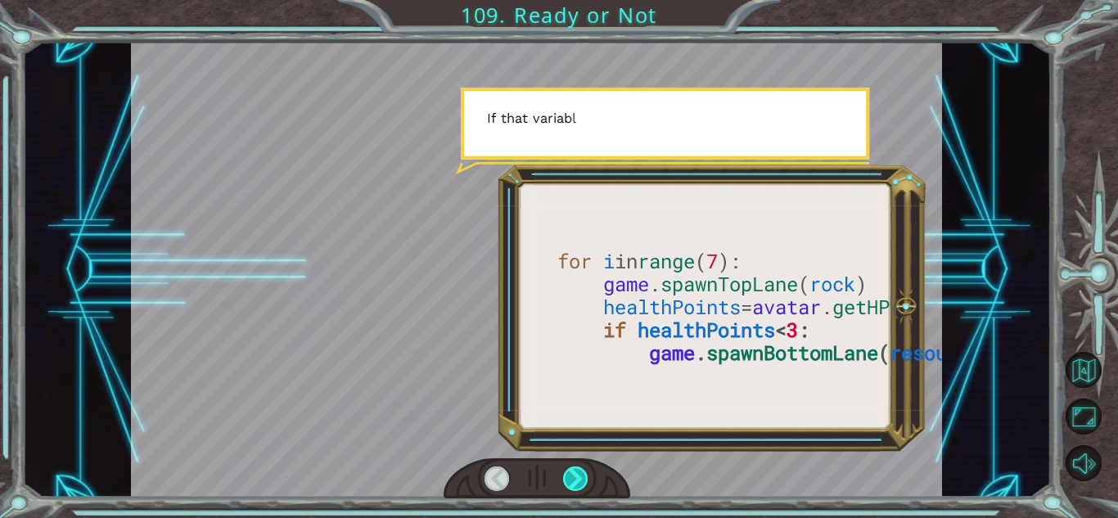
click at [583, 480] on div at bounding box center [575, 479] width 25 height 25
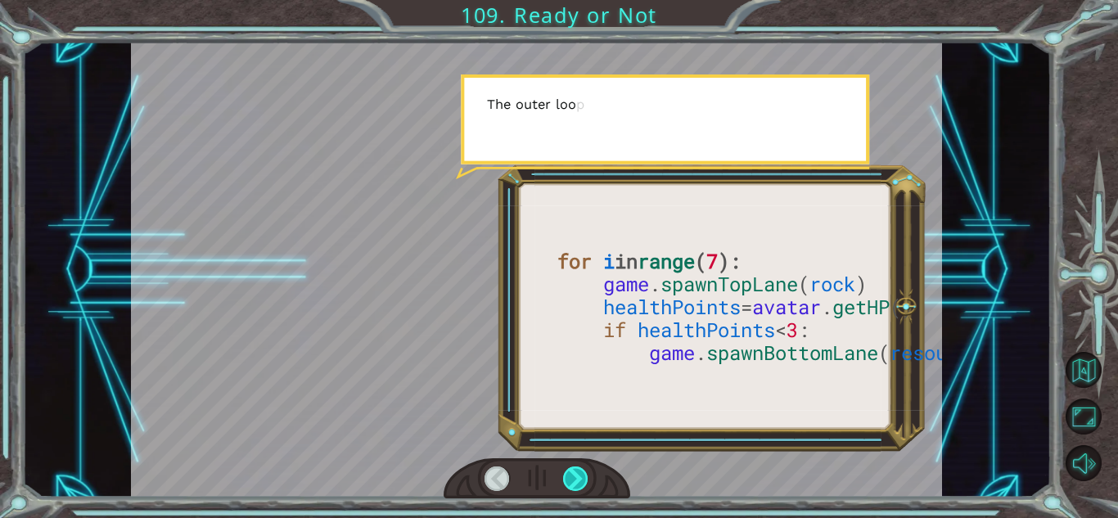
click at [583, 480] on div at bounding box center [575, 479] width 25 height 25
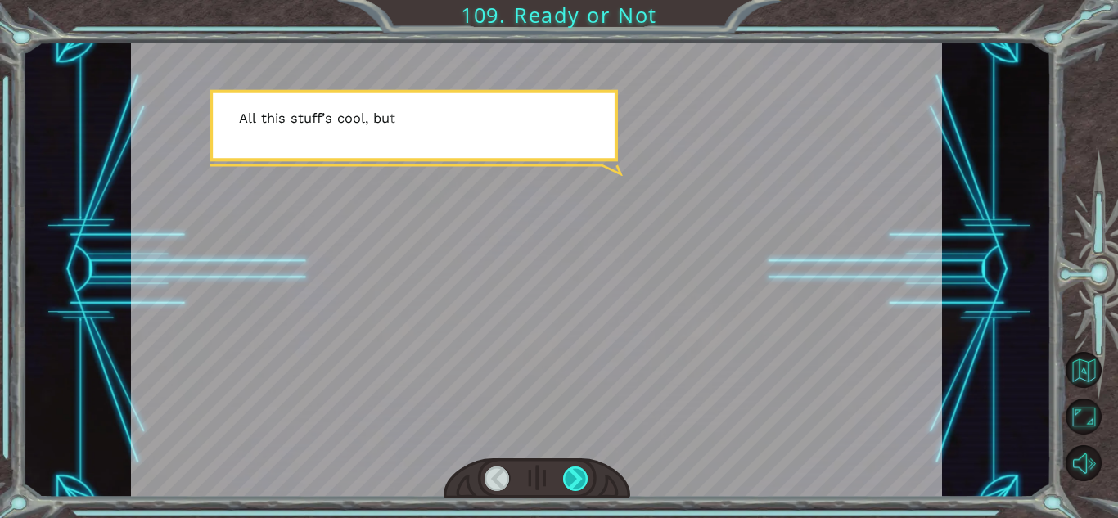
click at [583, 480] on div at bounding box center [575, 479] width 25 height 25
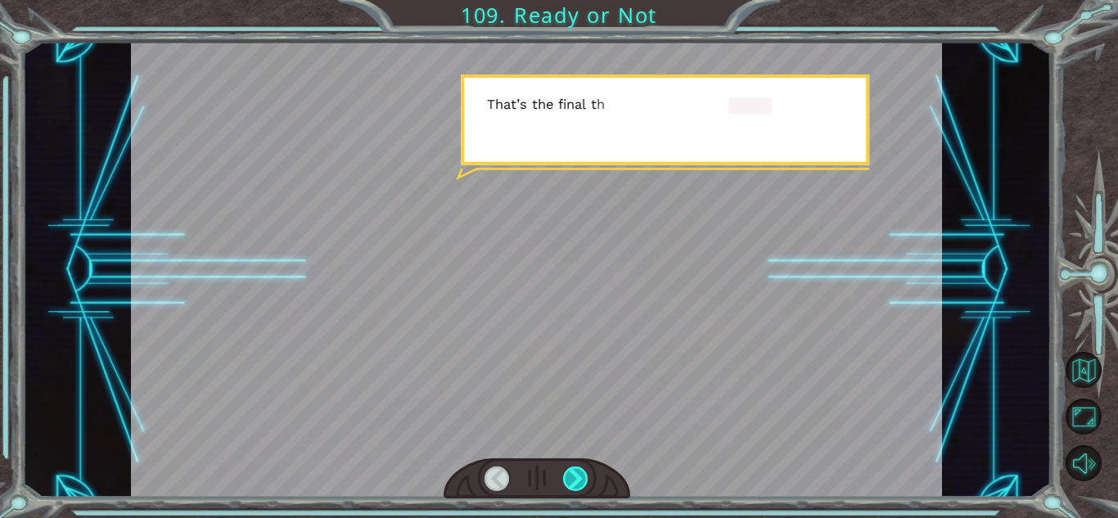
click at [583, 480] on div at bounding box center [575, 479] width 25 height 25
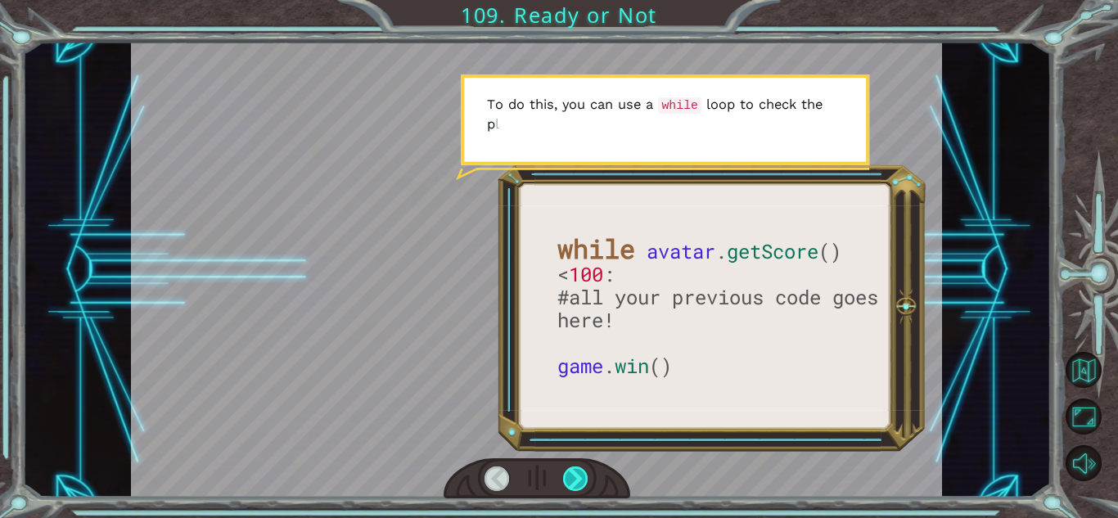
click at [583, 482] on div at bounding box center [575, 479] width 25 height 25
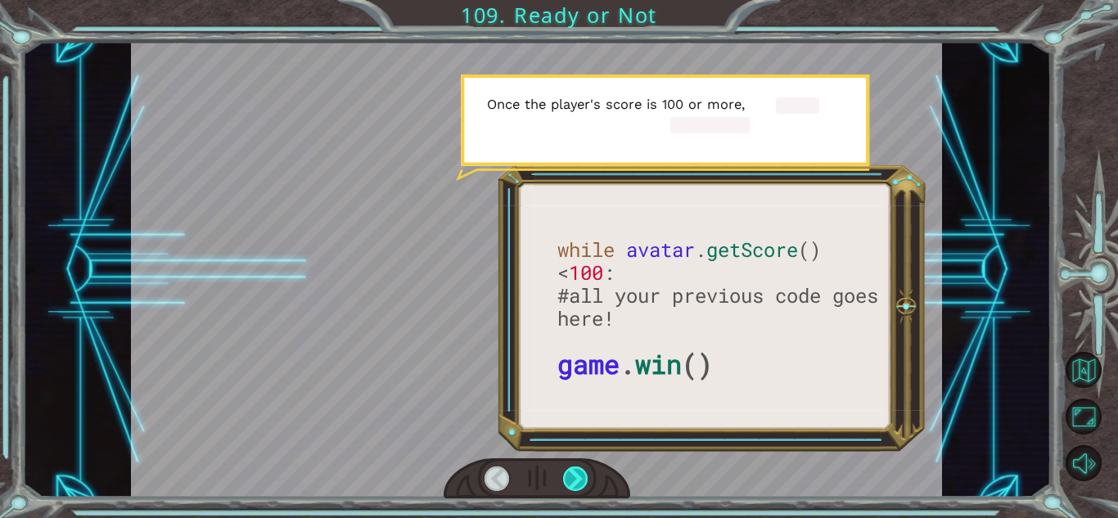
click at [583, 482] on div at bounding box center [575, 479] width 25 height 25
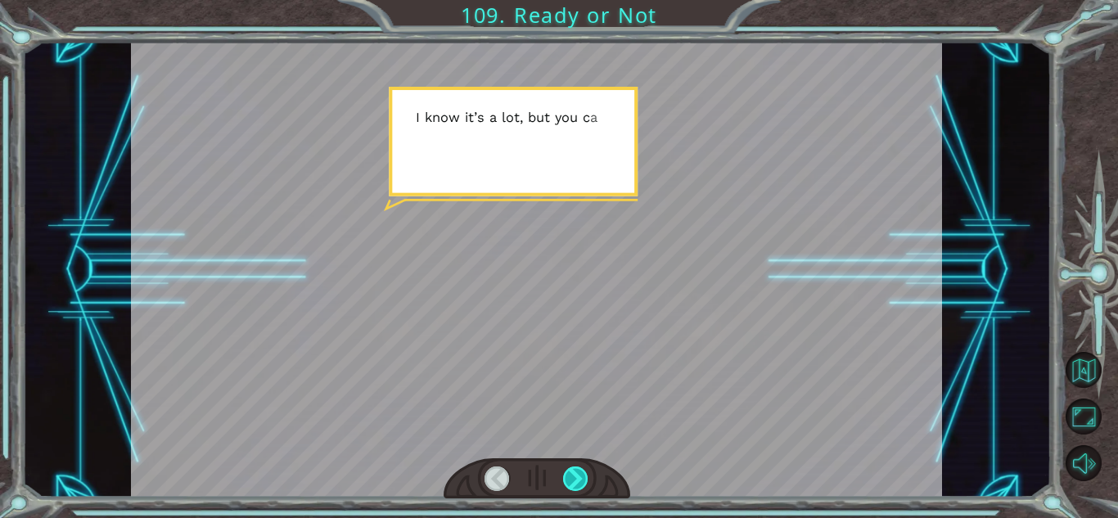
click at [583, 482] on div at bounding box center [575, 479] width 25 height 25
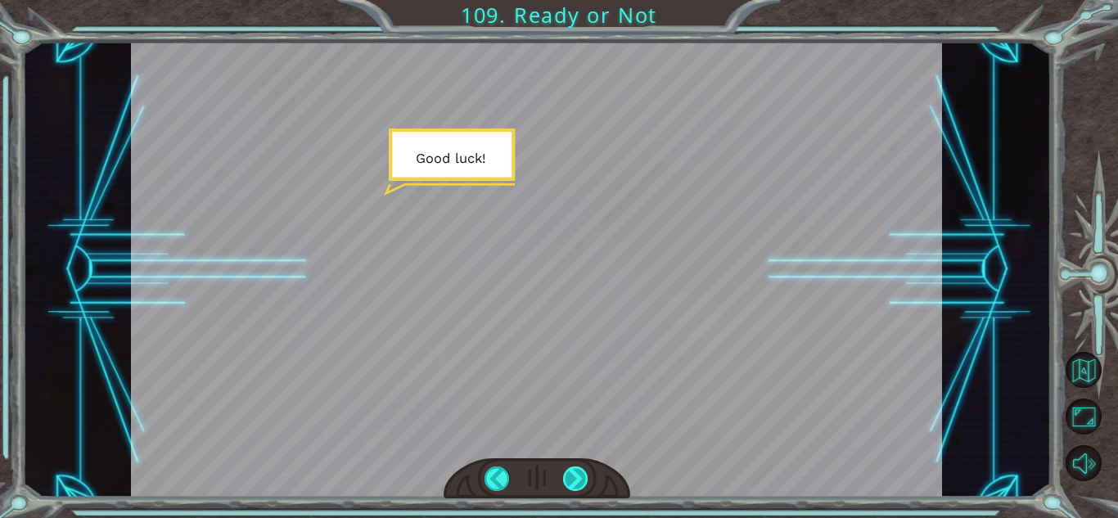
click at [583, 482] on div at bounding box center [575, 479] width 25 height 25
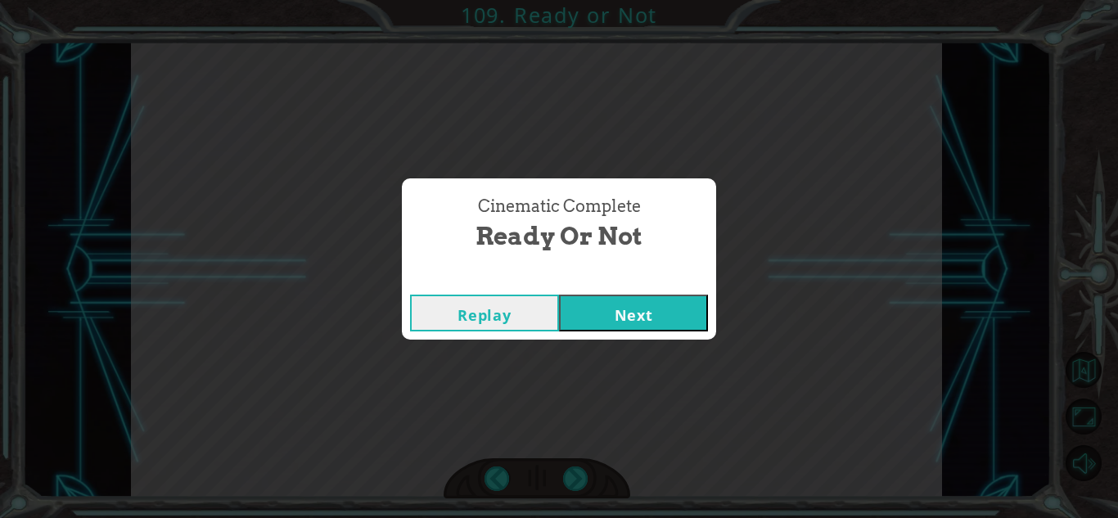
click at [633, 307] on button "Next" at bounding box center [633, 313] width 149 height 37
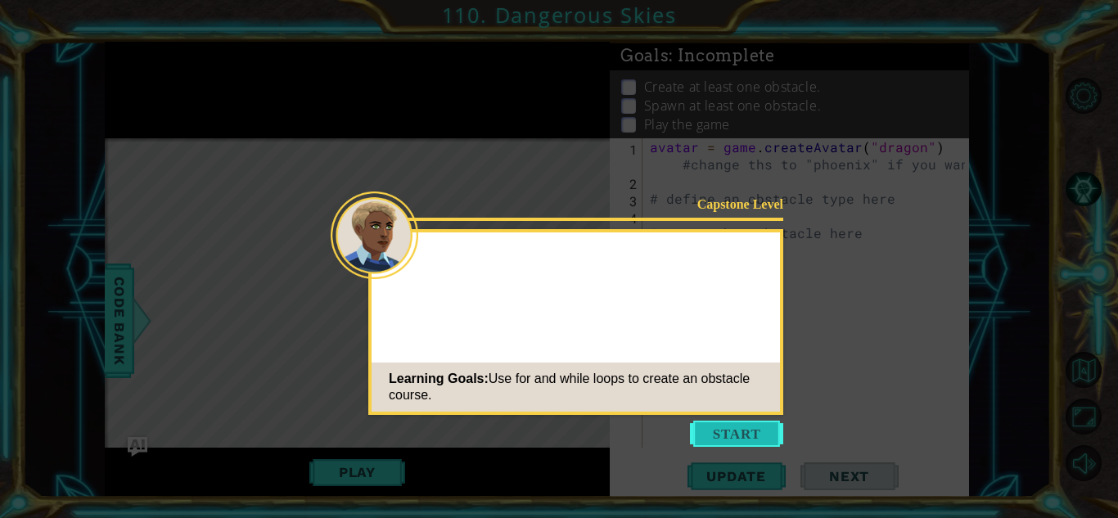
click at [734, 423] on button "Start" at bounding box center [736, 434] width 93 height 26
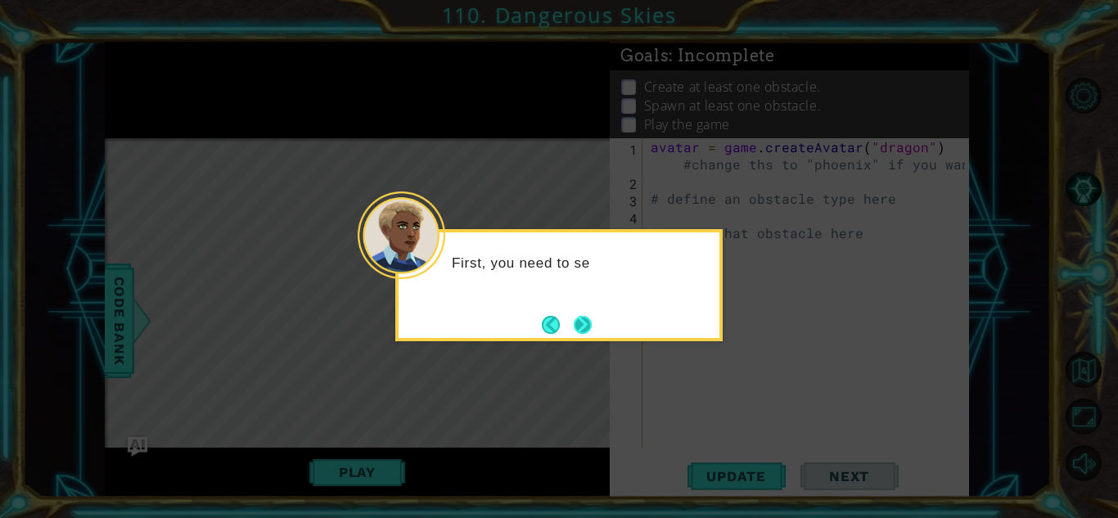
click at [574, 322] on button "Next" at bounding box center [583, 325] width 18 height 18
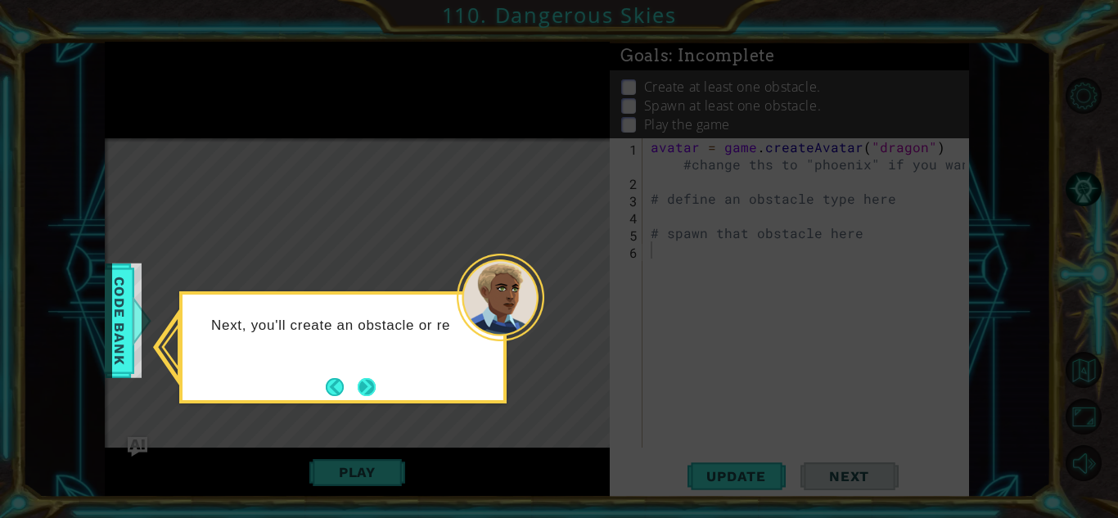
click at [375, 385] on button "Next" at bounding box center [367, 387] width 18 height 18
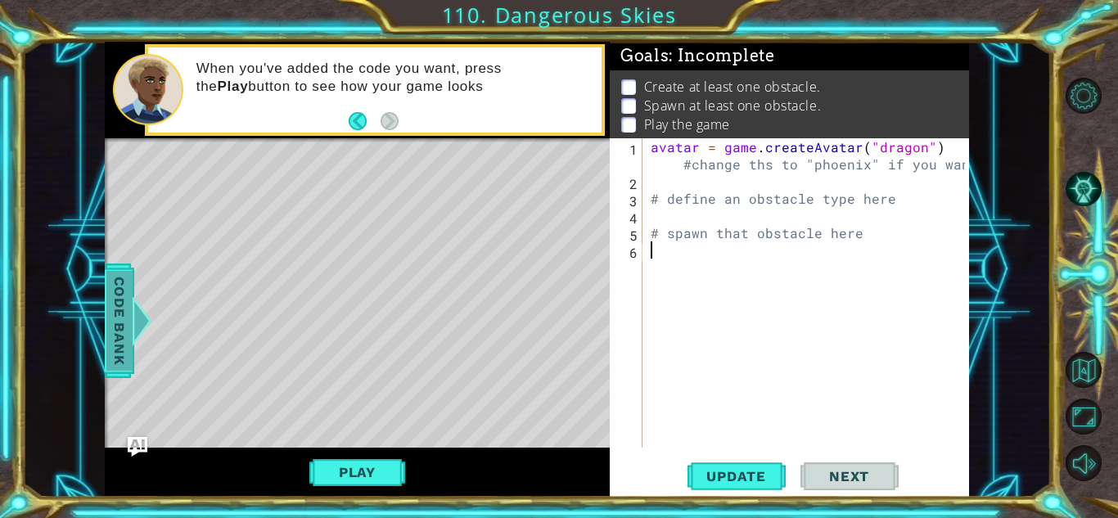
click at [139, 325] on div at bounding box center [136, 320] width 20 height 49
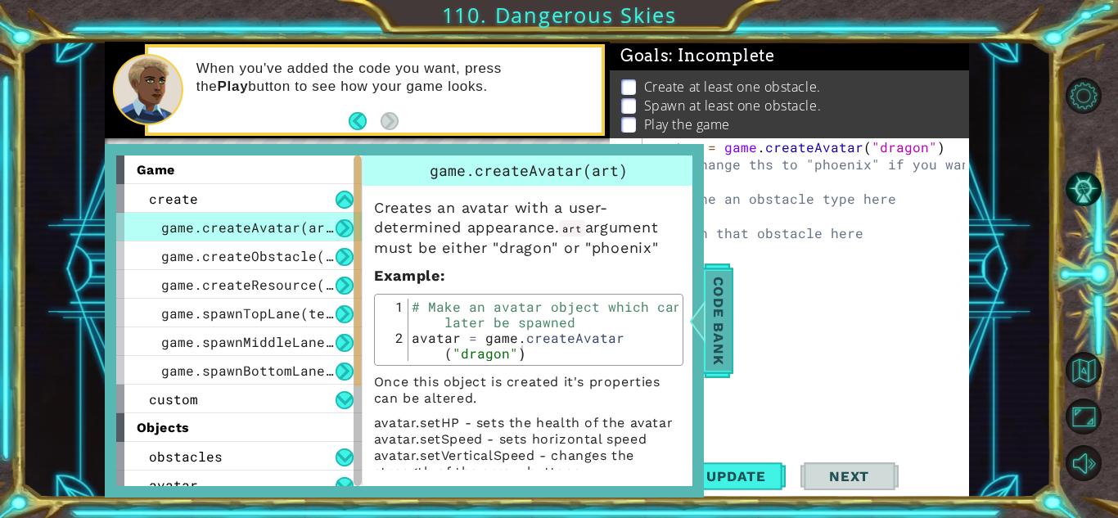
click at [701, 327] on div at bounding box center [697, 320] width 20 height 49
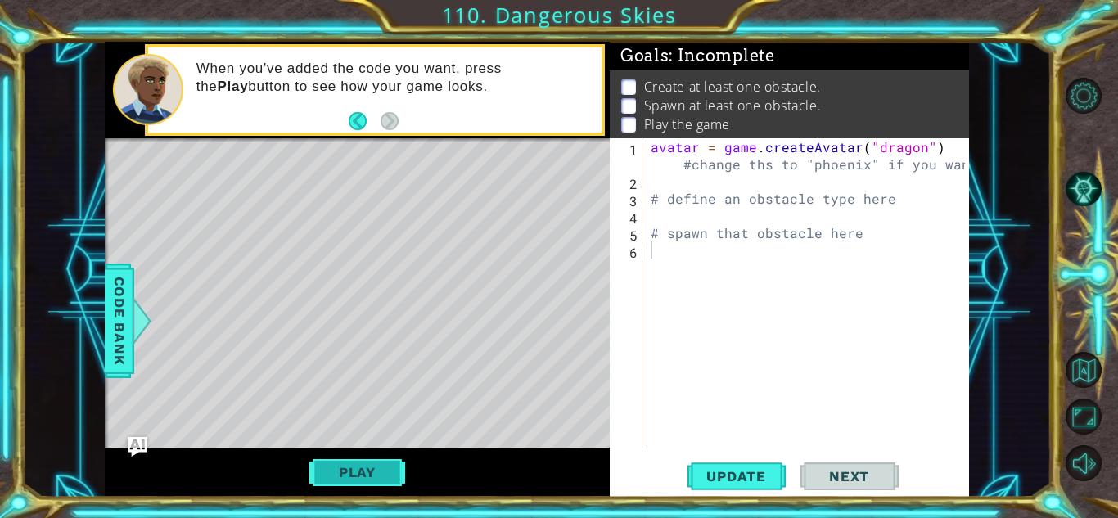
click at [337, 464] on button "Play" at bounding box center [357, 472] width 96 height 31
click at [299, 353] on div "Level Map" at bounding box center [483, 379] width 756 height 482
type textarea "# define an obstacle type here"
click at [712, 193] on div "avatar = game . createAvatar ( "dragon" ) #change ths to "phoenix" if you want …" at bounding box center [810, 318] width 326 height 361
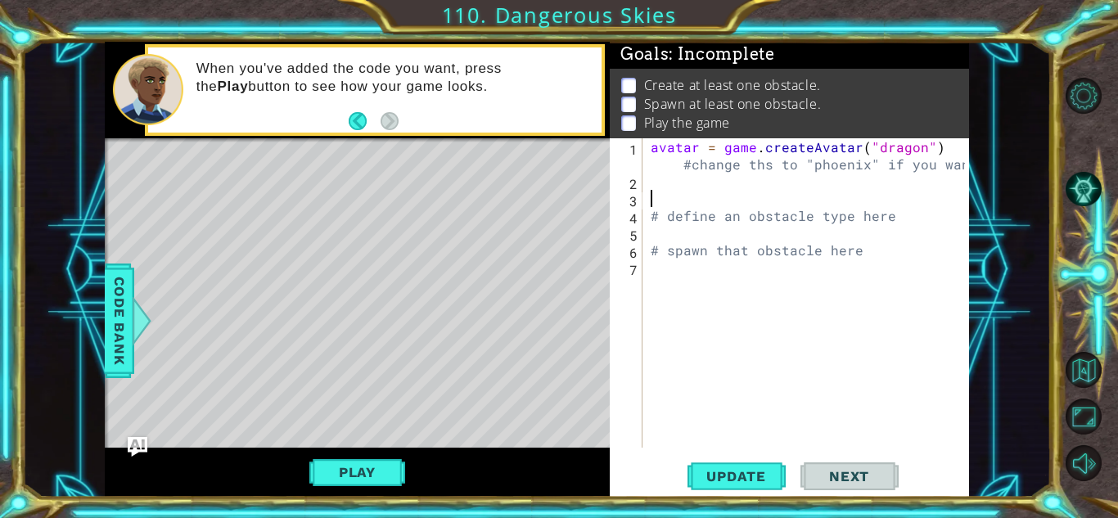
type textarea "o"
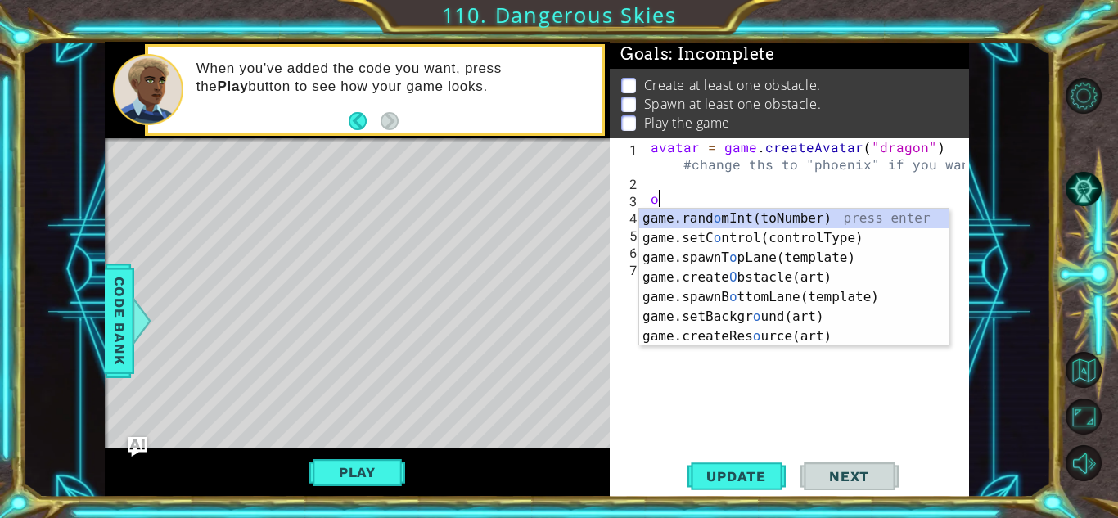
click at [706, 372] on div "avatar = game . createAvatar ( "dragon" ) #change ths to "phoenix" if you want …" at bounding box center [810, 318] width 326 height 361
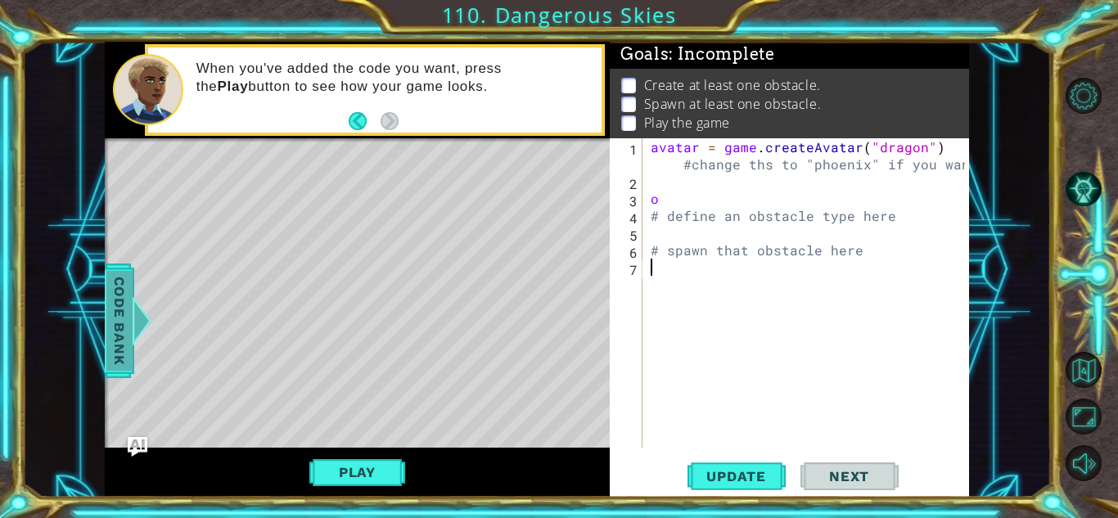
click at [105, 340] on div "Code Bank" at bounding box center [111, 321] width 29 height 115
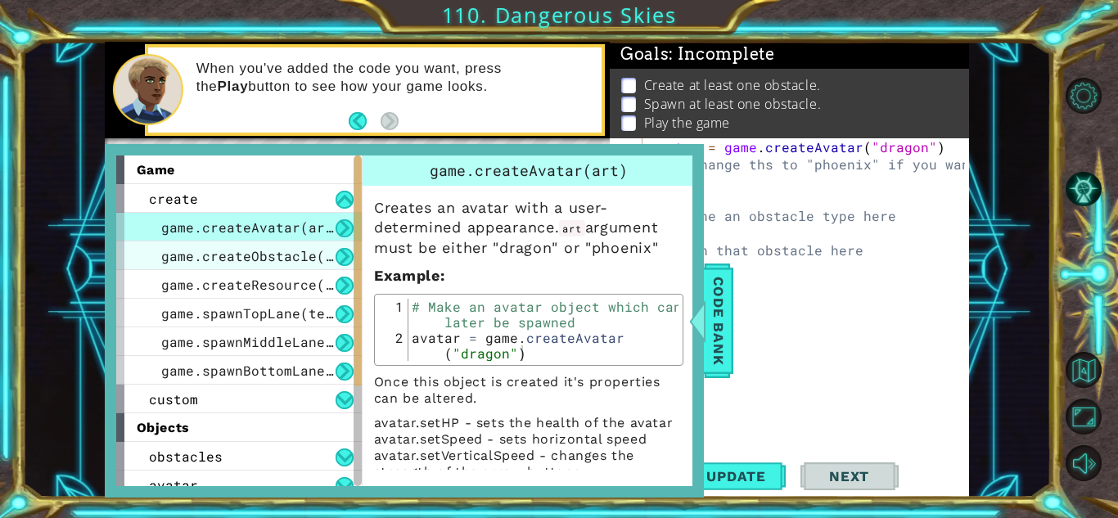
click at [297, 254] on span "game.createObstacle(art)" at bounding box center [259, 255] width 196 height 17
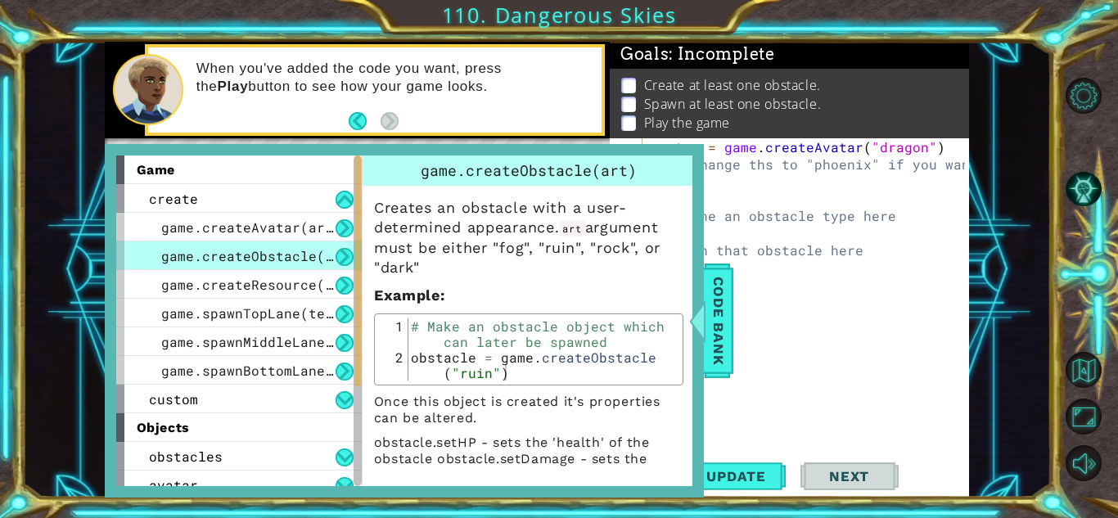
type textarea "obstacle = game.createObstacle("ruin")"
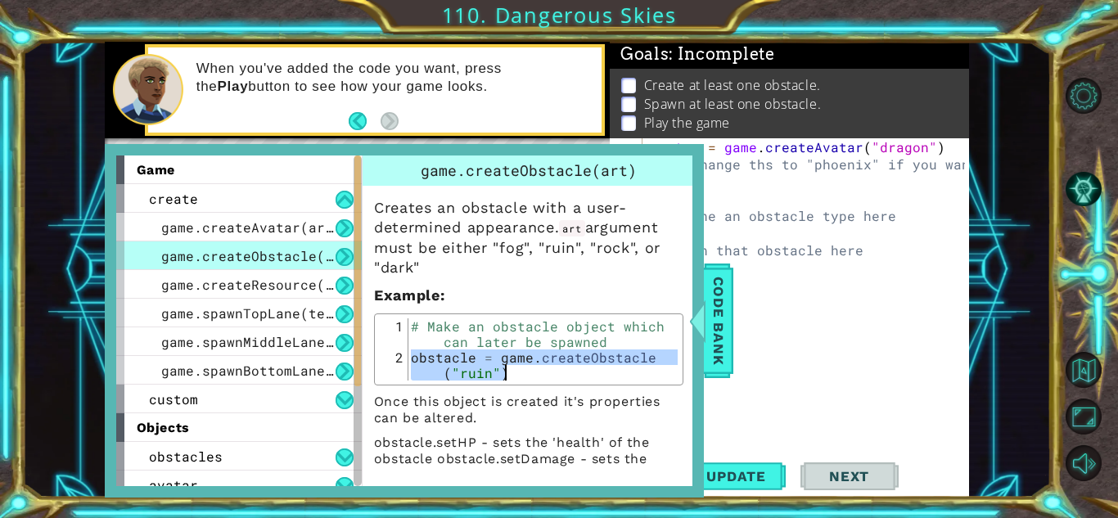
drag, startPoint x: 413, startPoint y: 362, endPoint x: 512, endPoint y: 379, distance: 101.3
click at [512, 379] on div "# Make an obstacle object which can later be spawned obstacle = game . createOb…" at bounding box center [543, 380] width 270 height 124
click at [731, 345] on div "Code Bank" at bounding box center [715, 321] width 29 height 115
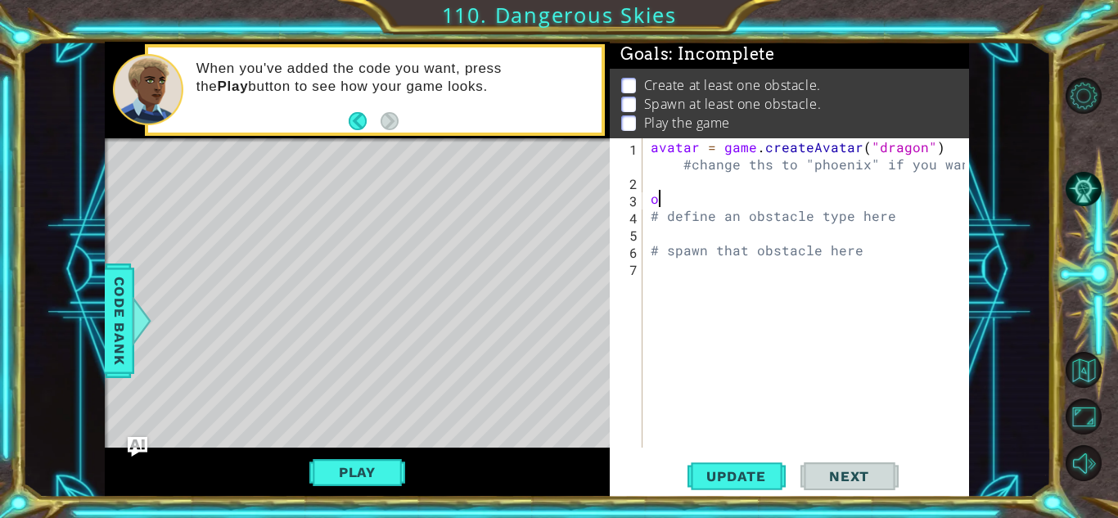
click at [694, 207] on div "avatar = game . createAvatar ( "dragon" ) #change ths to "phoenix" if you want …" at bounding box center [810, 318] width 326 height 361
paste textarea "obstacle = game.createObstacle("ruin")"
type textarea "oobstacle = game.createObstacle("ruin")"
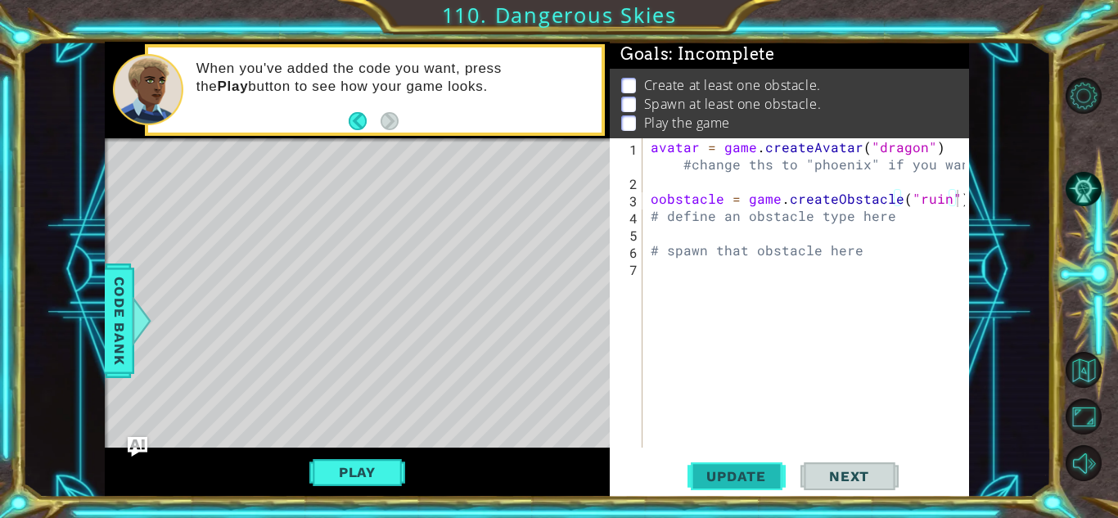
click at [777, 470] on span "Update" at bounding box center [736, 476] width 92 height 16
click at [138, 328] on div at bounding box center [138, 320] width 20 height 49
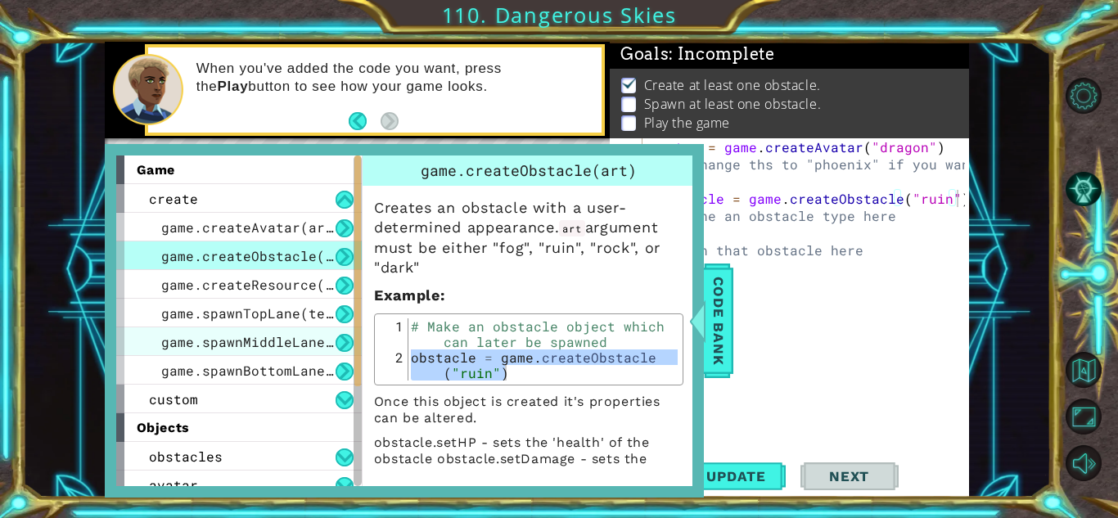
click at [313, 339] on span "game.spawnMiddleLane(template)" at bounding box center [284, 341] width 246 height 17
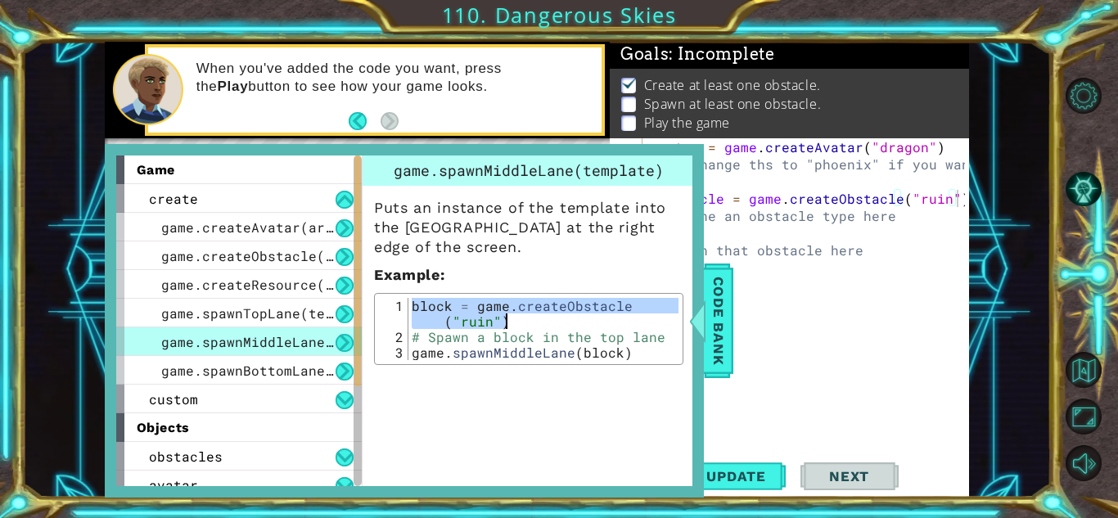
drag, startPoint x: 415, startPoint y: 308, endPoint x: 527, endPoint y: 321, distance: 112.9
click at [527, 321] on div "block = game . createObstacle ( "ruin" ) # Spawn a block in the top lane game .…" at bounding box center [543, 352] width 270 height 109
click at [413, 300] on div "block = game . createObstacle ( "ruin" ) # Spawn a block in the top lane game .…" at bounding box center [543, 329] width 270 height 62
drag, startPoint x: 413, startPoint y: 304, endPoint x: 512, endPoint y: 325, distance: 101.3
click at [512, 325] on div "block = game . createObstacle ( "ruin" ) # Spawn a block in the top lane game .…" at bounding box center [543, 352] width 270 height 109
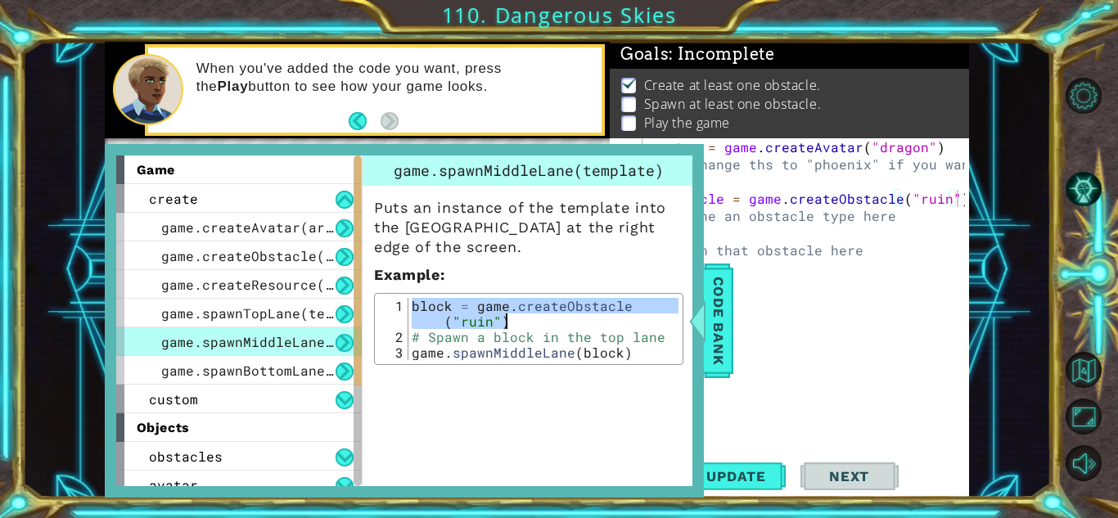
click at [414, 302] on div "block = game . createObstacle ( "ruin" ) # Spawn a block in the top lane game .…" at bounding box center [543, 329] width 270 height 62
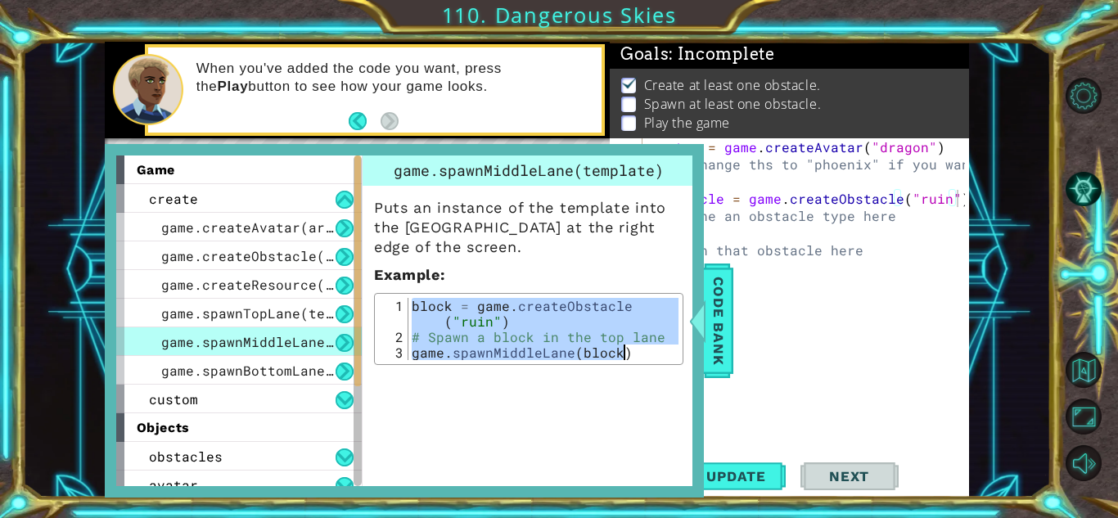
drag, startPoint x: 414, startPoint y: 302, endPoint x: 643, endPoint y: 378, distance: 241.5
click at [643, 378] on div "game.spawnMiddleLane(template) Puts an instance of the template into the middle…" at bounding box center [530, 321] width 337 height 331
type textarea "# Spawn a block in the top lane game.spawnMiddleLane(block)"
click at [728, 277] on span "Code Bank" at bounding box center [716, 321] width 26 height 100
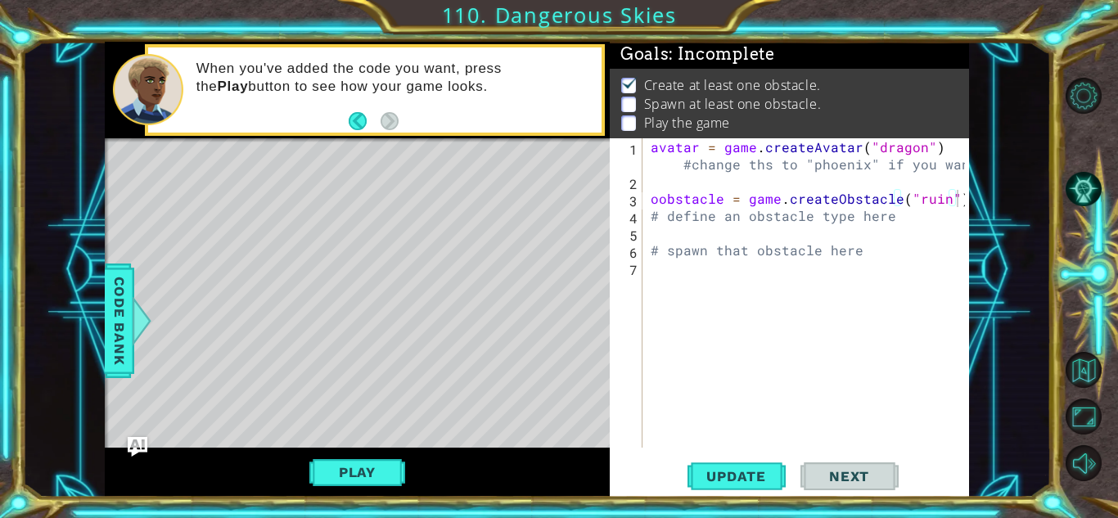
click at [660, 205] on div "avatar = game . createAvatar ( "dragon" ) #change ths to "phoenix" if you want …" at bounding box center [810, 318] width 326 height 361
drag, startPoint x: 950, startPoint y: 199, endPoint x: 650, endPoint y: 196, distance: 300.4
click at [650, 196] on div "avatar = game . createAvatar ( "dragon" ) #change ths to "phoenix" if you want …" at bounding box center [810, 318] width 326 height 361
paste textarea "game.spawnMiddleLane(block"
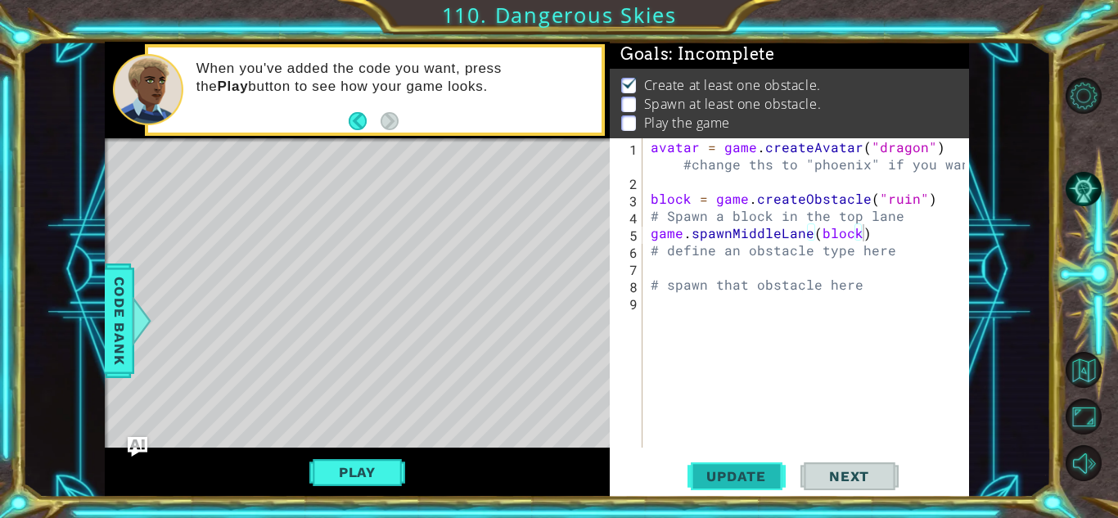
click at [734, 489] on button "Update" at bounding box center [737, 476] width 98 height 36
click at [358, 480] on button "Play" at bounding box center [357, 472] width 96 height 31
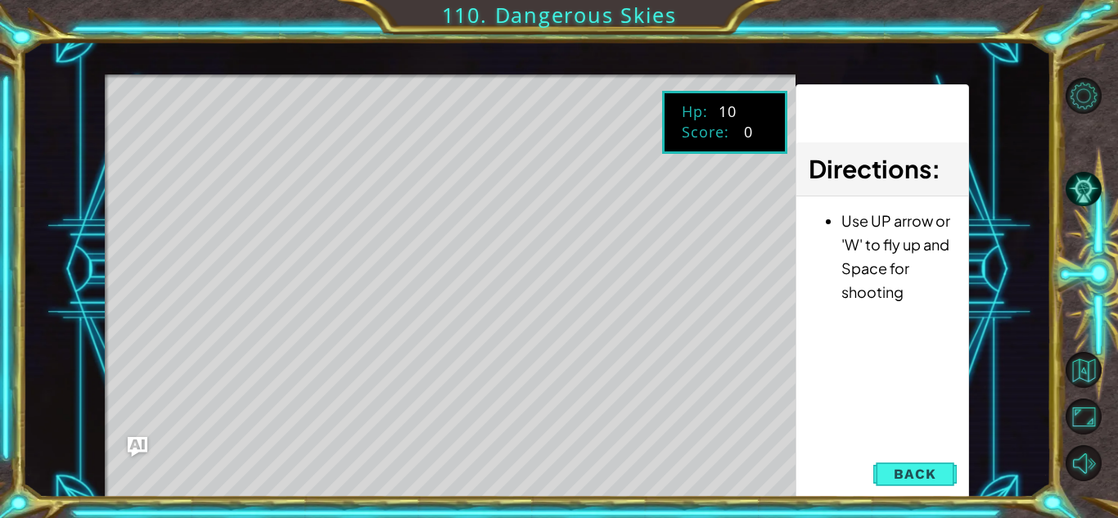
click at [358, 480] on div "Level Map" at bounding box center [483, 315] width 756 height 482
click at [903, 469] on span "Back" at bounding box center [915, 474] width 42 height 16
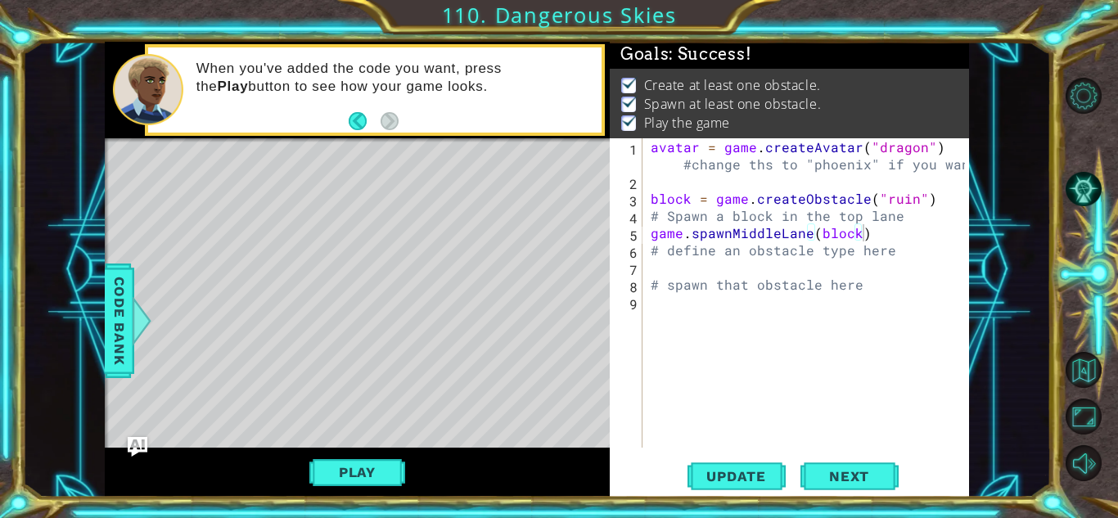
type textarea "block = game.createObstacle("ruin")"
click at [653, 195] on div "avatar = game . createAvatar ( "dragon" ) #change ths to "phoenix" if you want …" at bounding box center [810, 318] width 326 height 361
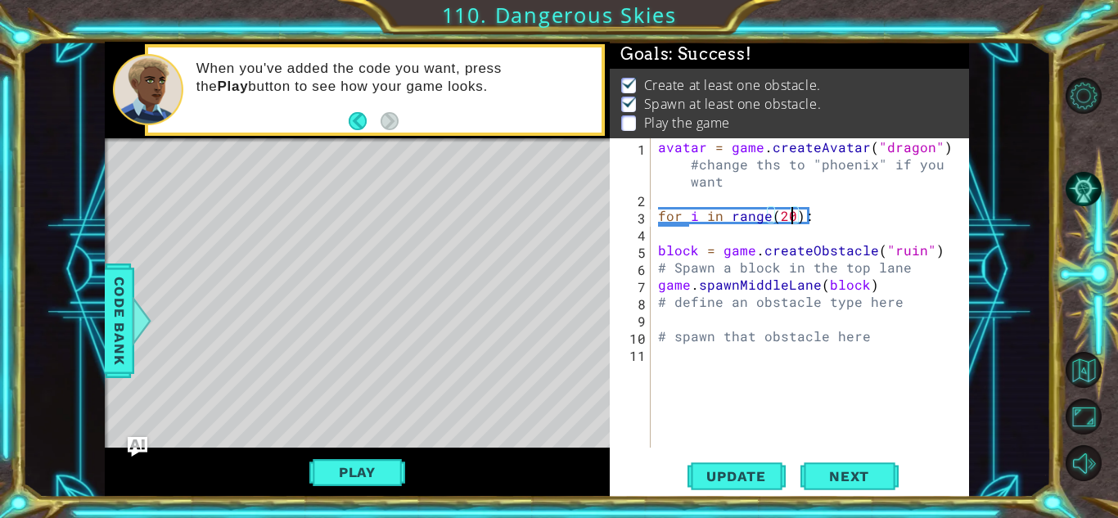
scroll to position [0, 8]
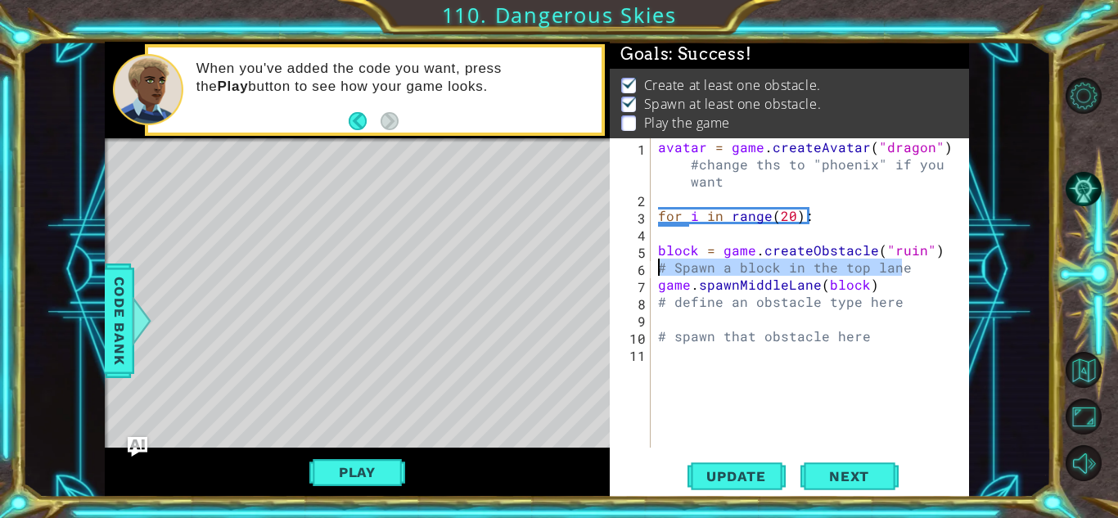
drag, startPoint x: 906, startPoint y: 270, endPoint x: 621, endPoint y: 269, distance: 284.8
click at [621, 269] on div "for i in range(20): 1 2 3 4 5 6 7 8 9 10 11 avatar = game . createAvatar ( "dra…" at bounding box center [787, 292] width 355 height 309
type textarea "# Spawn a block in the top lane"
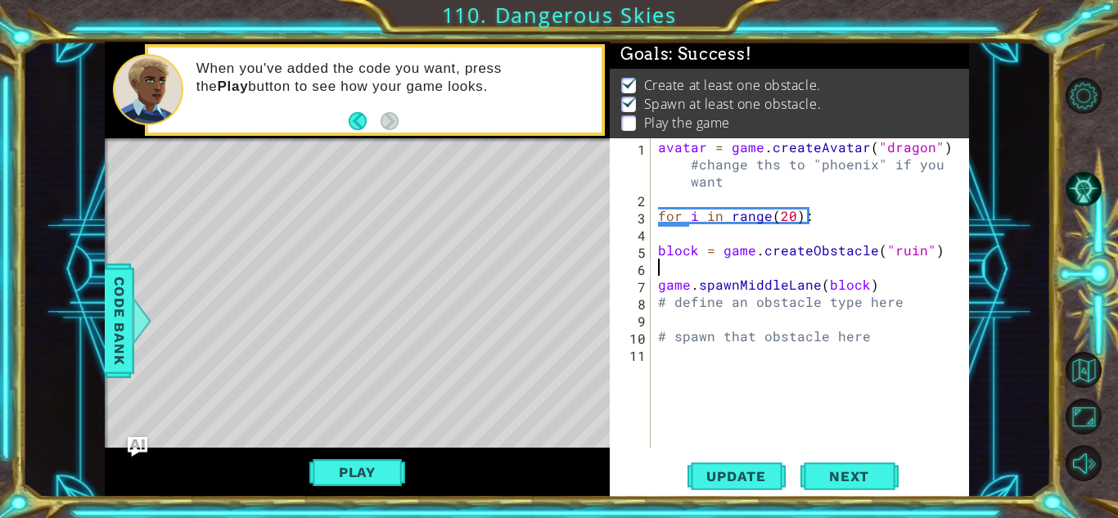
scroll to position [0, 0]
drag, startPoint x: 906, startPoint y: 310, endPoint x: 660, endPoint y: 303, distance: 246.5
click at [660, 303] on div "avatar = game . createAvatar ( "dragon" ) #change ths to "phoenix" if you want …" at bounding box center [814, 327] width 318 height 378
type textarea "# define an obstacle type here"
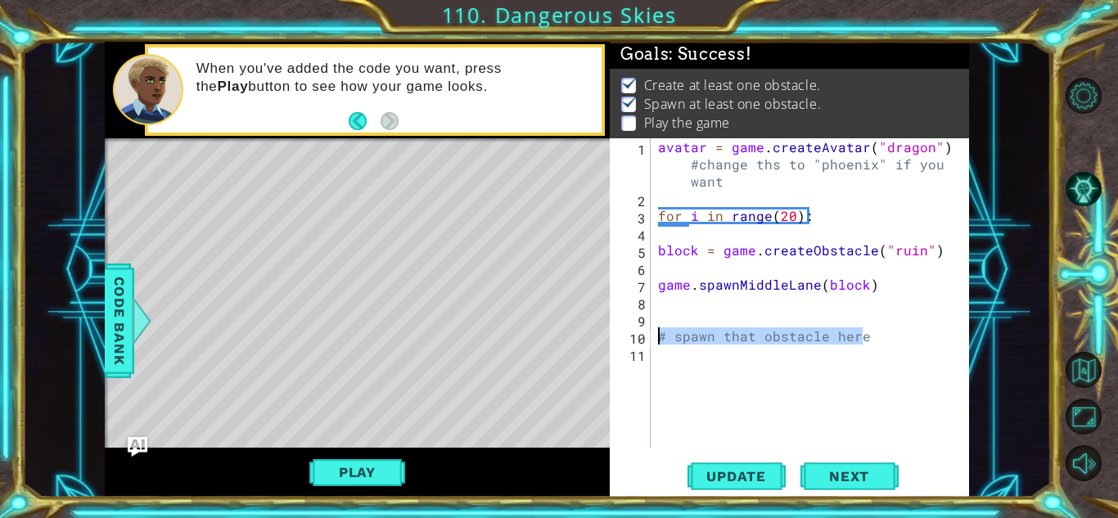
drag, startPoint x: 868, startPoint y: 339, endPoint x: 657, endPoint y: 334, distance: 211.2
click at [657, 334] on div "avatar = game . createAvatar ( "dragon" ) #change ths to "phoenix" if you want …" at bounding box center [814, 327] width 318 height 378
type textarea "# spawn that obstacle here"
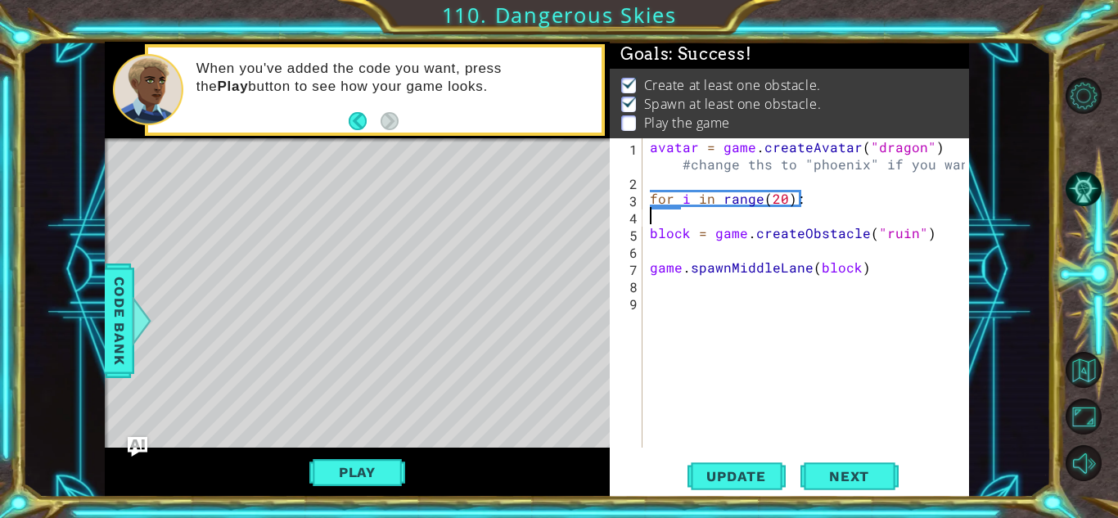
click at [700, 221] on div "avatar = game . createAvatar ( "dragon" ) #change ths to "phoenix" if you want …" at bounding box center [810, 318] width 326 height 361
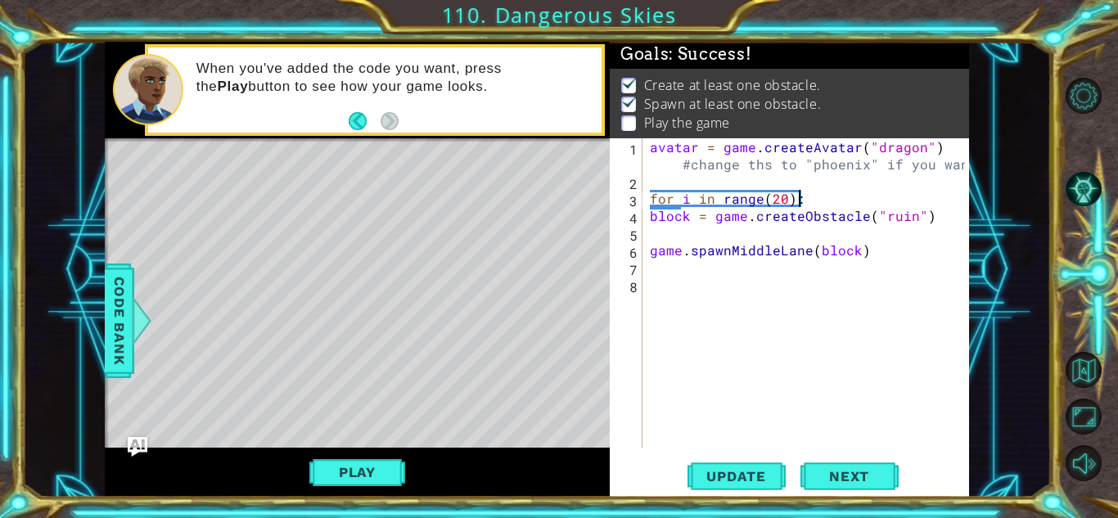
type textarea "block = game.createObstacle("ruin")"
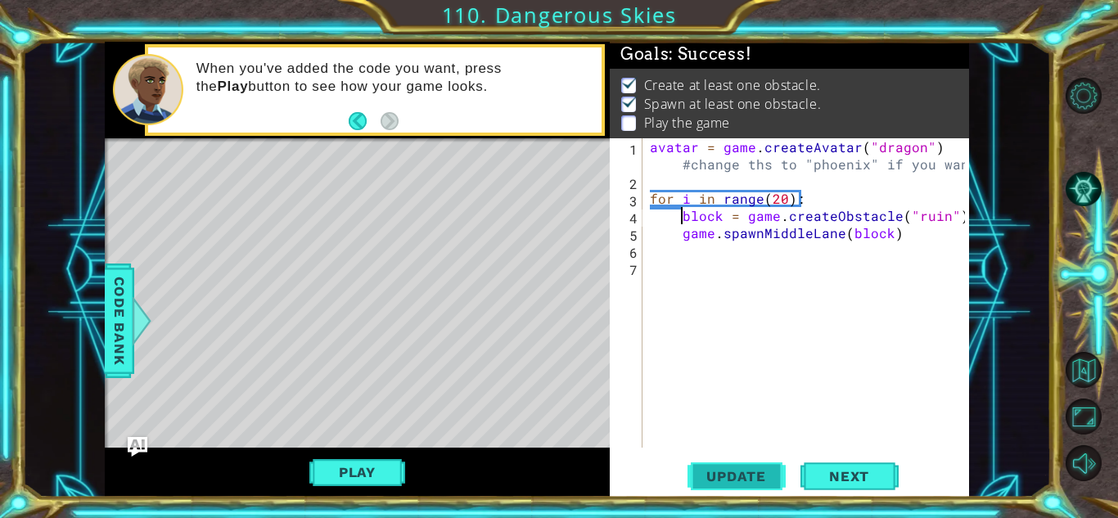
type textarea "block = game.createObstacle("ruin")"
click at [775, 479] on span "Update" at bounding box center [736, 476] width 92 height 16
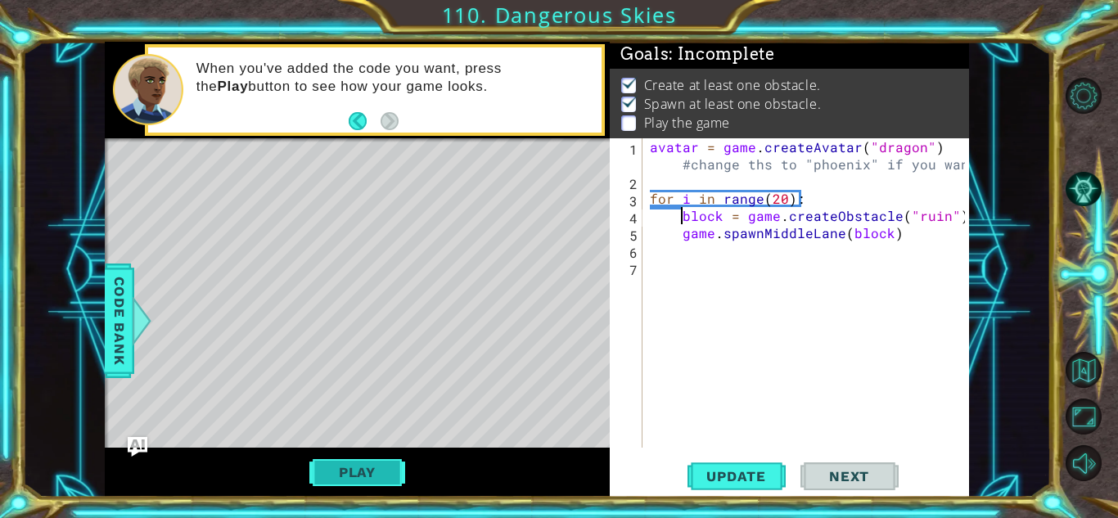
click at [376, 460] on button "Play" at bounding box center [357, 472] width 96 height 31
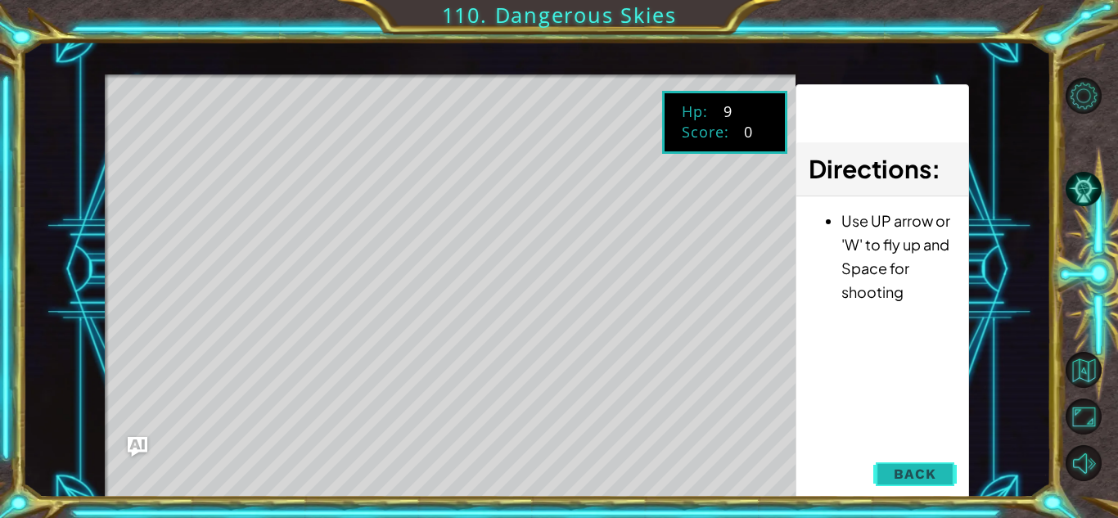
click at [918, 467] on span "Back" at bounding box center [915, 474] width 42 height 16
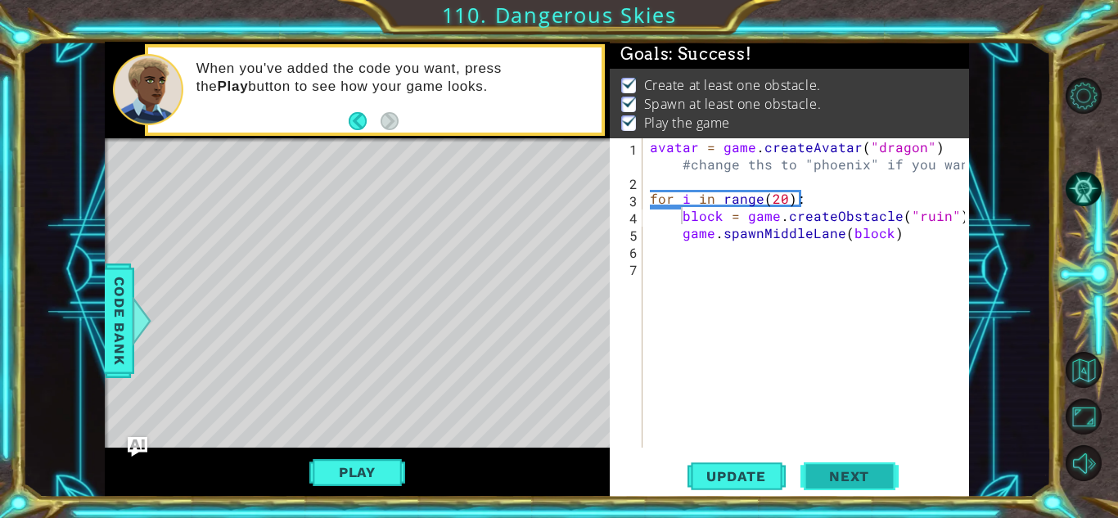
click at [859, 481] on span "Next" at bounding box center [849, 476] width 73 height 16
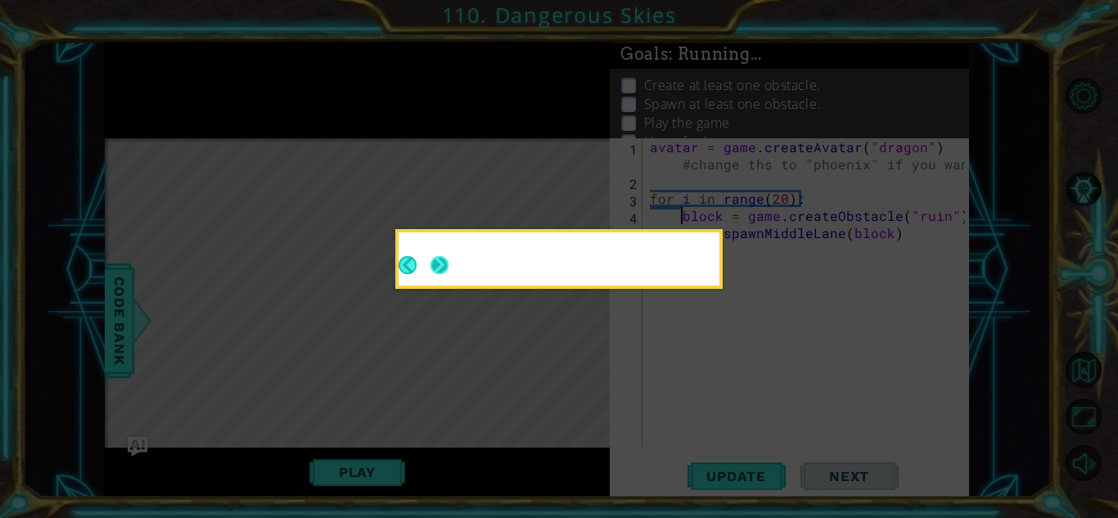
click at [435, 259] on button "Next" at bounding box center [440, 265] width 18 height 18
click at [444, 264] on icon at bounding box center [559, 259] width 1118 height 518
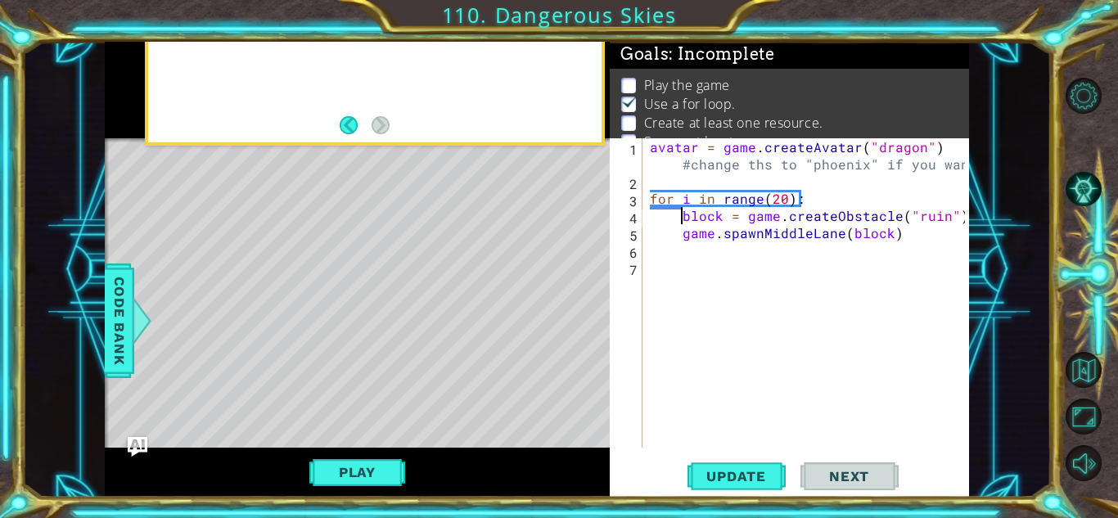
scroll to position [22, 0]
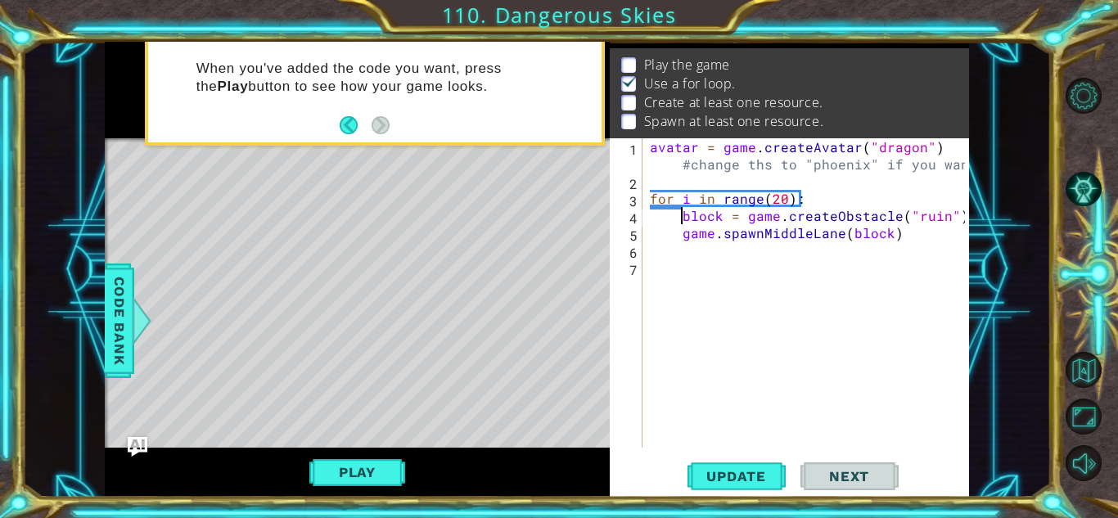
click at [106, 305] on span "Code Bank" at bounding box center [117, 321] width 26 height 100
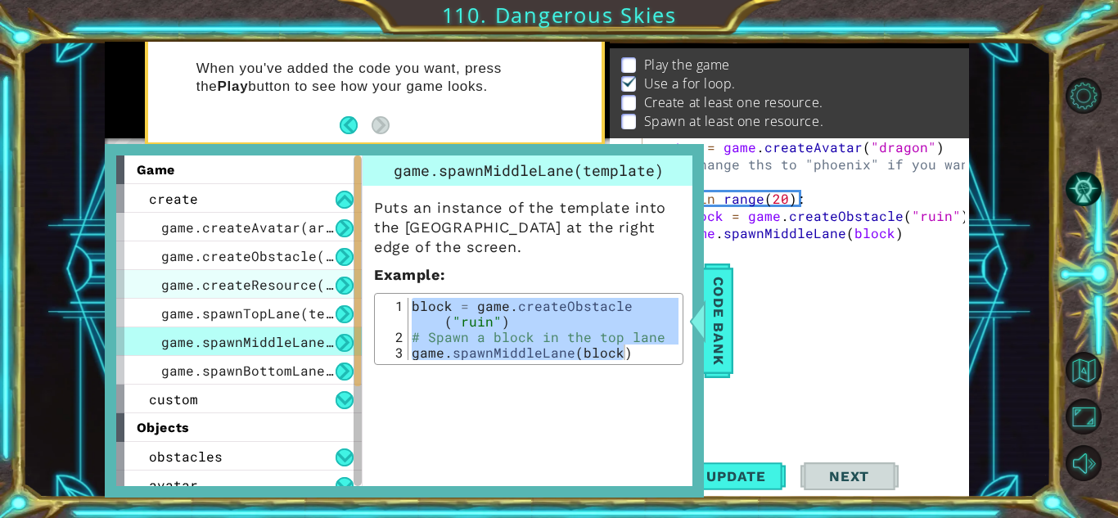
click at [295, 295] on div "game.createResource(art)" at bounding box center [239, 284] width 246 height 29
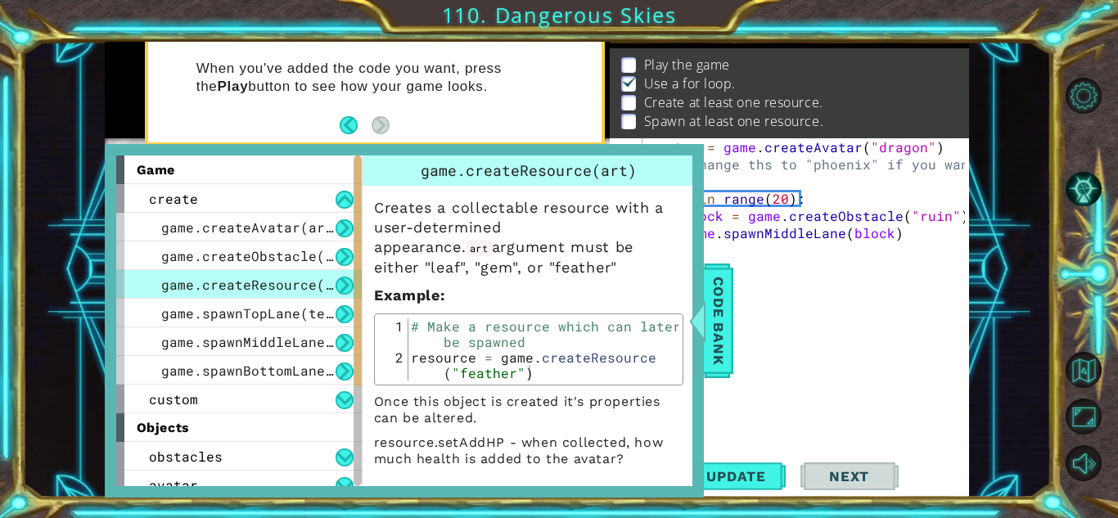
type textarea "resource = game.createResource("feather")"
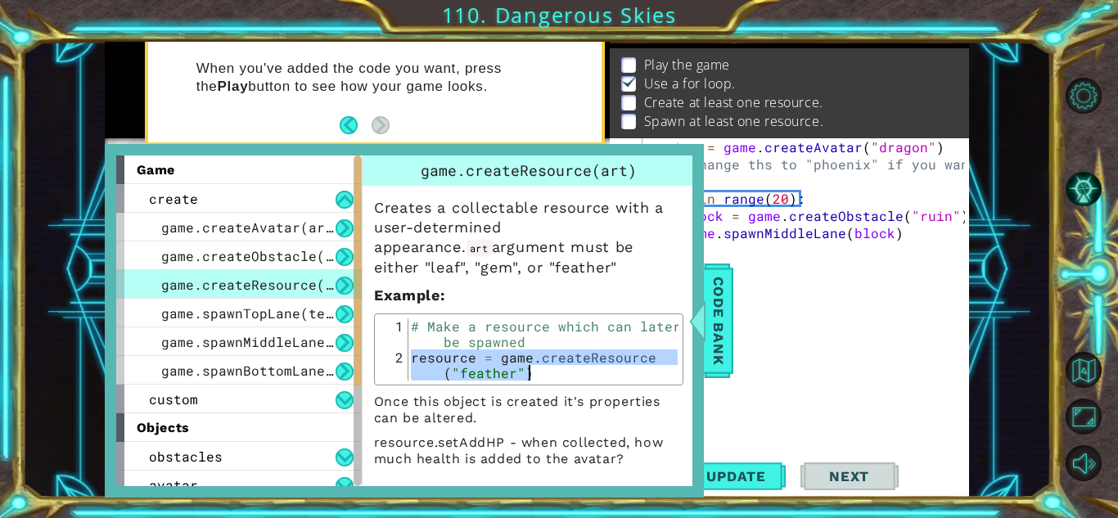
drag, startPoint x: 414, startPoint y: 358, endPoint x: 546, endPoint y: 378, distance: 133.2
click at [546, 378] on div "# Make a resource which can later be spawned resource = game . createResource (…" at bounding box center [543, 380] width 270 height 124
click at [873, 303] on div "avatar = game . createAvatar ( "dragon" ) #change ths to "phoenix" if you want …" at bounding box center [810, 318] width 326 height 361
paste textarea "resource = game.createResource("feather")"
click at [820, 282] on div "avatar = game . createAvatar ( "dragon" ) #change ths to "phoenix" if you want …" at bounding box center [810, 318] width 326 height 361
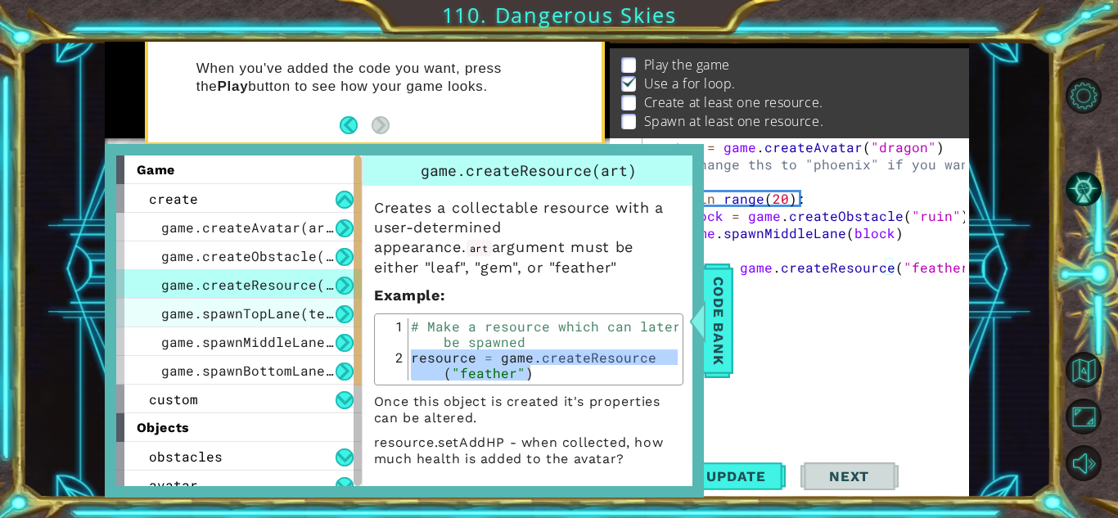
click at [275, 309] on span "game.spawnTopLane(template)" at bounding box center [271, 312] width 221 height 17
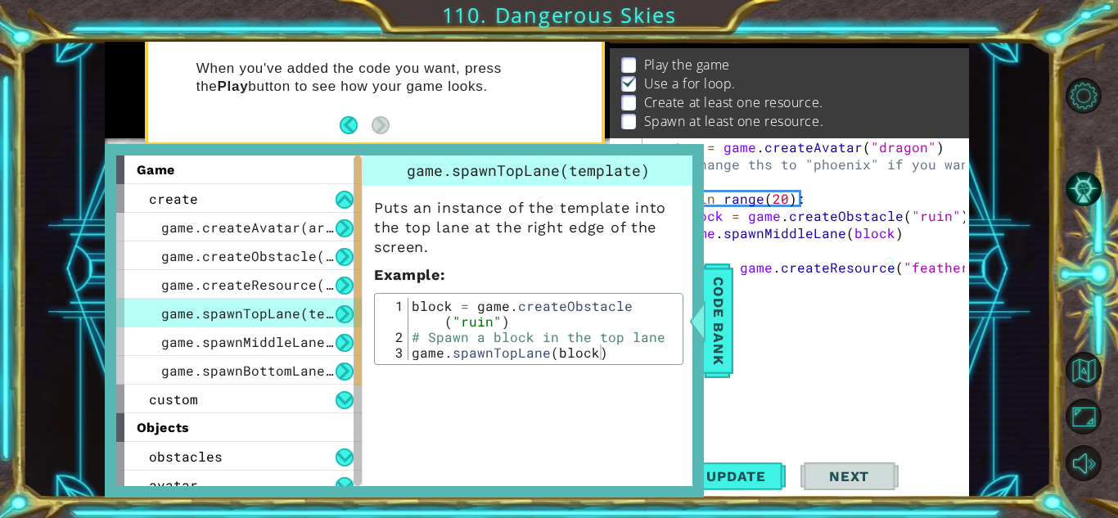
click at [286, 434] on div "objects" at bounding box center [239, 427] width 246 height 29
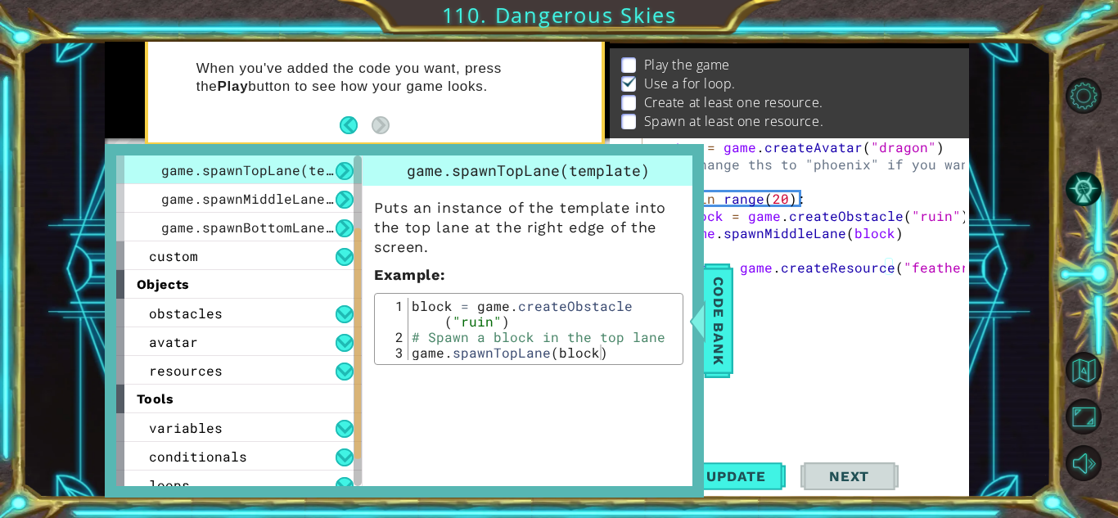
drag, startPoint x: 359, startPoint y: 380, endPoint x: 393, endPoint y: 469, distance: 95.3
click at [393, 469] on div "game create game.createAvatar(art) game.createObstacle(art) game.createResource…" at bounding box center [404, 321] width 576 height 331
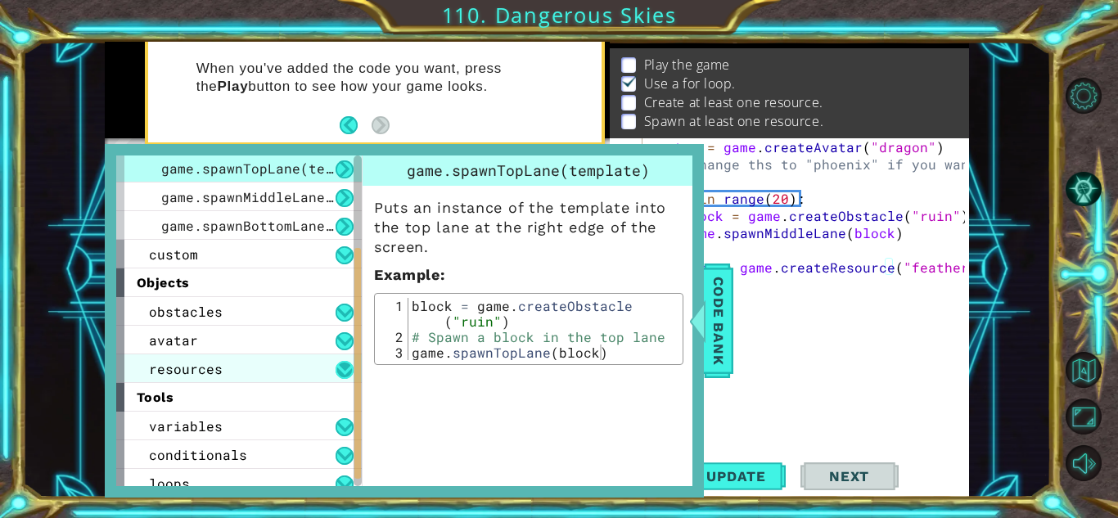
click at [340, 376] on button at bounding box center [345, 370] width 18 height 18
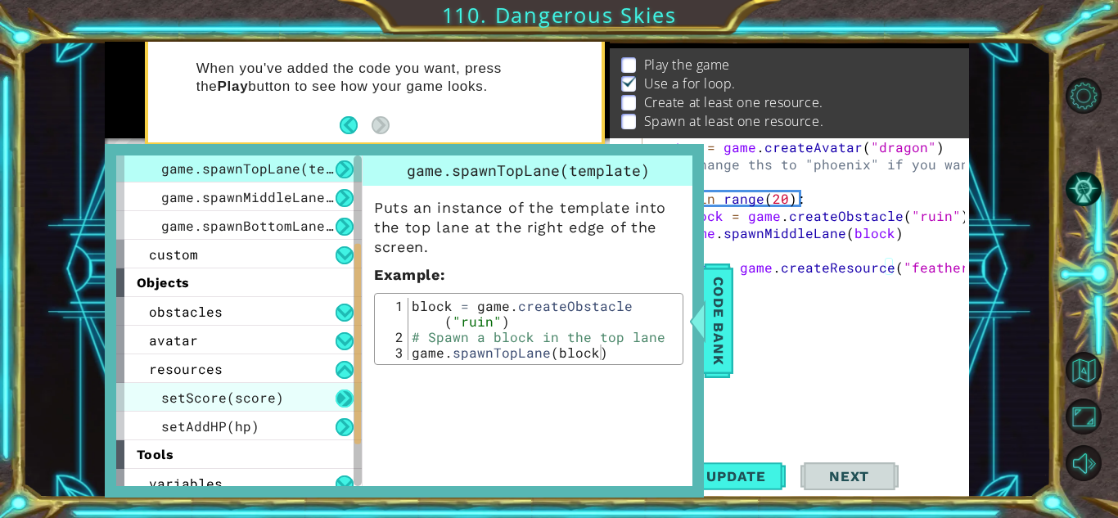
click at [345, 399] on button at bounding box center [345, 399] width 18 height 18
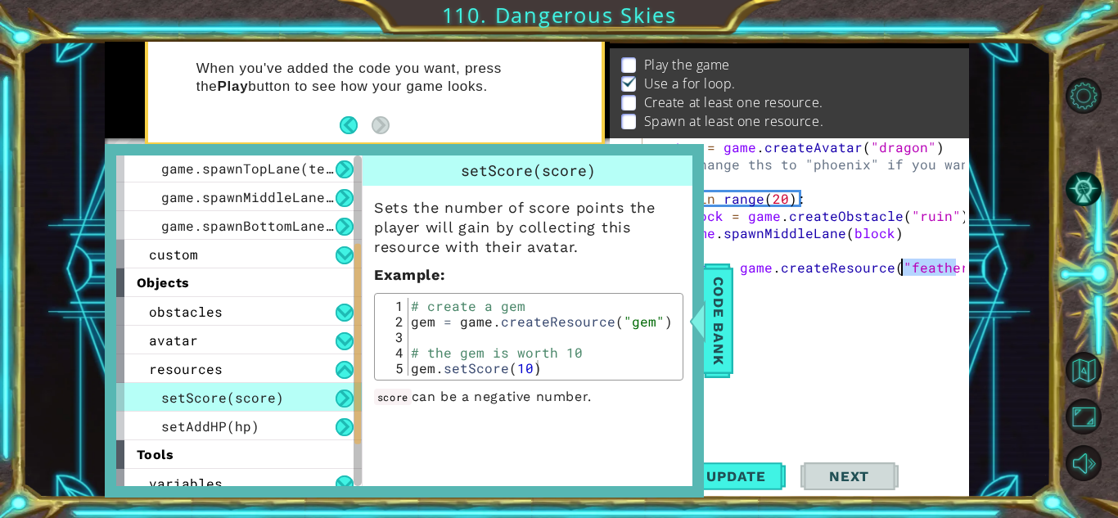
drag, startPoint x: 954, startPoint y: 269, endPoint x: 903, endPoint y: 268, distance: 50.8
click at [903, 268] on div "avatar = game . createAvatar ( "dragon" ) #change ths to "phoenix" if you want …" at bounding box center [810, 318] width 326 height 361
click at [849, 264] on div "avatar = game . createAvatar ( "dragon" ) #change ths to "phoenix" if you want …" at bounding box center [810, 318] width 326 height 361
click at [716, 314] on span "Code Bank" at bounding box center [718, 321] width 26 height 100
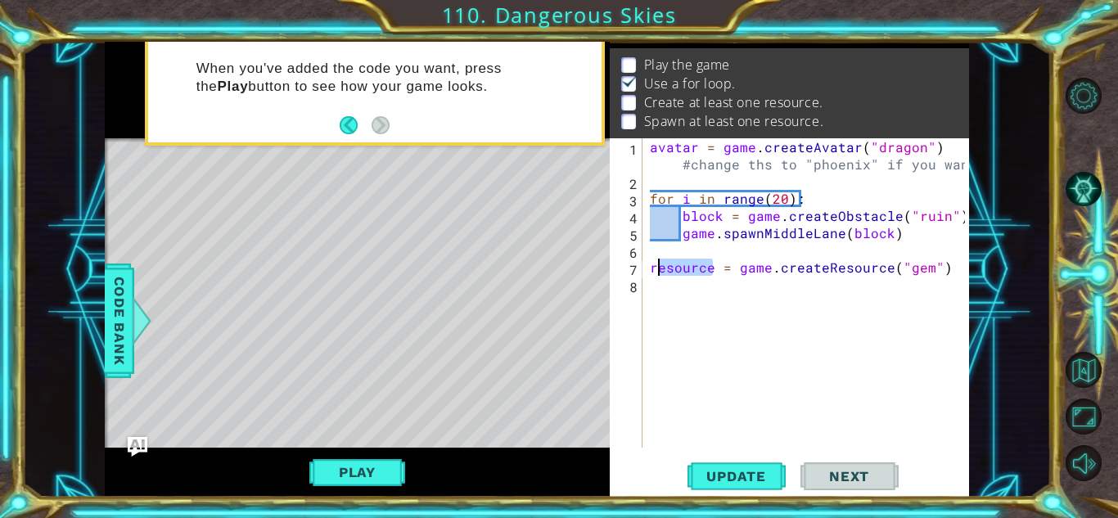
drag, startPoint x: 710, startPoint y: 268, endPoint x: 651, endPoint y: 271, distance: 59.0
click at [651, 271] on div "avatar = game . createAvatar ( "dragon" ) #change ths to "phoenix" if you want …" at bounding box center [810, 318] width 326 height 361
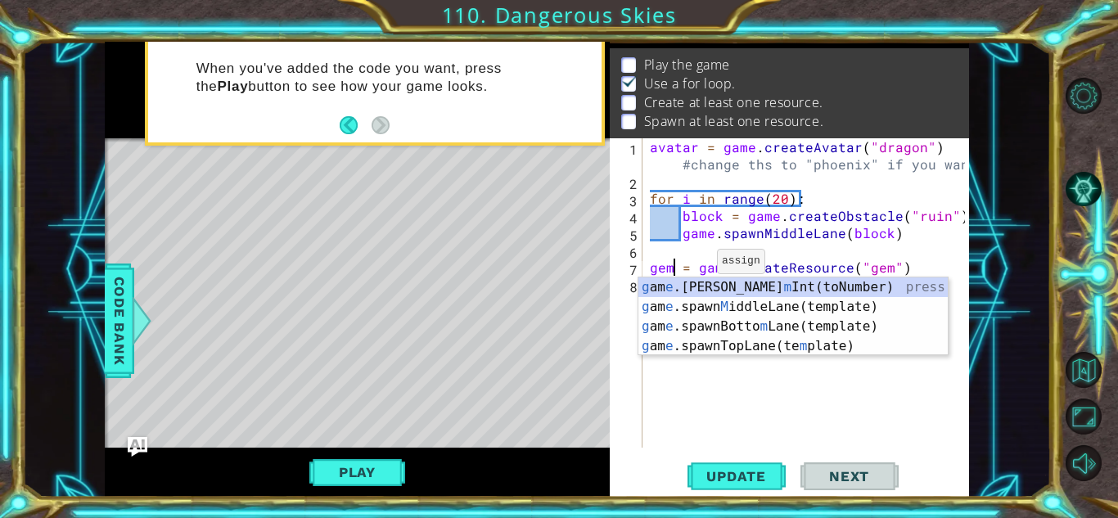
click at [693, 267] on div "avatar = game . createAvatar ( "dragon" ) #change ths to "phoenix" if you want …" at bounding box center [810, 318] width 326 height 361
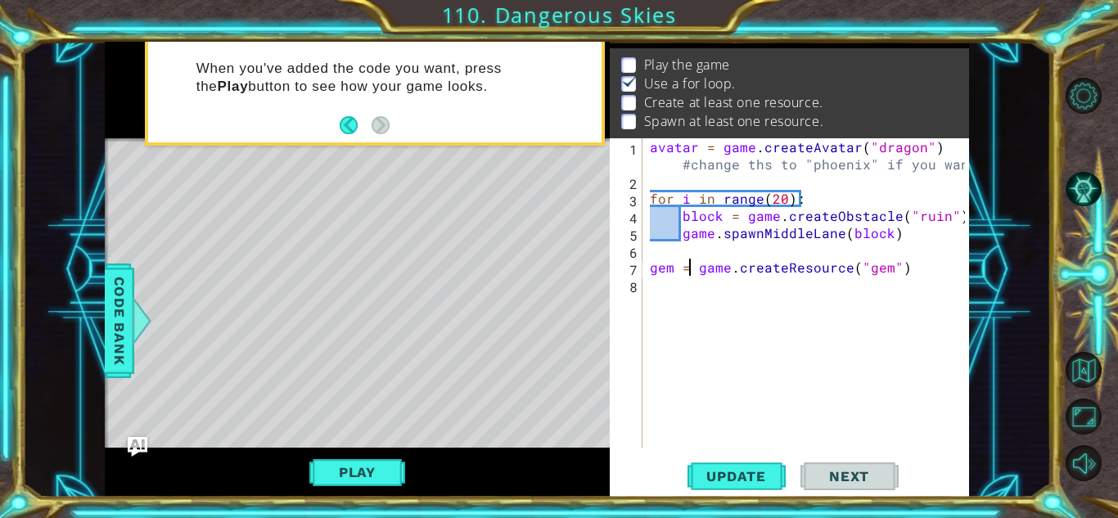
type textarea "gem = game.createResource("gem")"
click at [134, 323] on div at bounding box center [138, 320] width 20 height 49
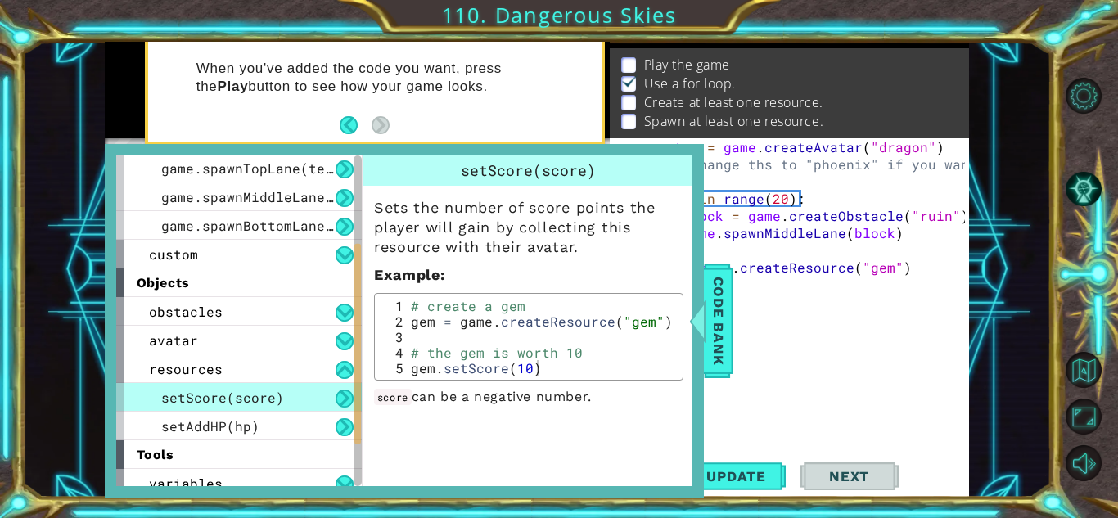
type textarea "gem.setScore(10)"
drag, startPoint x: 412, startPoint y: 369, endPoint x: 563, endPoint y: 367, distance: 151.4
click at [563, 367] on div "# create a gem gem = game . createResource ( "gem" ) # the gem is worth 10 gem …" at bounding box center [543, 352] width 270 height 109
click at [922, 277] on div "avatar = game . createAvatar ( "dragon" ) #change ths to "phoenix" if you want …" at bounding box center [810, 318] width 326 height 361
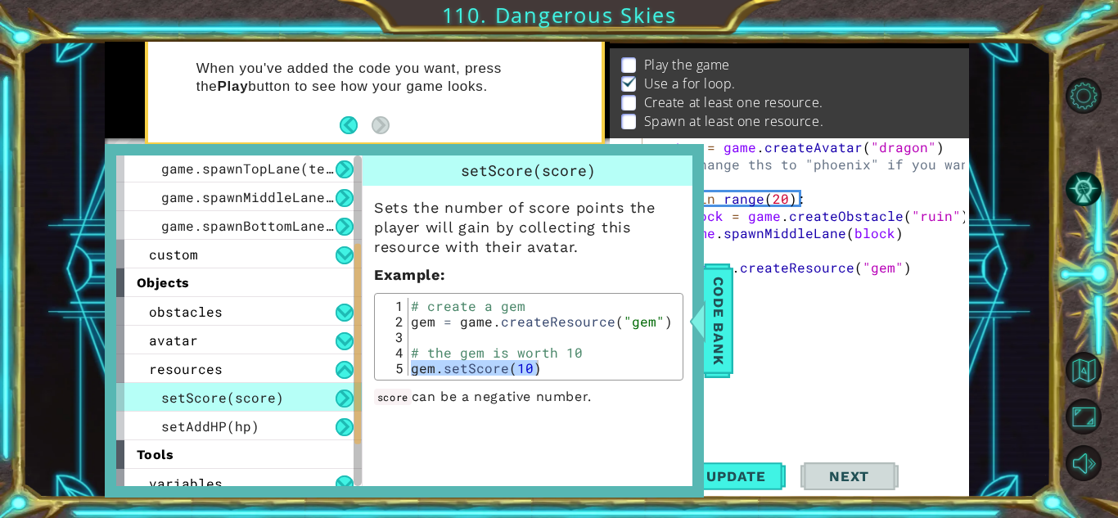
click at [909, 267] on div "avatar = game . createAvatar ( "dragon" ) #change ths to "phoenix" if you want …" at bounding box center [810, 318] width 326 height 361
type textarea "gem = game.createResource("gem")"
paste textarea "gem.setScore(10)"
type textarea "gem.setScore(10)"
click at [226, 232] on span "game.spawnBottomLane(template)" at bounding box center [284, 225] width 246 height 17
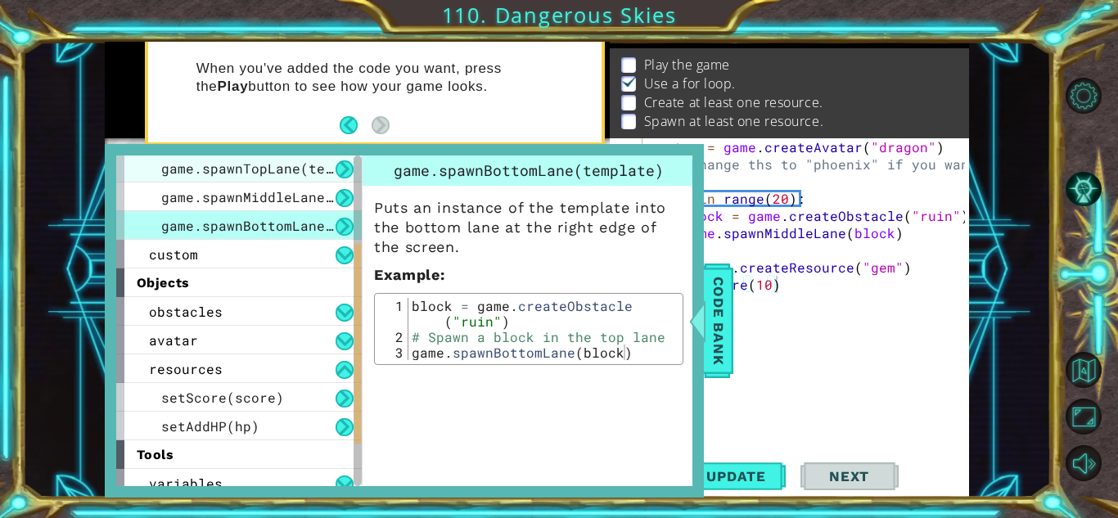
click at [271, 173] on span "game.spawnTopLane(template)" at bounding box center [271, 168] width 221 height 17
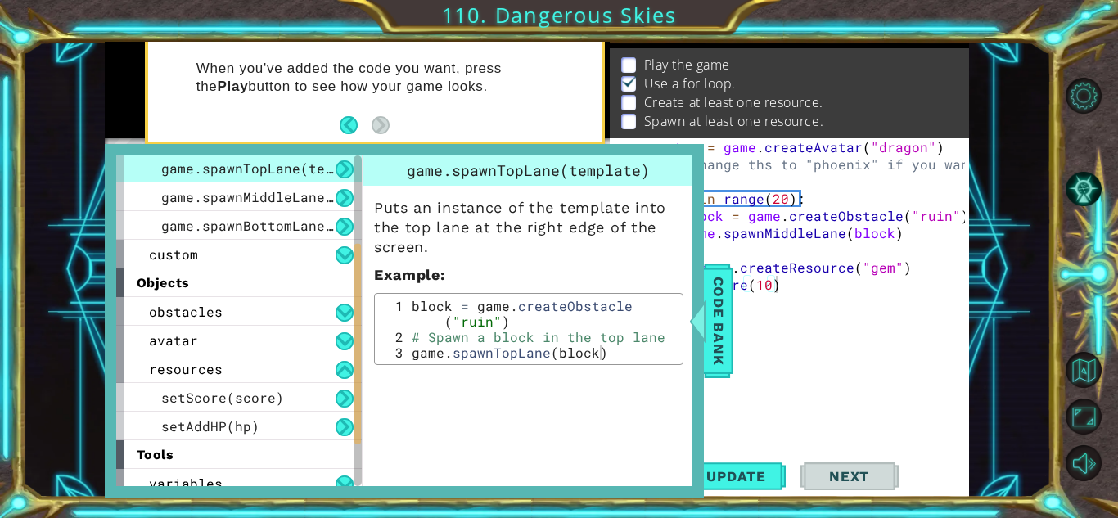
type textarea "game.spawnTopLane(block)"
drag, startPoint x: 415, startPoint y: 355, endPoint x: 607, endPoint y: 354, distance: 192.3
click at [607, 354] on div "block = game . createObstacle ( "ruin" ) # Spawn a block in the top lane game .…" at bounding box center [543, 352] width 270 height 109
click at [718, 311] on span "Code Bank" at bounding box center [705, 321] width 26 height 100
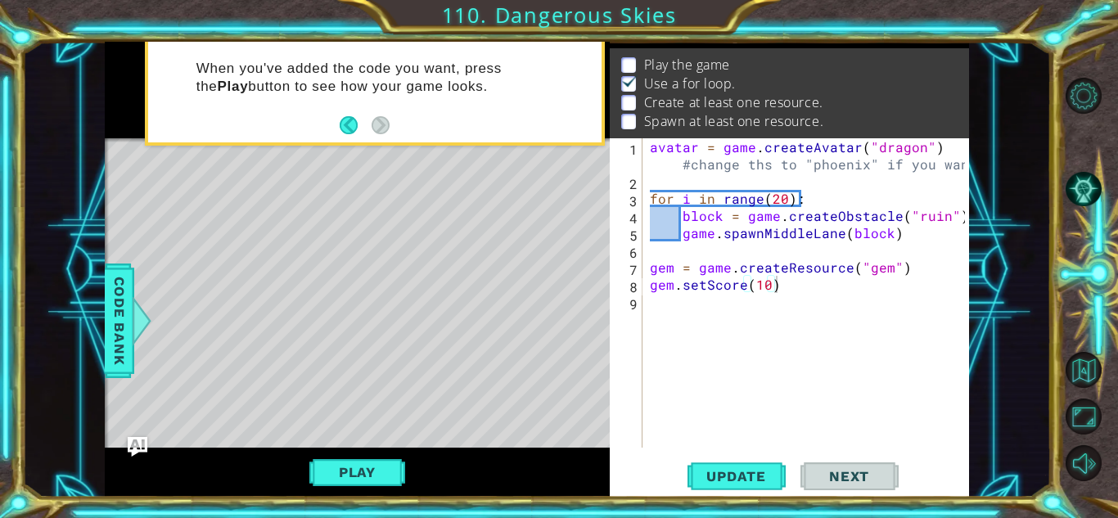
click at [728, 311] on div "avatar = game . createAvatar ( "dragon" ) #change ths to "phoenix" if you want …" at bounding box center [810, 318] width 326 height 361
paste textarea "game.spawnTopLane(block)"
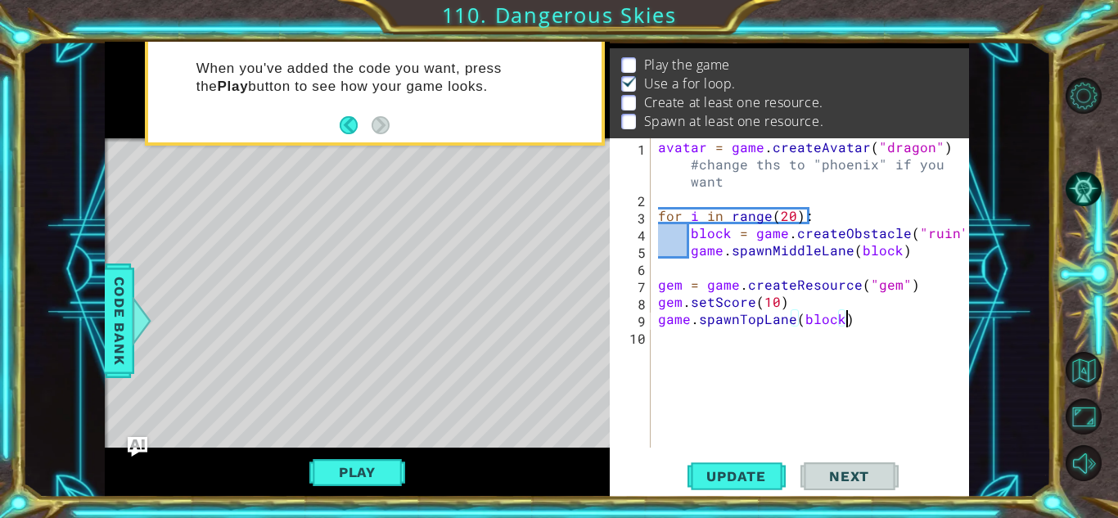
click at [728, 313] on div "avatar = game . createAvatar ( "dragon" ) #change ths to "phoenix" if you want …" at bounding box center [814, 327] width 318 height 378
drag, startPoint x: 841, startPoint y: 321, endPoint x: 803, endPoint y: 319, distance: 37.7
click at [803, 319] on div "avatar = game . createAvatar ( "dragon" ) #change ths to "phoenix" if you want …" at bounding box center [814, 327] width 318 height 378
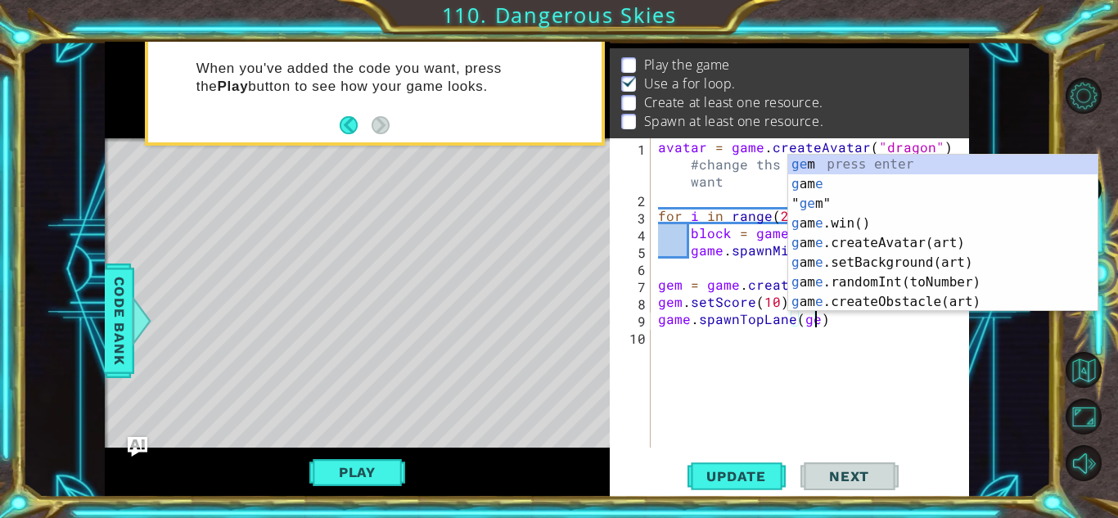
scroll to position [0, 10]
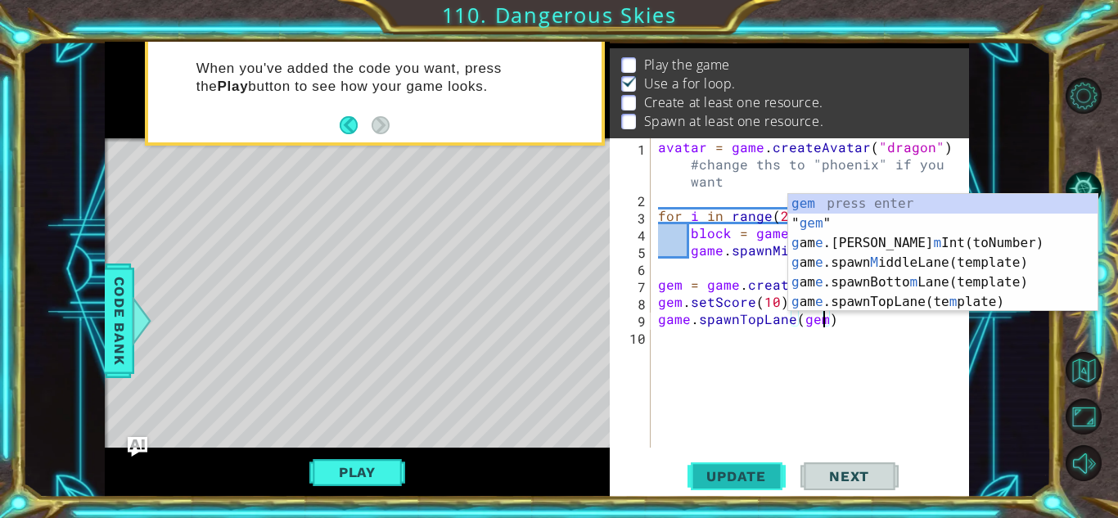
click at [755, 485] on button "Update" at bounding box center [737, 476] width 98 height 36
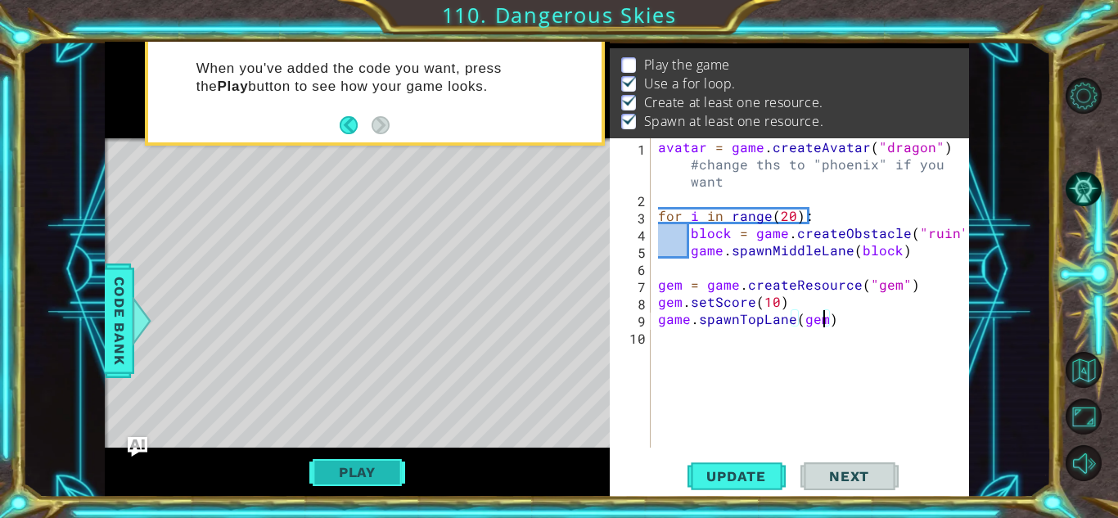
scroll to position [11, 0]
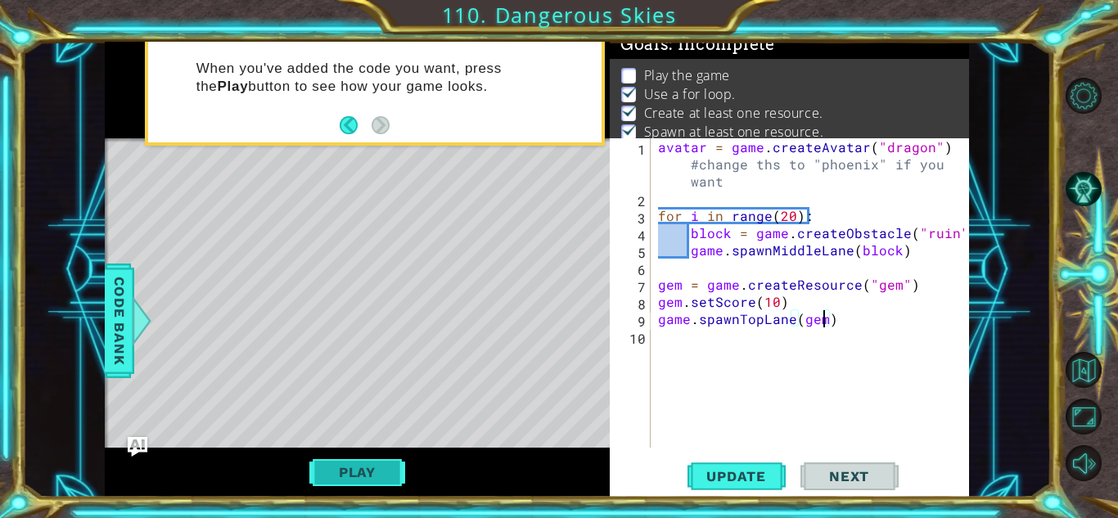
click at [338, 485] on button "Play" at bounding box center [357, 472] width 96 height 31
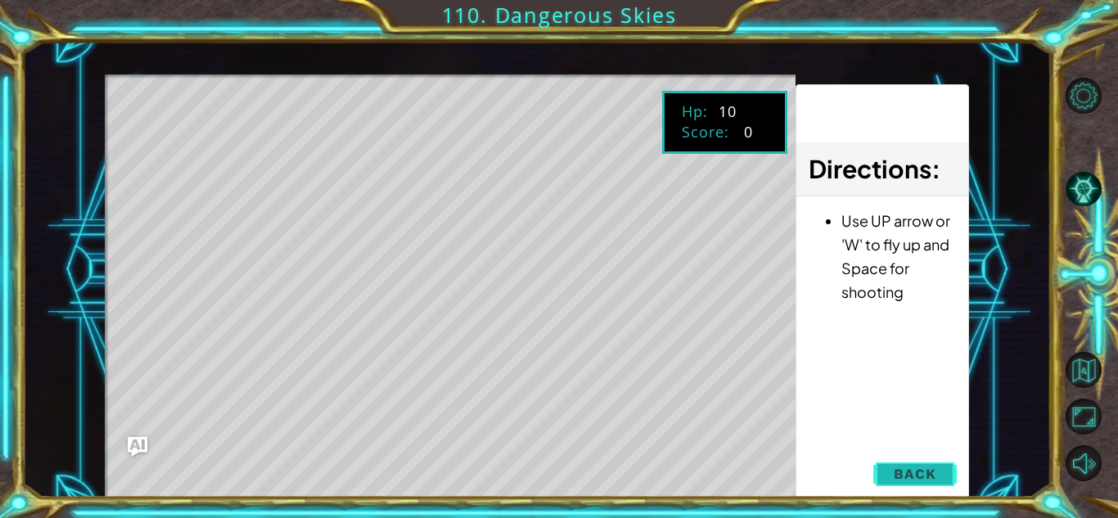
click at [935, 466] on span "Back" at bounding box center [915, 474] width 42 height 16
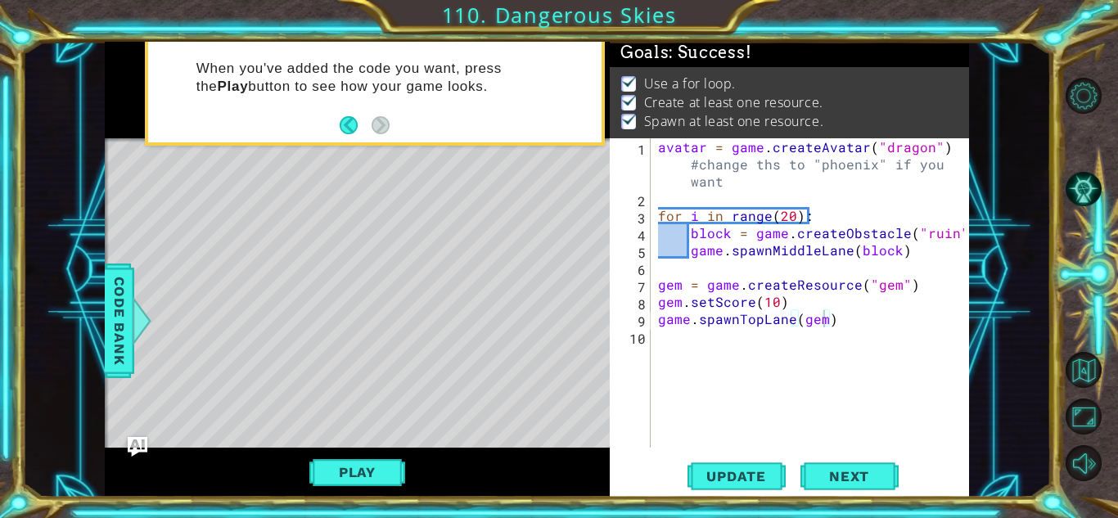
scroll to position [3, 0]
click at [833, 476] on span "Next" at bounding box center [849, 476] width 73 height 16
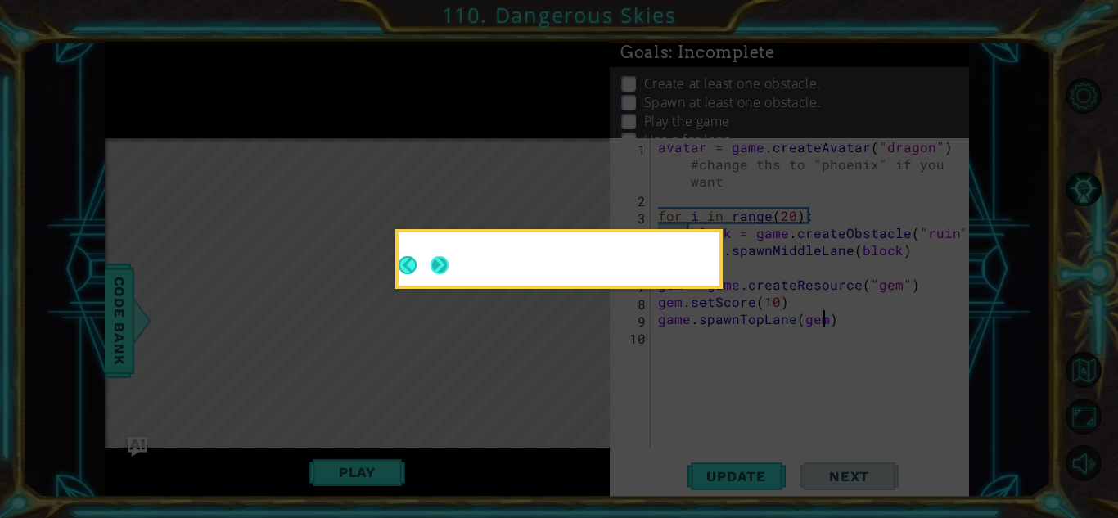
scroll to position [11, 0]
click at [441, 265] on button "Next" at bounding box center [440, 265] width 18 height 18
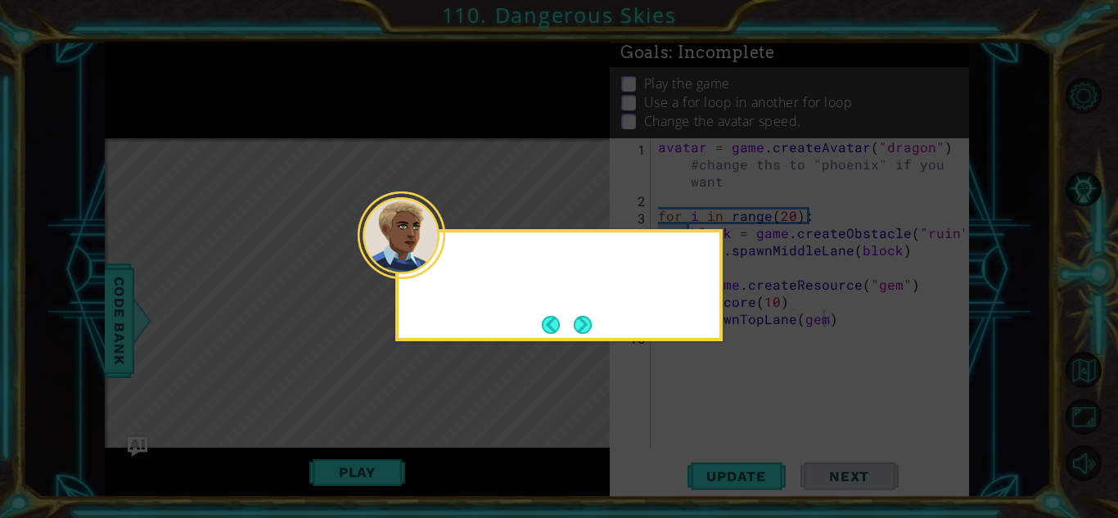
scroll to position [3, 0]
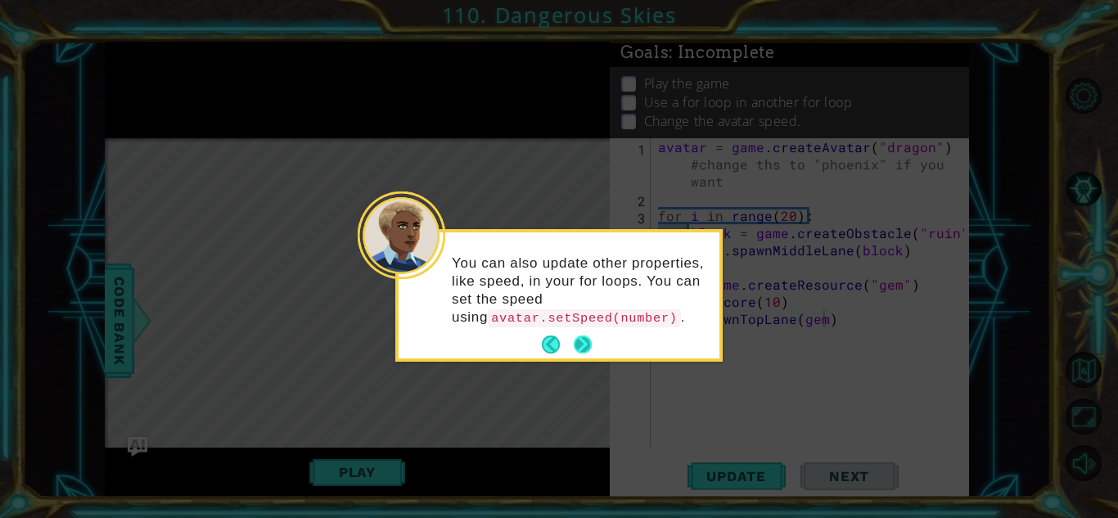
click at [588, 353] on button "Next" at bounding box center [583, 345] width 18 height 18
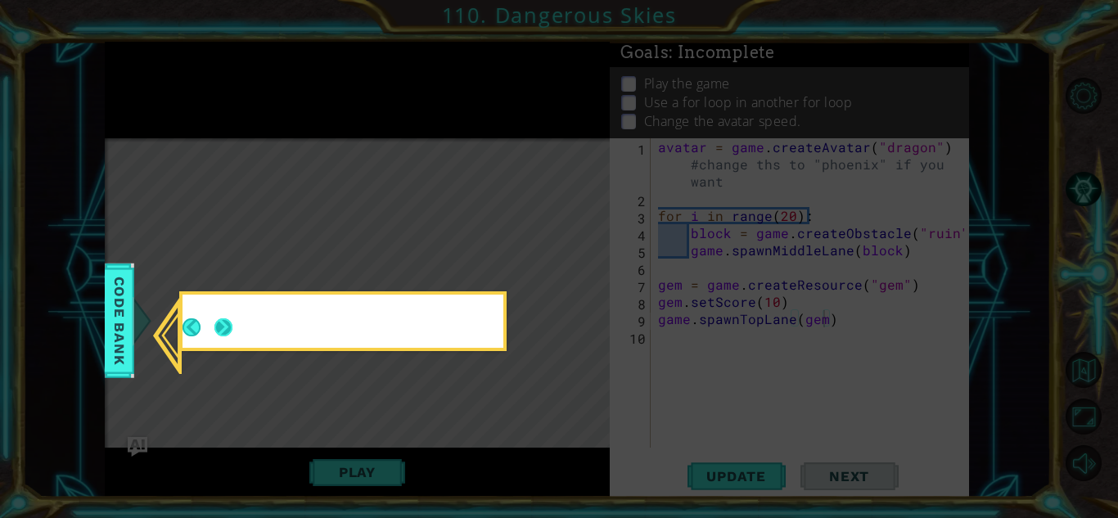
click at [215, 327] on button "Next" at bounding box center [223, 327] width 18 height 18
click at [122, 327] on icon at bounding box center [559, 259] width 1118 height 518
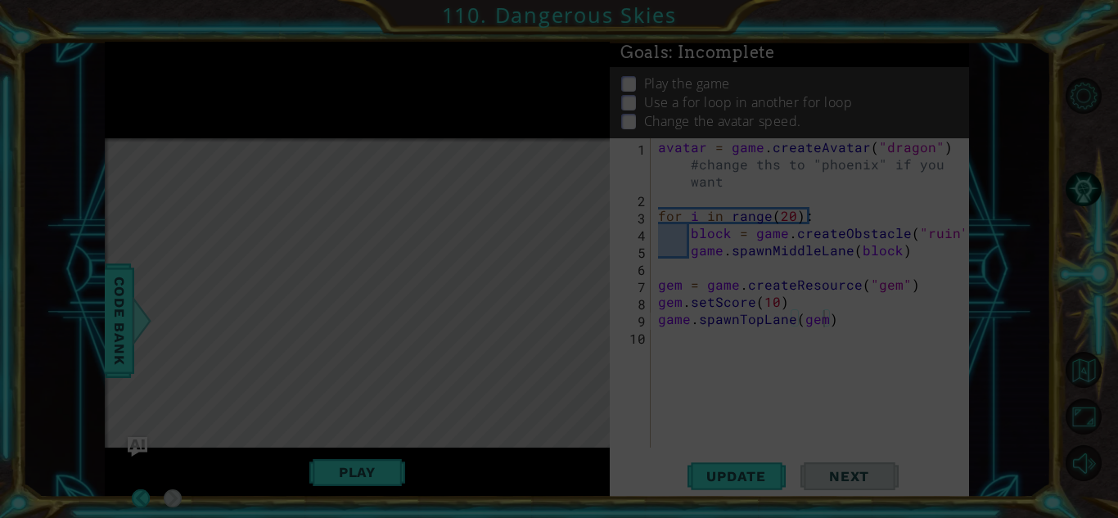
click at [215, 331] on icon at bounding box center [559, 259] width 1118 height 518
click at [300, 350] on icon at bounding box center [559, 259] width 1118 height 518
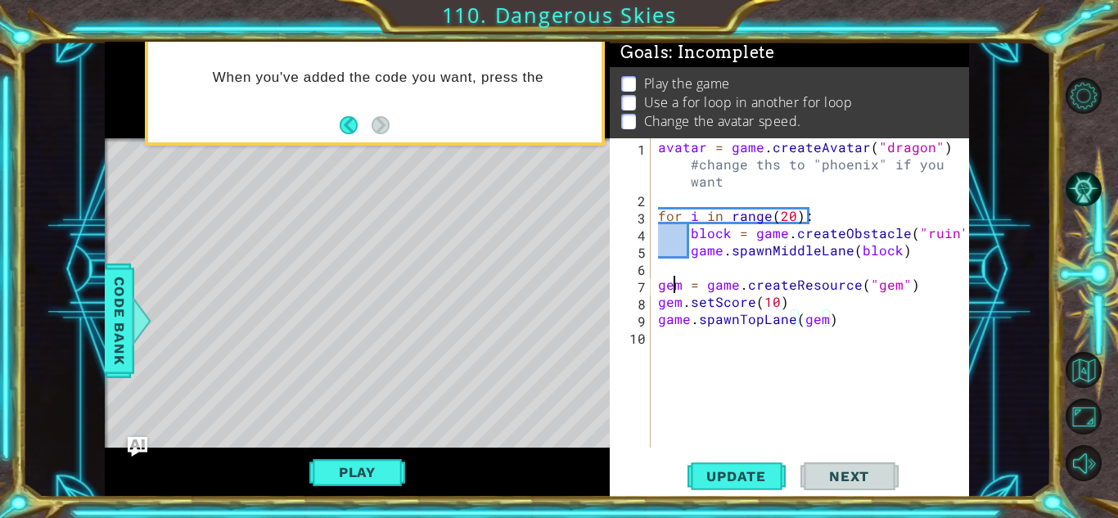
click at [672, 278] on div "avatar = game . createAvatar ( "dragon" ) #change ths to "phoenix" if you want …" at bounding box center [814, 327] width 318 height 378
type textarea "gem = game.createResource("gem")"
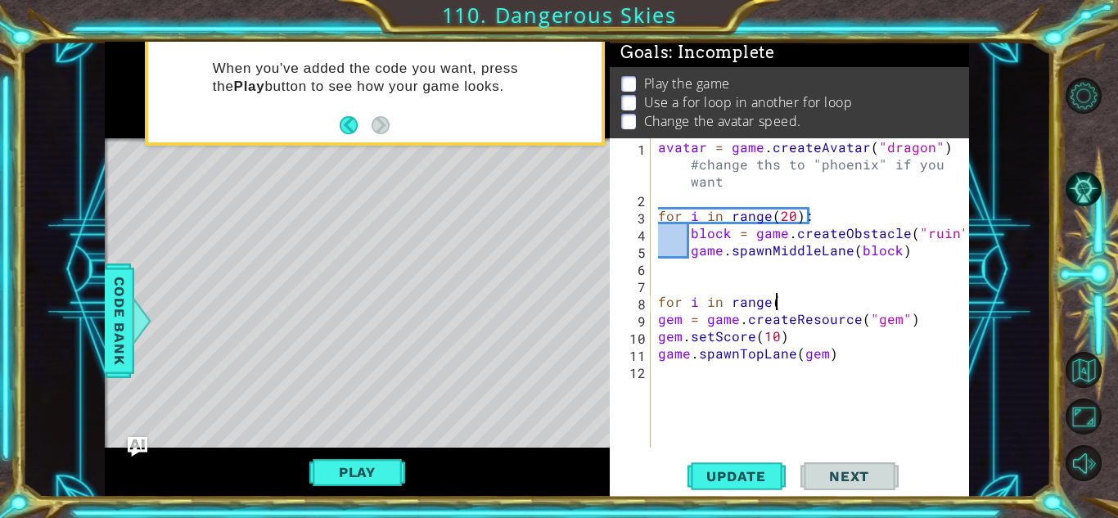
scroll to position [0, 7]
type textarea "for i in range():"
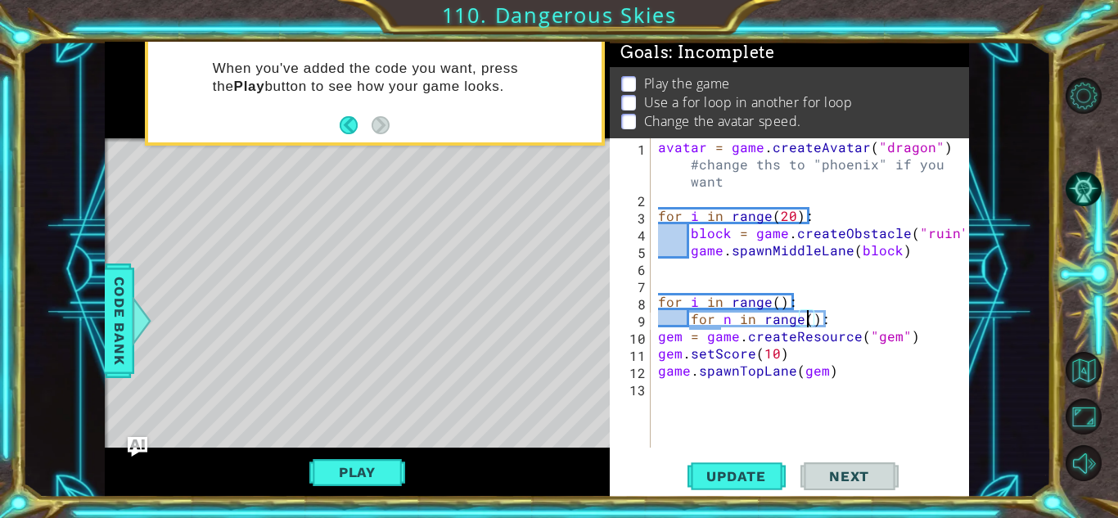
scroll to position [0, 7]
click at [661, 337] on div "avatar = game . createAvatar ( "dragon" ) #change ths to "phoenix" if you want …" at bounding box center [814, 327] width 318 height 378
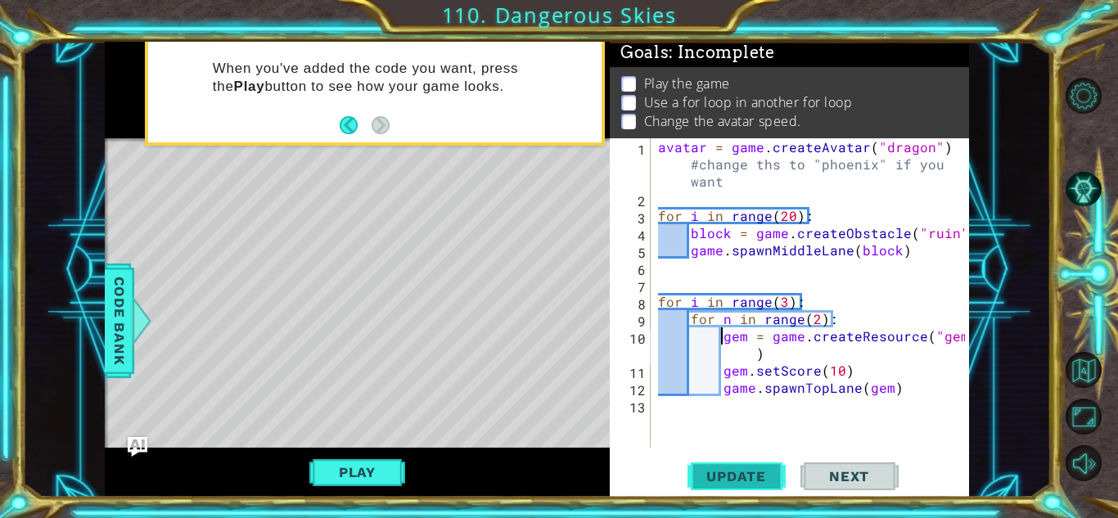
type textarea "gem = game.createResource("gem")"
click at [749, 474] on span "Update" at bounding box center [736, 476] width 92 height 16
click at [116, 326] on span "Code Bank" at bounding box center [103, 321] width 26 height 100
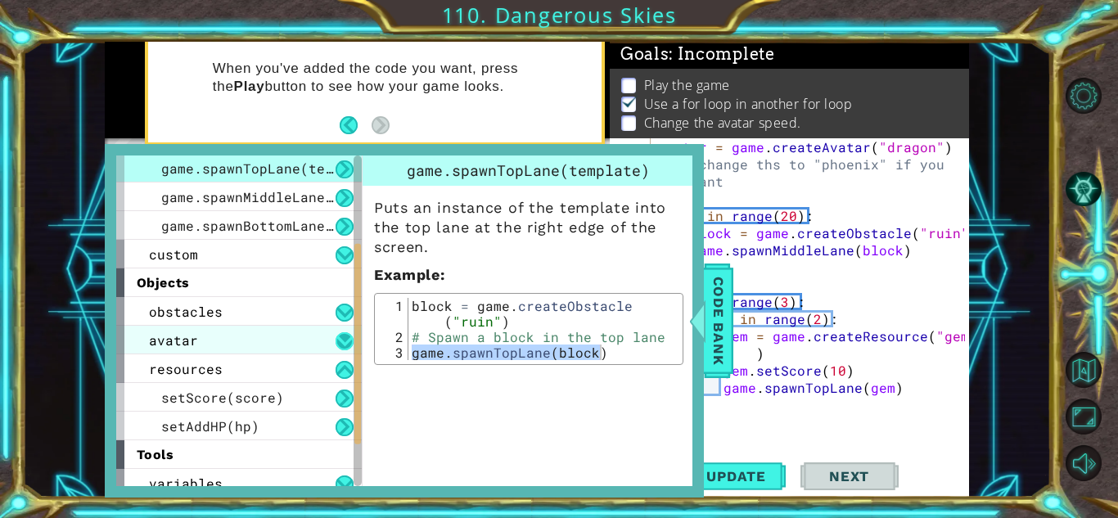
click at [338, 339] on button at bounding box center [345, 341] width 18 height 18
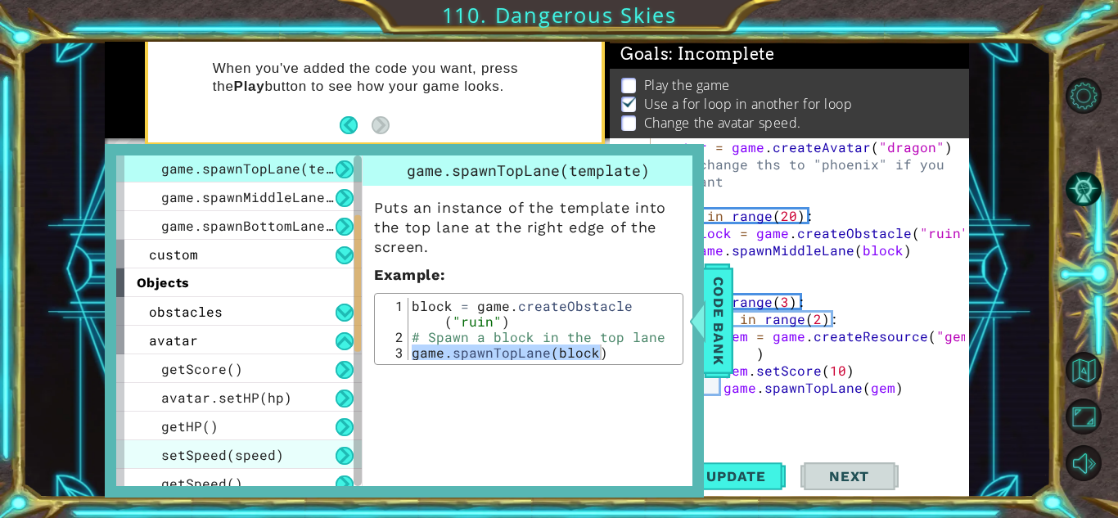
click at [300, 445] on div "setSpeed(speed)" at bounding box center [239, 454] width 246 height 29
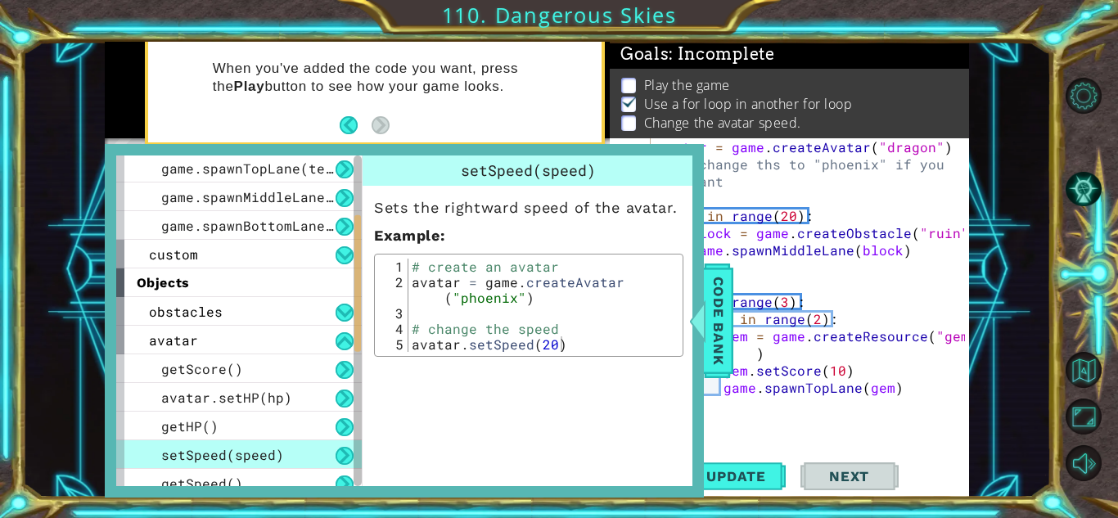
click at [287, 454] on div "setSpeed(speed)" at bounding box center [239, 454] width 246 height 29
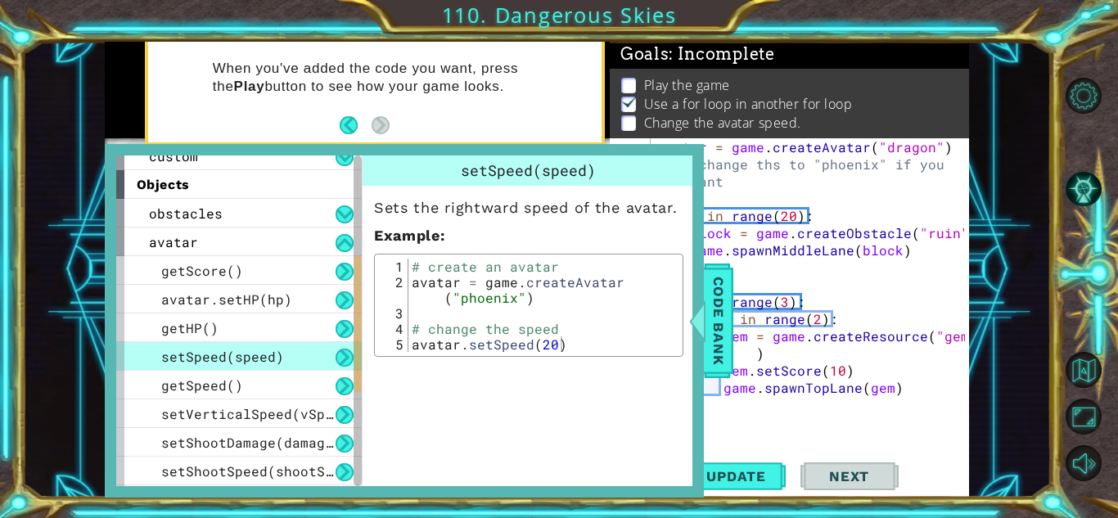
type textarea "avatar.setSpeed(20)"
drag, startPoint x: 417, startPoint y: 344, endPoint x: 570, endPoint y: 345, distance: 153.9
click at [570, 345] on div "# create an avatar avatar = game . createAvatar ( "phoenix" ) # change the spee…" at bounding box center [543, 321] width 270 height 124
click at [945, 148] on div "avatar = game . createAvatar ( "dragon" ) #change ths to "phoenix" if you want …" at bounding box center [814, 327] width 318 height 378
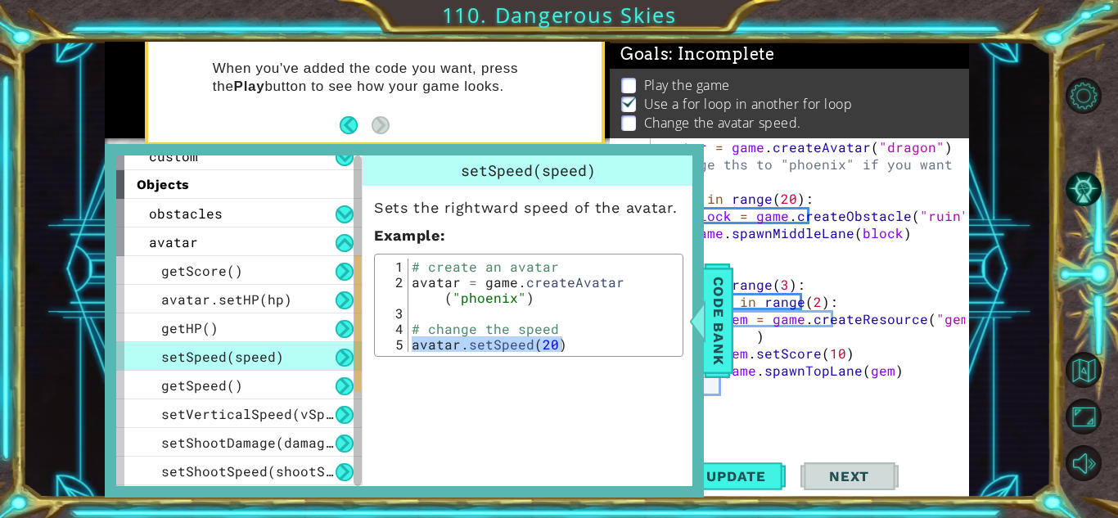
paste textarea "avatar.setSpeed(20)"
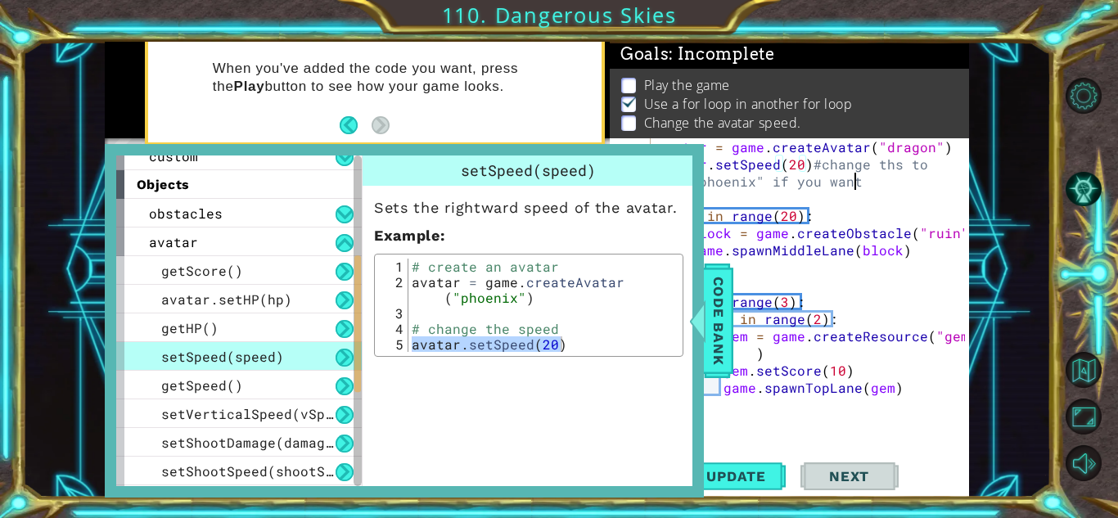
drag, startPoint x: 863, startPoint y: 178, endPoint x: 809, endPoint y: 162, distance: 56.4
click at [809, 162] on div "avatar = game . createAvatar ( "dragon" ) avatar . setSpeed ( 20 ) #change ths …" at bounding box center [814, 310] width 318 height 344
type textarea "avatar.setSpeed(20)"
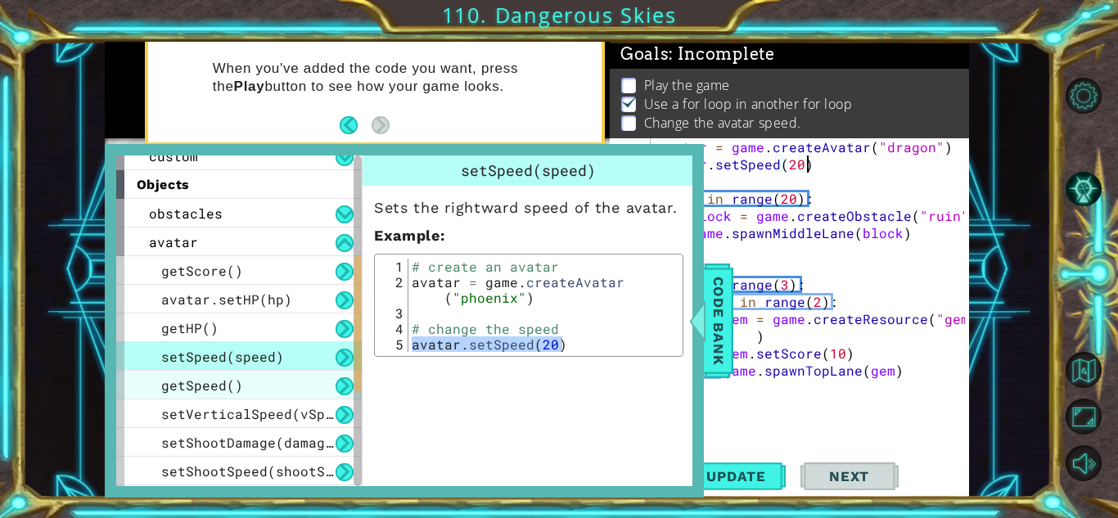
click at [298, 390] on div "getSpeed()" at bounding box center [239, 385] width 246 height 29
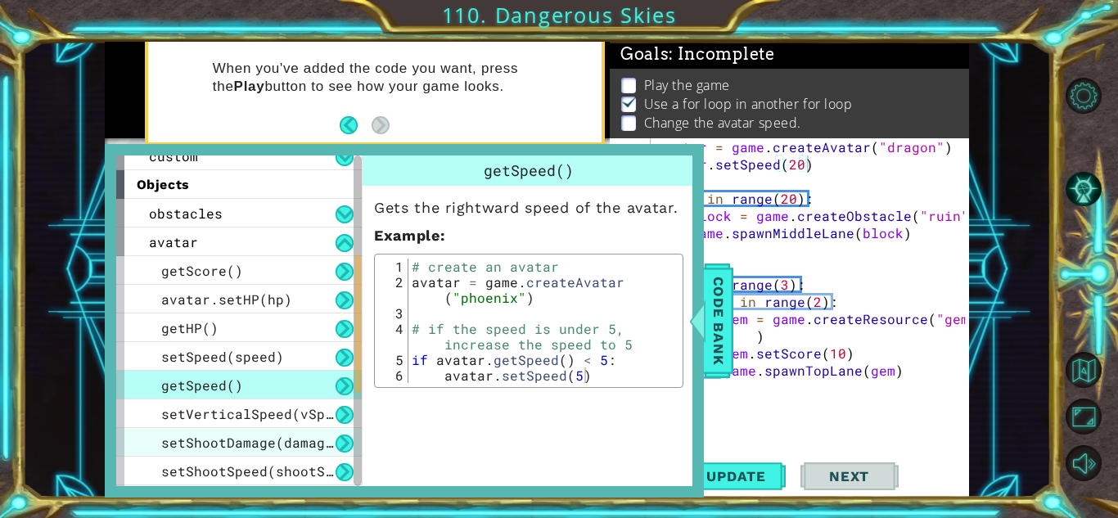
click at [266, 452] on div "setShootDamage(damage)" at bounding box center [239, 442] width 246 height 29
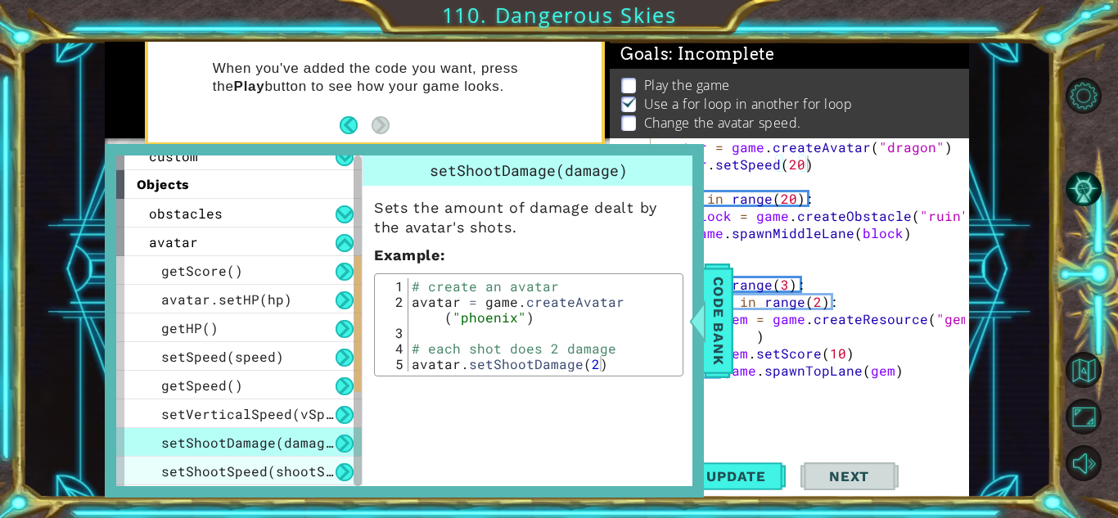
click at [325, 468] on span "setShootSpeed(shootSpeed)" at bounding box center [263, 470] width 205 height 17
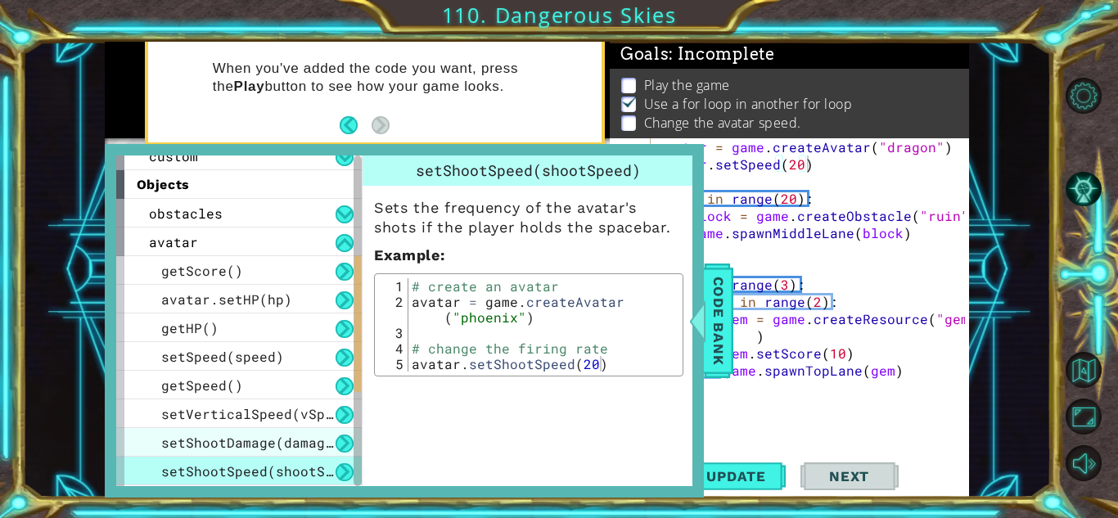
click at [328, 445] on span "setShootDamage(damage)" at bounding box center [251, 442] width 180 height 17
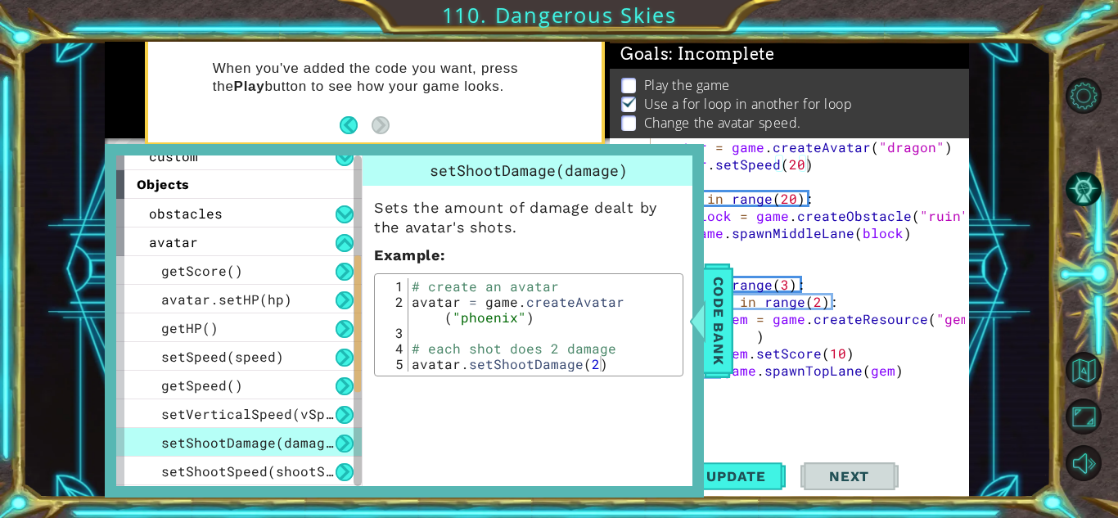
type textarea "avatar.setShootDamage(2)"
drag, startPoint x: 414, startPoint y: 367, endPoint x: 602, endPoint y: 363, distance: 187.5
click at [602, 363] on div "# create an avatar avatar = game . createAvatar ( "phoenix" ) # each shot does …" at bounding box center [543, 340] width 270 height 124
click at [884, 417] on div "avatar = game . createAvatar ( "dragon" ) avatar . setSpeed ( 20 ) for i in ran…" at bounding box center [814, 310] width 318 height 344
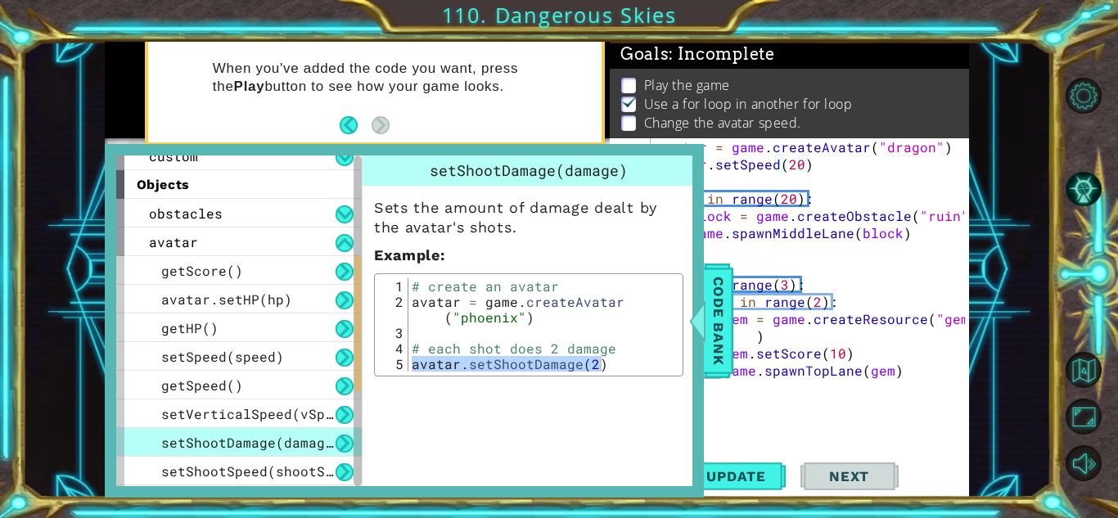
paste textarea "avatar.setShootDamage(2)"
type textarea "avatar.setShootDamage(2)"
click at [329, 471] on span "setShootSpeed(shootSpeed)" at bounding box center [263, 470] width 205 height 17
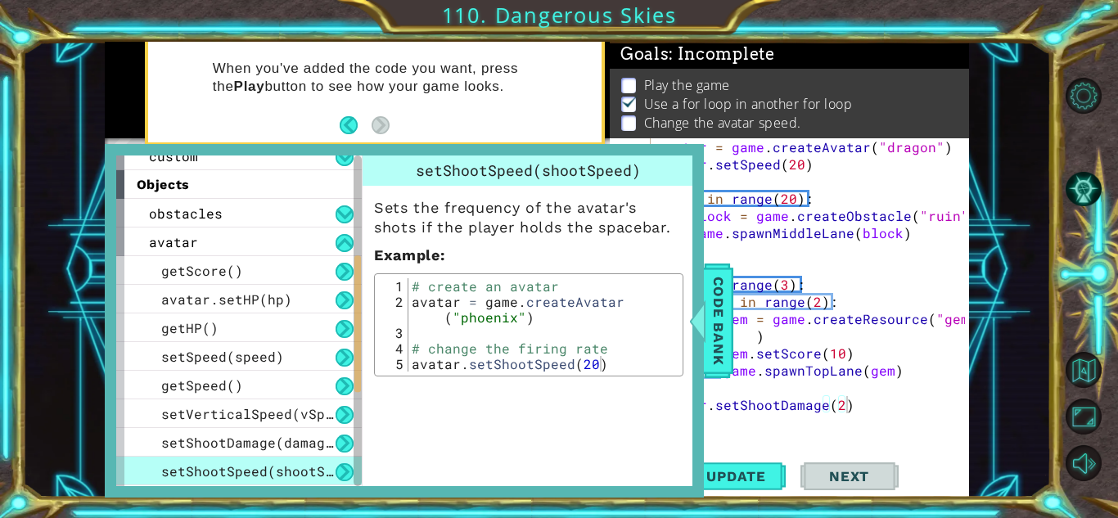
type textarea "avatar.setShootSpeed(20)"
drag, startPoint x: 418, startPoint y: 368, endPoint x: 601, endPoint y: 367, distance: 182.5
click at [601, 367] on div "# create an avatar avatar = game . createAvatar ( "phoenix" ) # change the firi…" at bounding box center [543, 340] width 270 height 124
click at [840, 435] on div "avatar = game . createAvatar ( "dragon" ) avatar . setSpeed ( 20 ) for i in ran…" at bounding box center [814, 310] width 318 height 344
paste textarea "avatar.setShootSpeed(20)"
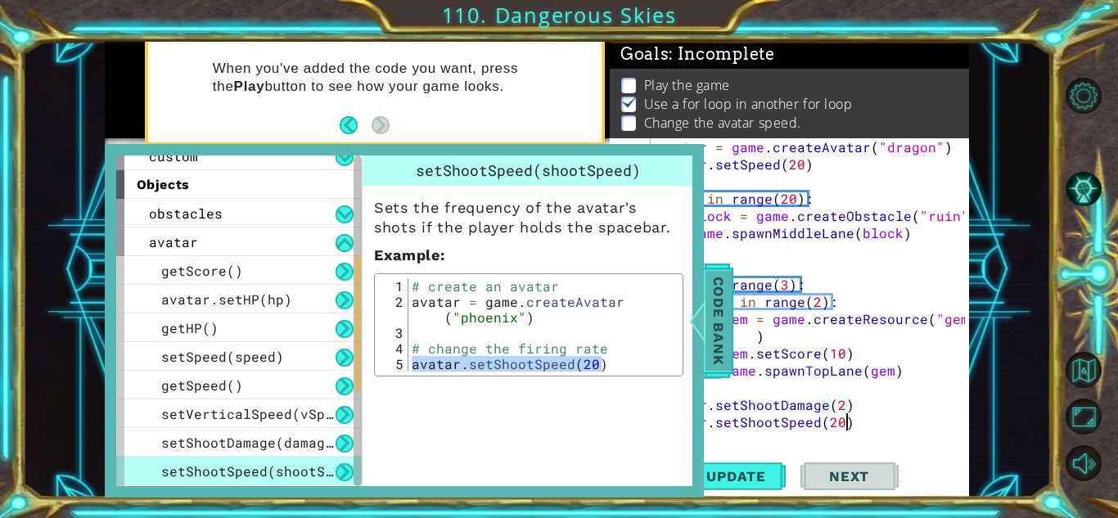
click at [696, 314] on div at bounding box center [692, 320] width 20 height 49
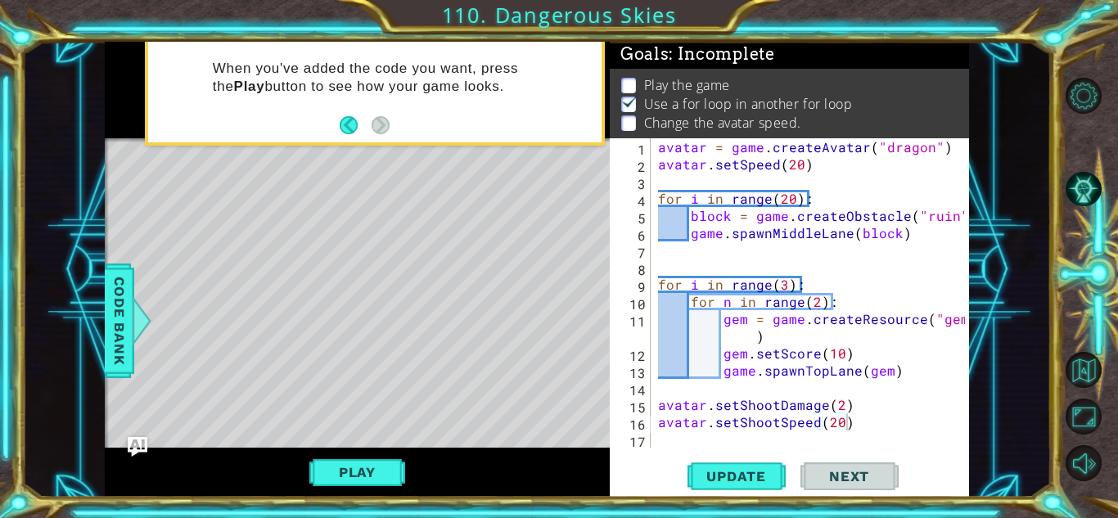
type textarea "avatar.setSpeed(20)"
drag, startPoint x: 818, startPoint y: 169, endPoint x: 655, endPoint y: 164, distance: 162.9
click at [655, 164] on div "avatar = game . createAvatar ( "dragon" ) avatar . setSpeed ( 20 ) for i in ran…" at bounding box center [814, 310] width 318 height 344
click at [687, 438] on div "avatar = game . createAvatar ( "dragon" ) avatar . setSpeed ( 20 ) for i in ran…" at bounding box center [814, 310] width 318 height 344
paste textarea "avatar.setSpeed(20)"
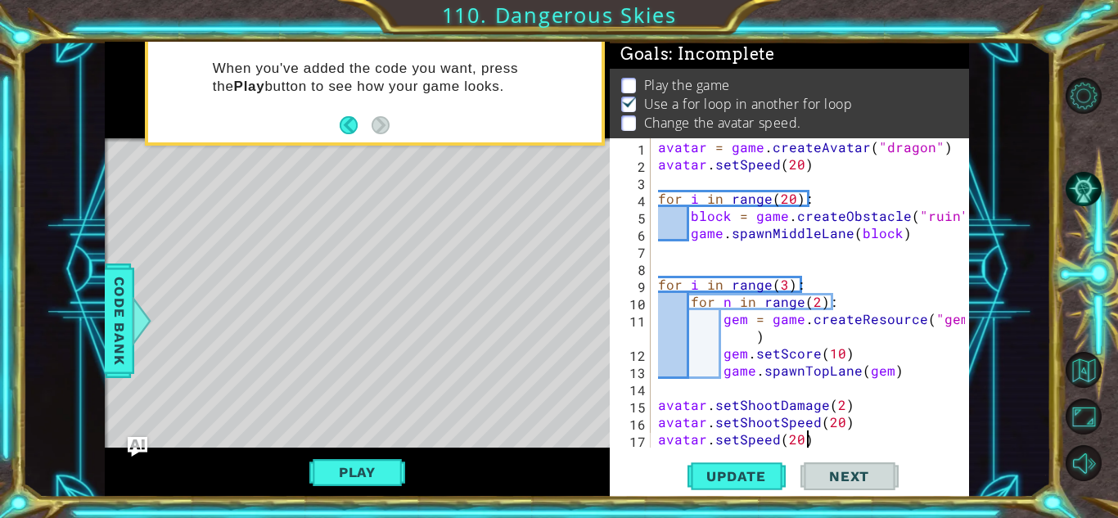
type textarea "avatar.setSpeed(20)"
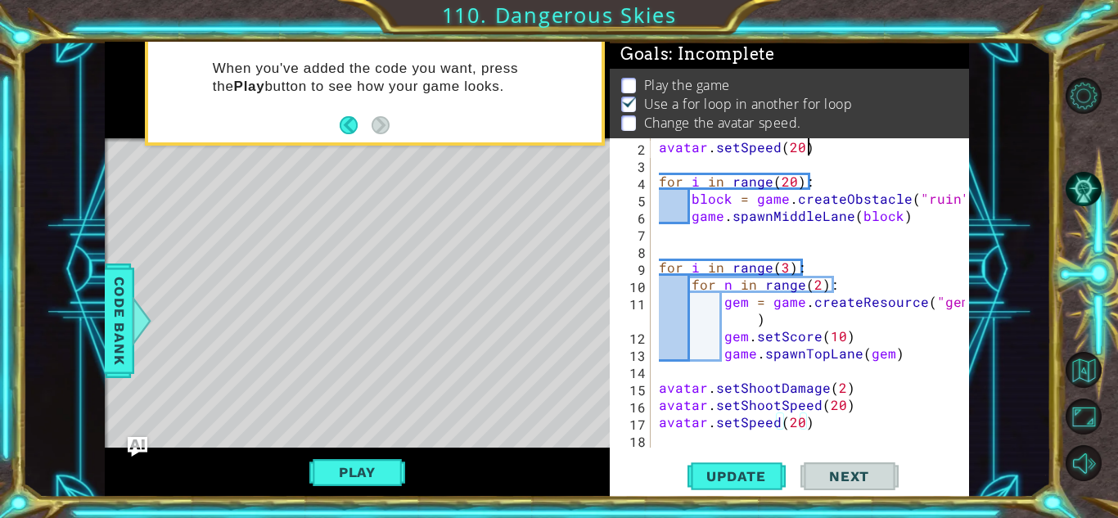
drag, startPoint x: 809, startPoint y: 144, endPoint x: 651, endPoint y: 150, distance: 158.1
click at [651, 150] on div "avatar.setSpeed(20) 2 3 4 5 6 7 8 9 10 11 12 13 14 15 16 17 18 avatar . setSpee…" at bounding box center [787, 292] width 355 height 309
type textarea "avatar = game.createAvatar("dragon")"
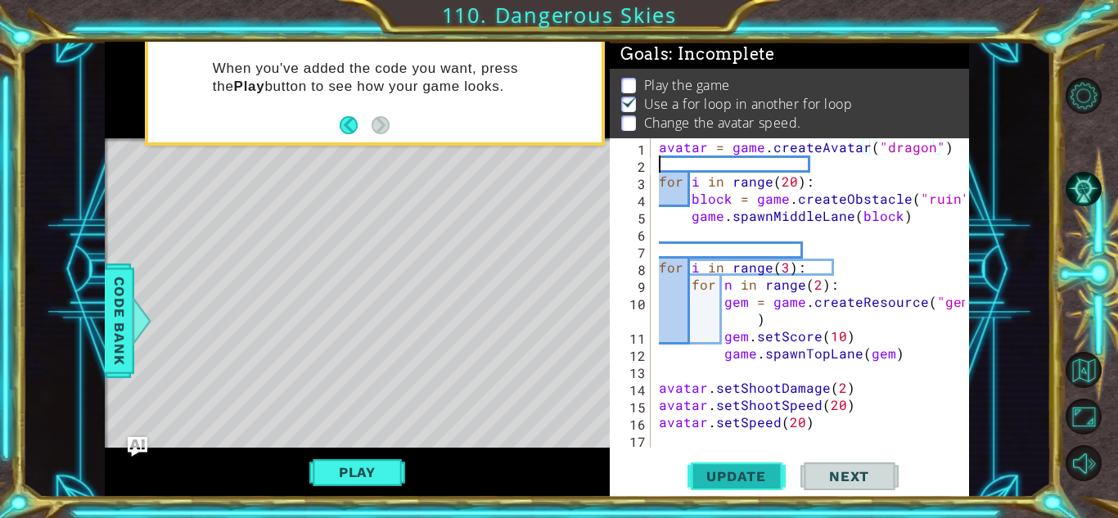
click at [771, 485] on button "Update" at bounding box center [737, 476] width 98 height 36
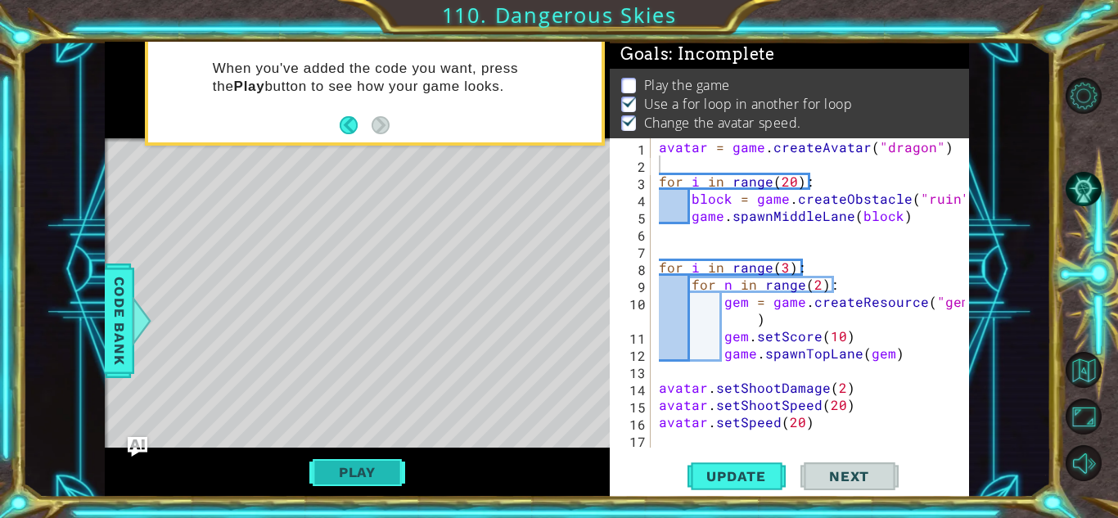
click at [381, 473] on button "Play" at bounding box center [357, 472] width 96 height 31
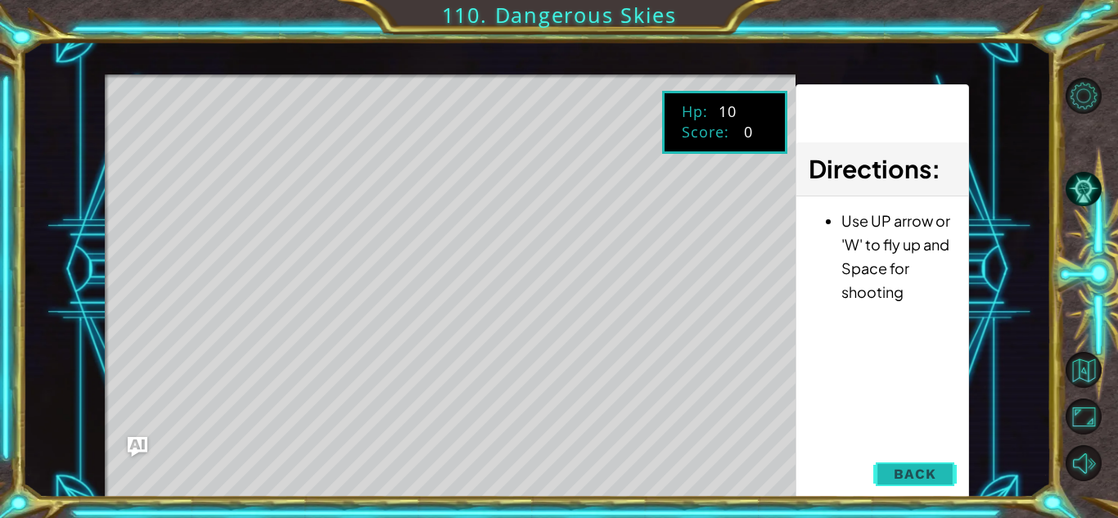
click at [914, 463] on button "Back" at bounding box center [914, 474] width 83 height 33
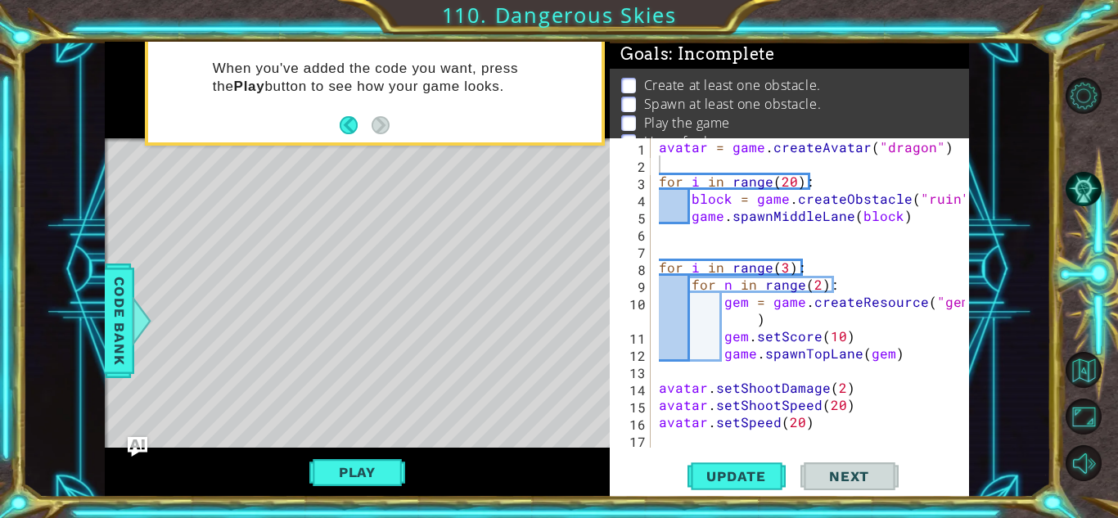
scroll to position [0, 0]
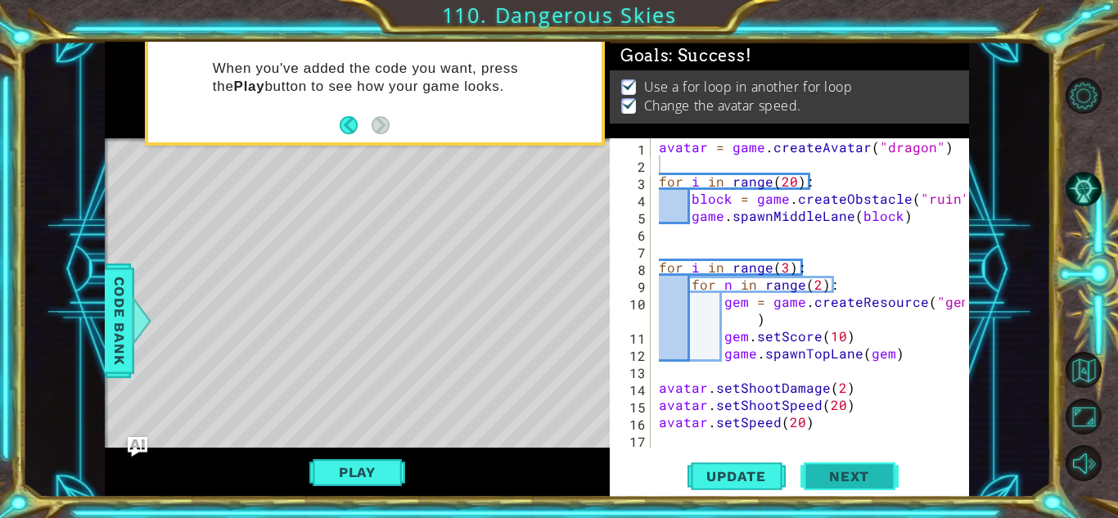
click at [821, 476] on span "Next" at bounding box center [849, 476] width 73 height 16
